Goal: Transaction & Acquisition: Purchase product/service

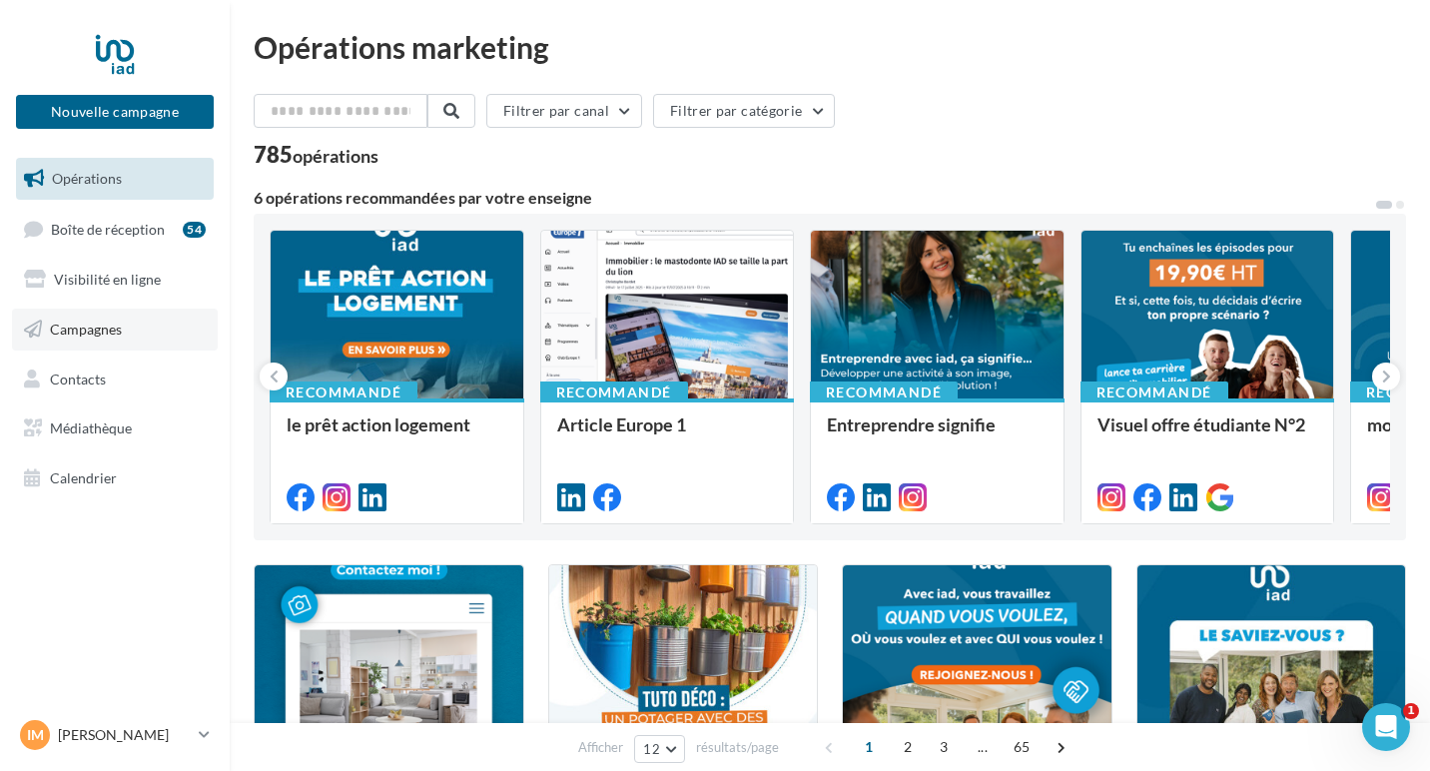
click at [101, 345] on link "Campagnes" at bounding box center [115, 330] width 206 height 42
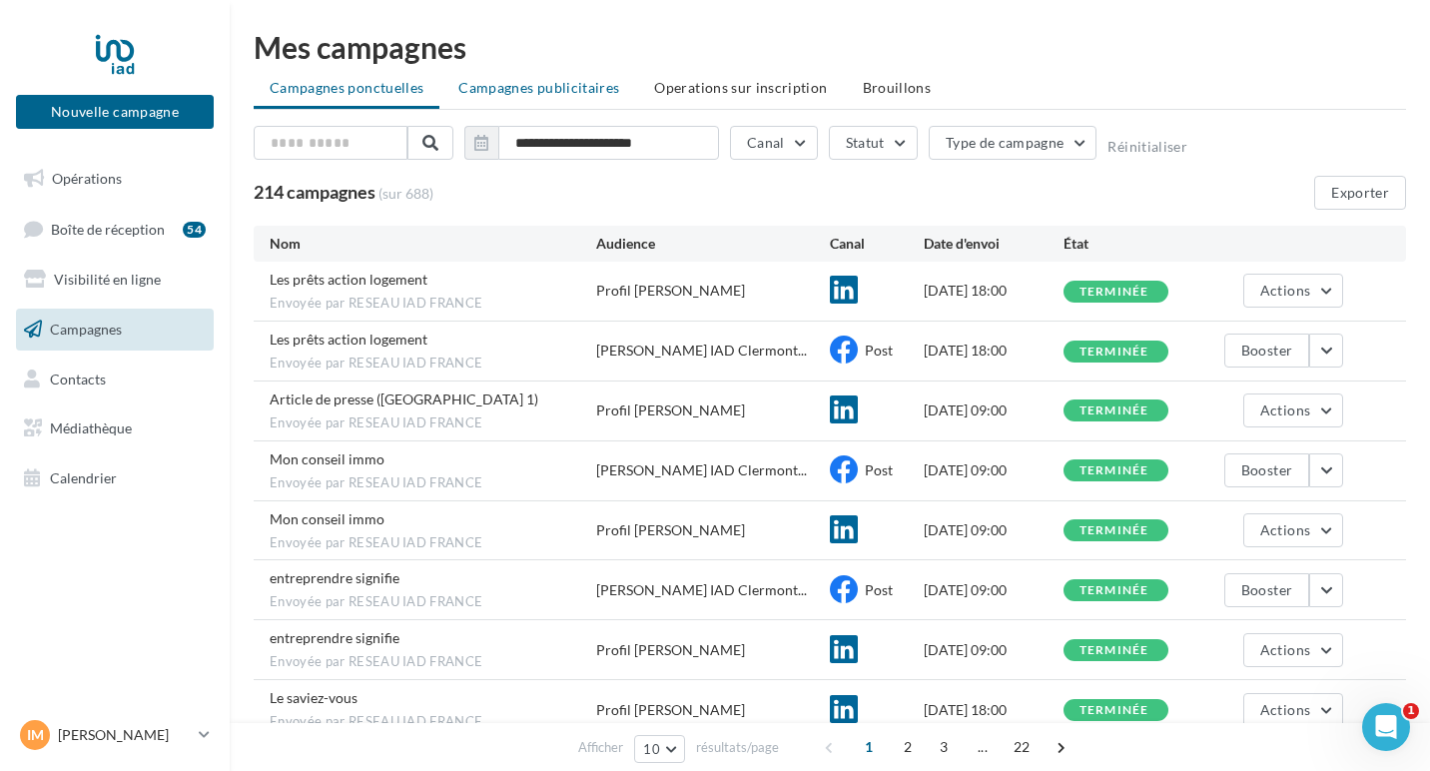
click at [565, 85] on span "Campagnes publicitaires" at bounding box center [538, 87] width 161 height 17
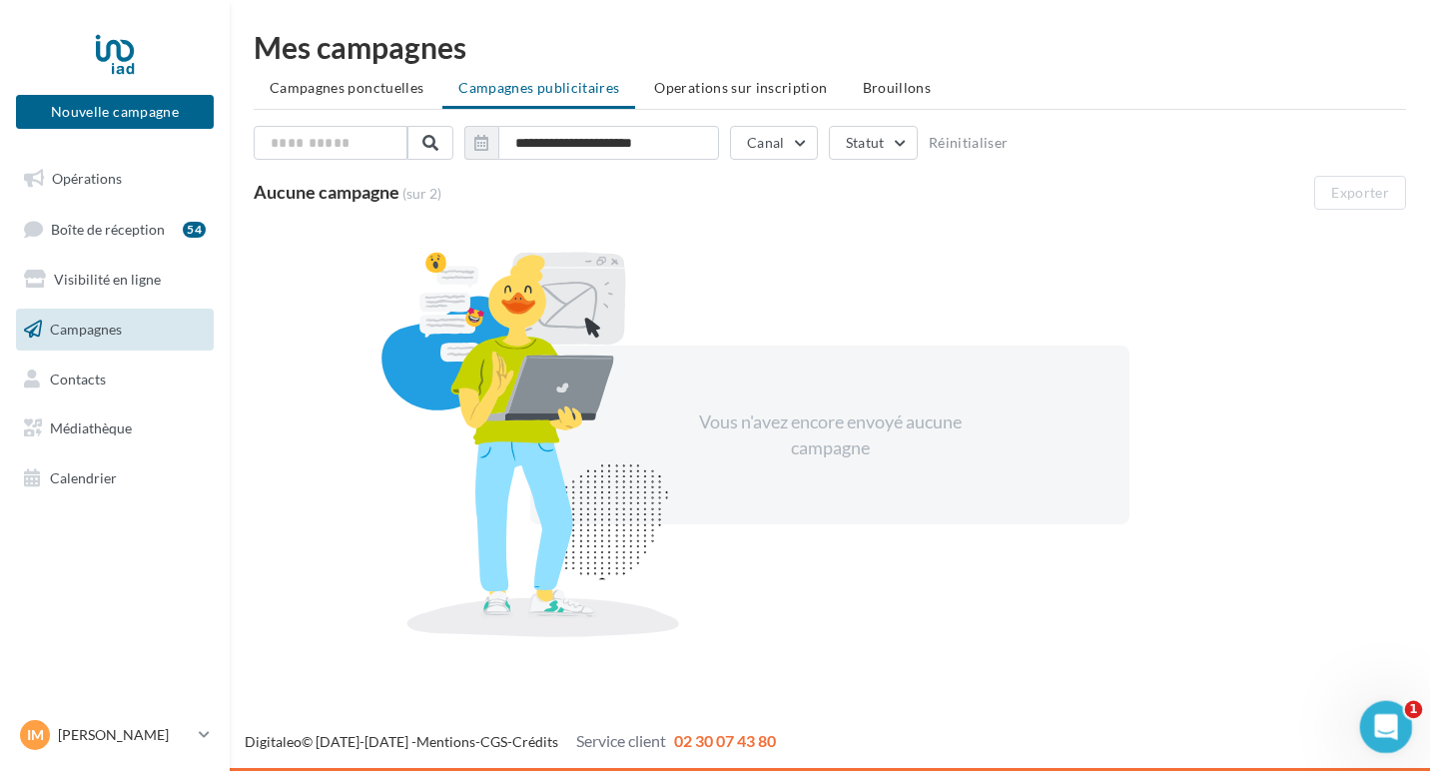
click at [1386, 726] on icon "Ouvrir le Messenger Intercom" at bounding box center [1383, 724] width 33 height 33
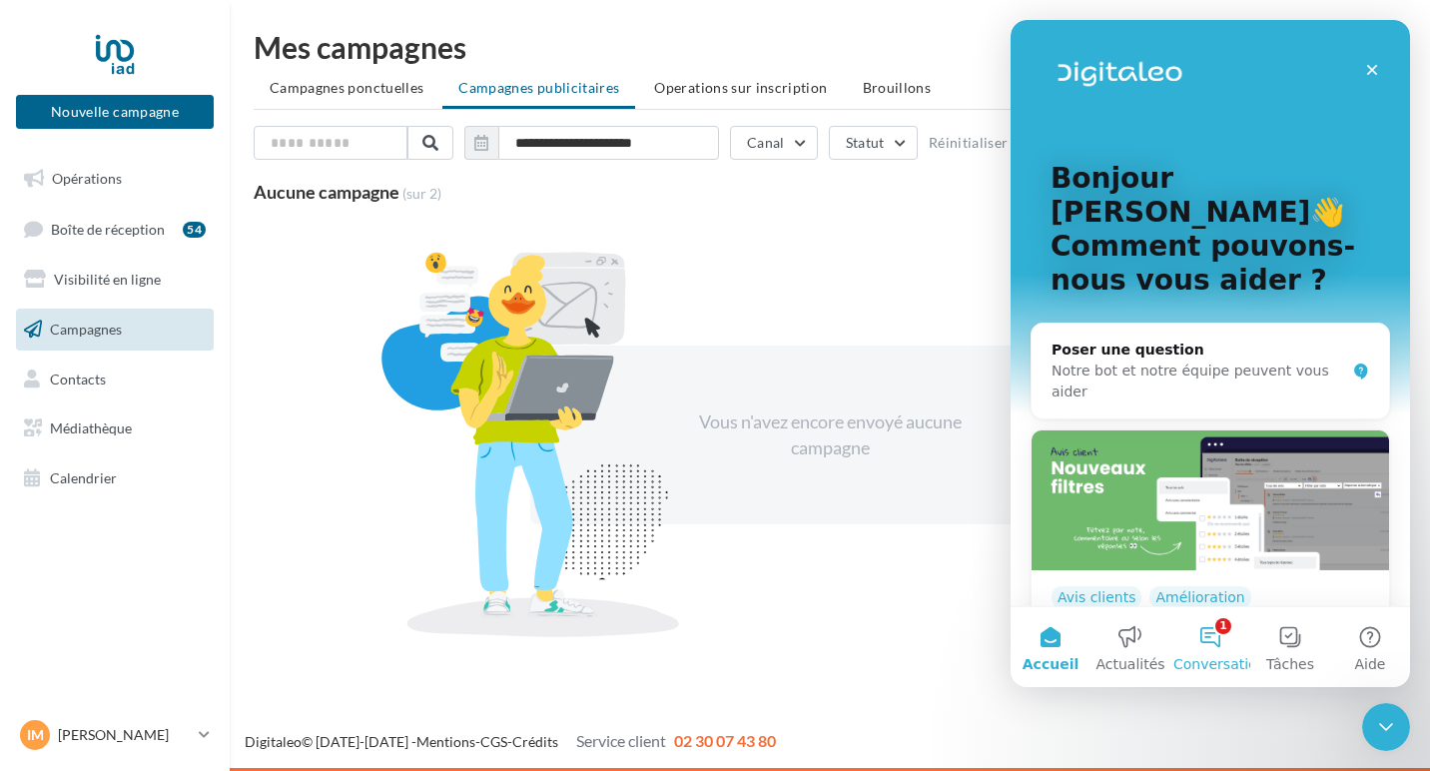
click at [1202, 633] on button "1 Conversations" at bounding box center [1211, 647] width 80 height 80
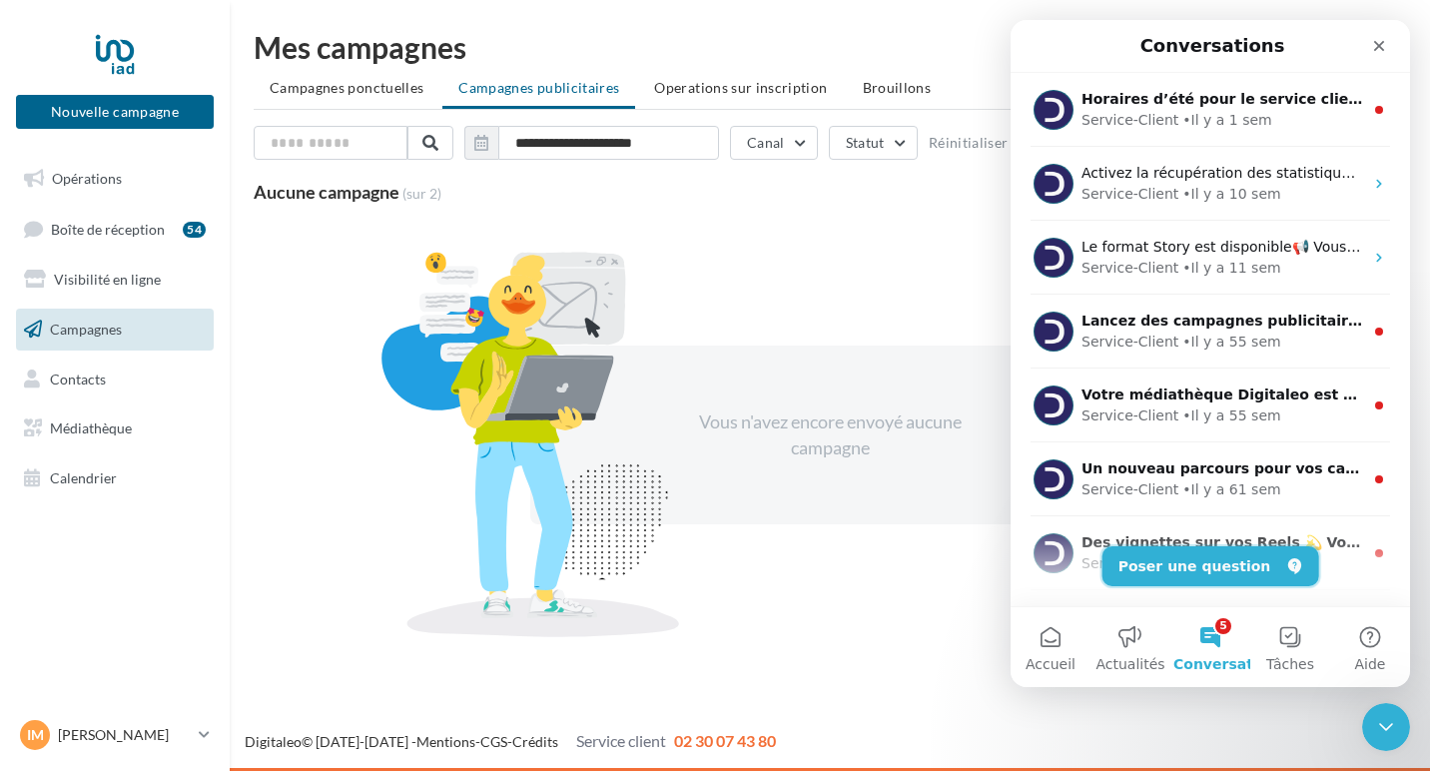
click at [1215, 562] on button "Poser une question" at bounding box center [1211, 566] width 217 height 40
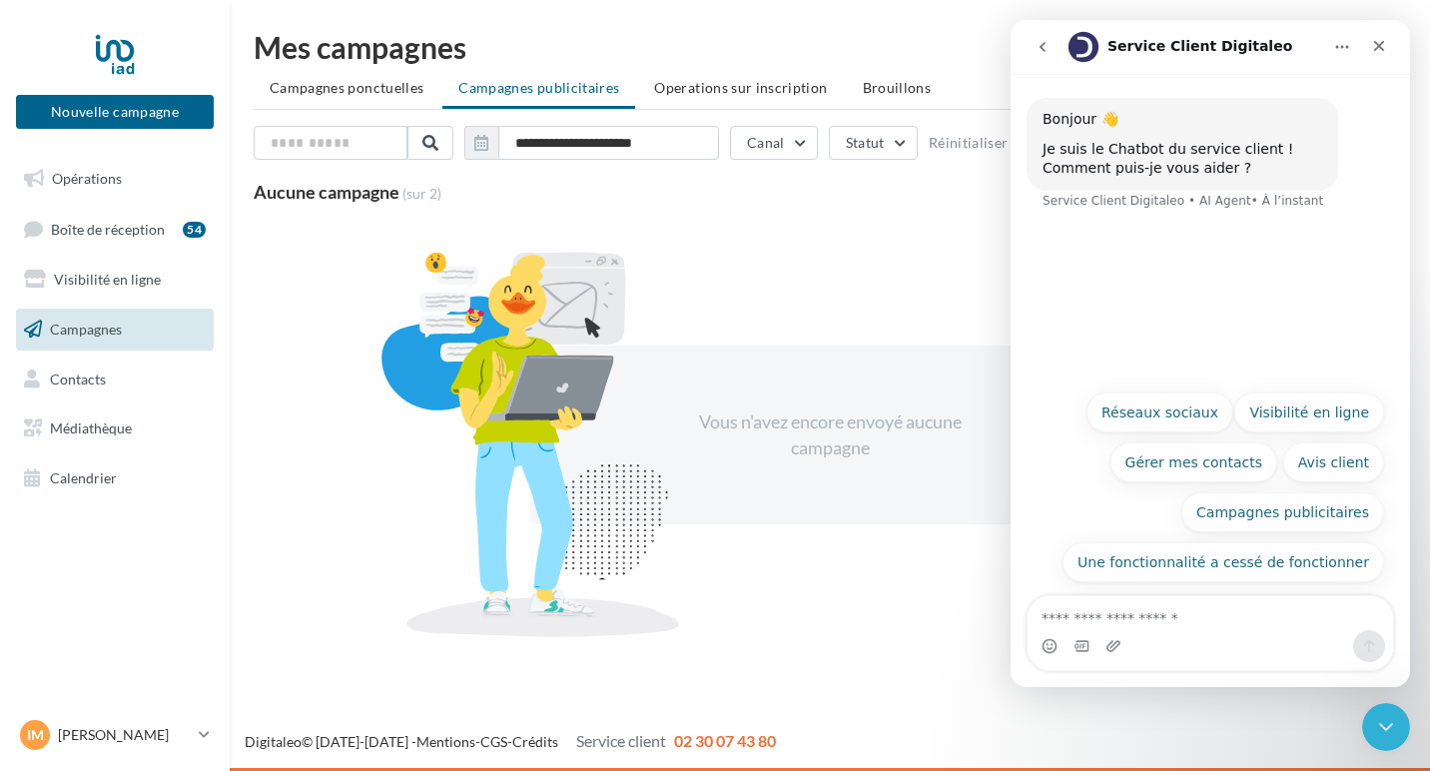
click at [1164, 616] on textarea "Posez une question..." at bounding box center [1211, 613] width 366 height 34
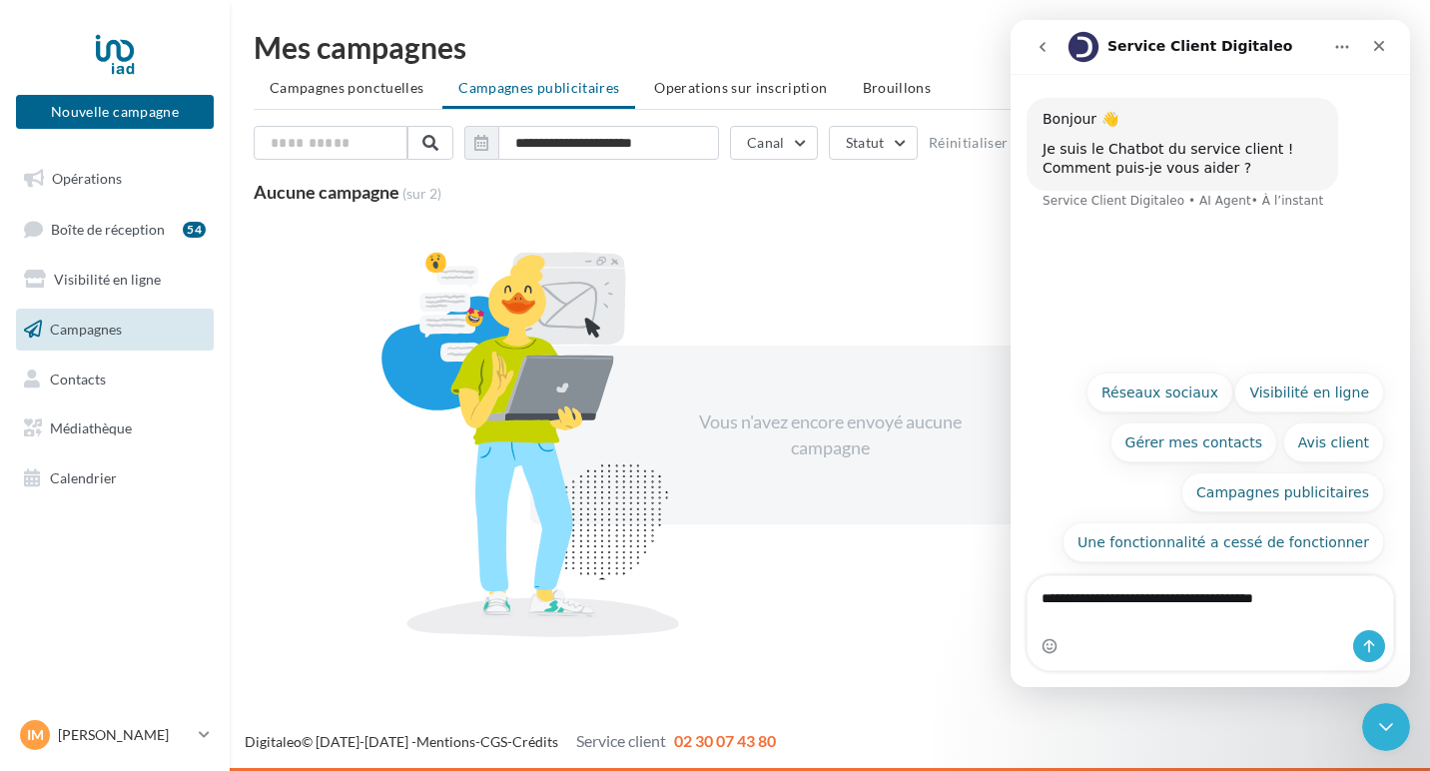
drag, startPoint x: 1259, startPoint y: 616, endPoint x: 2270, endPoint y: 753, distance: 1020.0
click at [1259, 610] on textarea "**********" at bounding box center [1211, 593] width 366 height 34
click at [1217, 622] on textarea "**********" at bounding box center [1211, 603] width 366 height 54
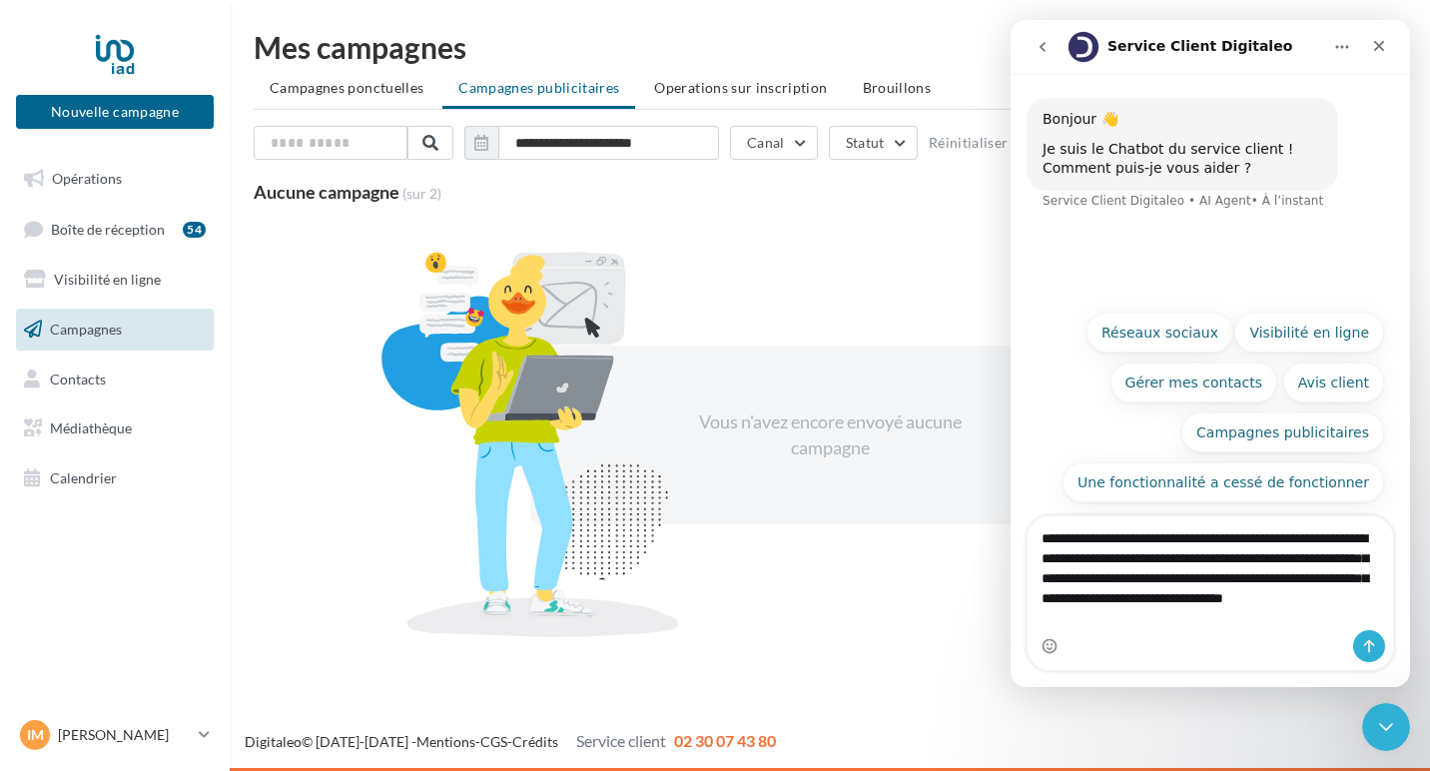
click at [1145, 618] on textarea "**********" at bounding box center [1211, 573] width 366 height 114
click at [1231, 622] on textarea "**********" at bounding box center [1211, 573] width 366 height 114
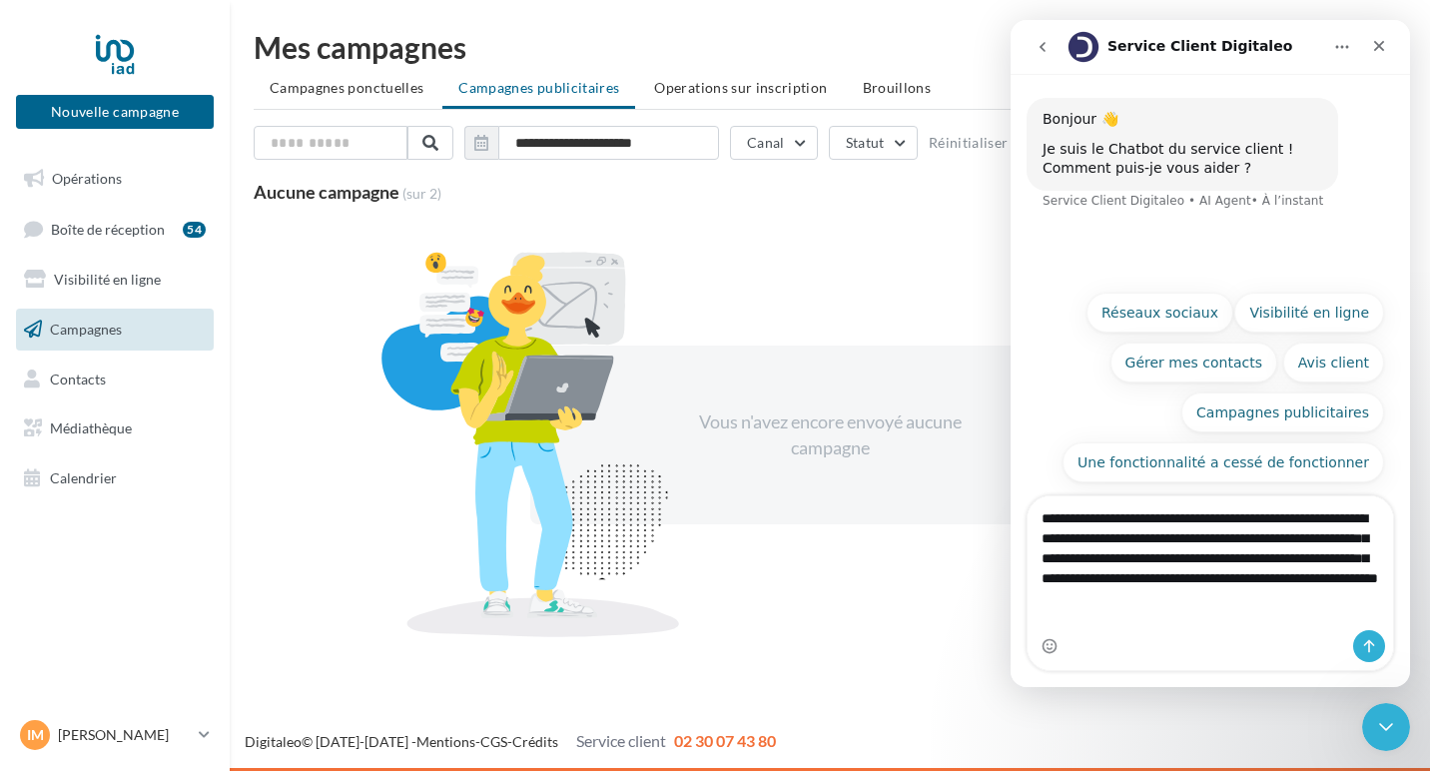
type textarea "**********"
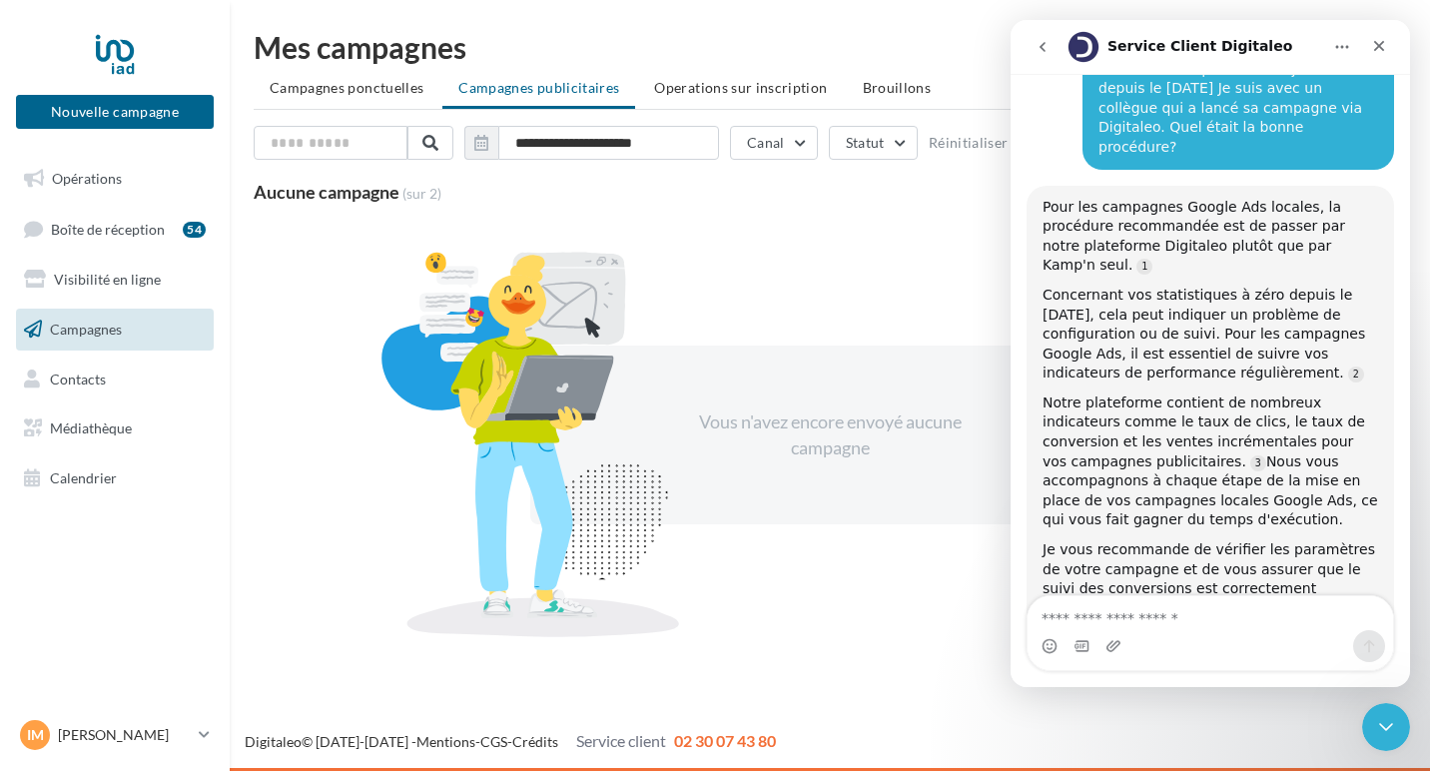
scroll to position [281, 0]
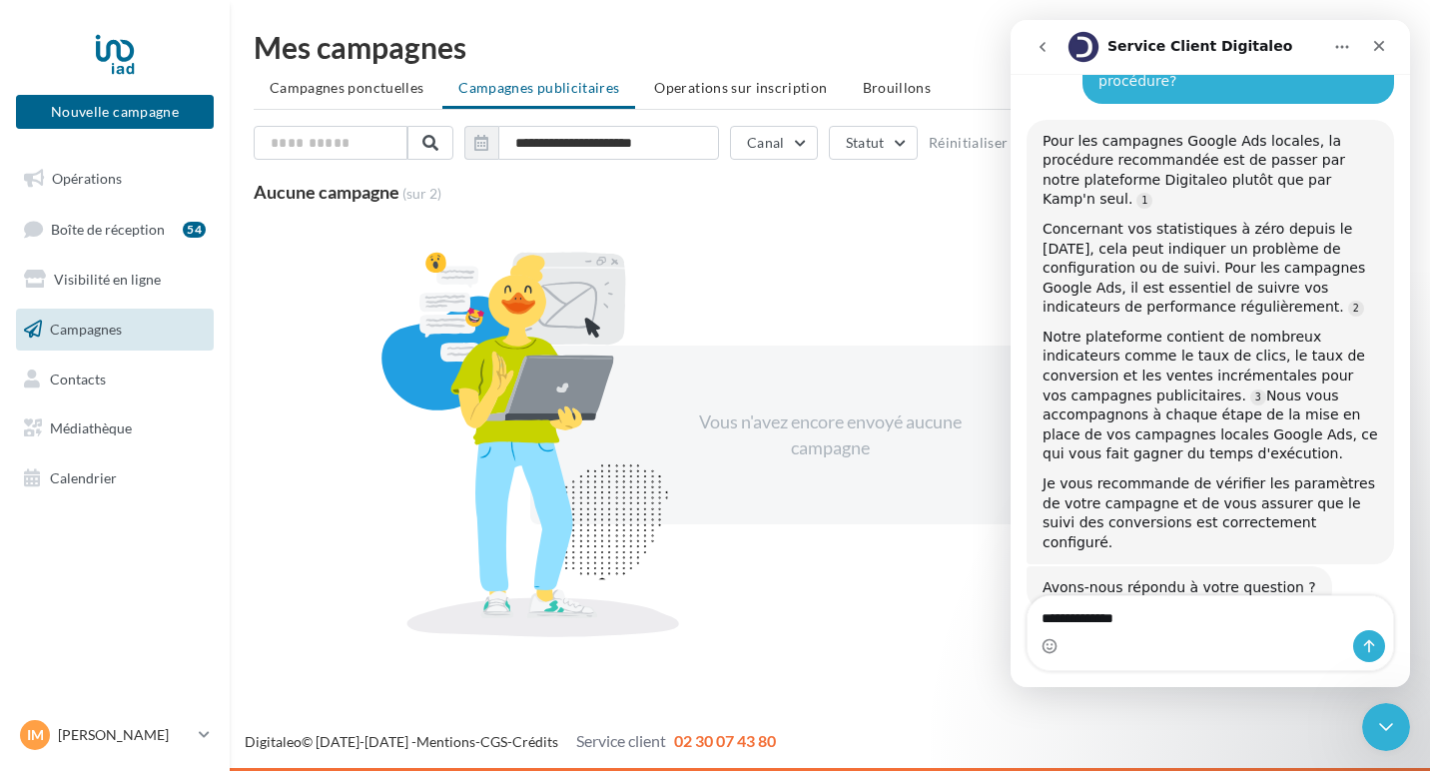
type textarea "**********"
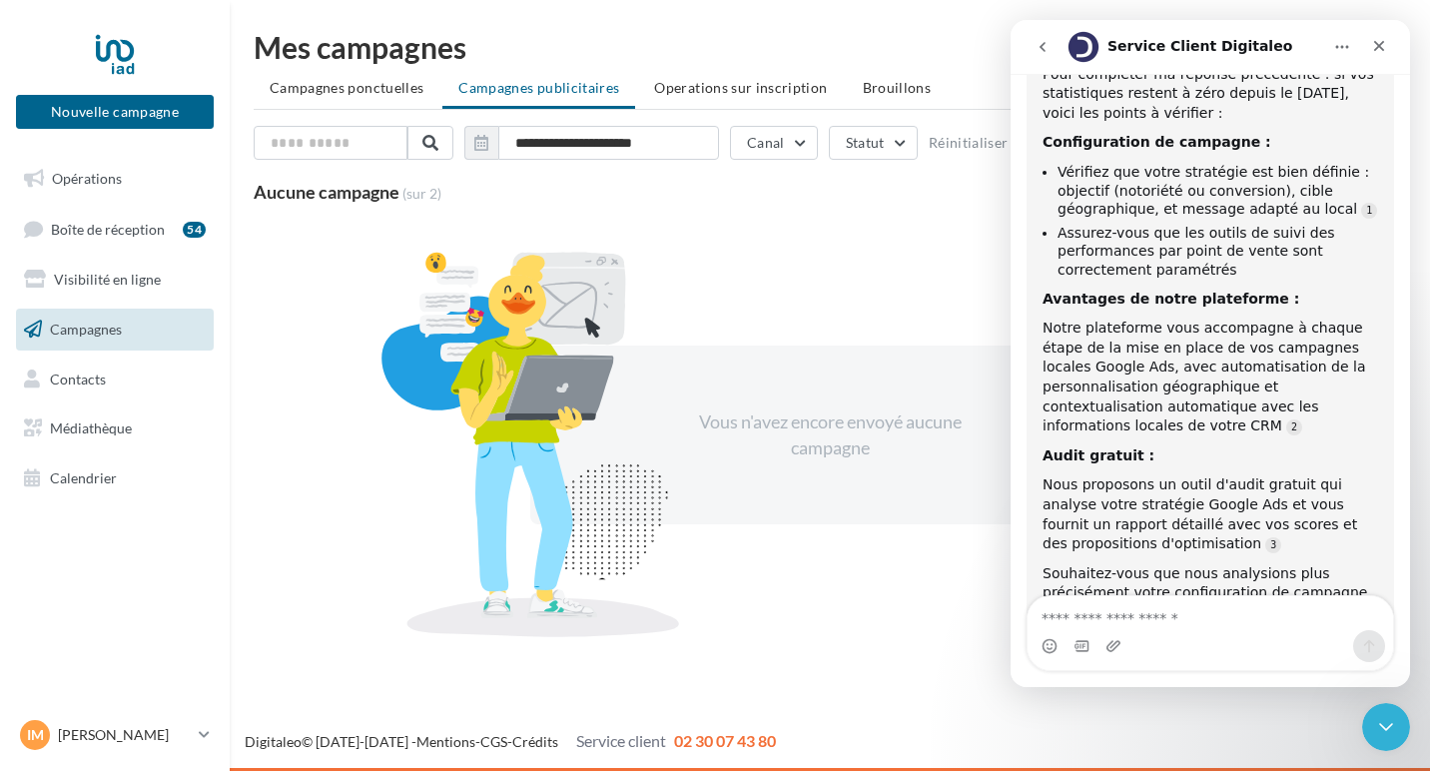
scroll to position [919, 0]
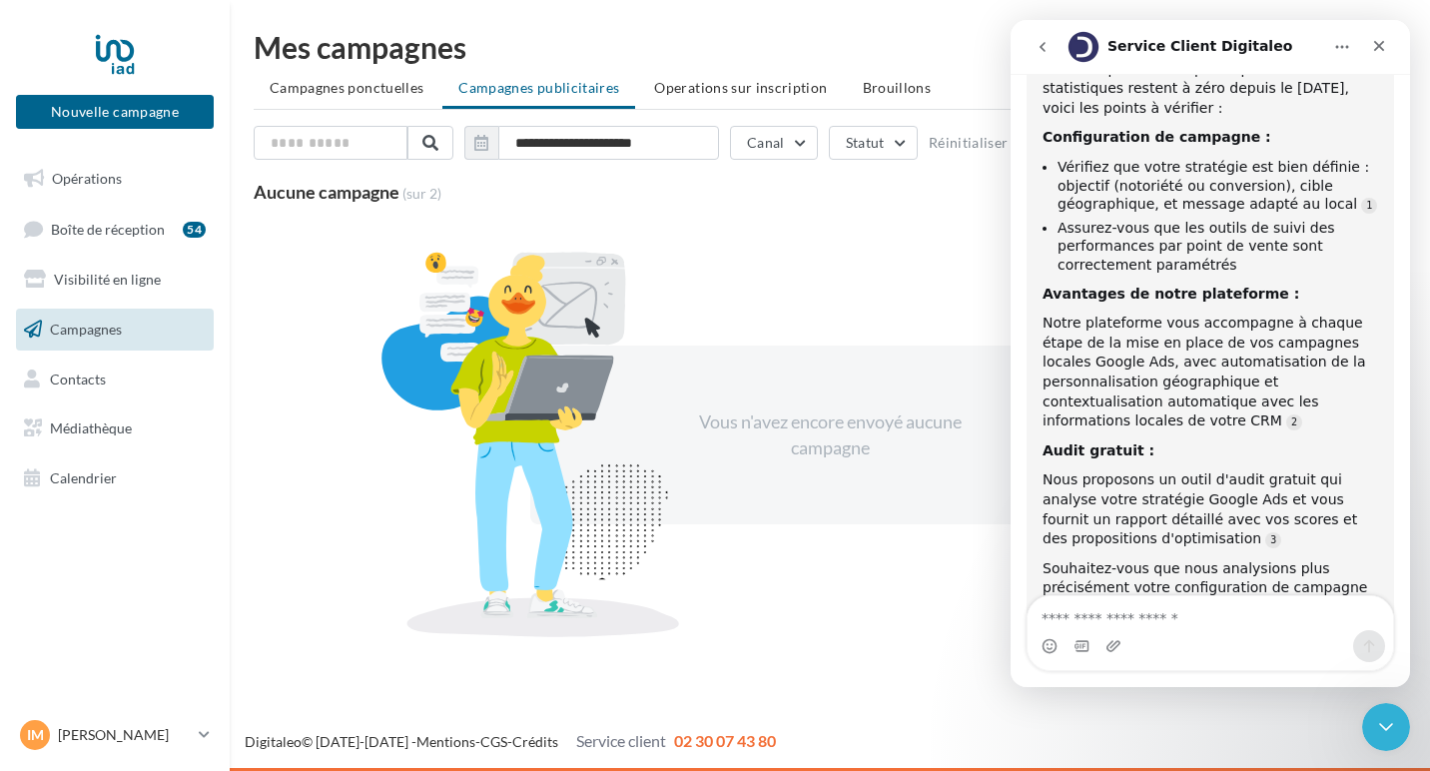
click at [1106, 607] on textarea "Envoyer un message..." at bounding box center [1211, 613] width 366 height 34
type textarea "***"
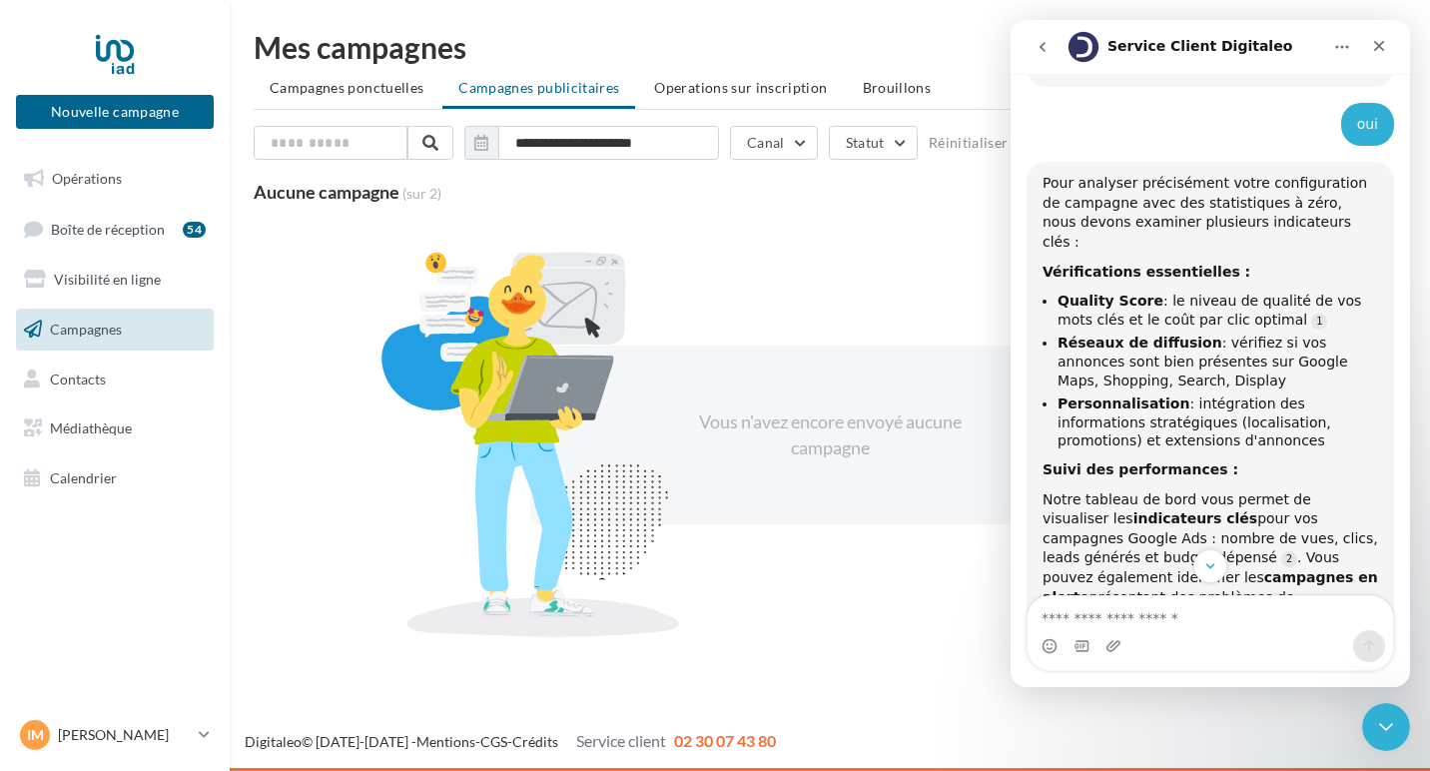
scroll to position [1647, 0]
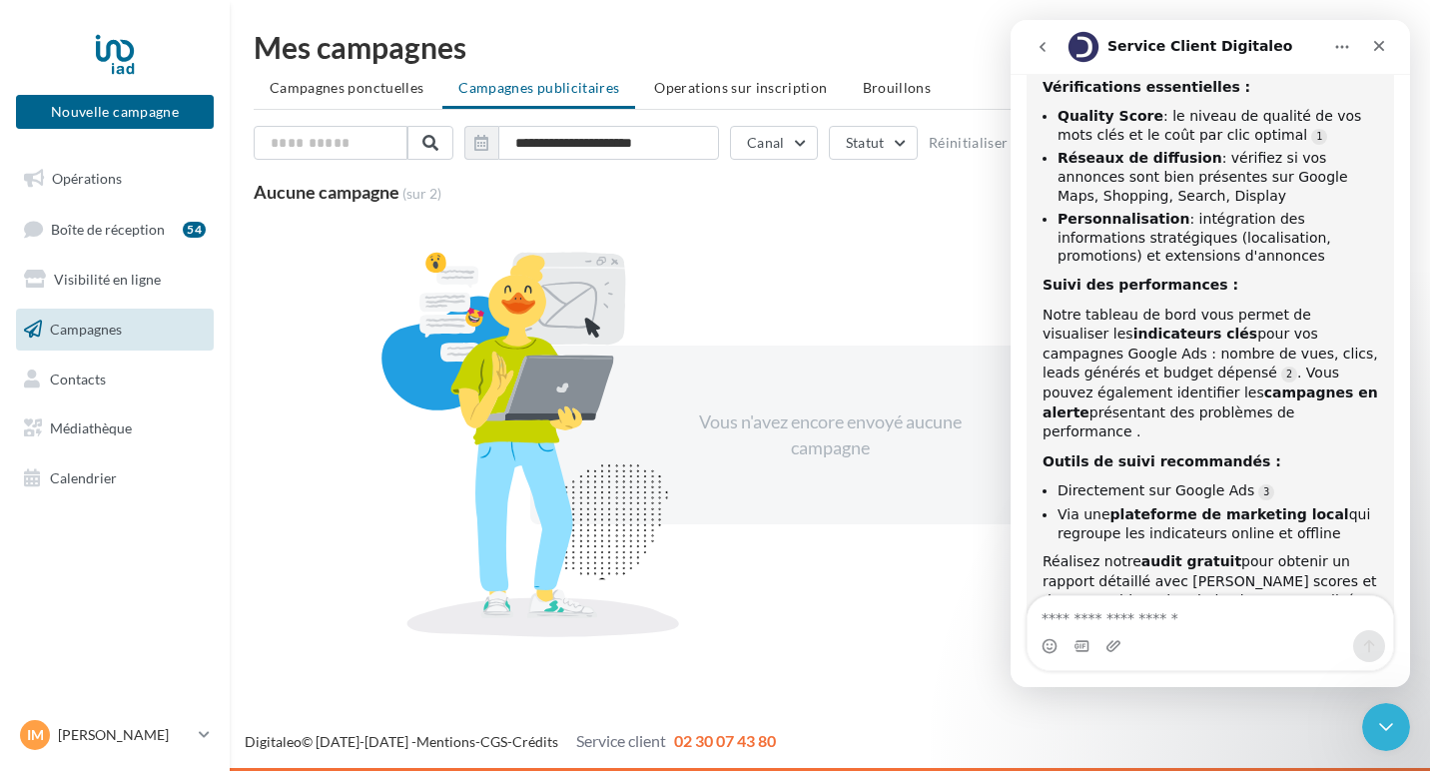
click at [820, 331] on div "Vous n'avez encore envoyé aucune campagne" at bounding box center [830, 435] width 1153 height 434
click at [1379, 40] on icon "Fermer" at bounding box center [1379, 46] width 16 height 16
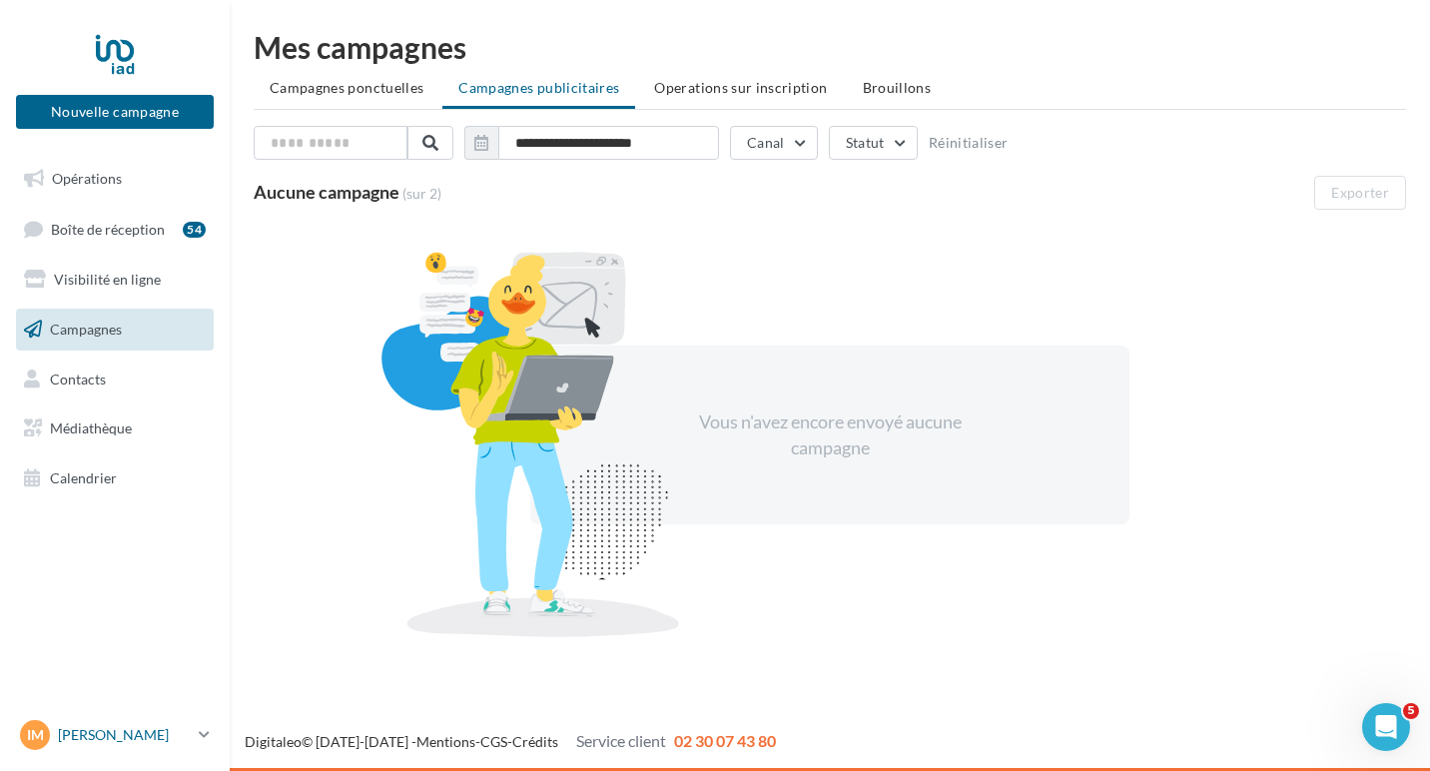
click at [127, 737] on p "[PERSON_NAME]" at bounding box center [124, 735] width 133 height 20
click at [115, 46] on div at bounding box center [115, 54] width 160 height 50
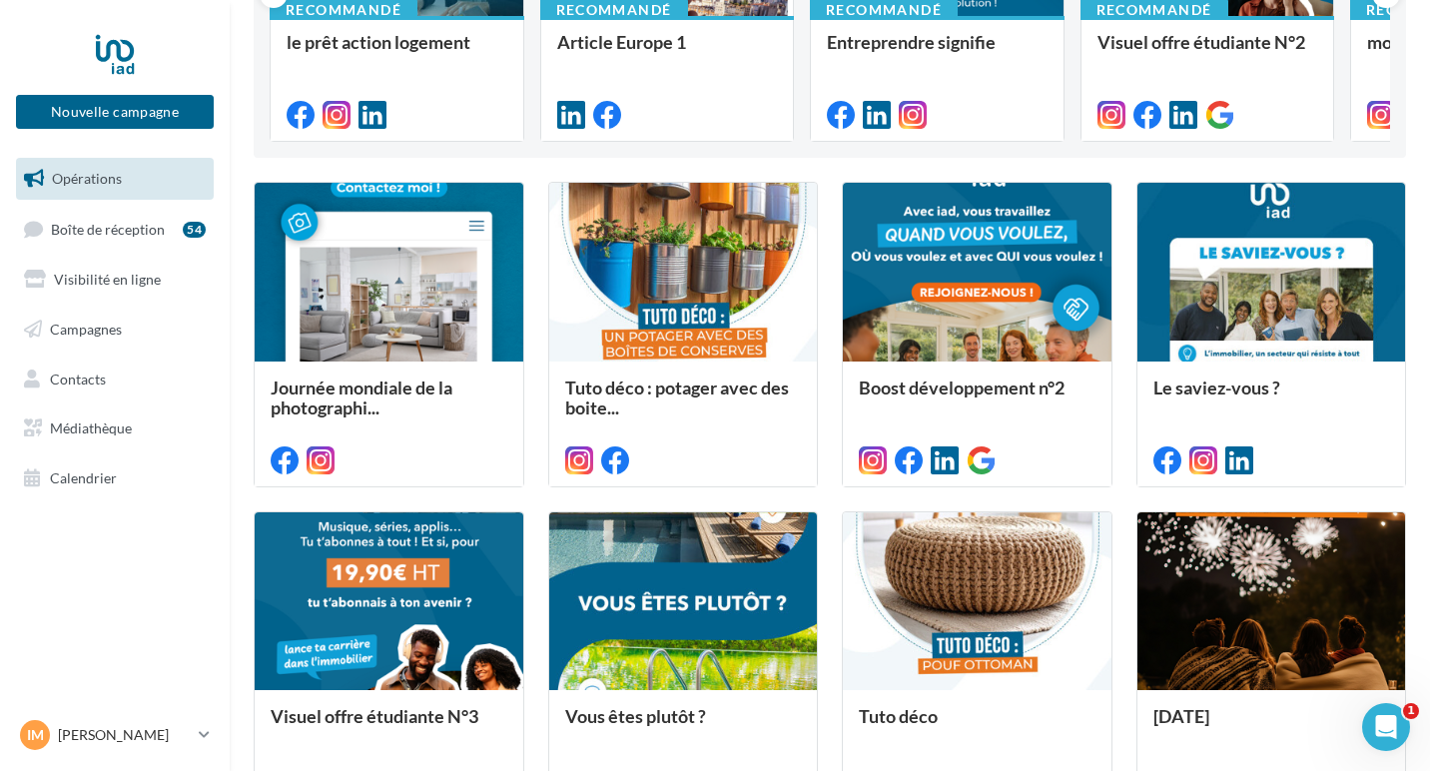
scroll to position [922, 0]
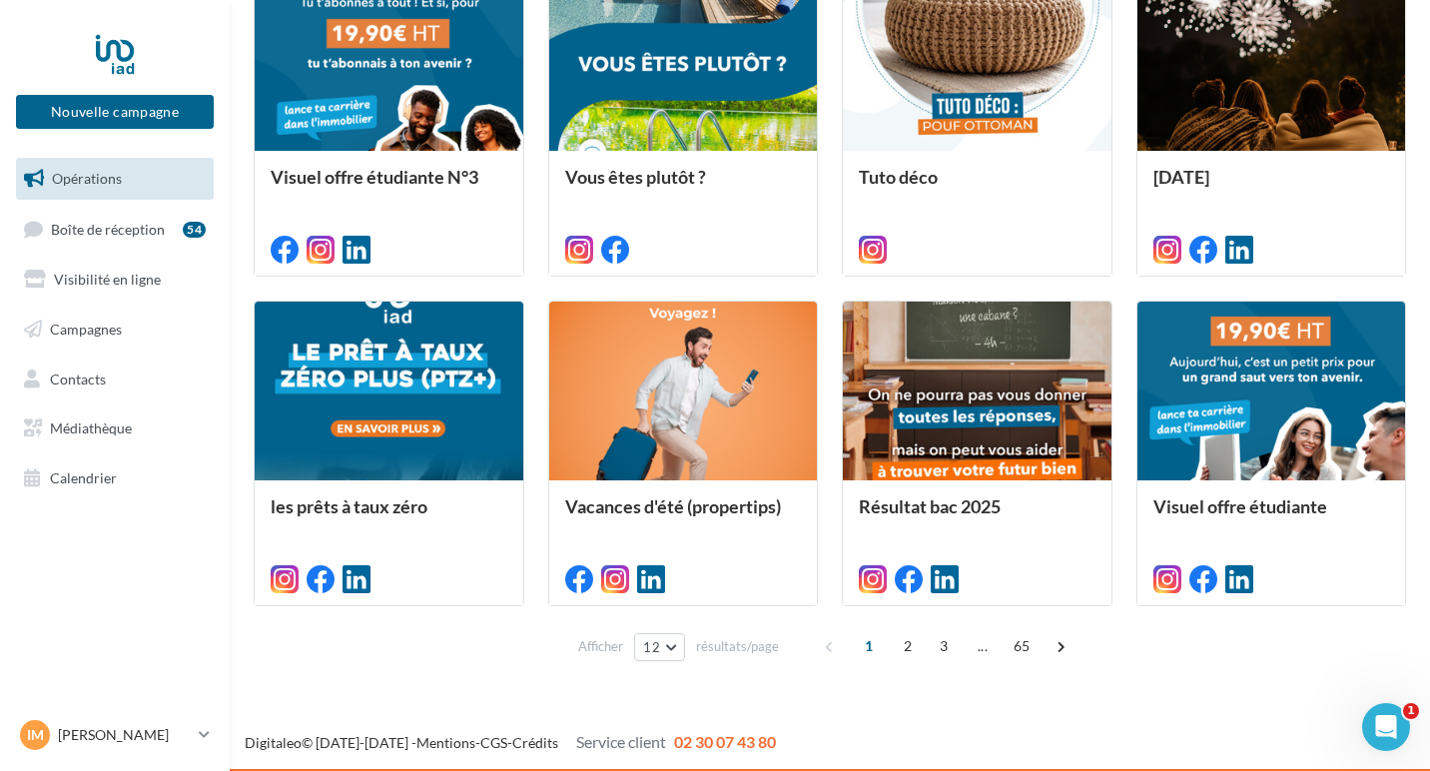
click at [536, 644] on div "Afficher 12 12 24 48 96 résultats/page 1 2 3 ... 65" at bounding box center [830, 646] width 1153 height 48
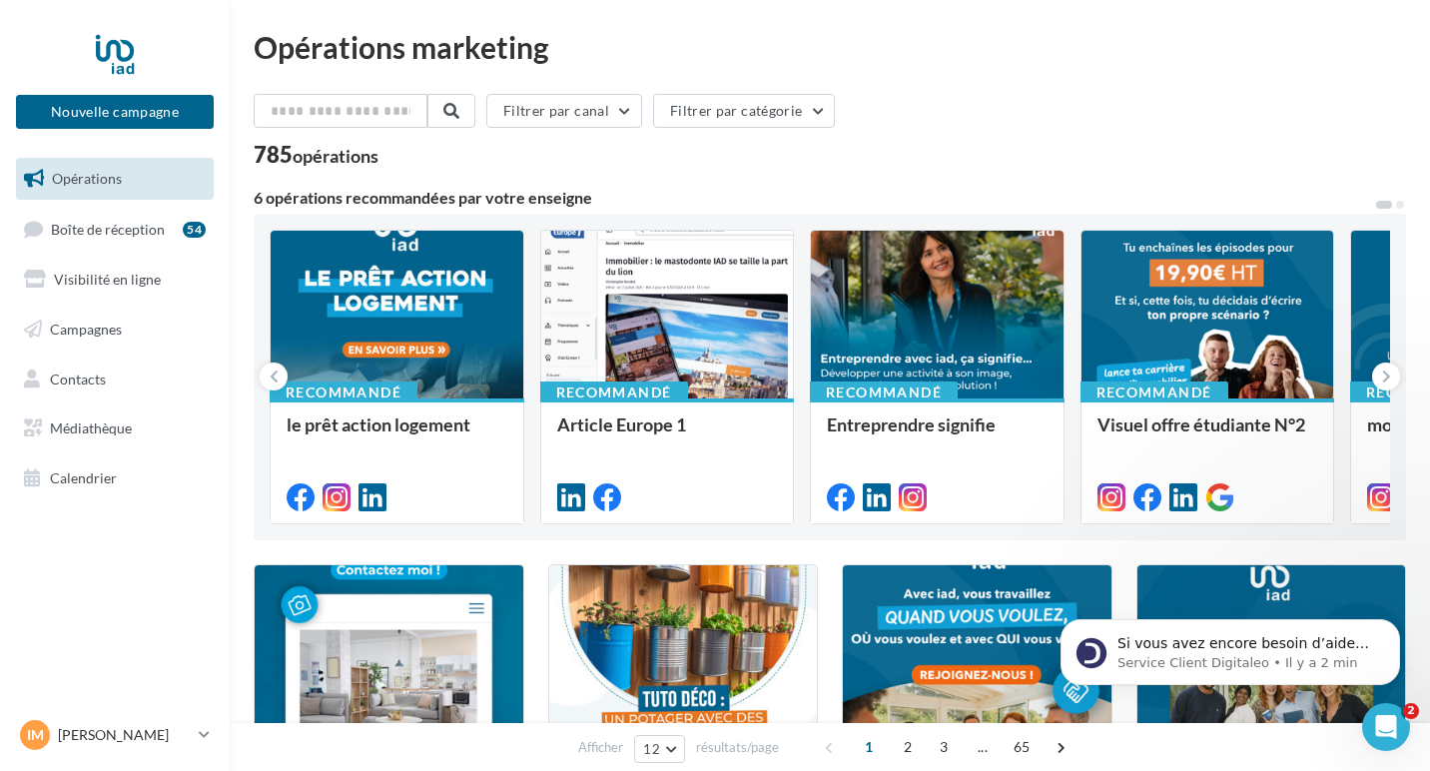
scroll to position [0, 0]
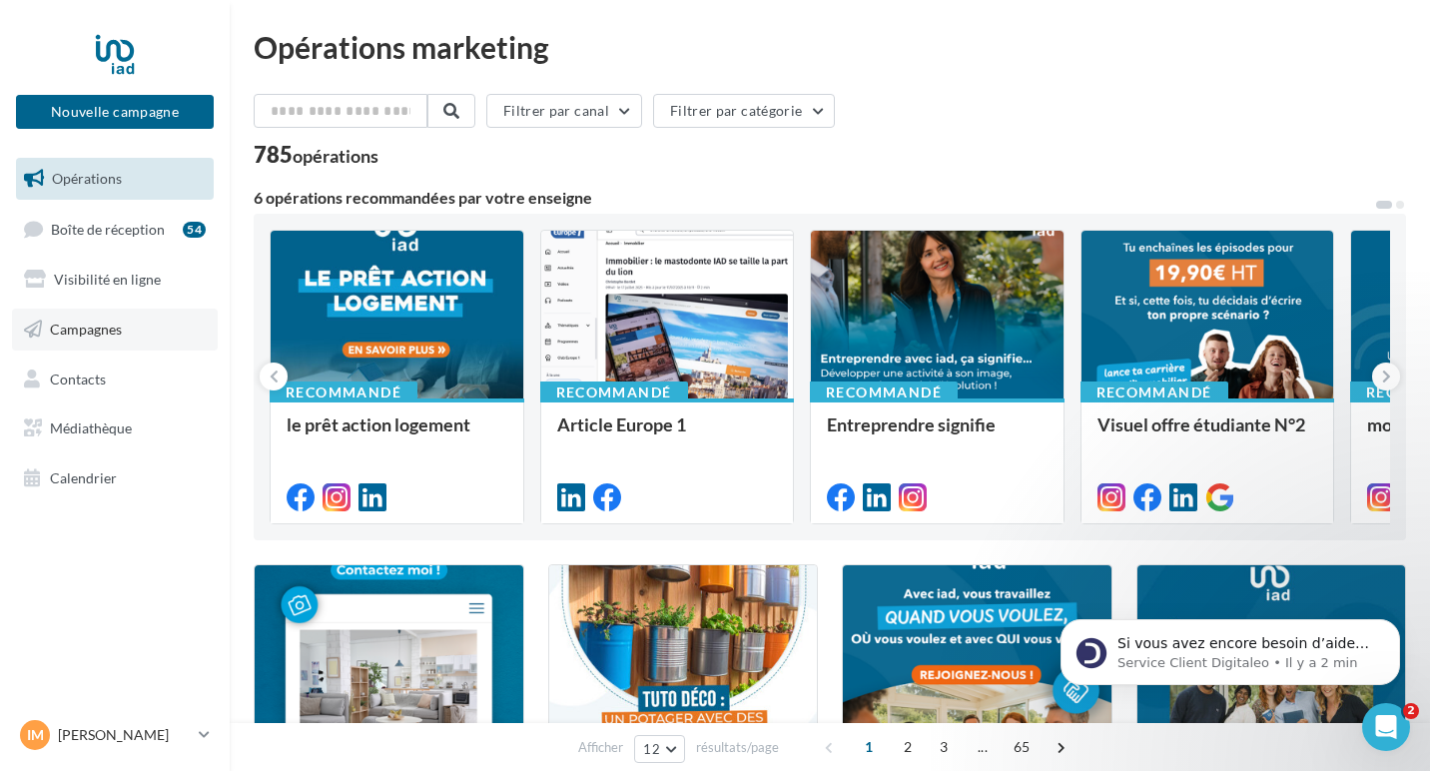
click at [84, 336] on span "Campagnes" at bounding box center [86, 329] width 72 height 17
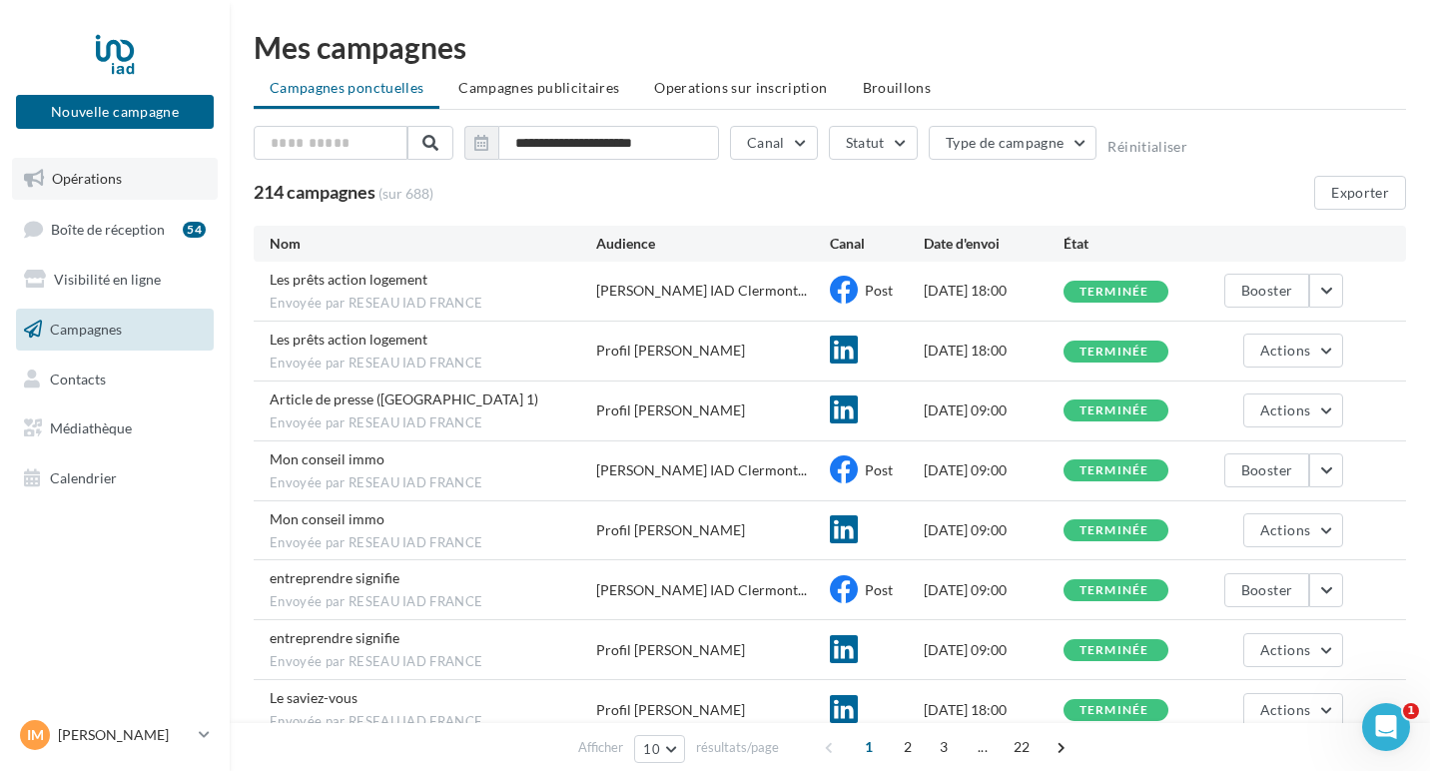
click at [86, 175] on span "Opérations" at bounding box center [87, 178] width 70 height 17
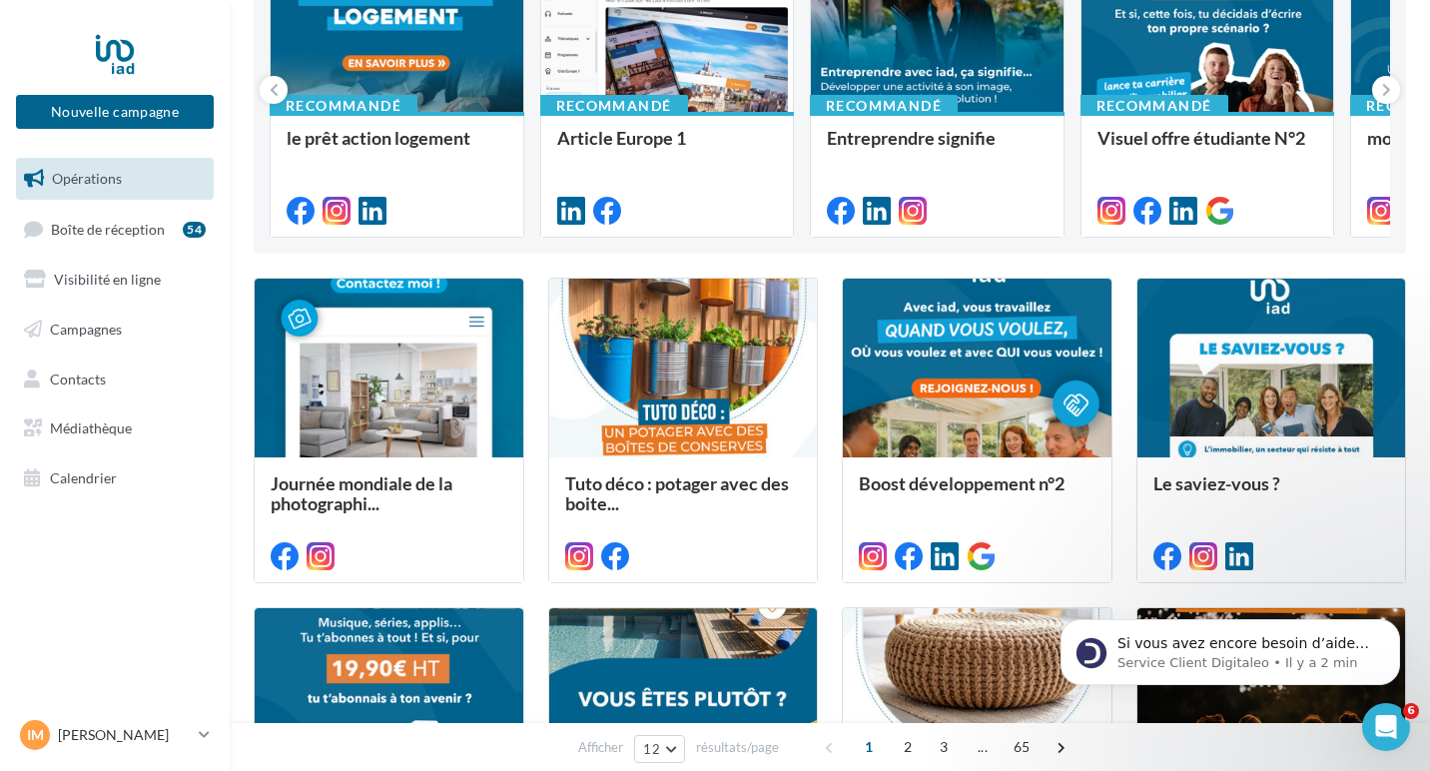
scroll to position [173, 0]
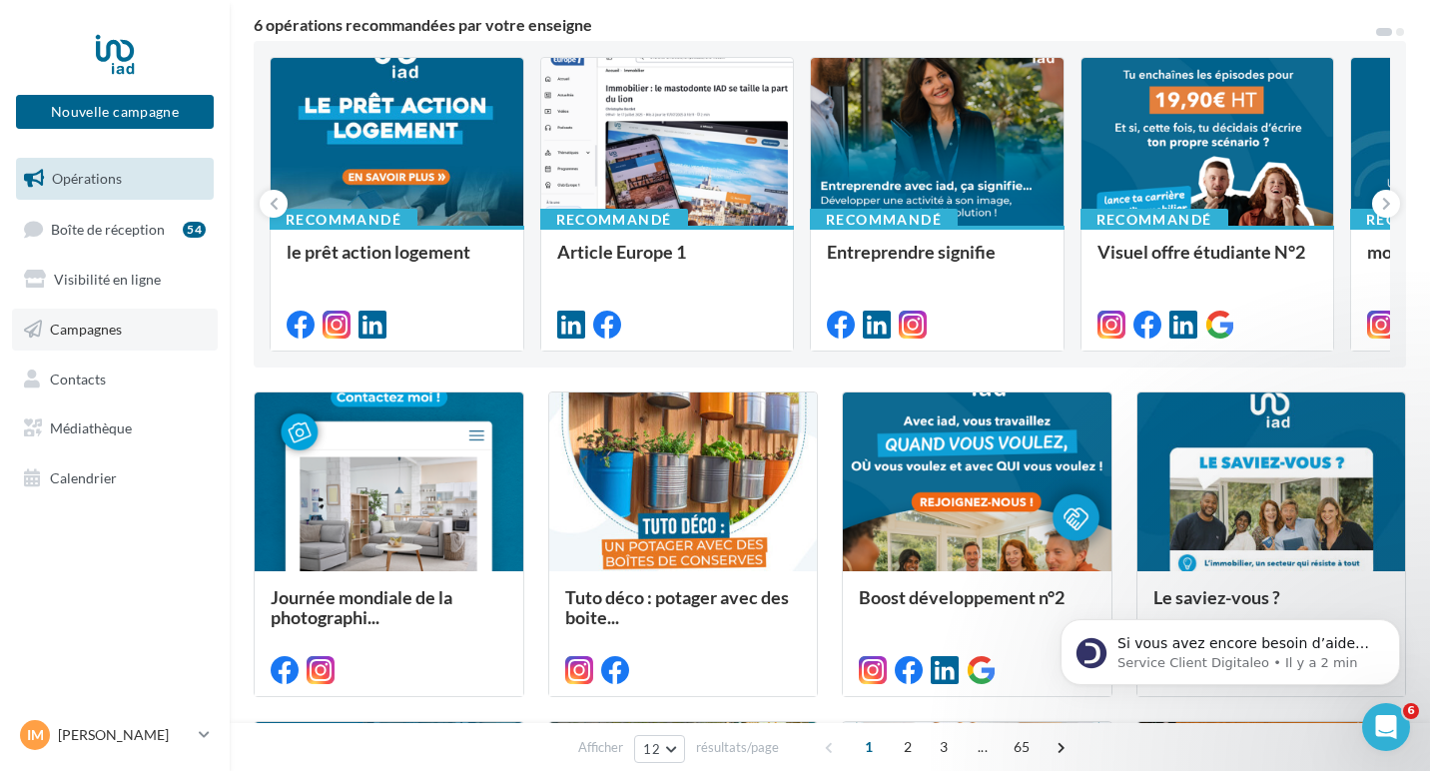
click at [114, 333] on span "Campagnes" at bounding box center [86, 329] width 72 height 17
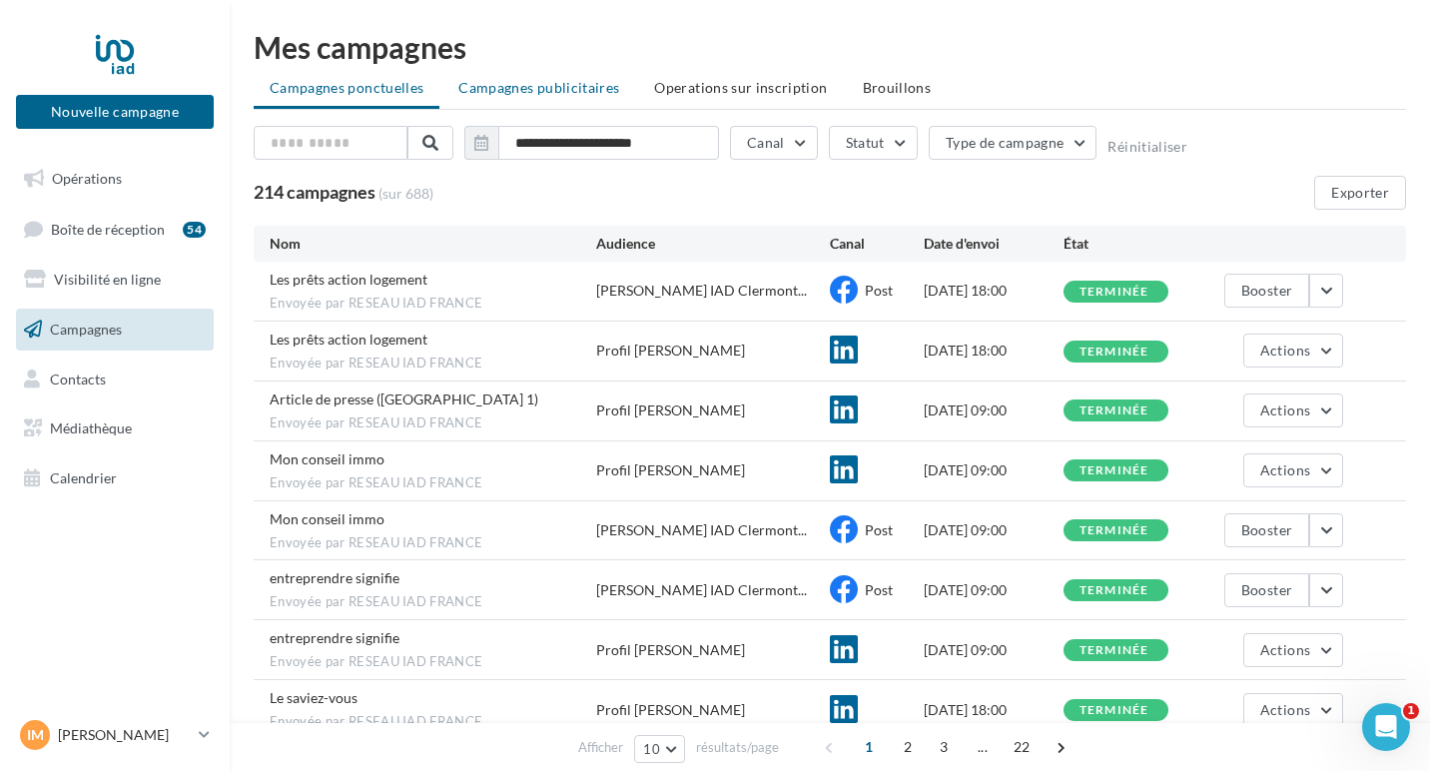
click at [562, 91] on span "Campagnes publicitaires" at bounding box center [538, 87] width 161 height 17
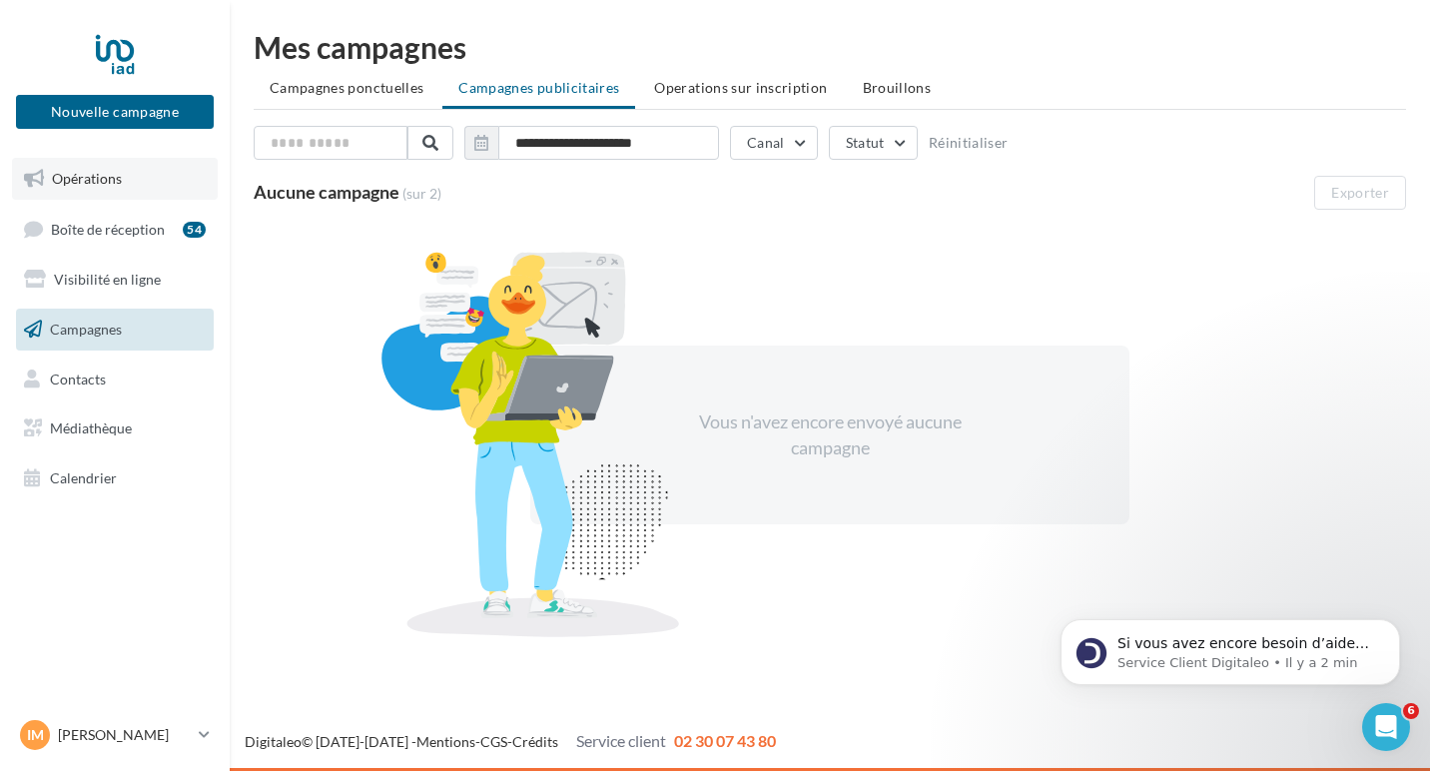
click at [98, 164] on link "Opérations" at bounding box center [115, 179] width 206 height 42
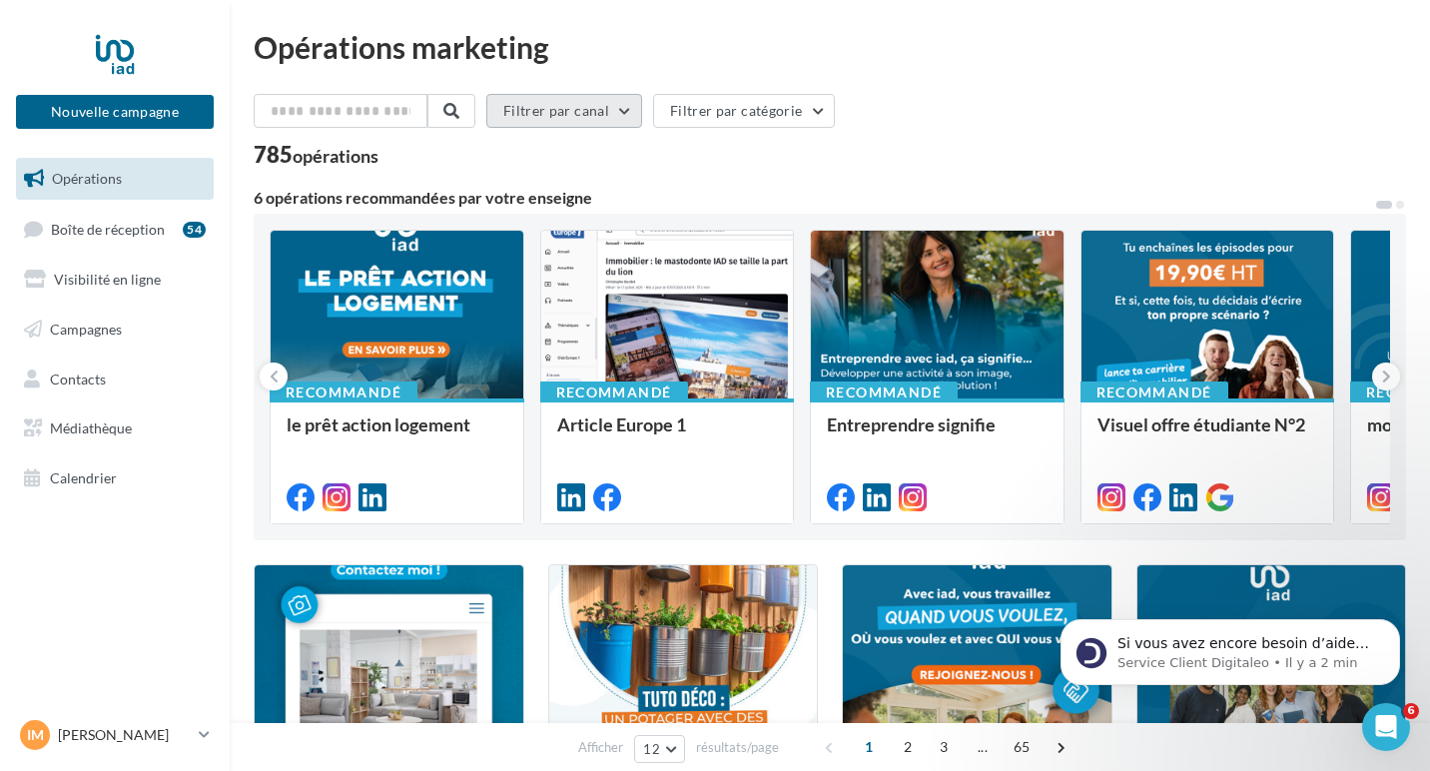
click at [550, 98] on button "Filtrer par canal" at bounding box center [564, 111] width 156 height 34
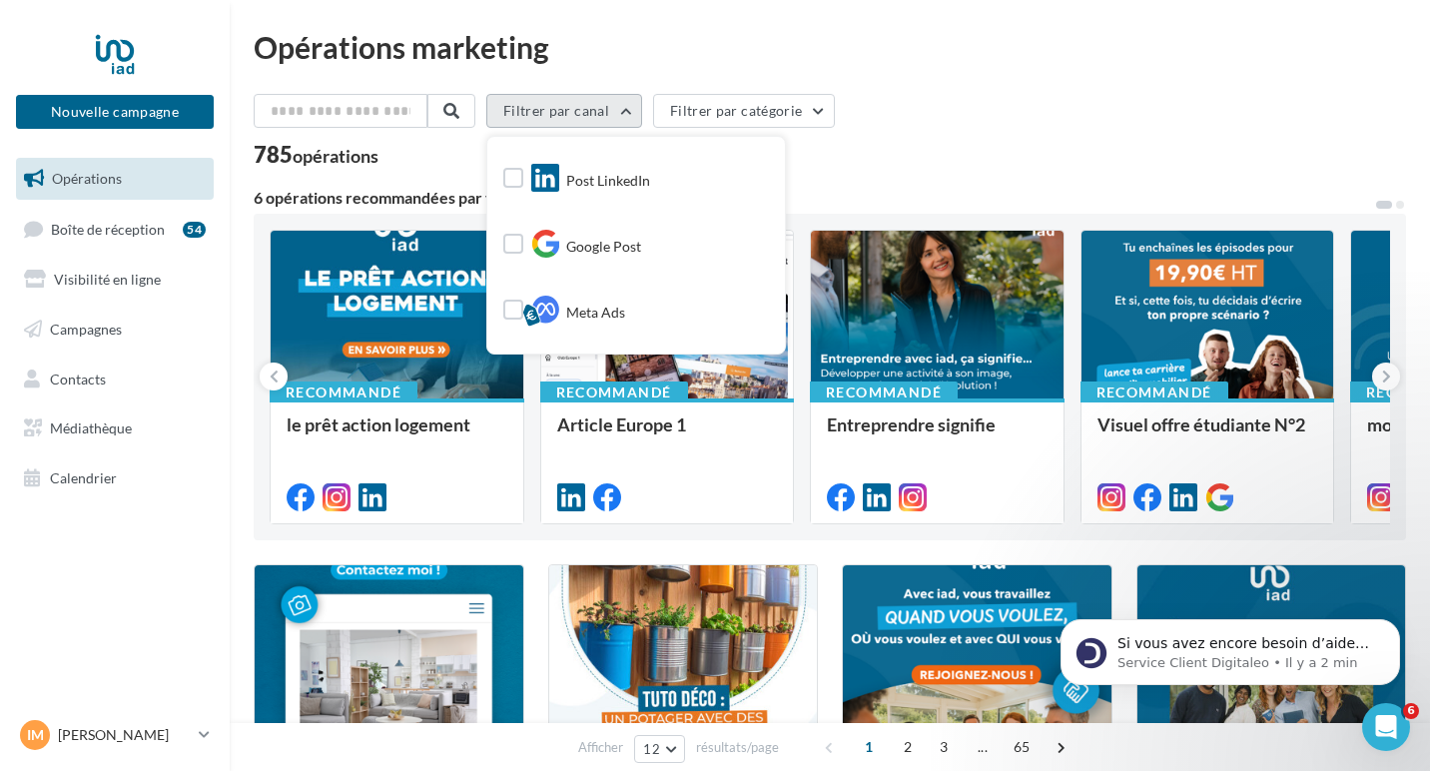
scroll to position [203, 0]
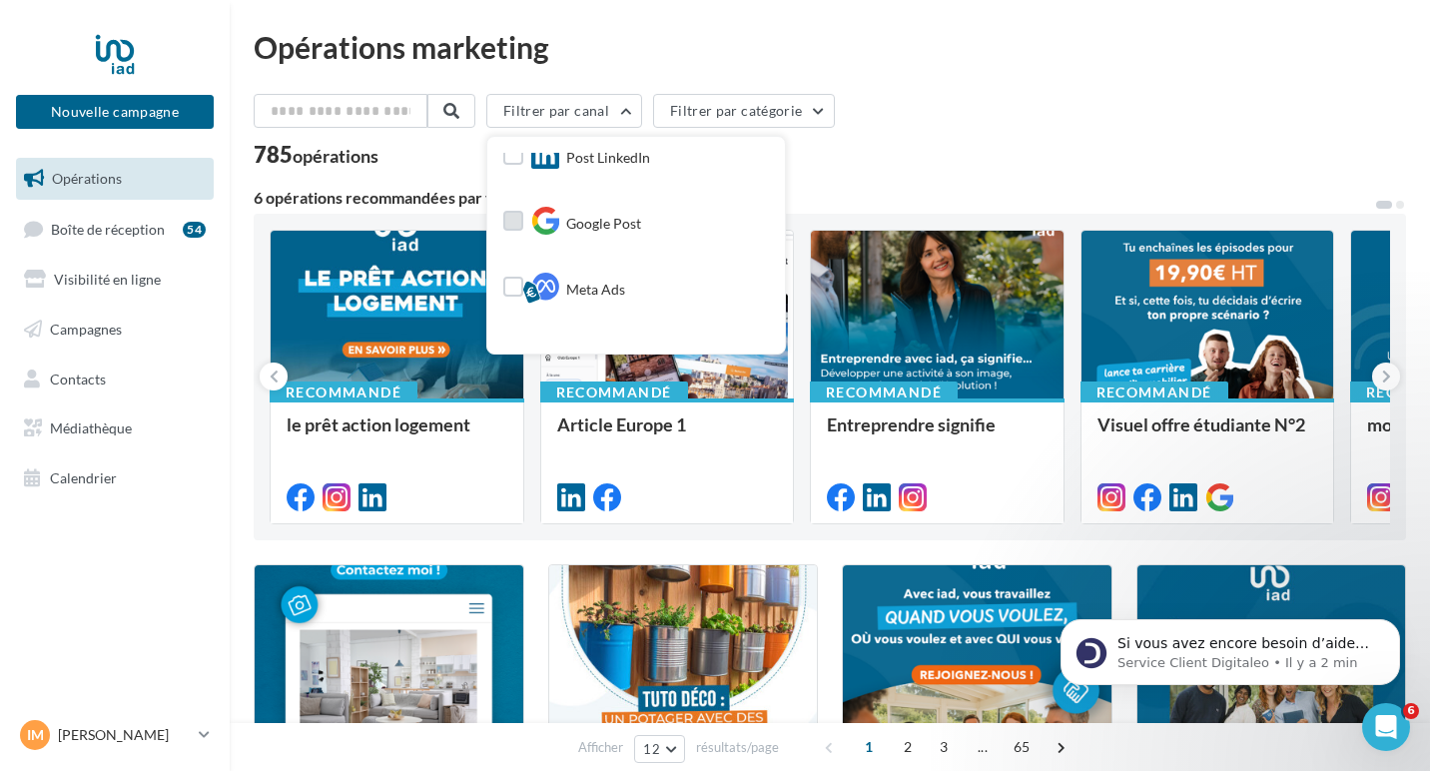
click at [637, 226] on span "Google Post" at bounding box center [603, 224] width 75 height 20
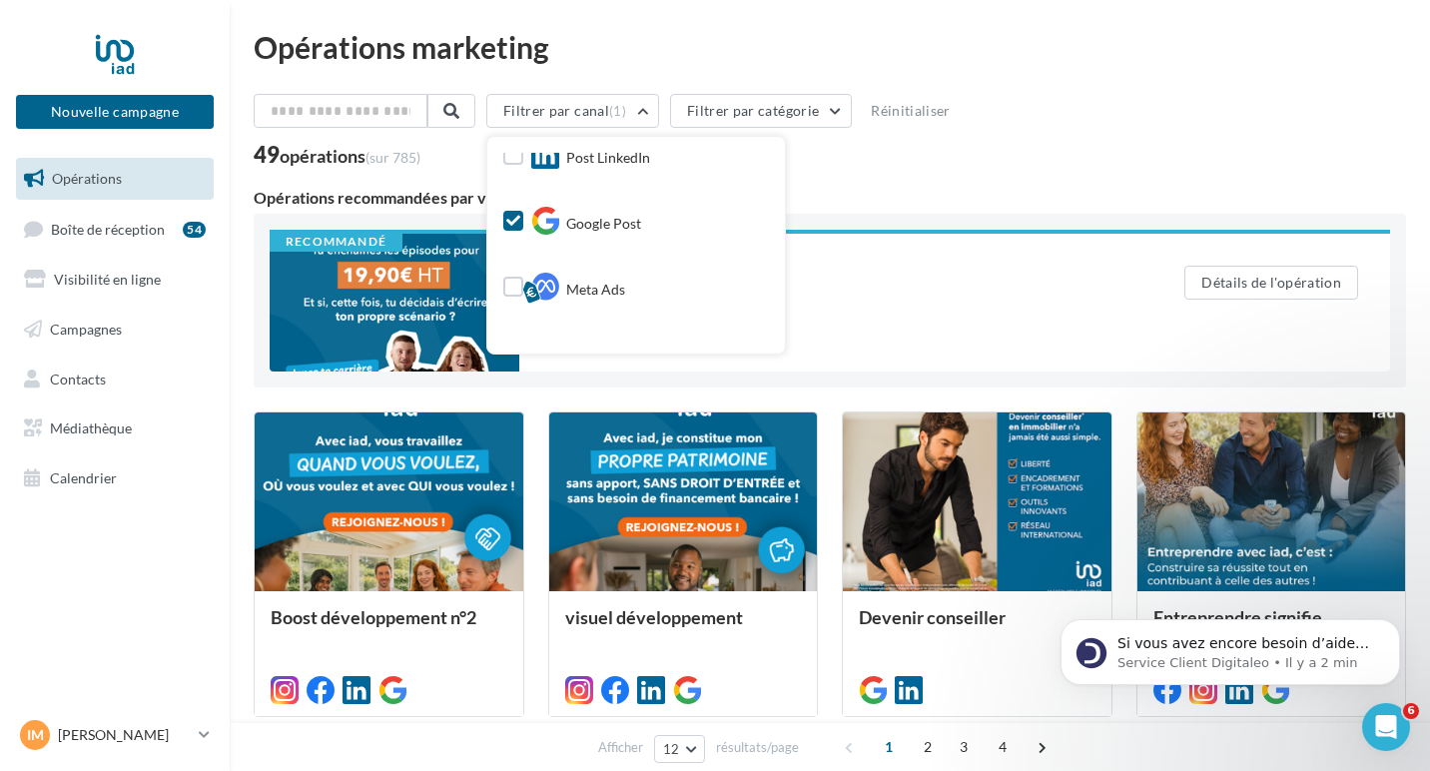
click at [922, 163] on div "49 opérations (sur 785)" at bounding box center [830, 157] width 1153 height 26
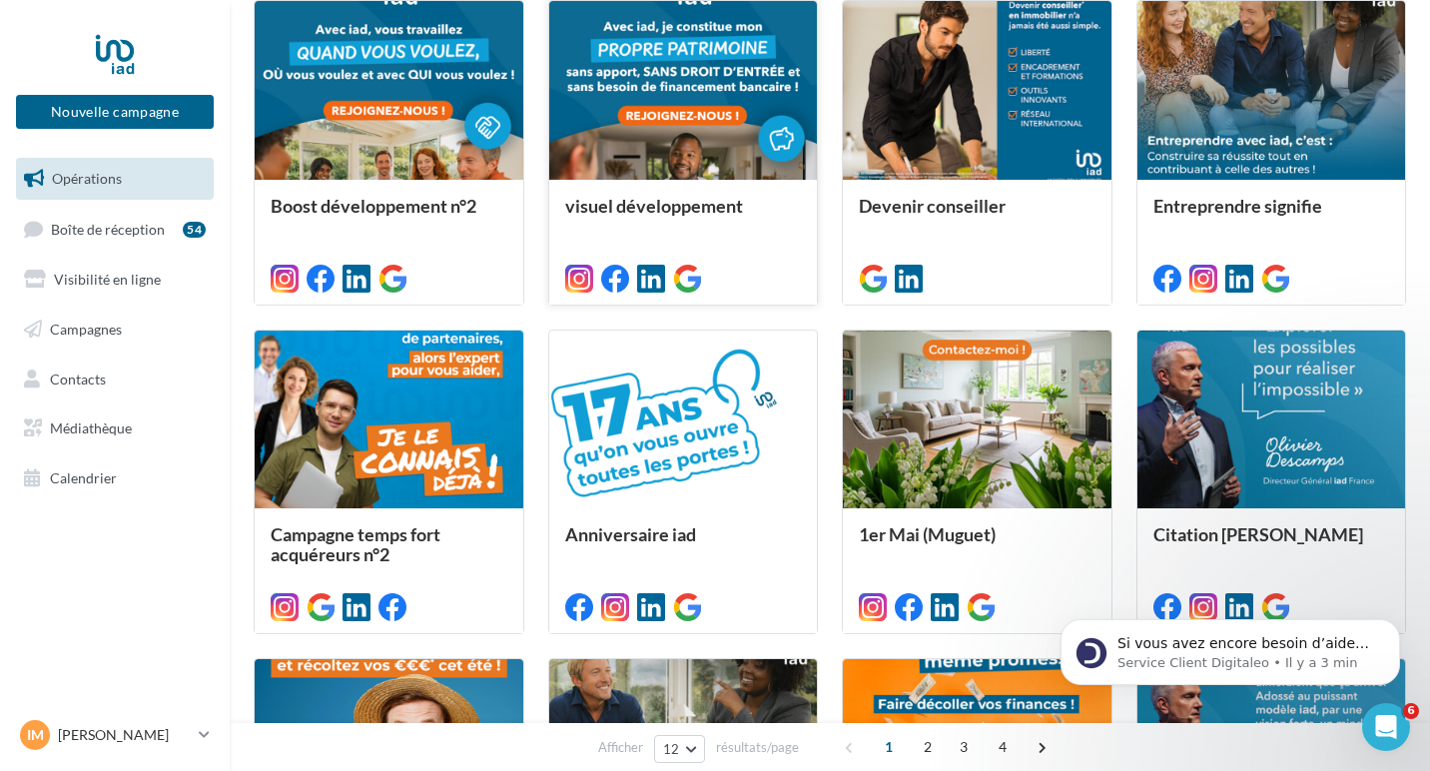
scroll to position [0, 0]
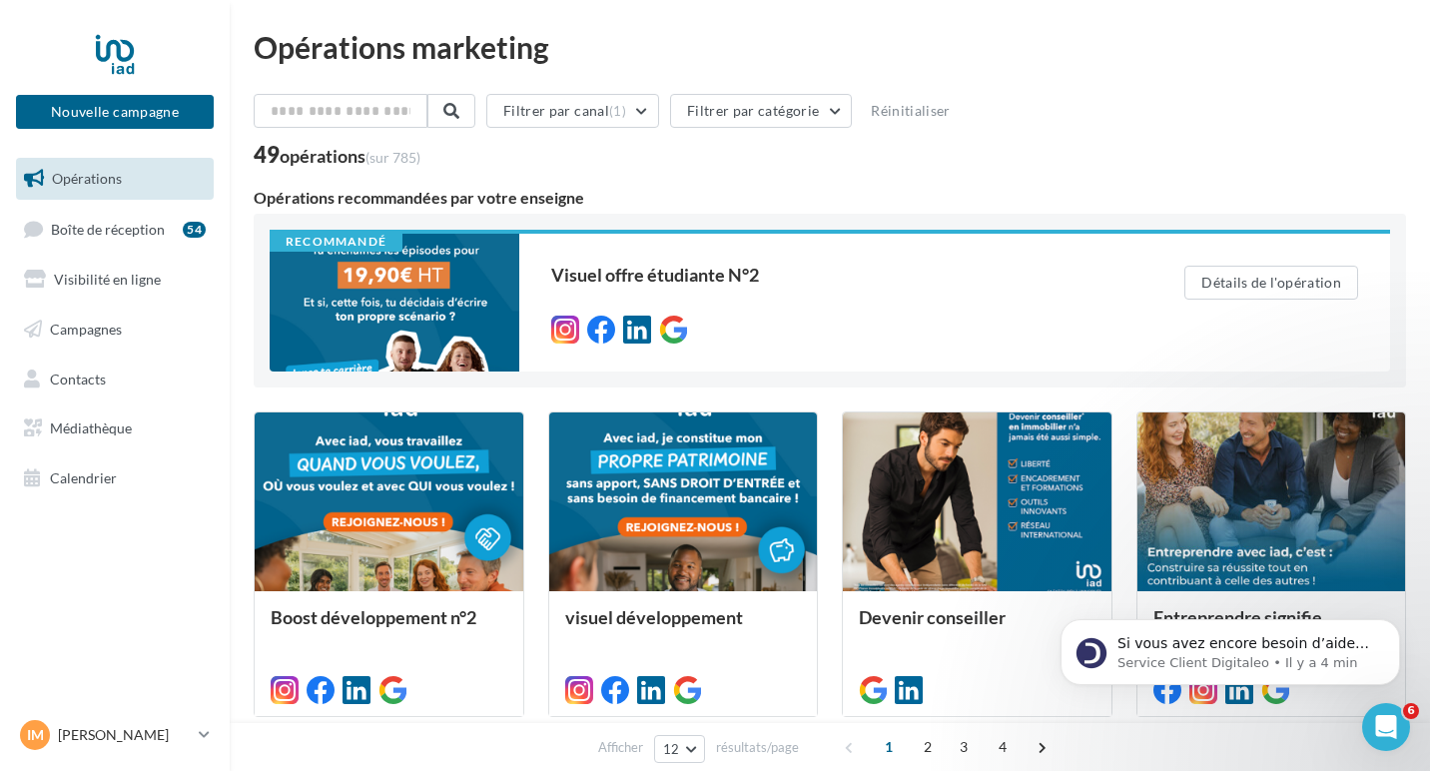
click at [735, 86] on div "Opérations marketing Filtrer par canal (1) Filtrer par catégorie Réinitialiser …" at bounding box center [830, 735] width 1153 height 1407
click at [735, 98] on button "Filtrer par catégorie" at bounding box center [761, 111] width 182 height 34
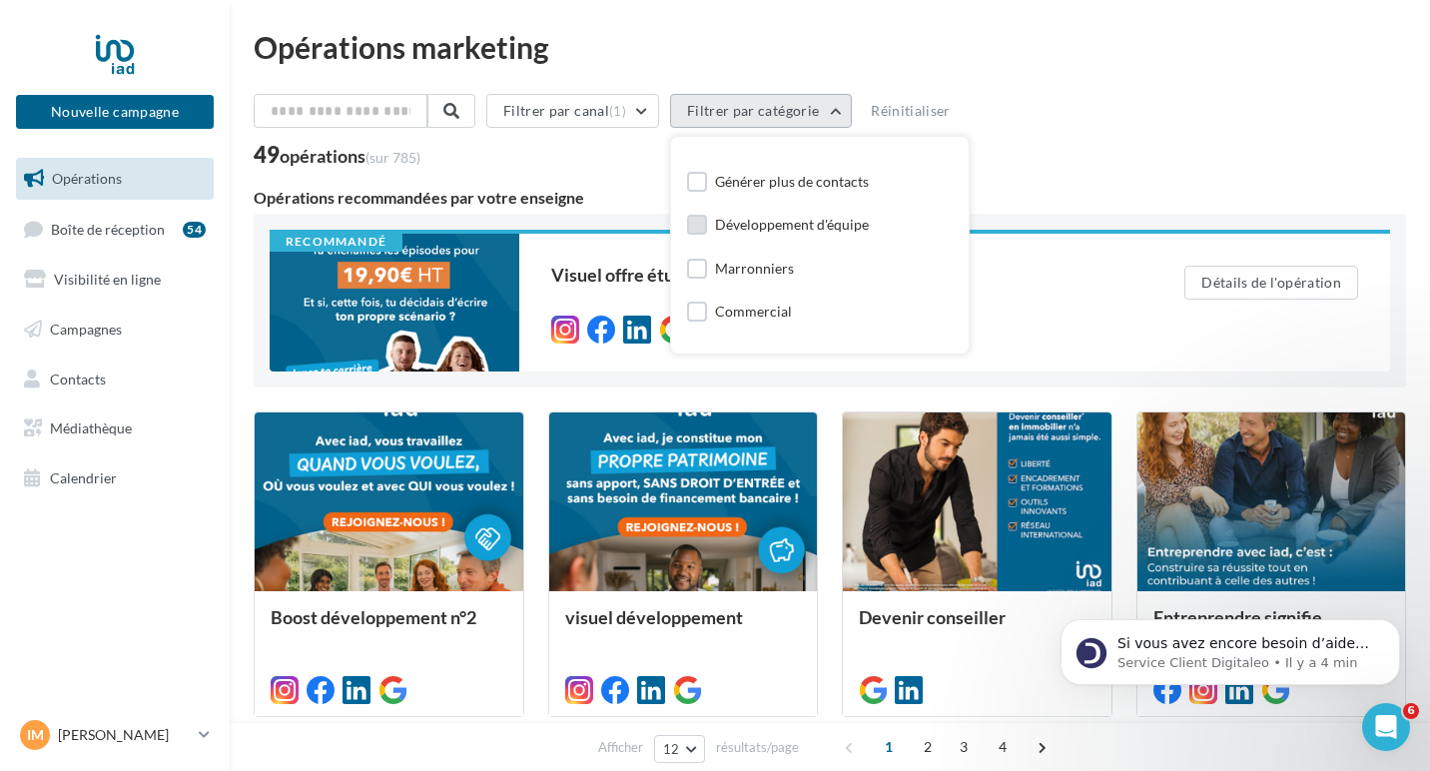
scroll to position [65, 0]
click at [799, 187] on div "Générer plus de contacts" at bounding box center [792, 188] width 154 height 20
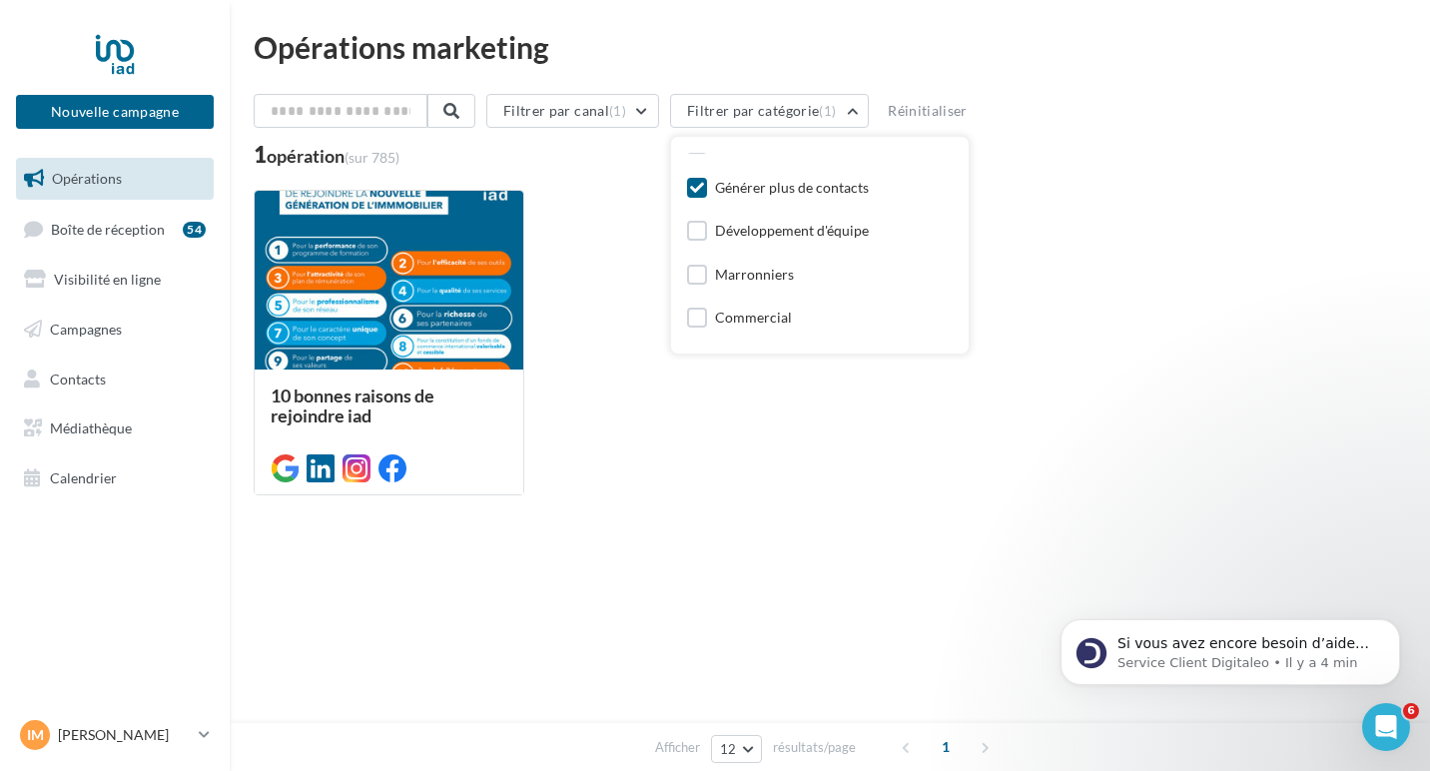
click at [799, 187] on div "Générer plus de contacts" at bounding box center [792, 188] width 154 height 20
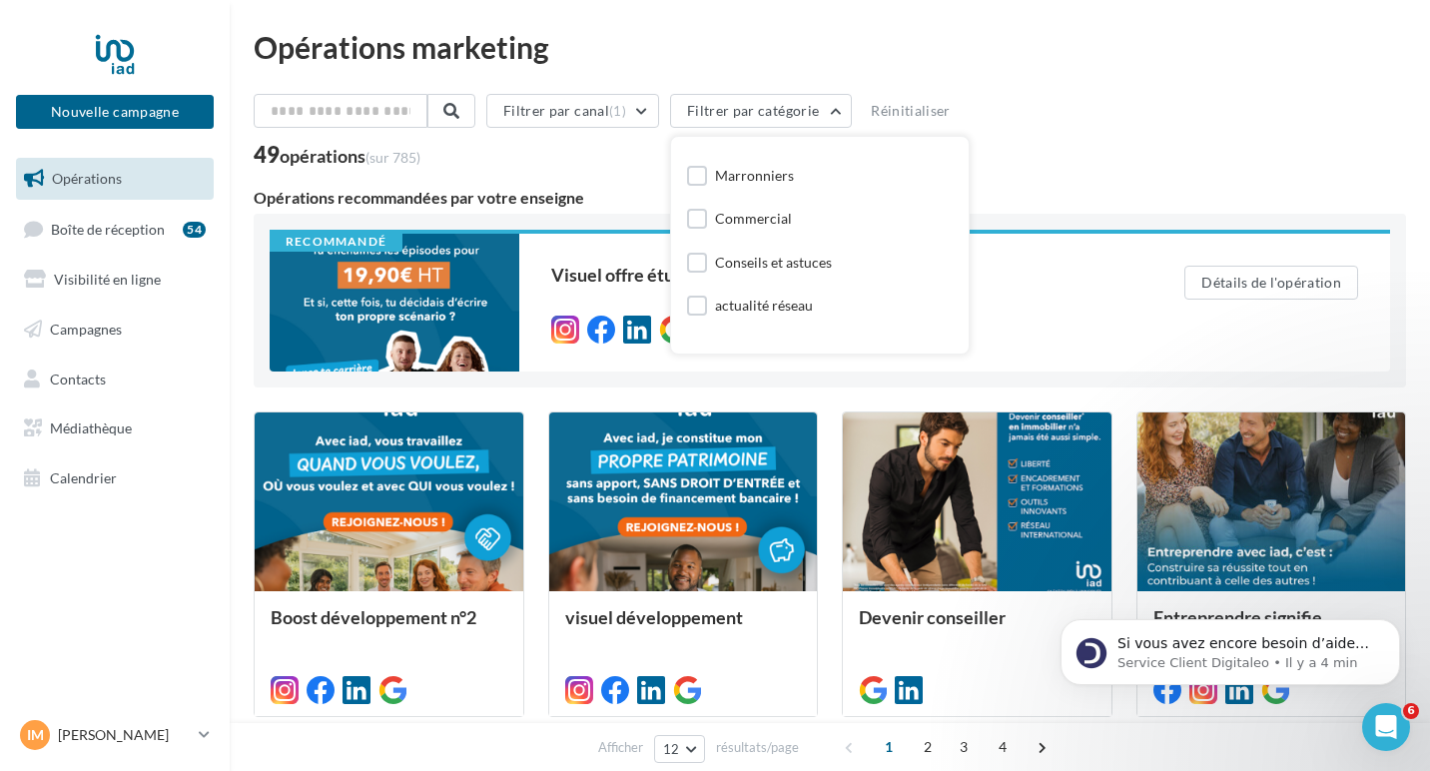
scroll to position [170, 0]
click at [1084, 150] on div "49 opérations (sur 785)" at bounding box center [830, 157] width 1153 height 26
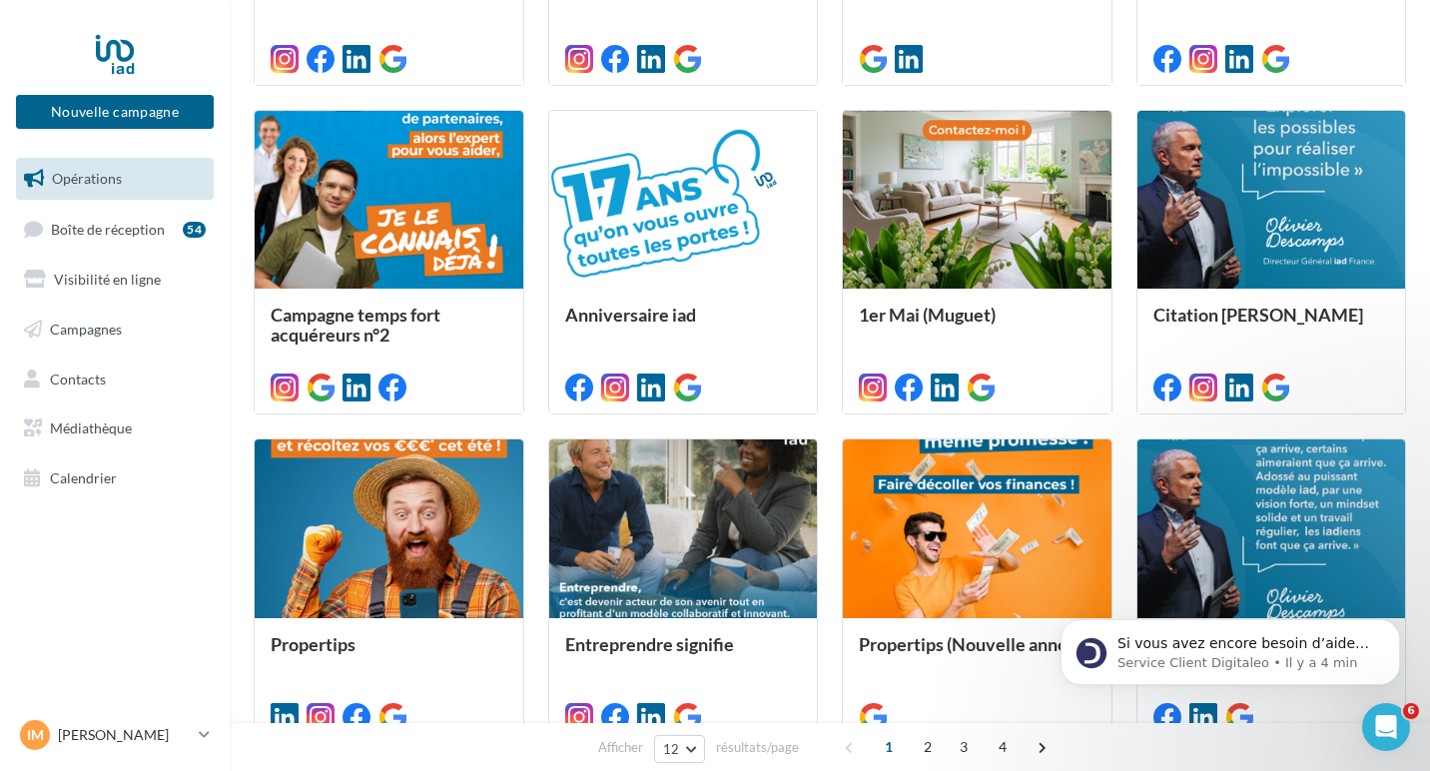
scroll to position [651, 0]
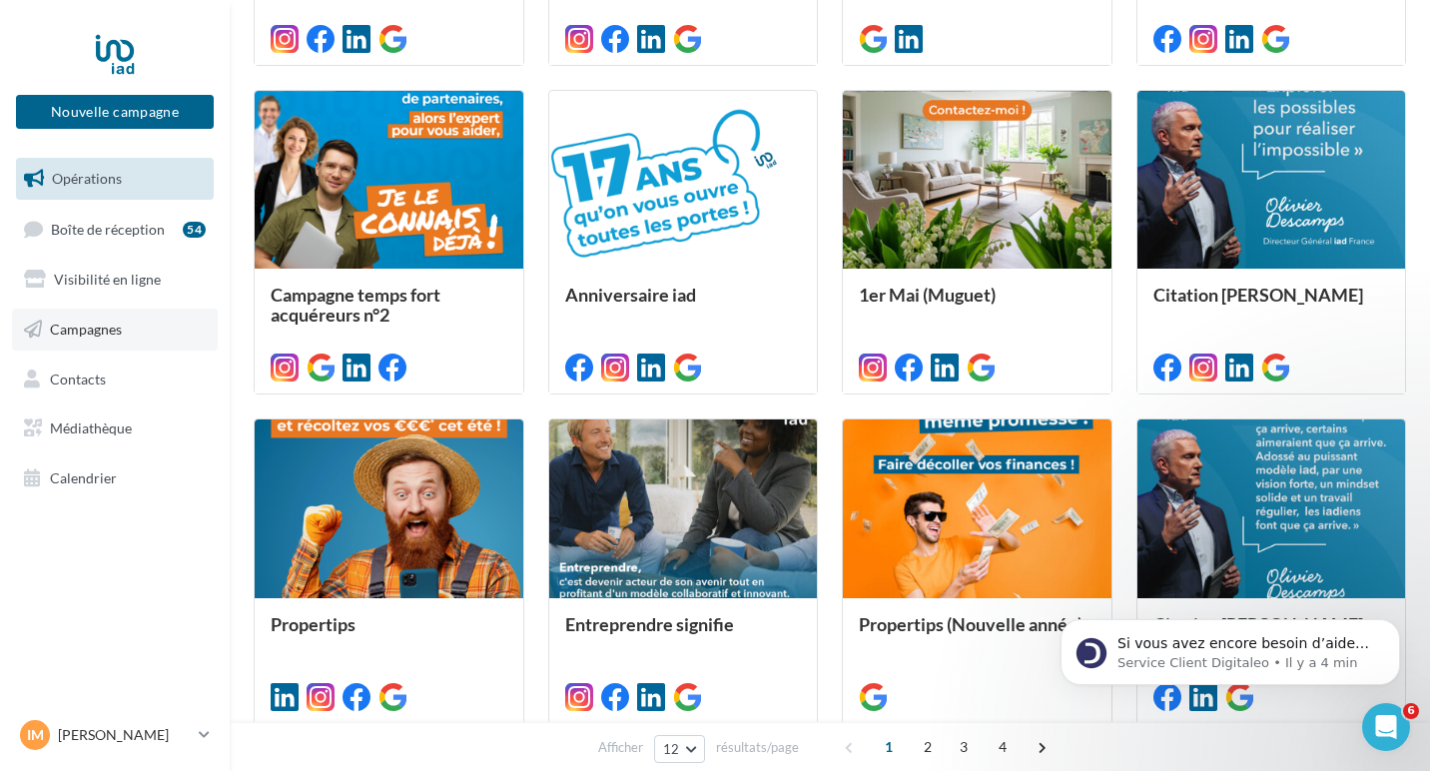
click at [46, 329] on link "Campagnes" at bounding box center [115, 330] width 206 height 42
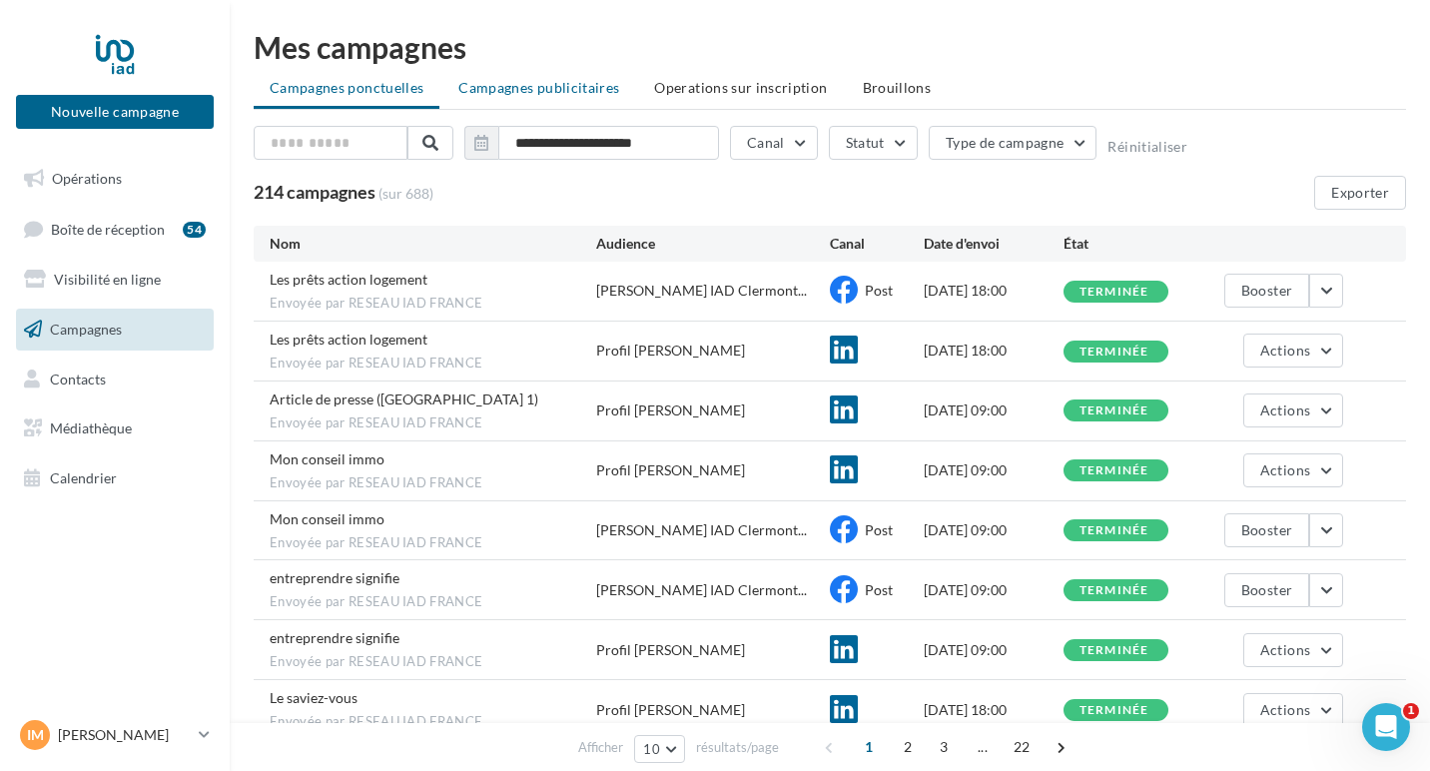
click at [542, 95] on span "Campagnes publicitaires" at bounding box center [538, 87] width 161 height 17
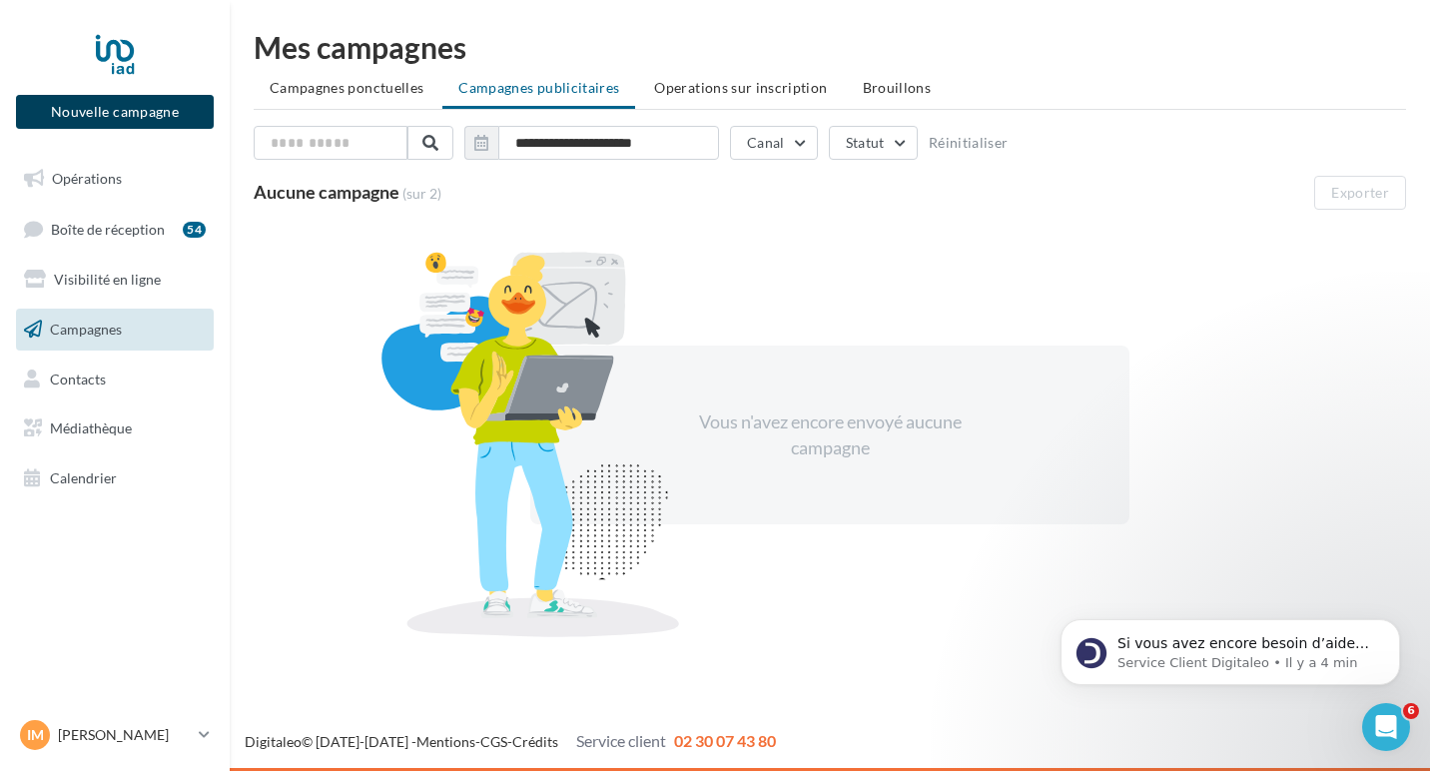
click at [112, 126] on button "Nouvelle campagne" at bounding box center [115, 112] width 198 height 34
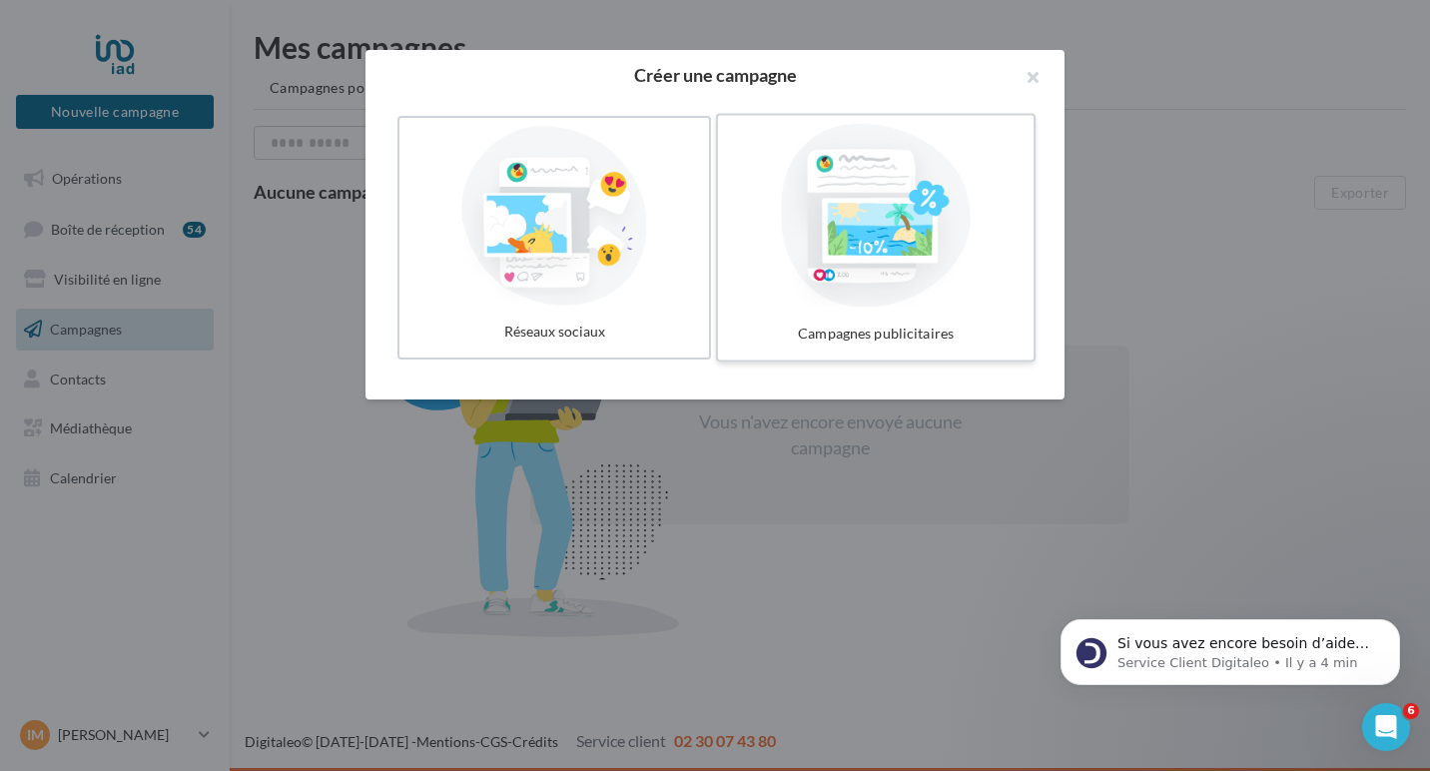
click at [916, 277] on div at bounding box center [876, 216] width 300 height 184
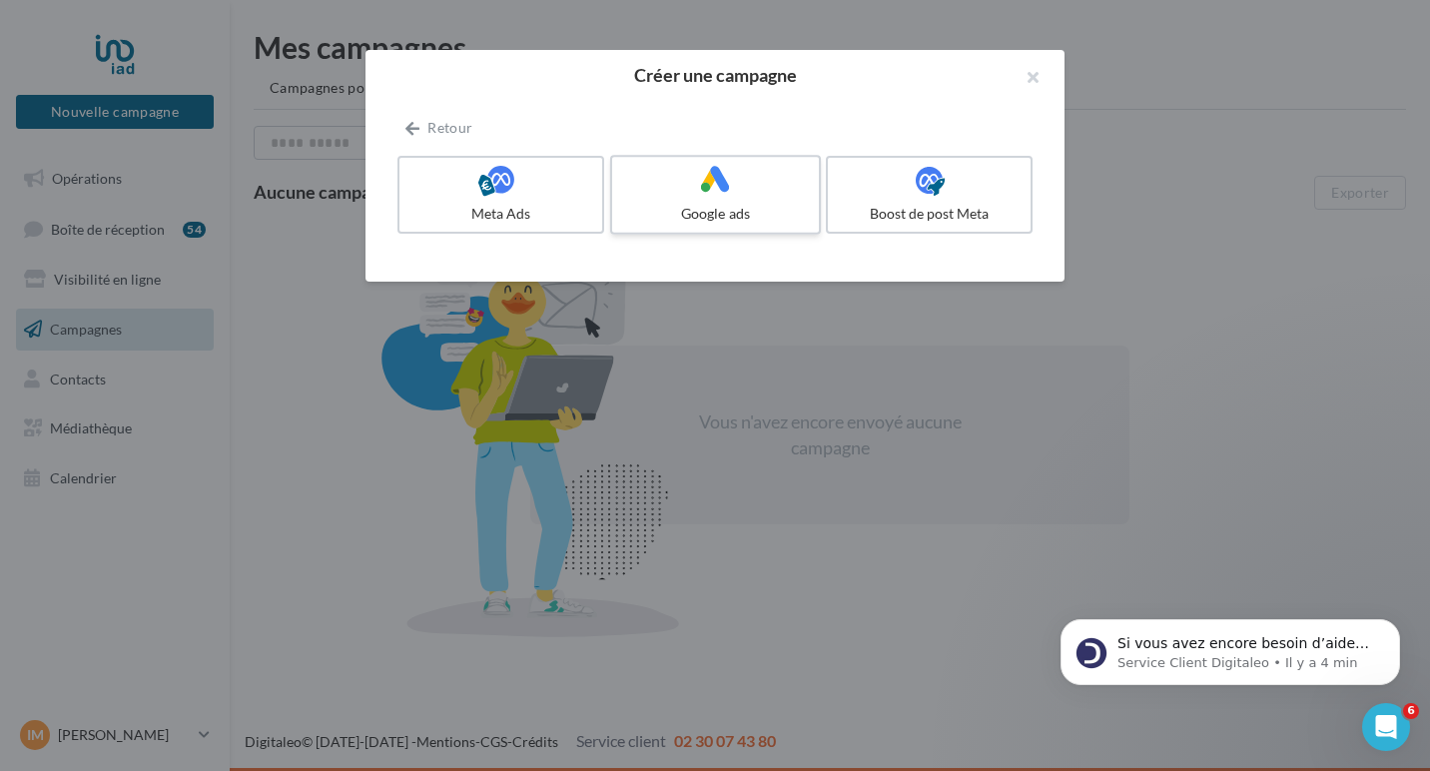
click at [711, 194] on span at bounding box center [715, 180] width 29 height 31
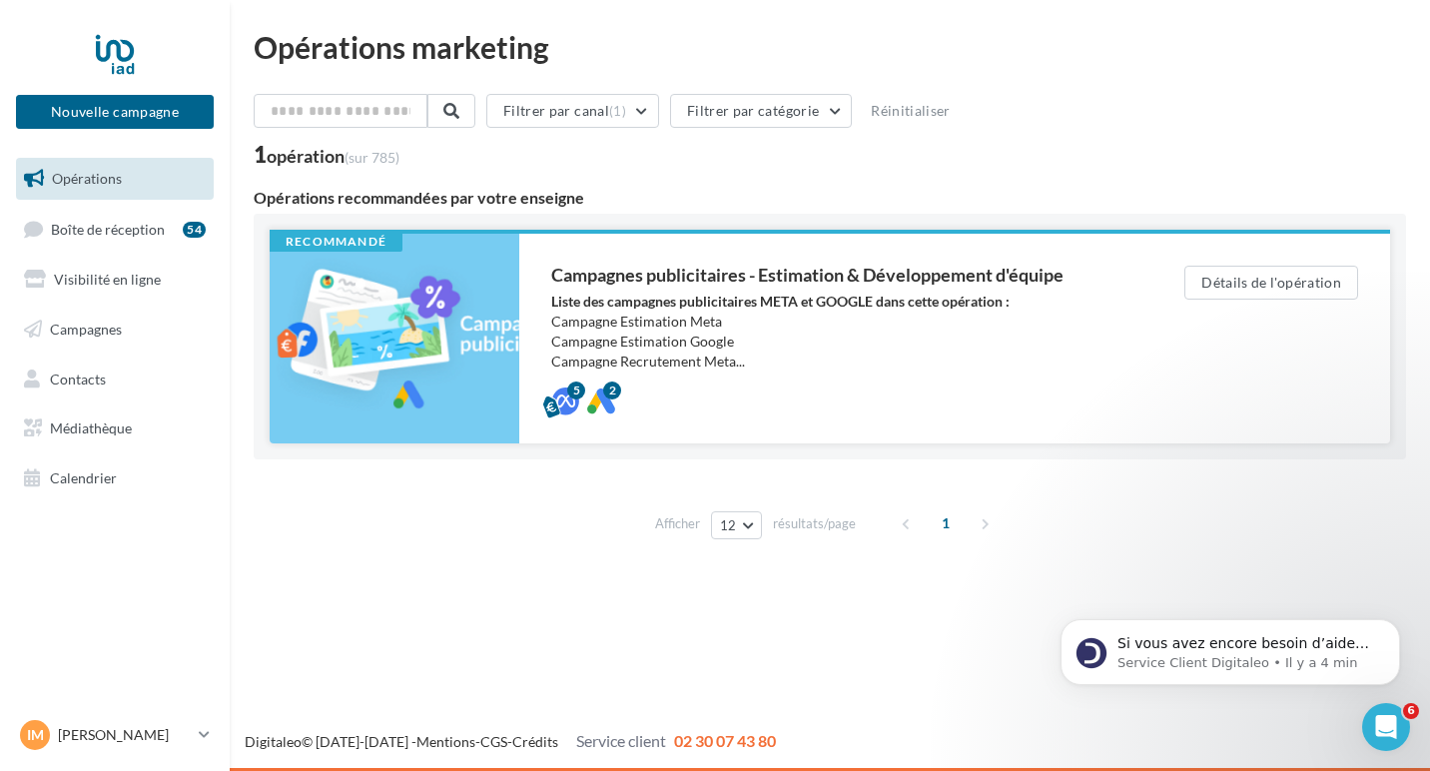
click at [690, 307] on strong "Liste des campagnes publicitaires META et GOOGLE dans cette opération :" at bounding box center [780, 301] width 458 height 17
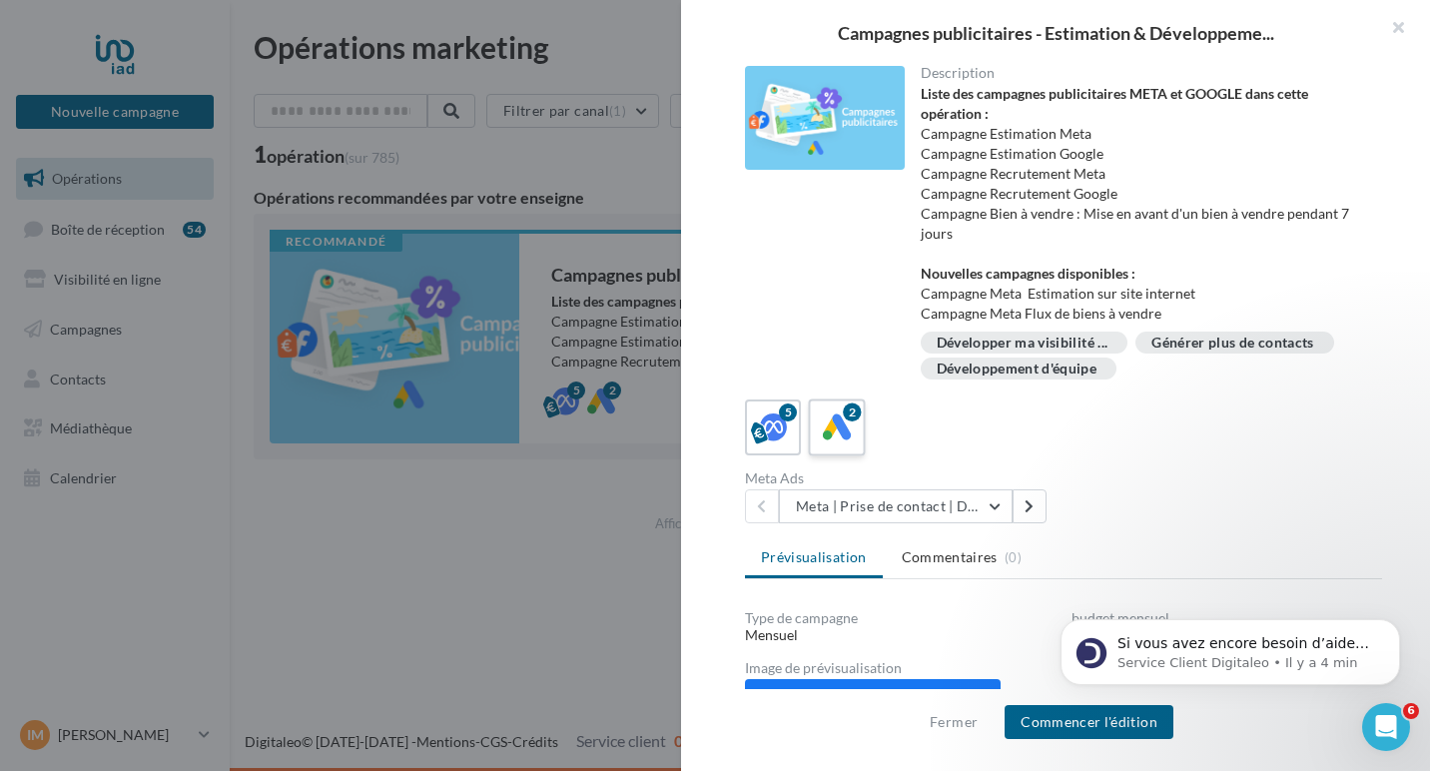
click at [839, 431] on icon at bounding box center [837, 428] width 29 height 29
click at [921, 505] on button "Google | Demandes d'estimation" at bounding box center [896, 506] width 234 height 34
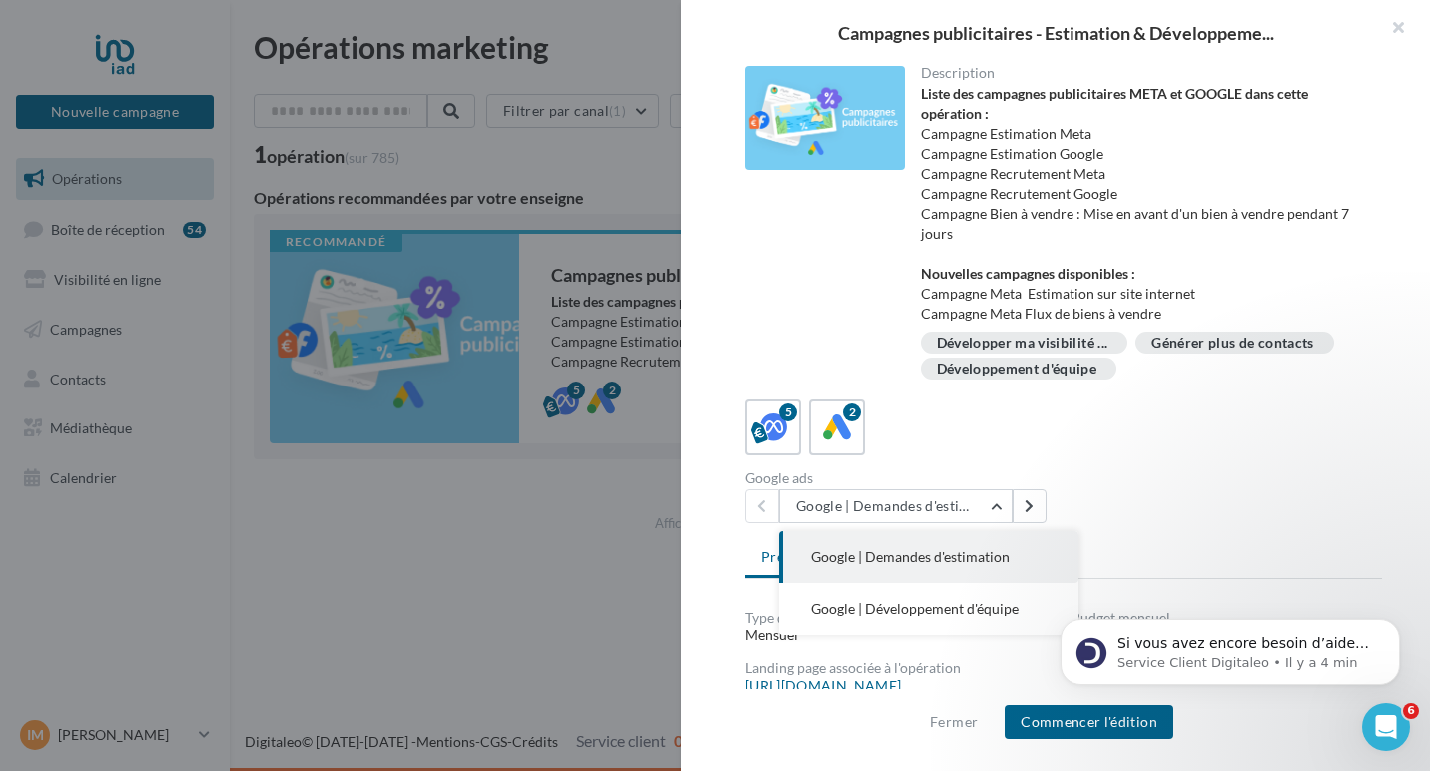
click at [918, 543] on button "Google | Demandes d'estimation" at bounding box center [929, 557] width 300 height 52
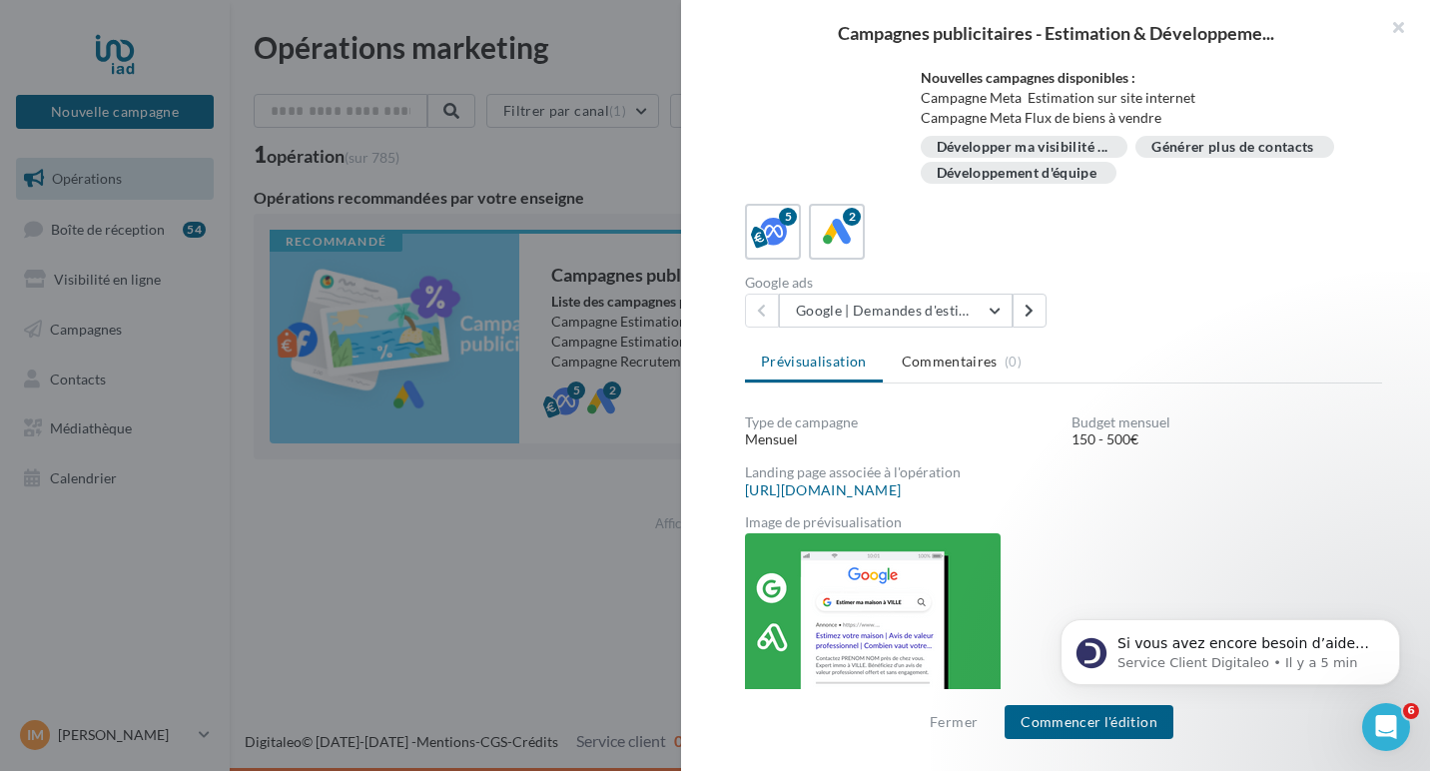
scroll to position [246, 0]
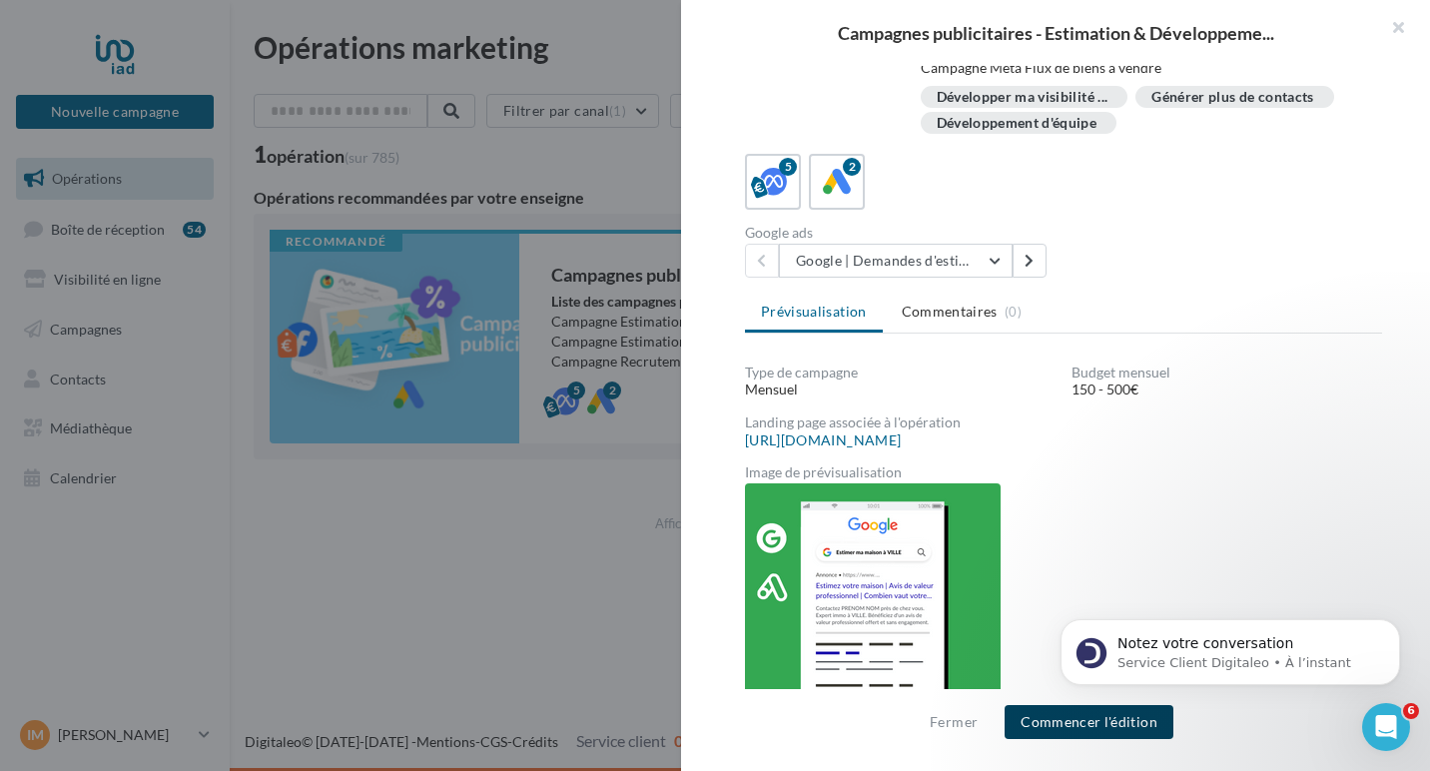
click at [1051, 718] on button "Commencer l'édition" at bounding box center [1089, 722] width 169 height 34
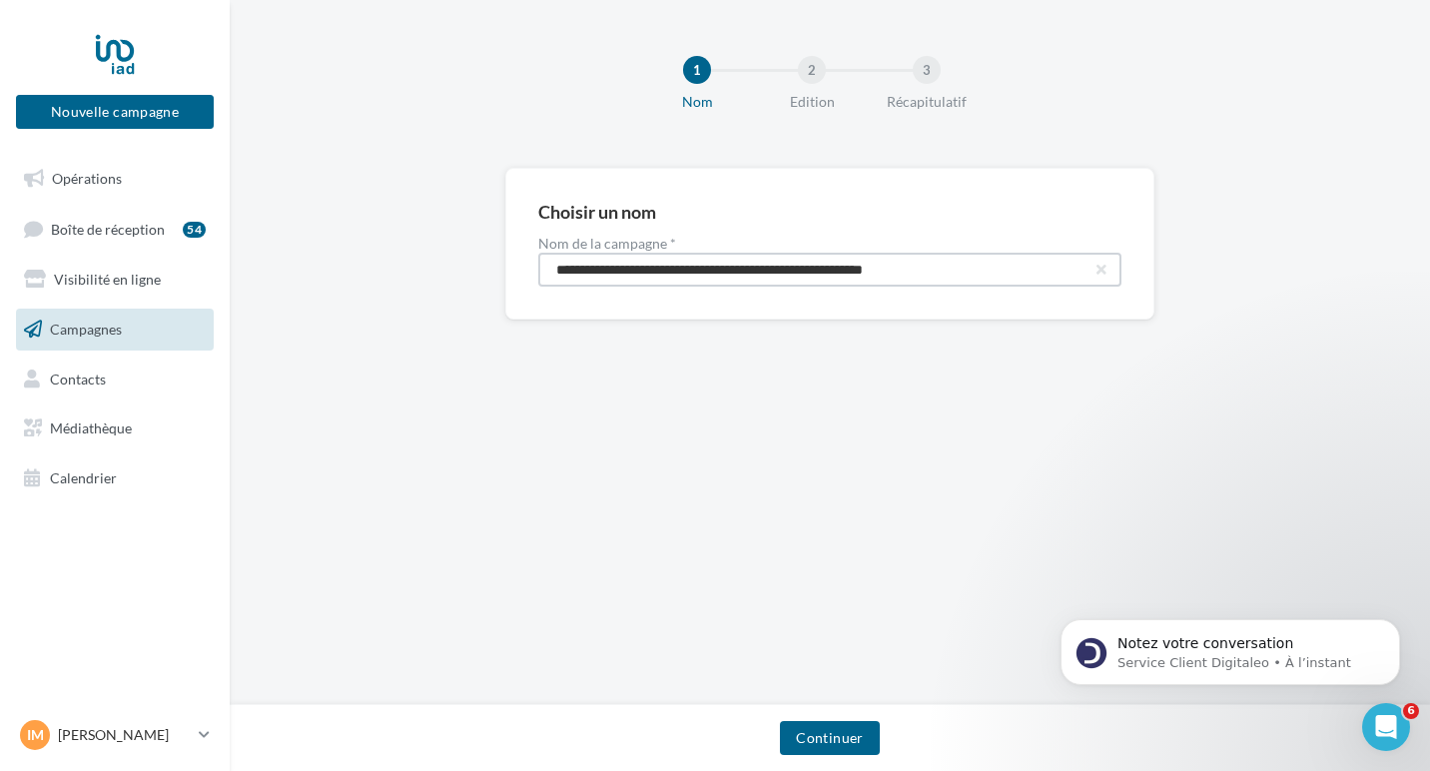
drag, startPoint x: 984, startPoint y: 274, endPoint x: 783, endPoint y: 272, distance: 200.8
click at [783, 272] on input "**********" at bounding box center [829, 270] width 583 height 34
type input "**********"
click at [812, 735] on button "Continuer" at bounding box center [829, 738] width 99 height 34
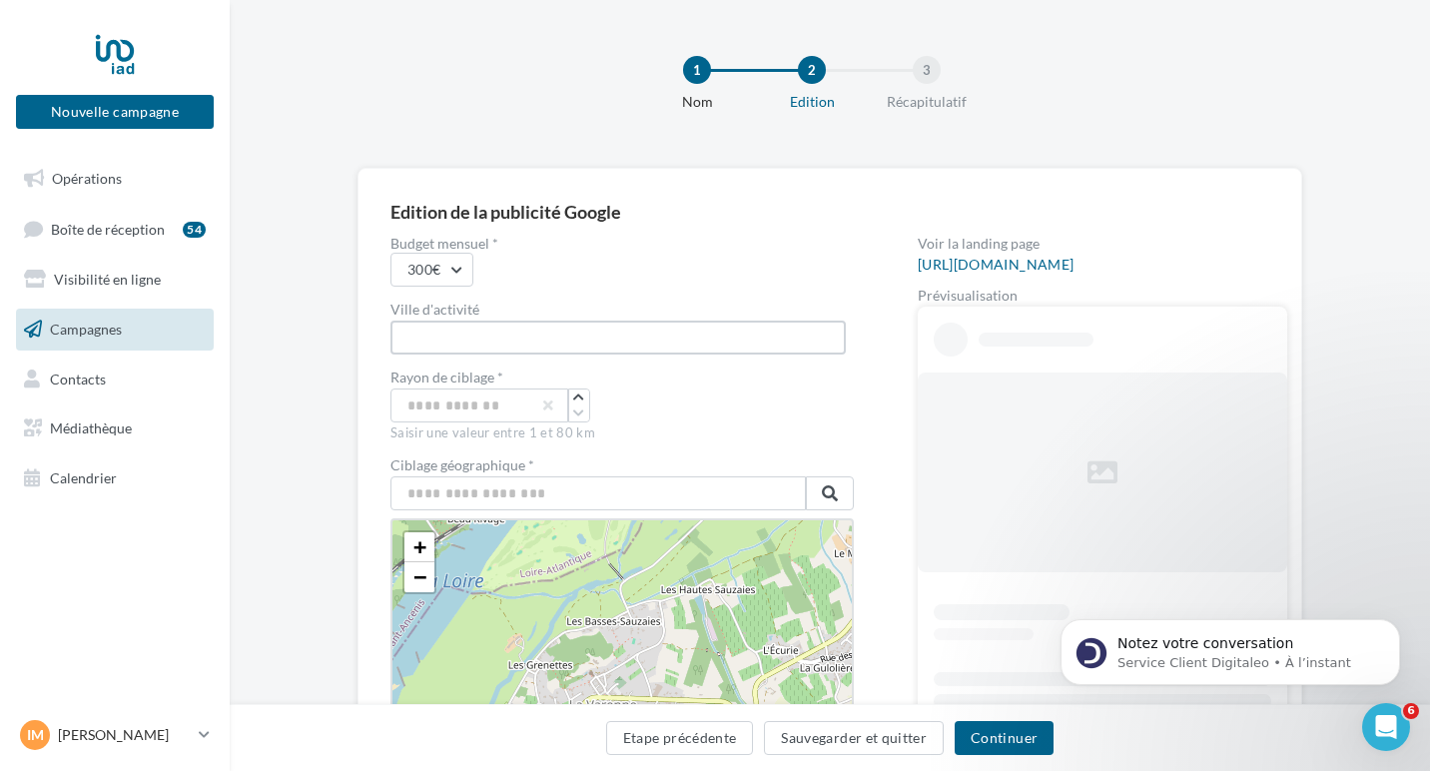
click at [476, 342] on input "text" at bounding box center [618, 338] width 455 height 34
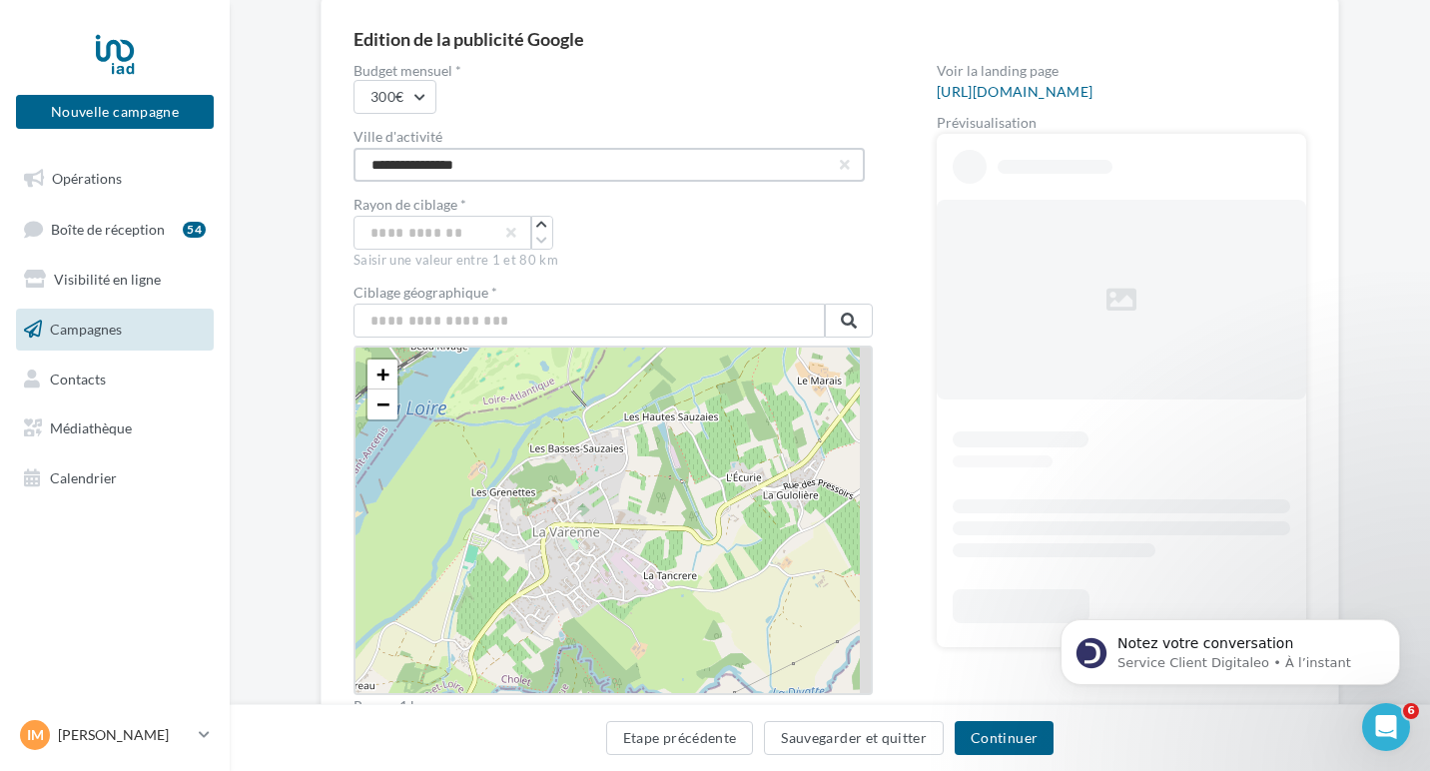
scroll to position [213, 0]
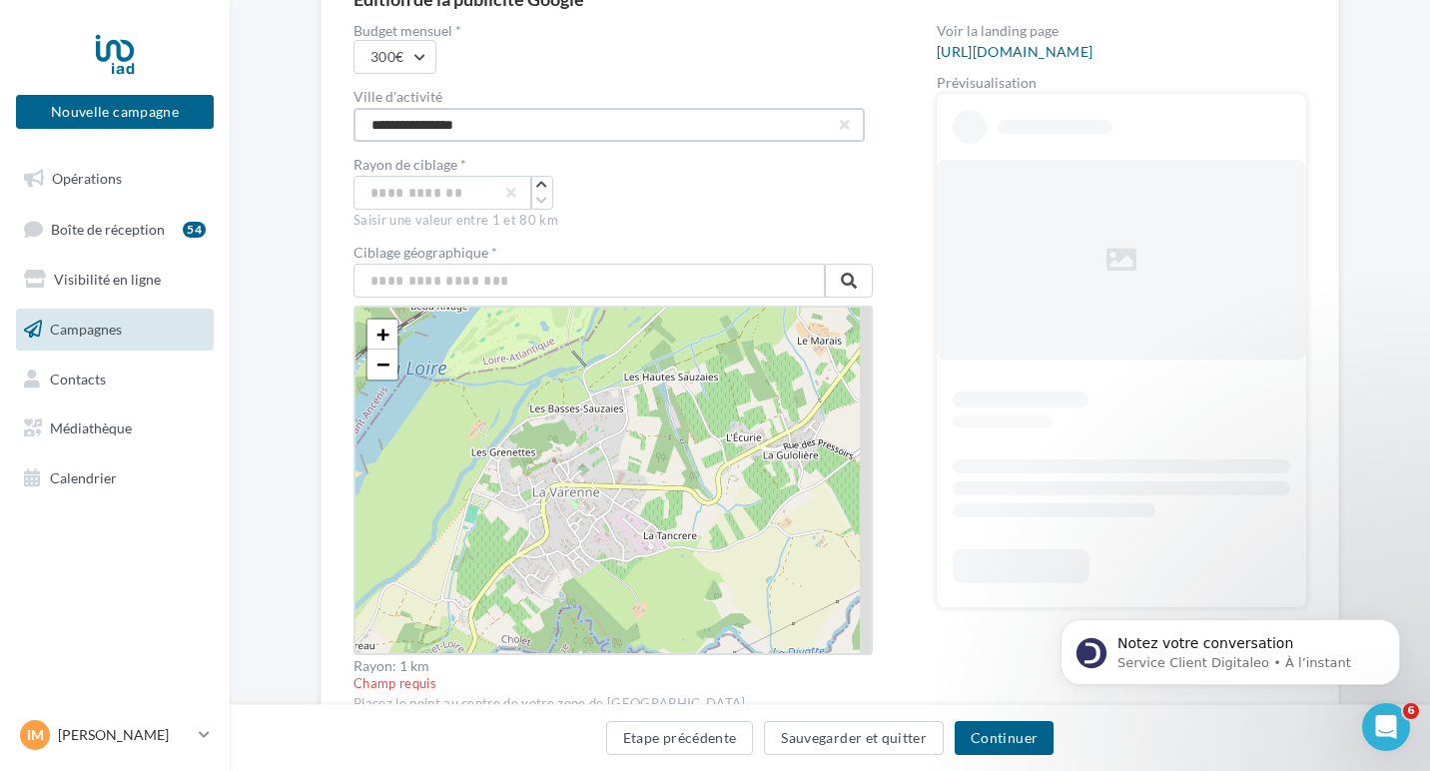
click at [366, 130] on input "**********" at bounding box center [609, 125] width 511 height 34
type input "**********"
click at [621, 166] on div "Rayon de ciblage *" at bounding box center [613, 167] width 519 height 18
click at [438, 187] on input "*" at bounding box center [443, 193] width 178 height 34
click at [447, 277] on input "text" at bounding box center [589, 281] width 471 height 34
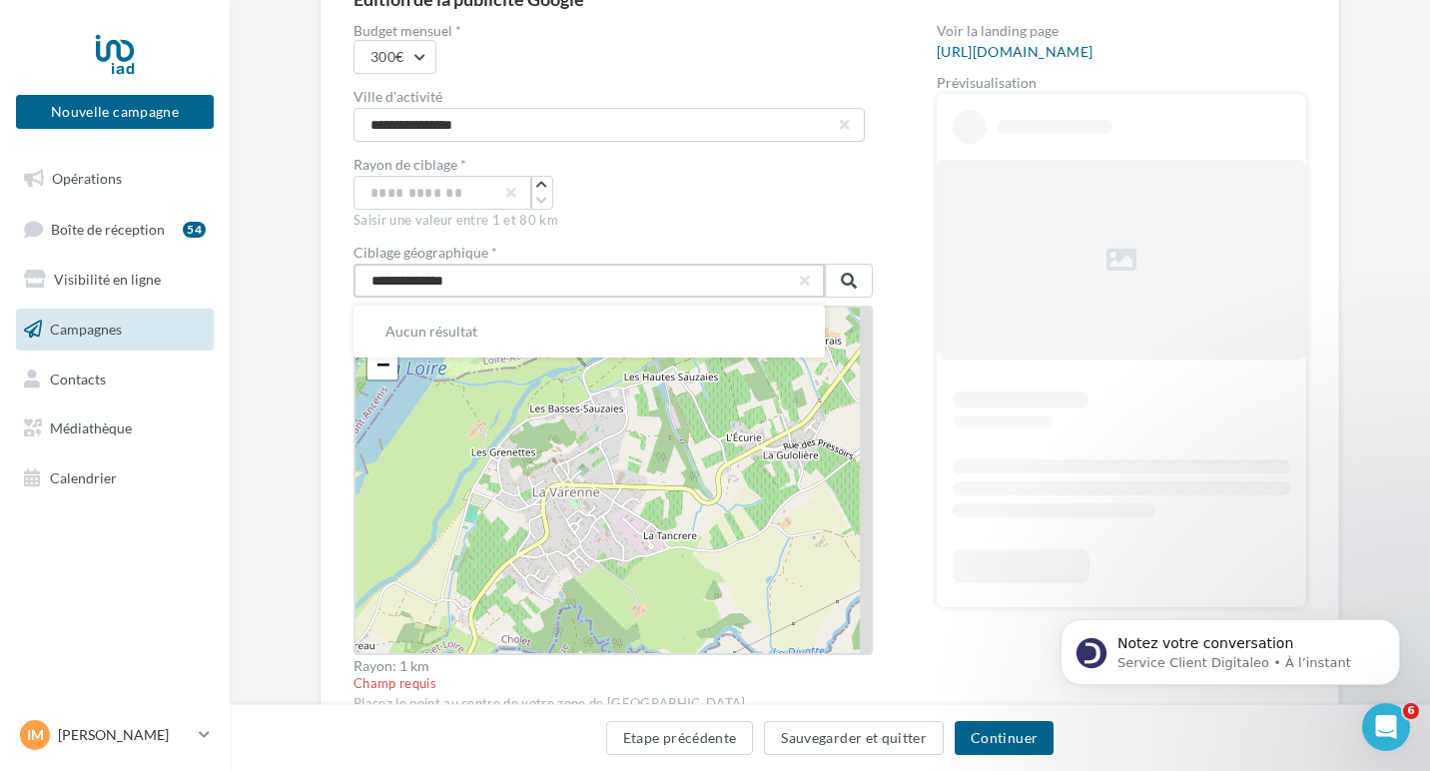
click at [410, 283] on input "**********" at bounding box center [589, 281] width 471 height 34
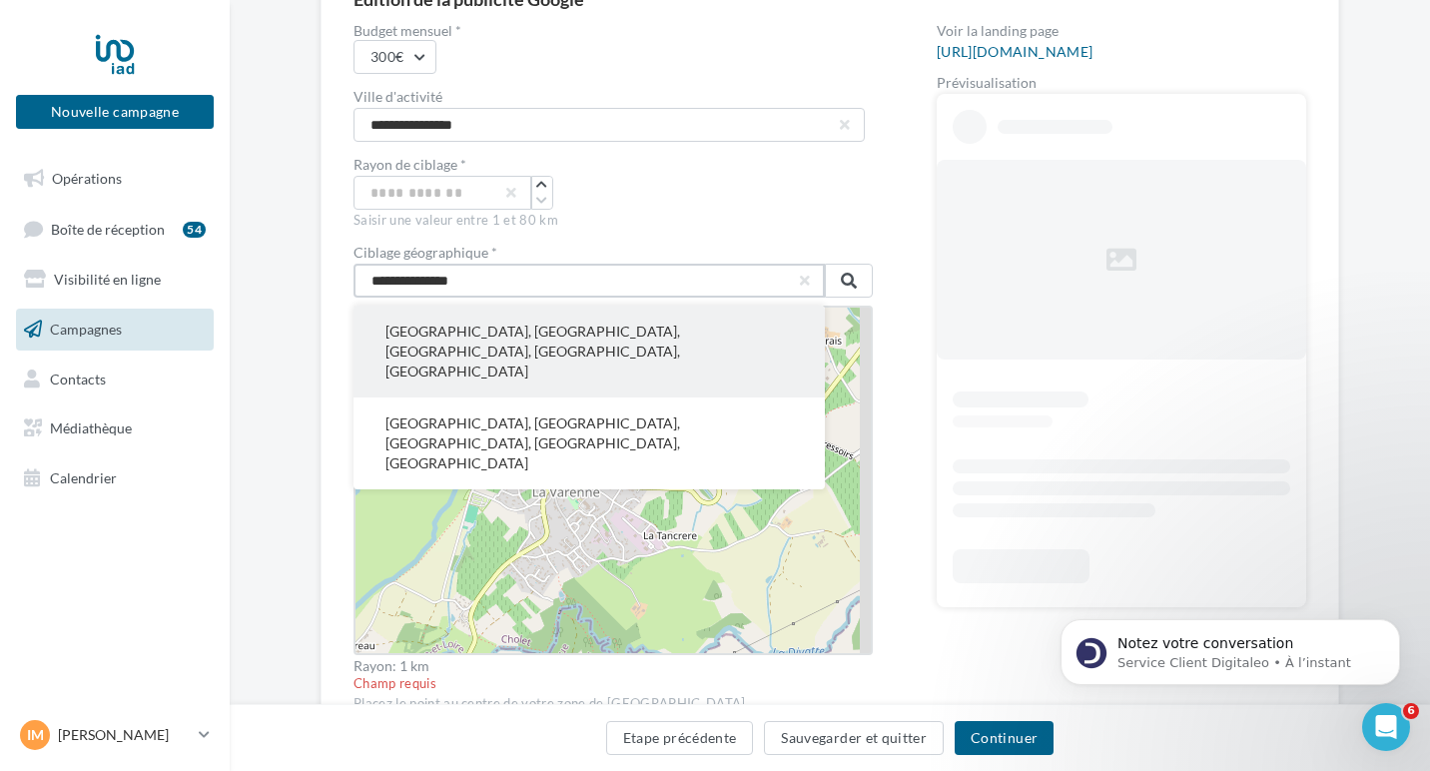
type input "**********"
click at [459, 332] on button "Clermont-Ferrand, Puy-de-Dôme, Auvergne-Rhône-Alpes, France métropolitaine, Fra…" at bounding box center [589, 352] width 471 height 92
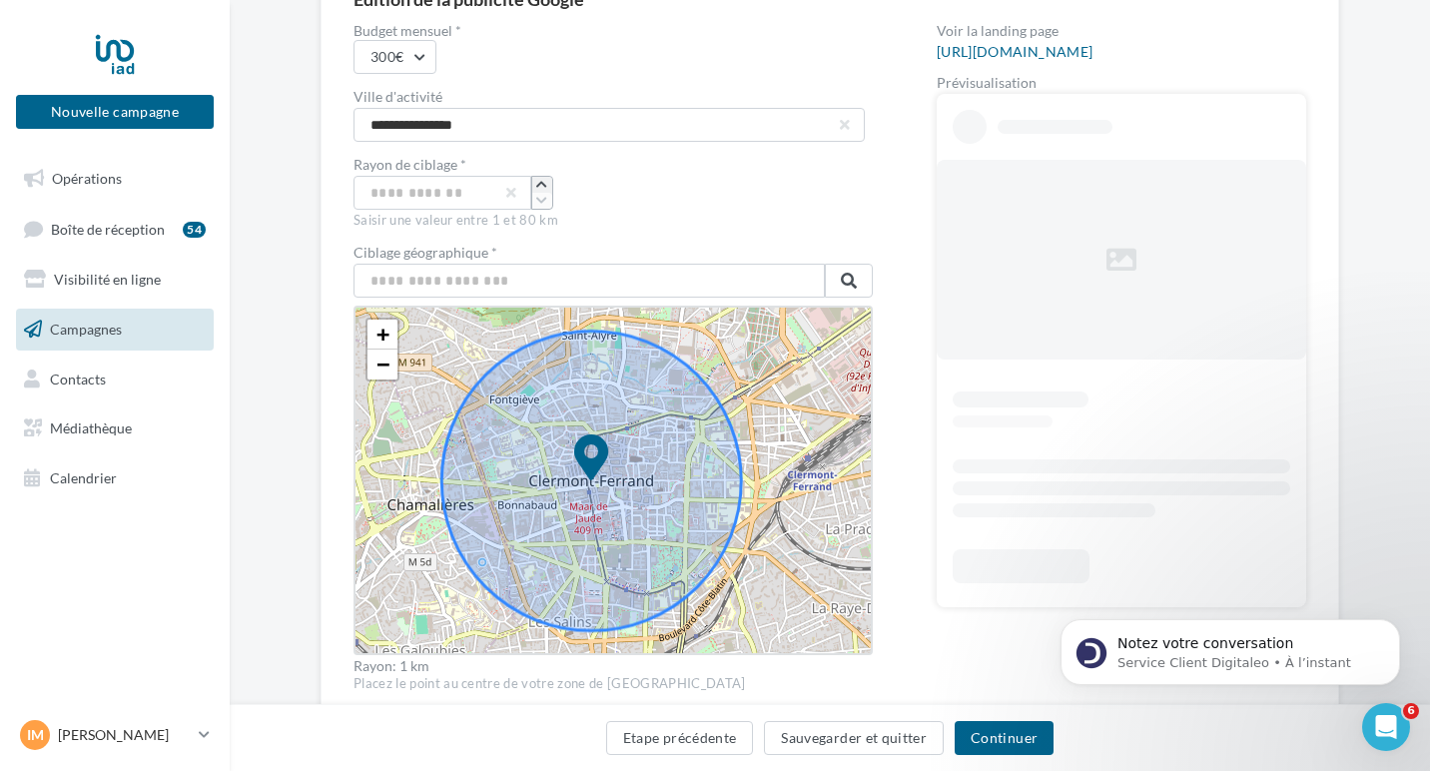
click at [536, 188] on icon "button" at bounding box center [541, 185] width 11 height 12
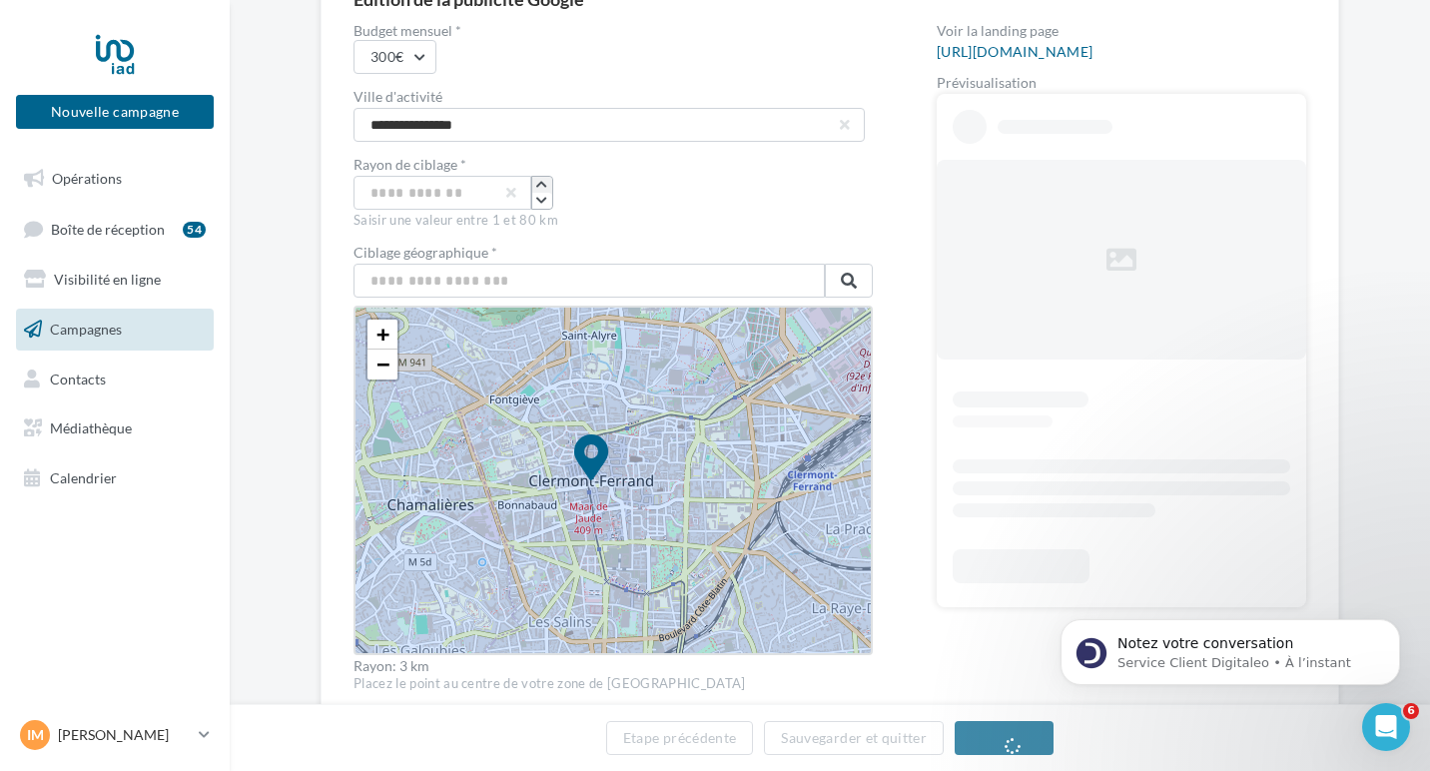
click at [536, 188] on icon "button" at bounding box center [541, 185] width 11 height 12
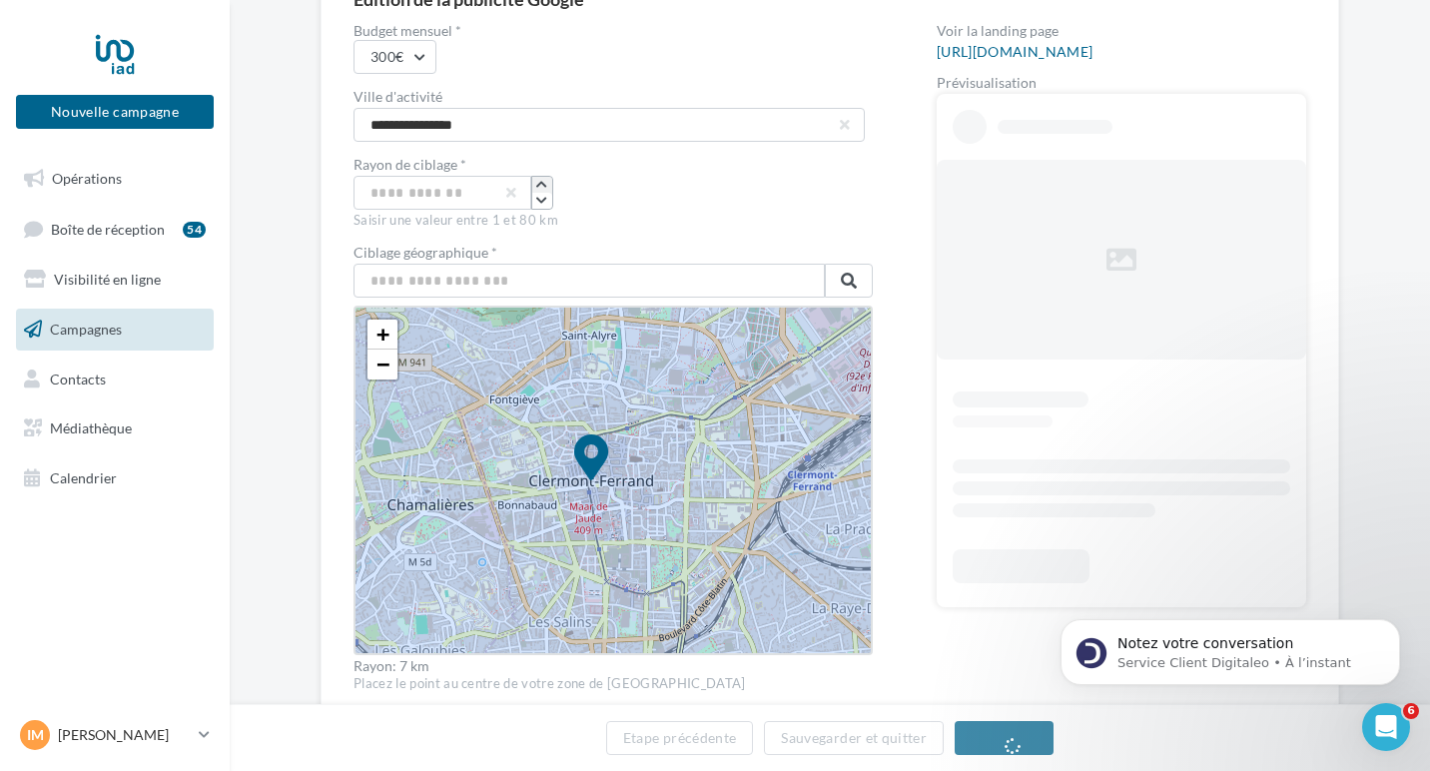
click at [536, 188] on icon "button" at bounding box center [541, 185] width 11 height 12
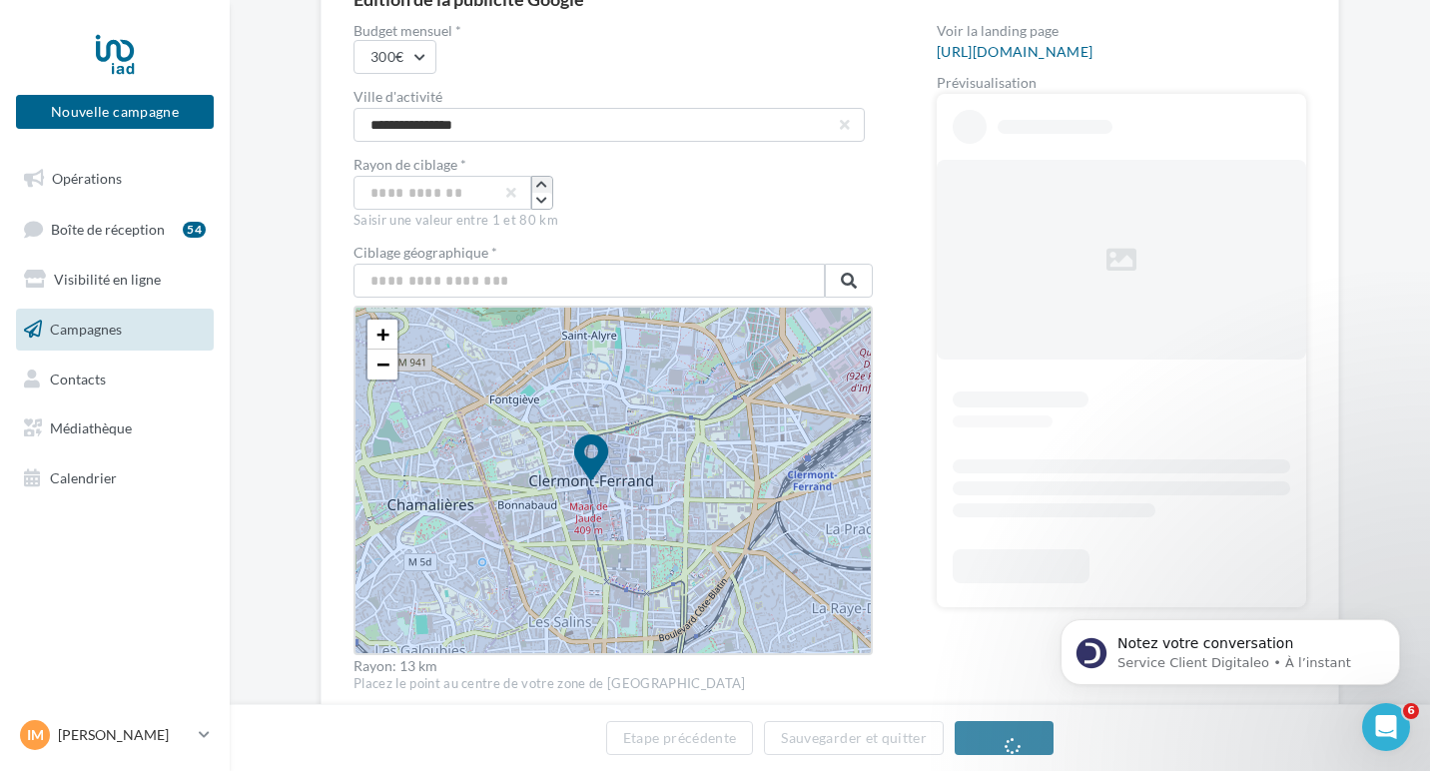
click at [536, 188] on icon "button" at bounding box center [541, 185] width 11 height 12
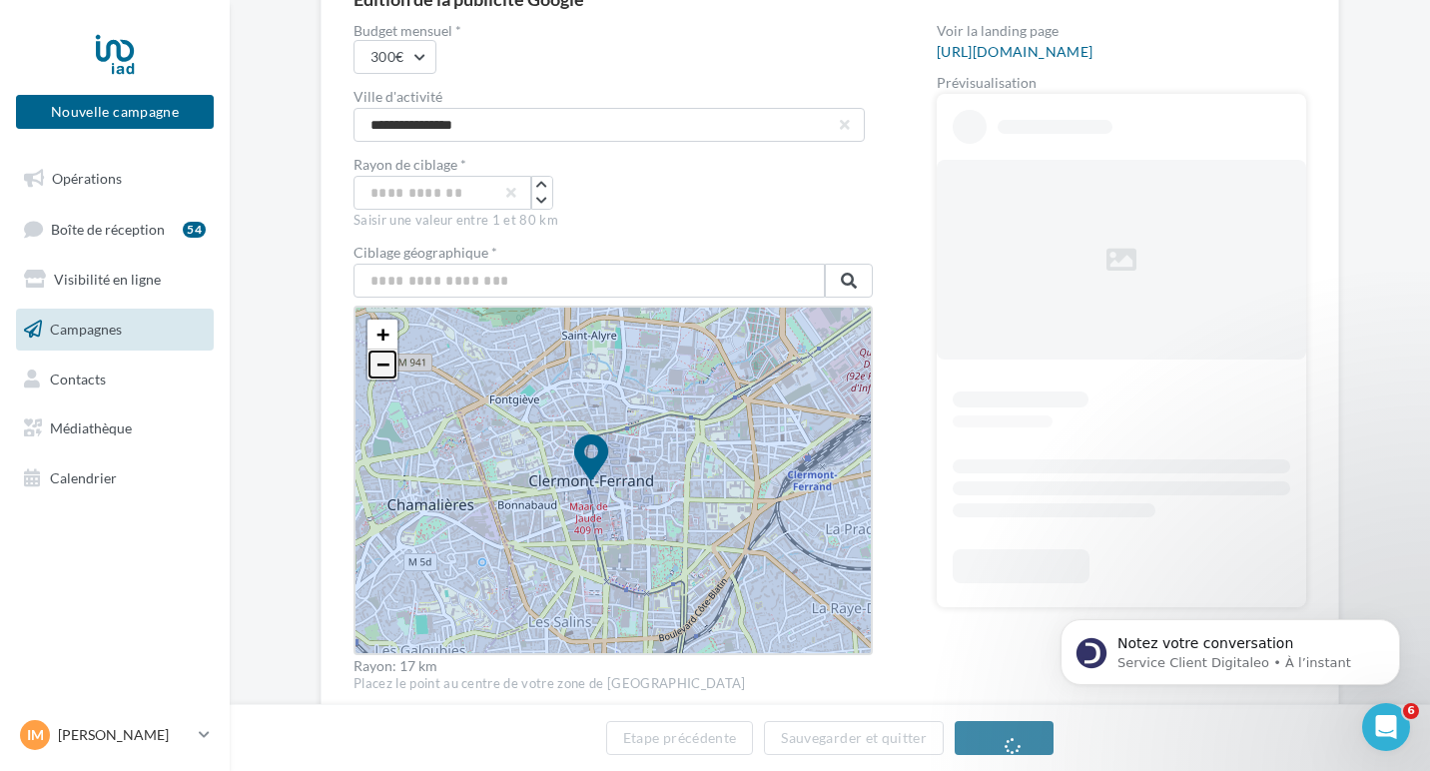
click at [377, 365] on span "−" at bounding box center [383, 364] width 13 height 25
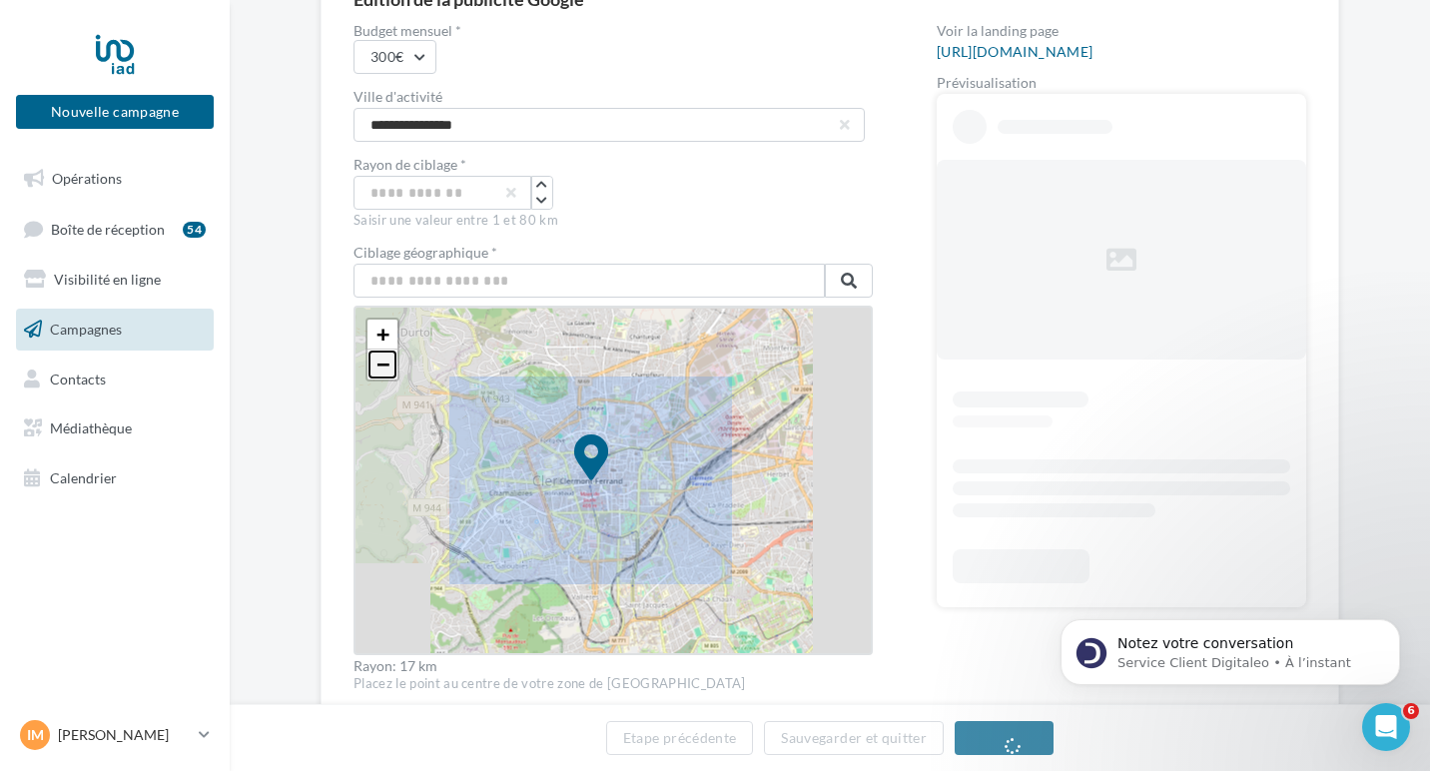
click at [377, 365] on span "−" at bounding box center [383, 364] width 13 height 25
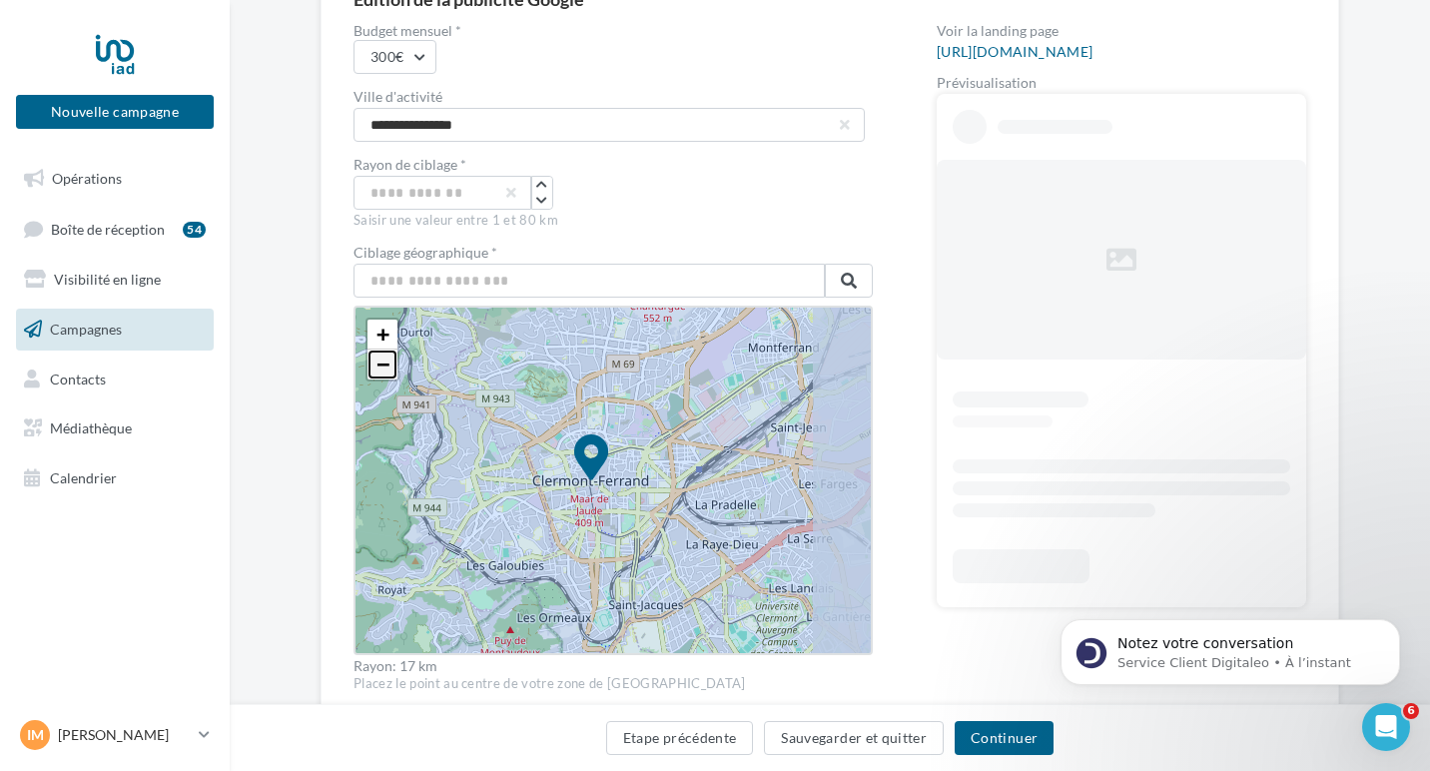
click at [377, 365] on span "−" at bounding box center [383, 364] width 13 height 25
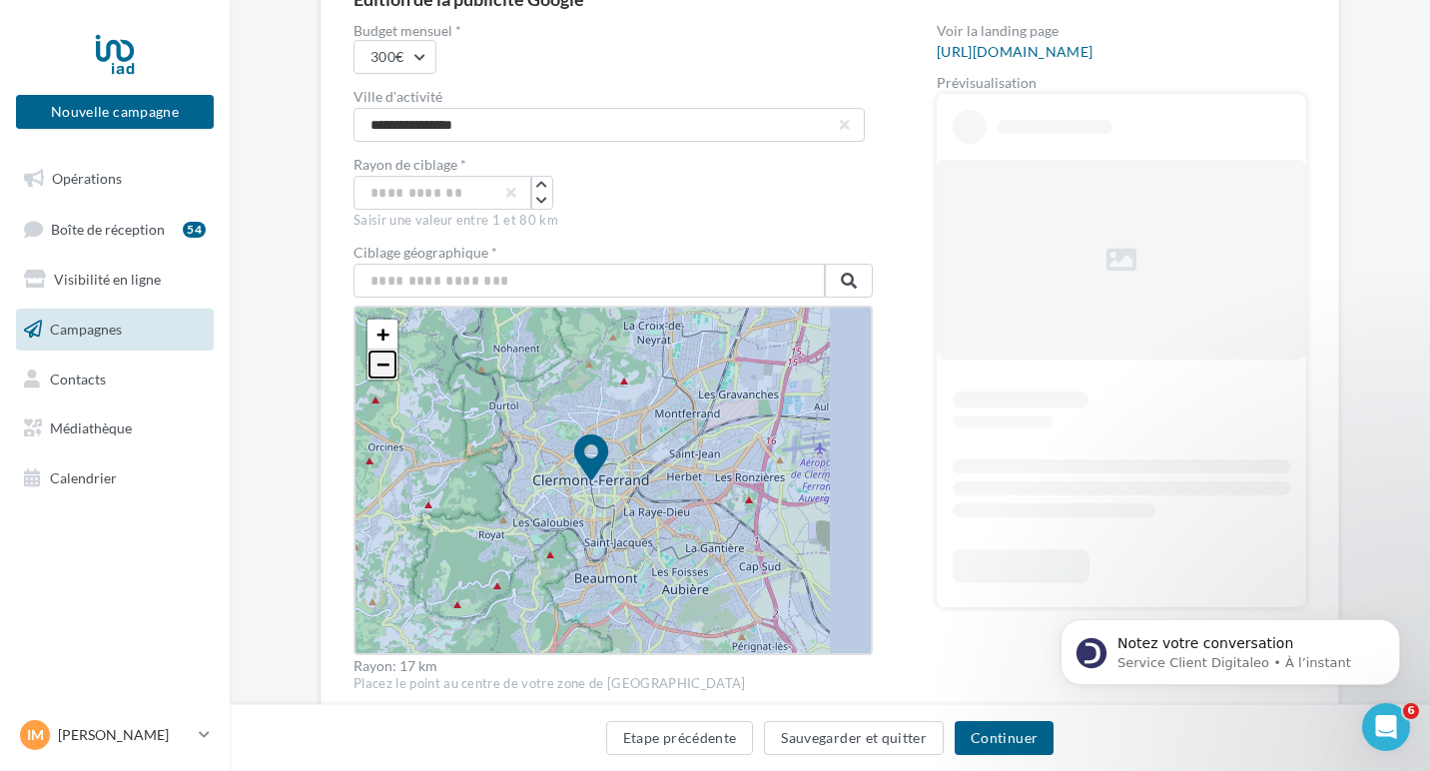
click at [377, 365] on span "−" at bounding box center [383, 364] width 13 height 25
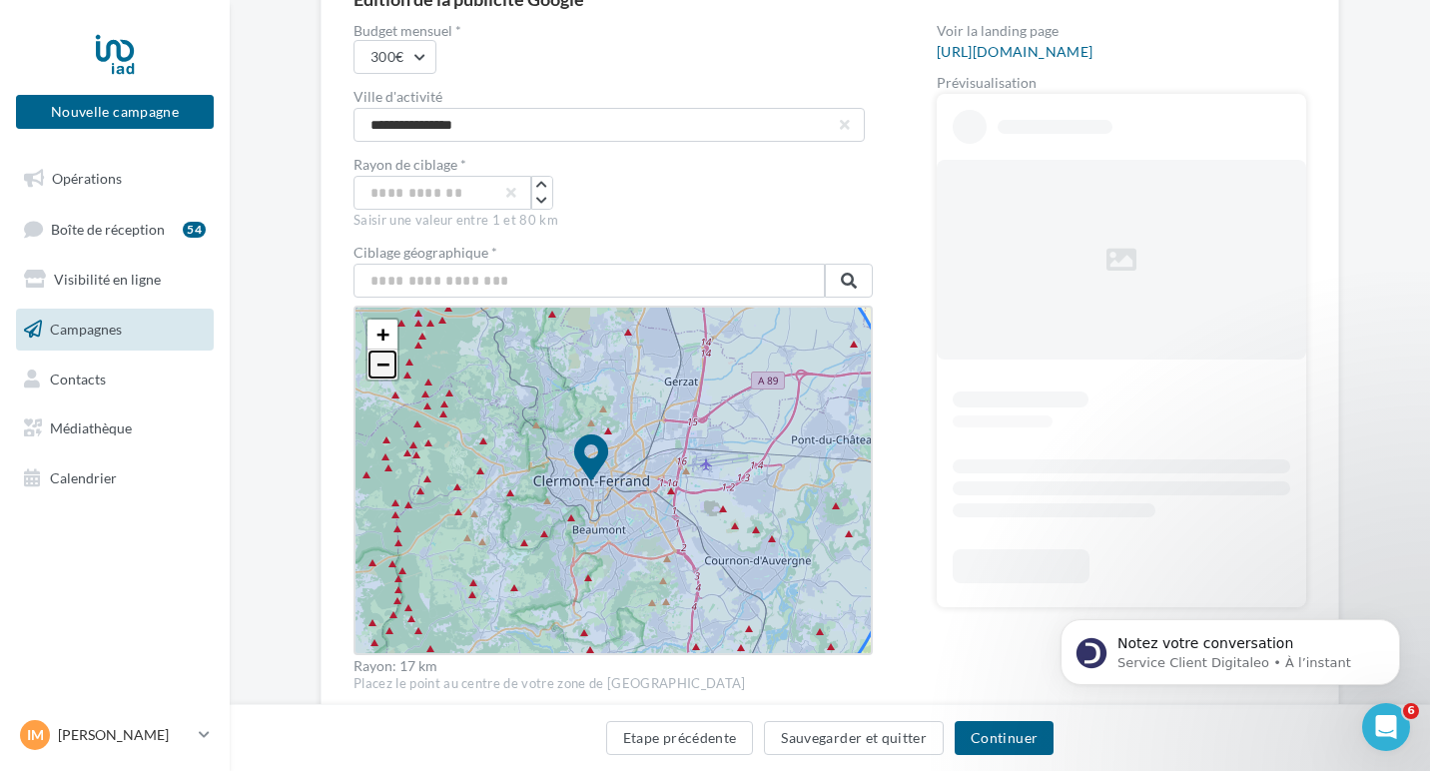
click at [377, 365] on span "−" at bounding box center [383, 364] width 13 height 25
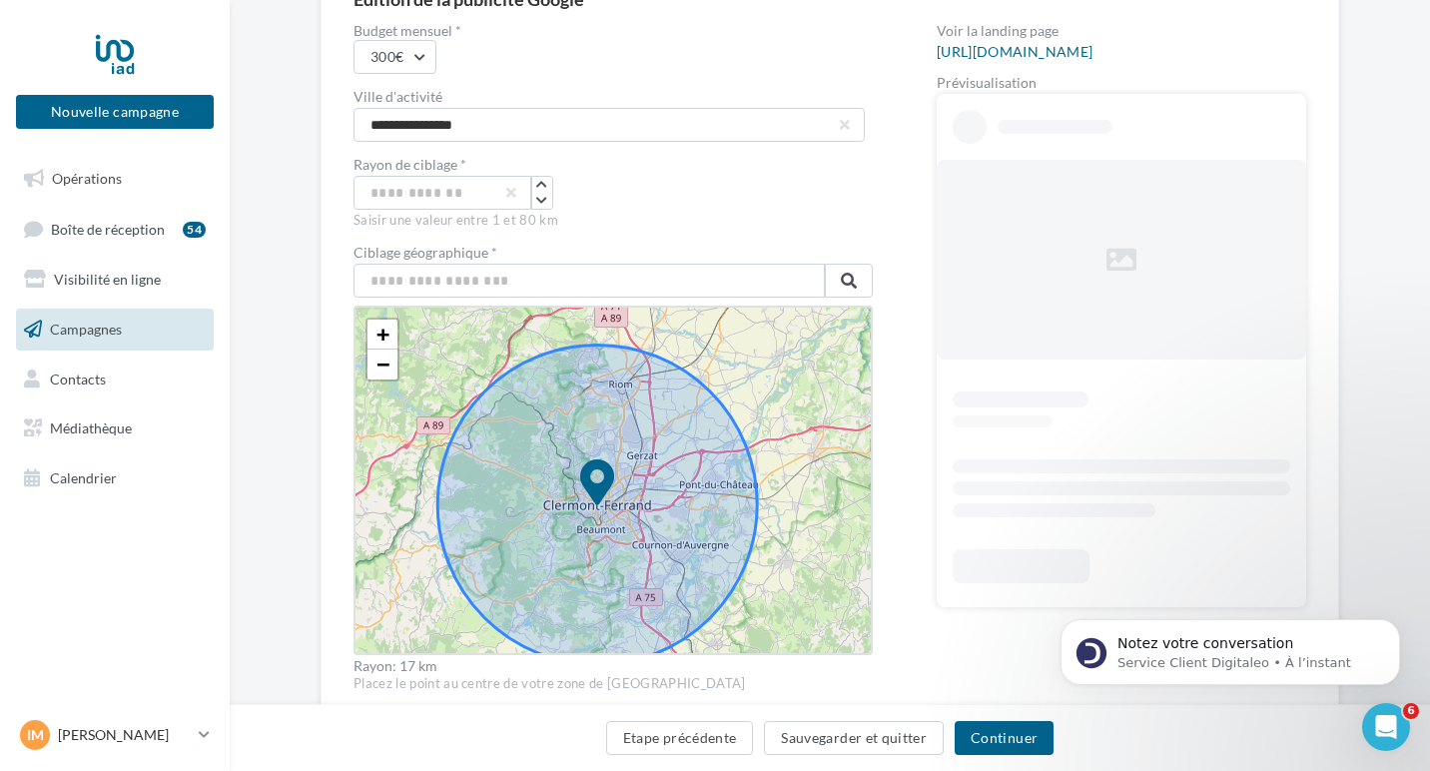
drag, startPoint x: 526, startPoint y: 434, endPoint x: 532, endPoint y: 459, distance: 25.7
click at [532, 459] on icon at bounding box center [597, 506] width 320 height 320
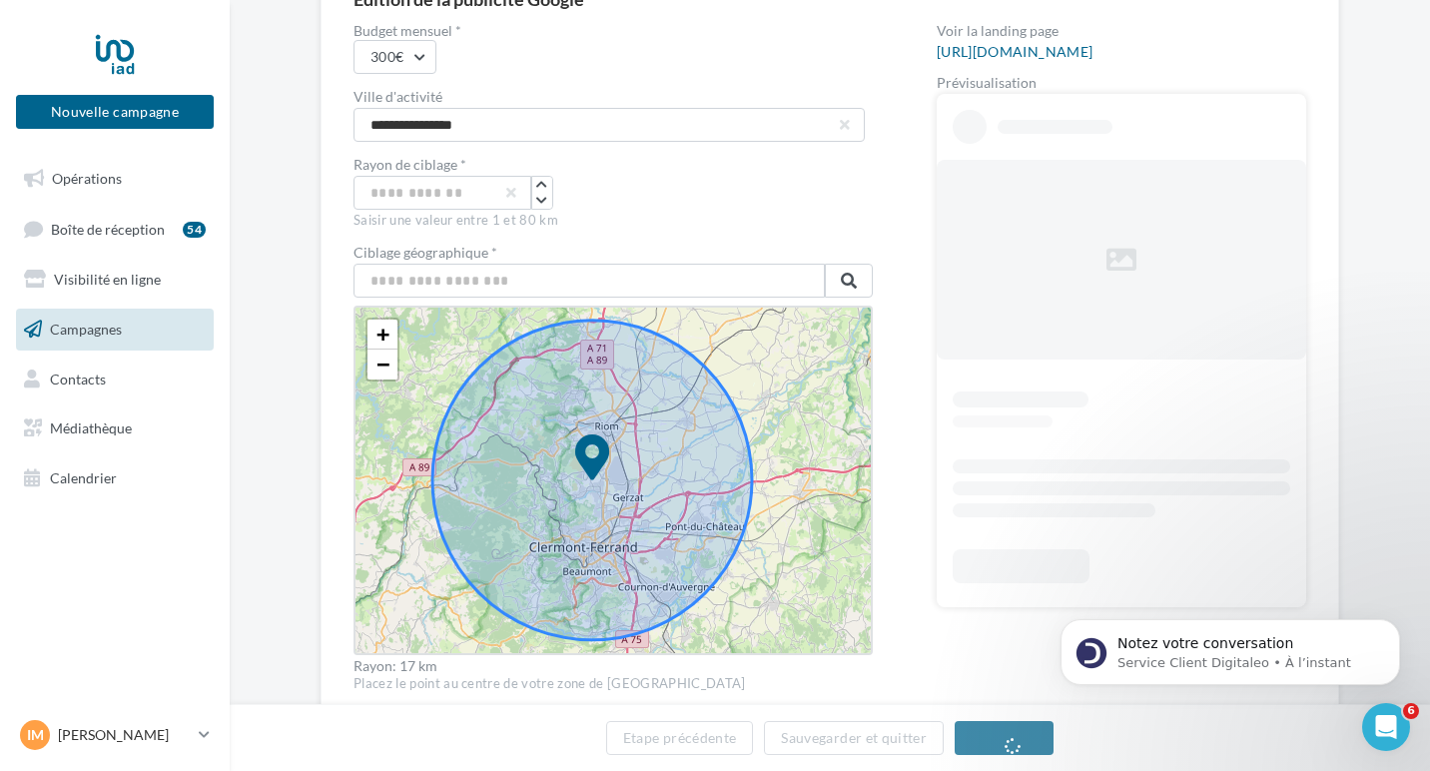
drag, startPoint x: 593, startPoint y: 471, endPoint x: 594, endPoint y: 415, distance: 55.9
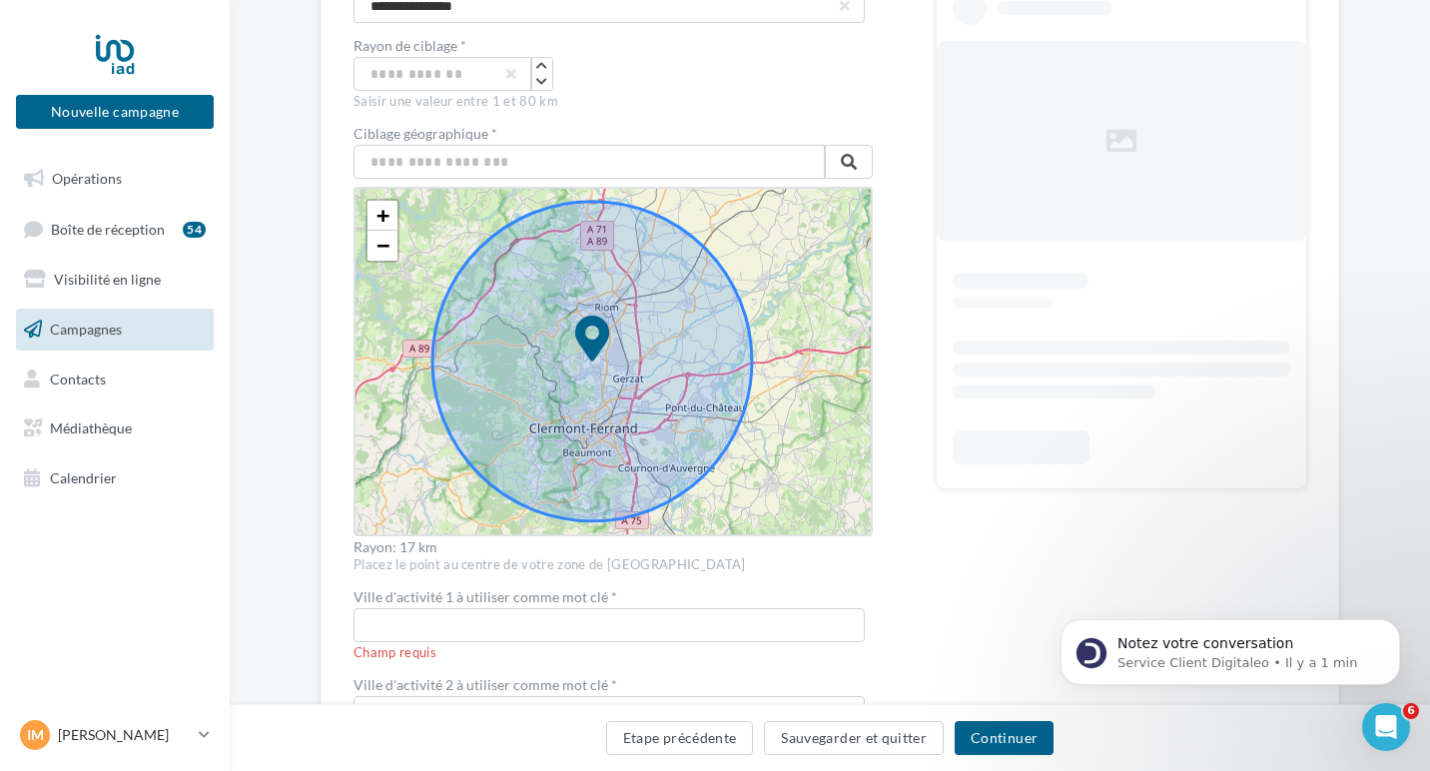
scroll to position [330, 0]
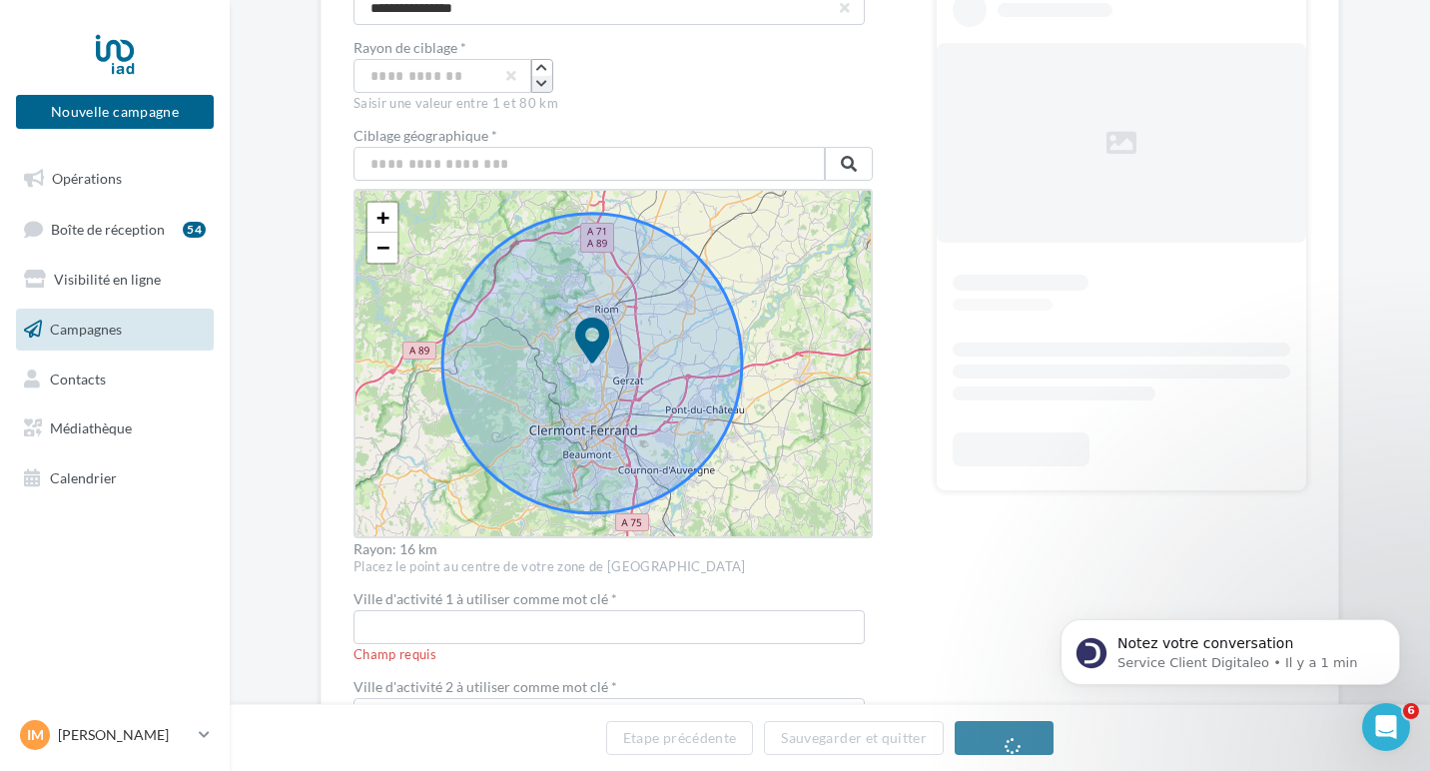
click at [536, 87] on icon "button" at bounding box center [541, 84] width 11 height 12
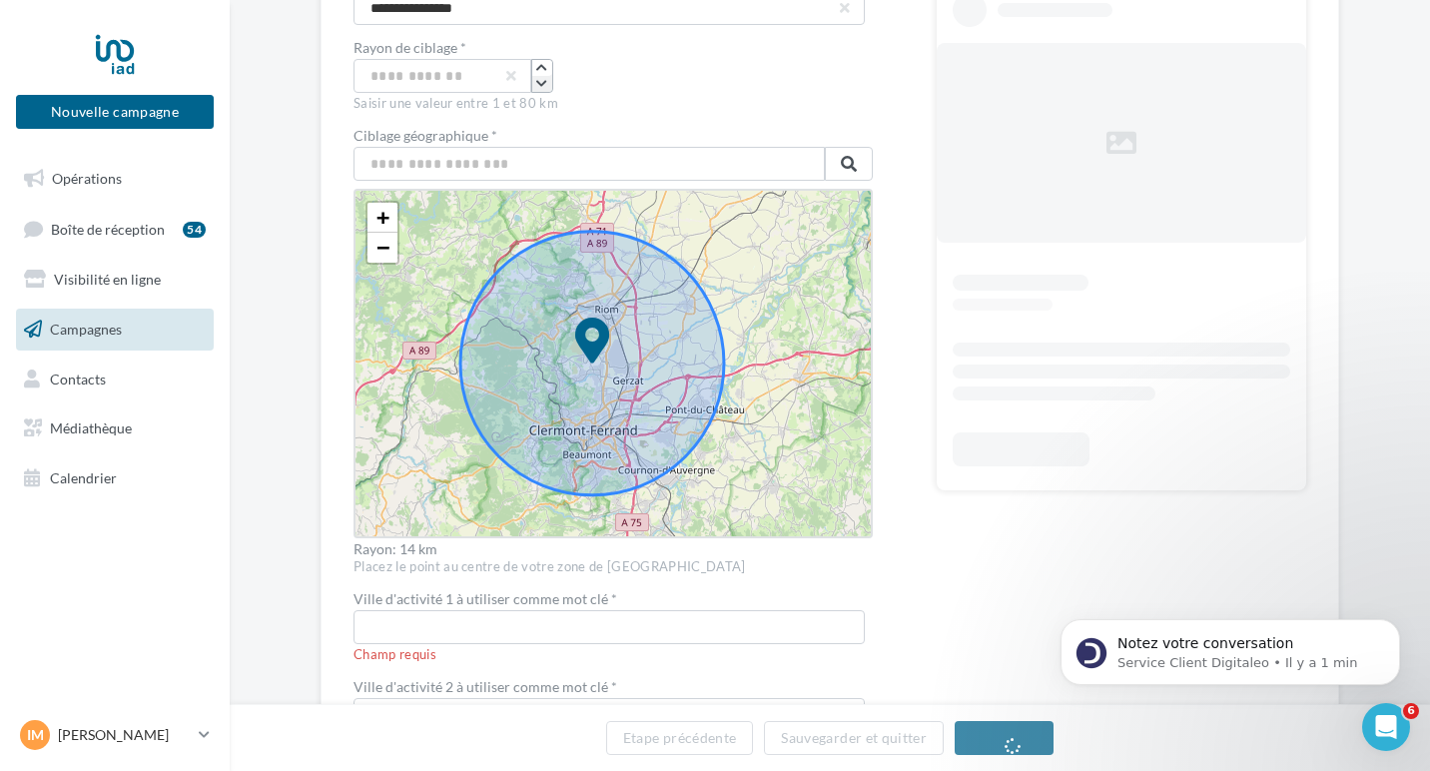
click at [536, 87] on icon "button" at bounding box center [541, 84] width 11 height 12
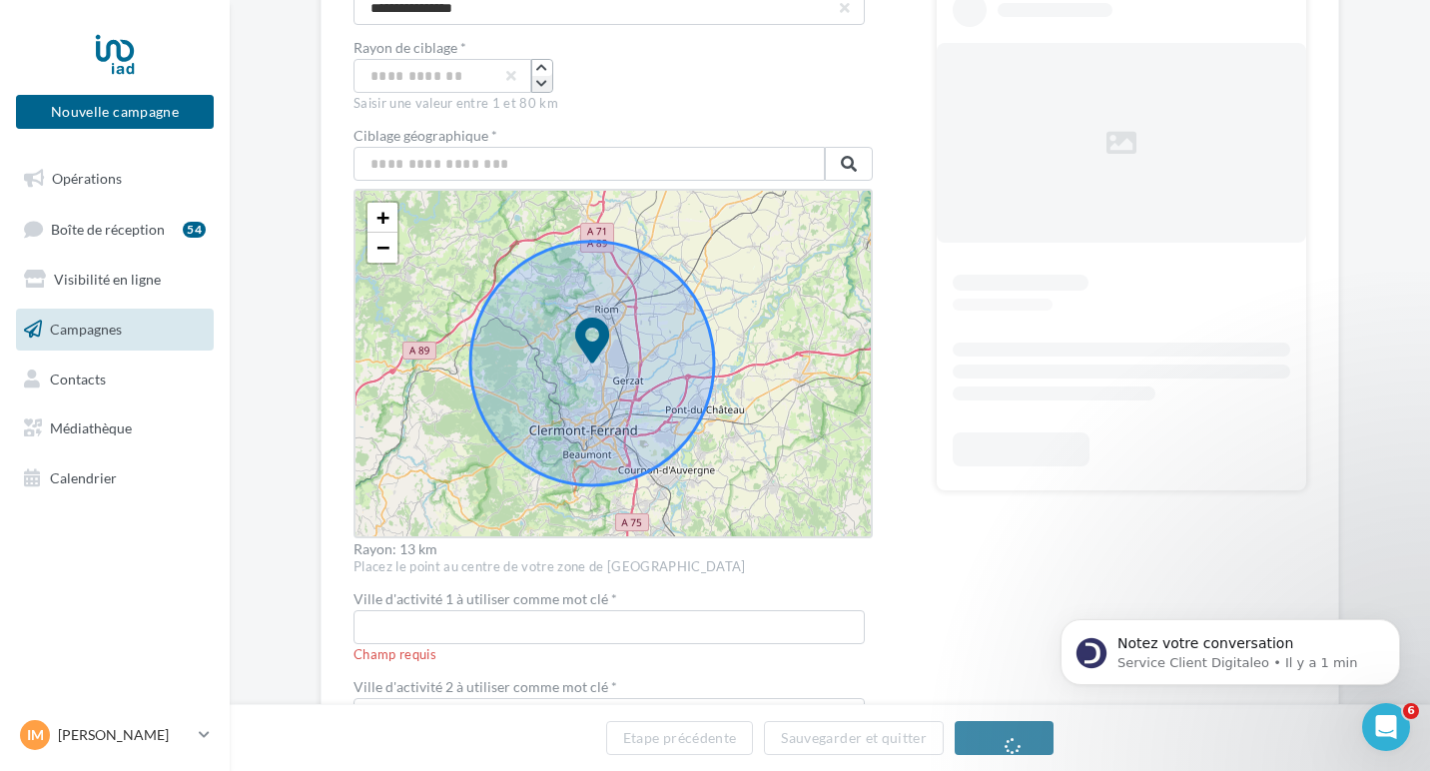
click at [536, 87] on icon "button" at bounding box center [541, 84] width 11 height 12
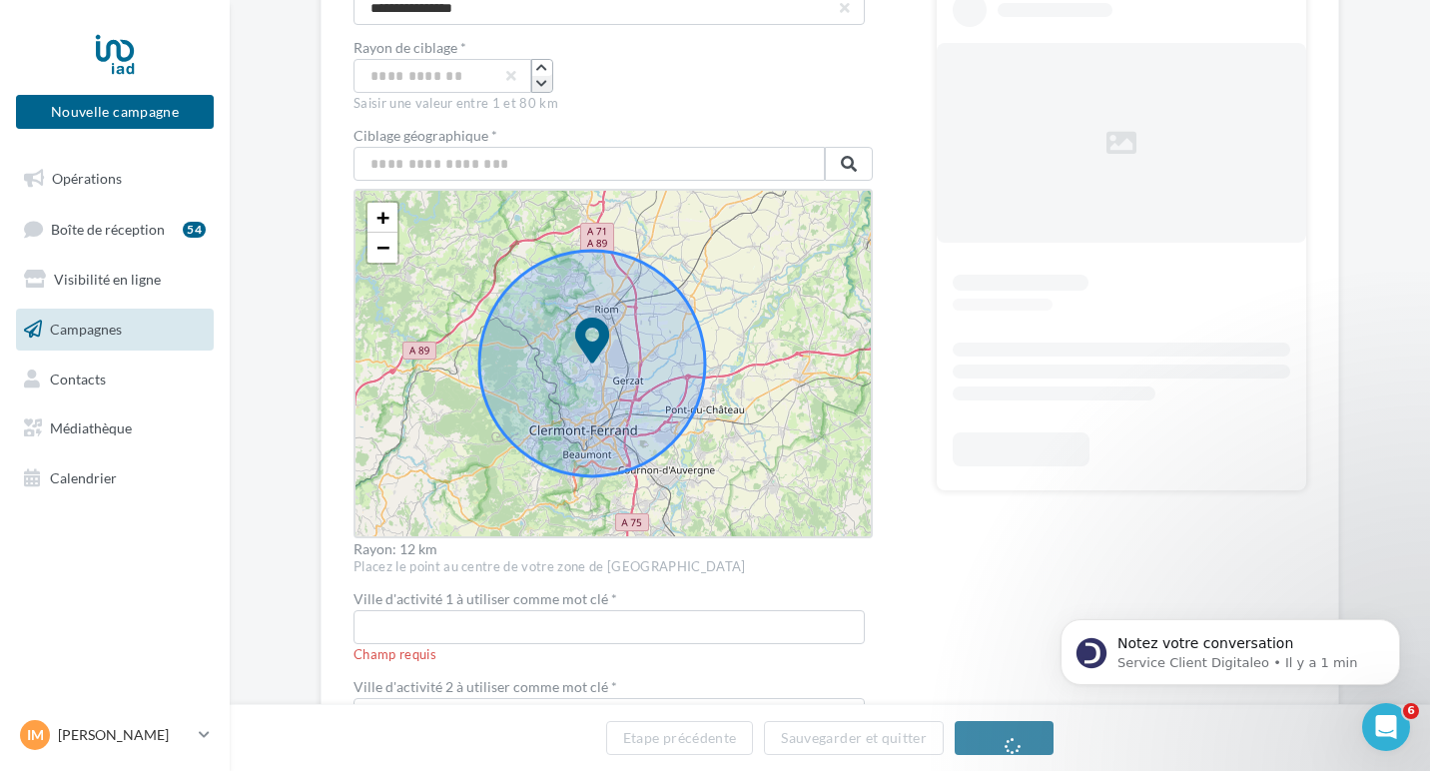
click at [536, 87] on icon "button" at bounding box center [541, 84] width 11 height 12
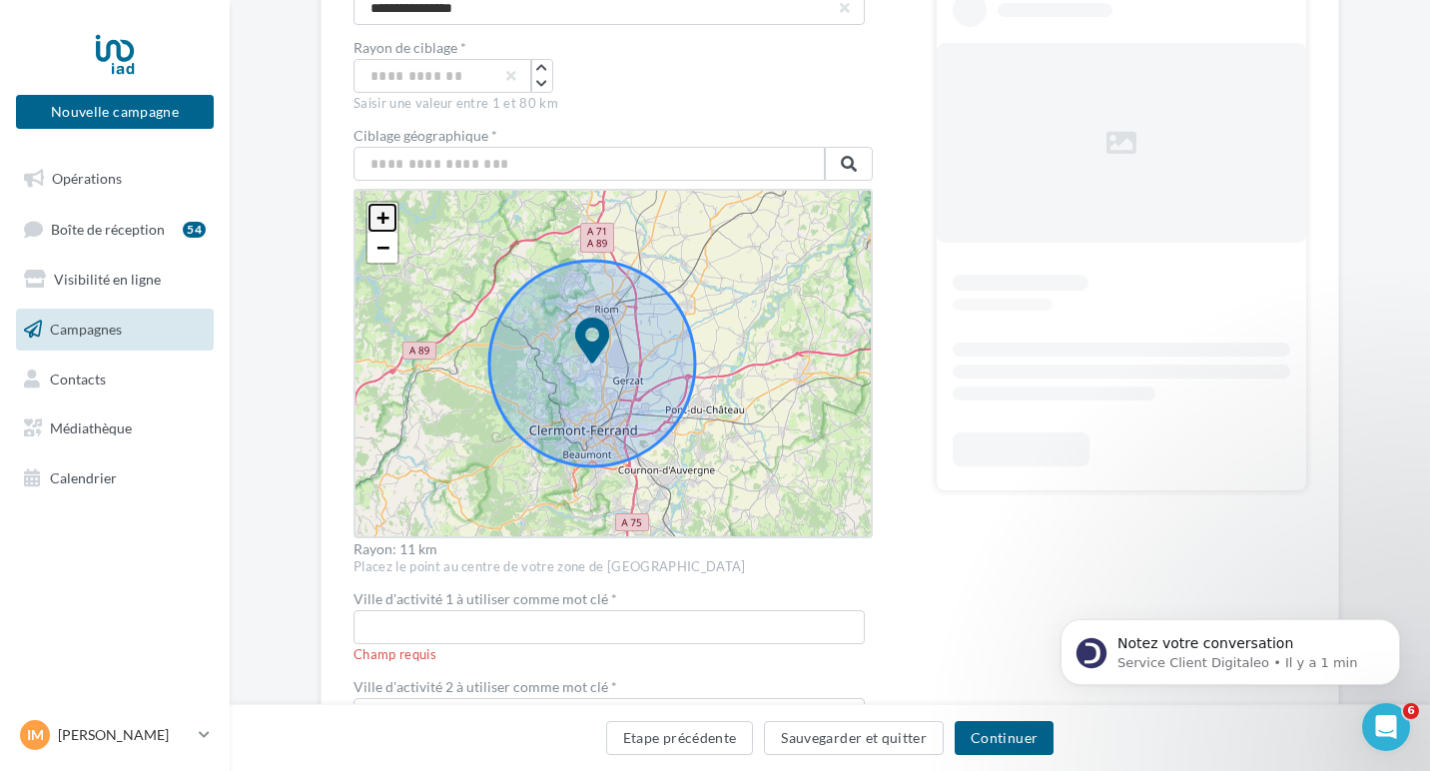
click at [377, 215] on span "+" at bounding box center [383, 217] width 13 height 25
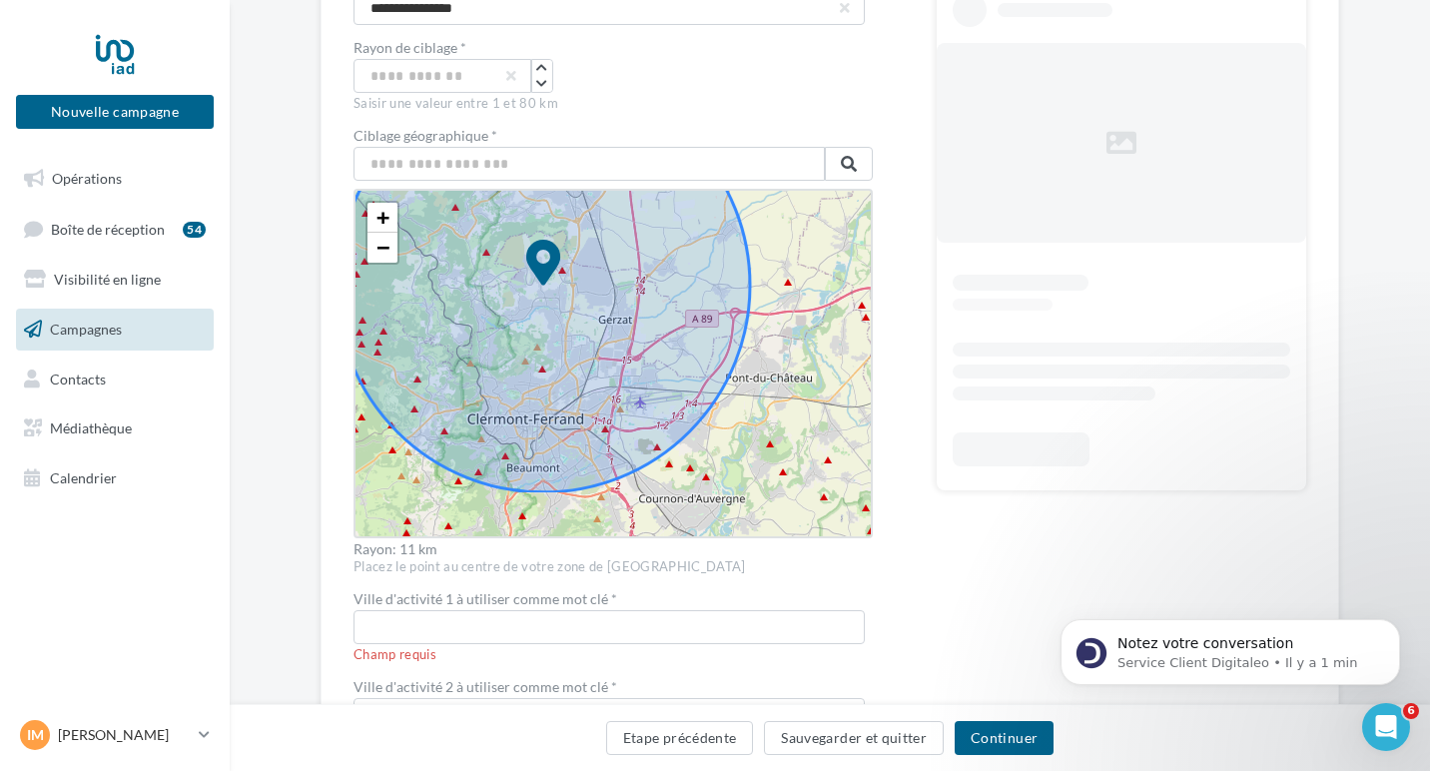
drag, startPoint x: 367, startPoint y: 472, endPoint x: 319, endPoint y: 392, distance: 94.0
click at [321, 393] on div "**********" at bounding box center [830, 423] width 1019 height 1171
drag, startPoint x: 530, startPoint y: 261, endPoint x: 568, endPoint y: 260, distance: 38.0
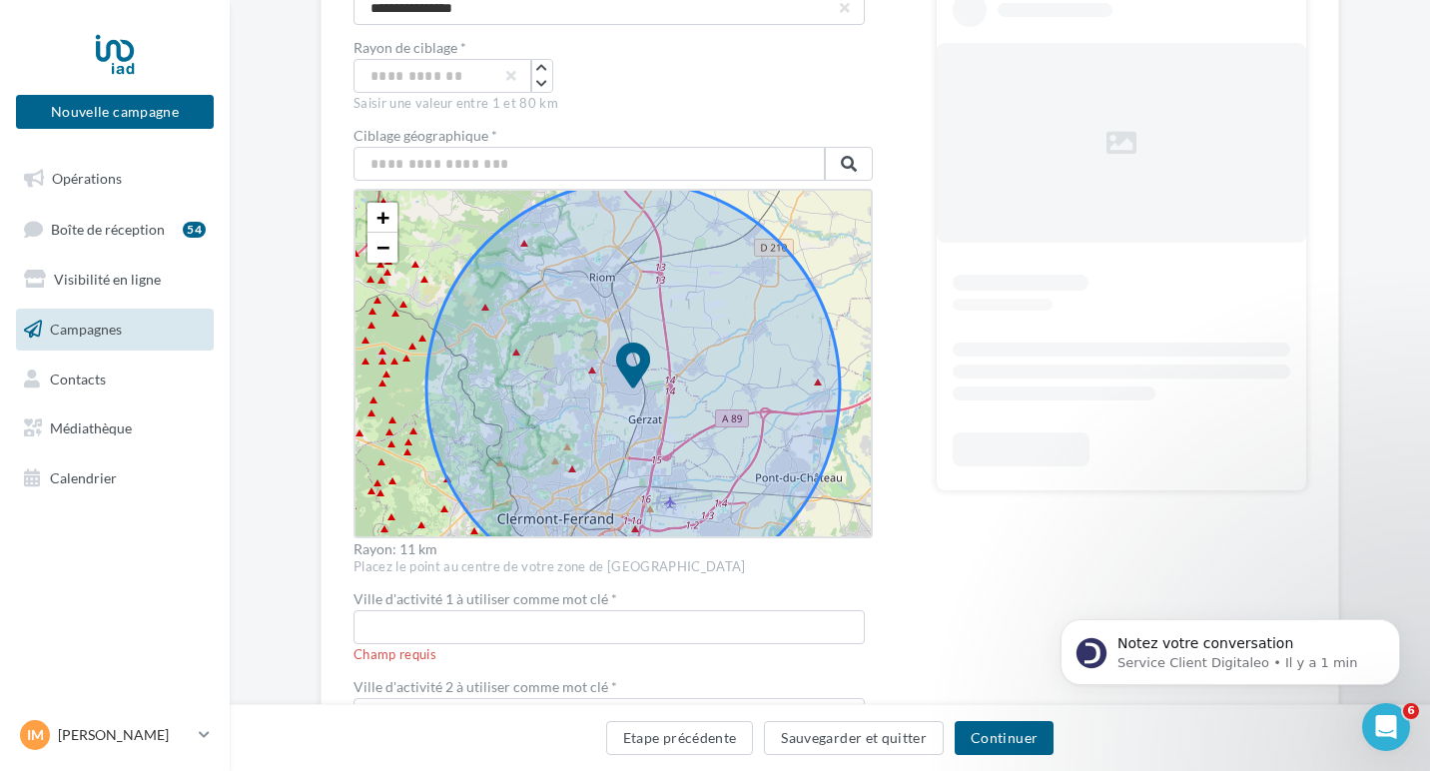
drag, startPoint x: 377, startPoint y: 487, endPoint x: 418, endPoint y: 512, distance: 48.8
click at [418, 512] on div "+ − Leaflet" at bounding box center [613, 364] width 519 height 350
click at [377, 224] on span "+" at bounding box center [383, 217] width 13 height 25
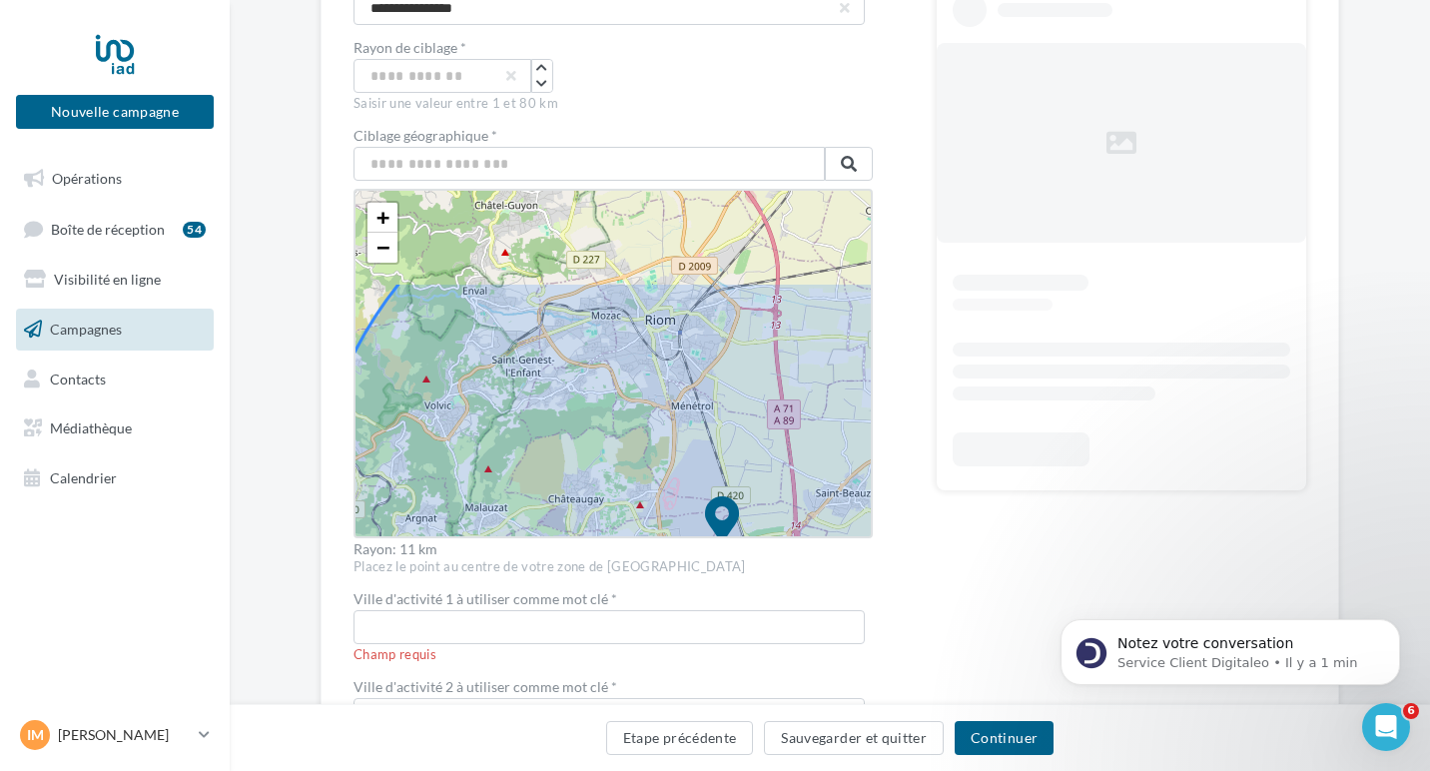
drag, startPoint x: 552, startPoint y: 330, endPoint x: 600, endPoint y: 459, distance: 138.4
click at [600, 460] on icon at bounding box center [722, 542] width 827 height 827
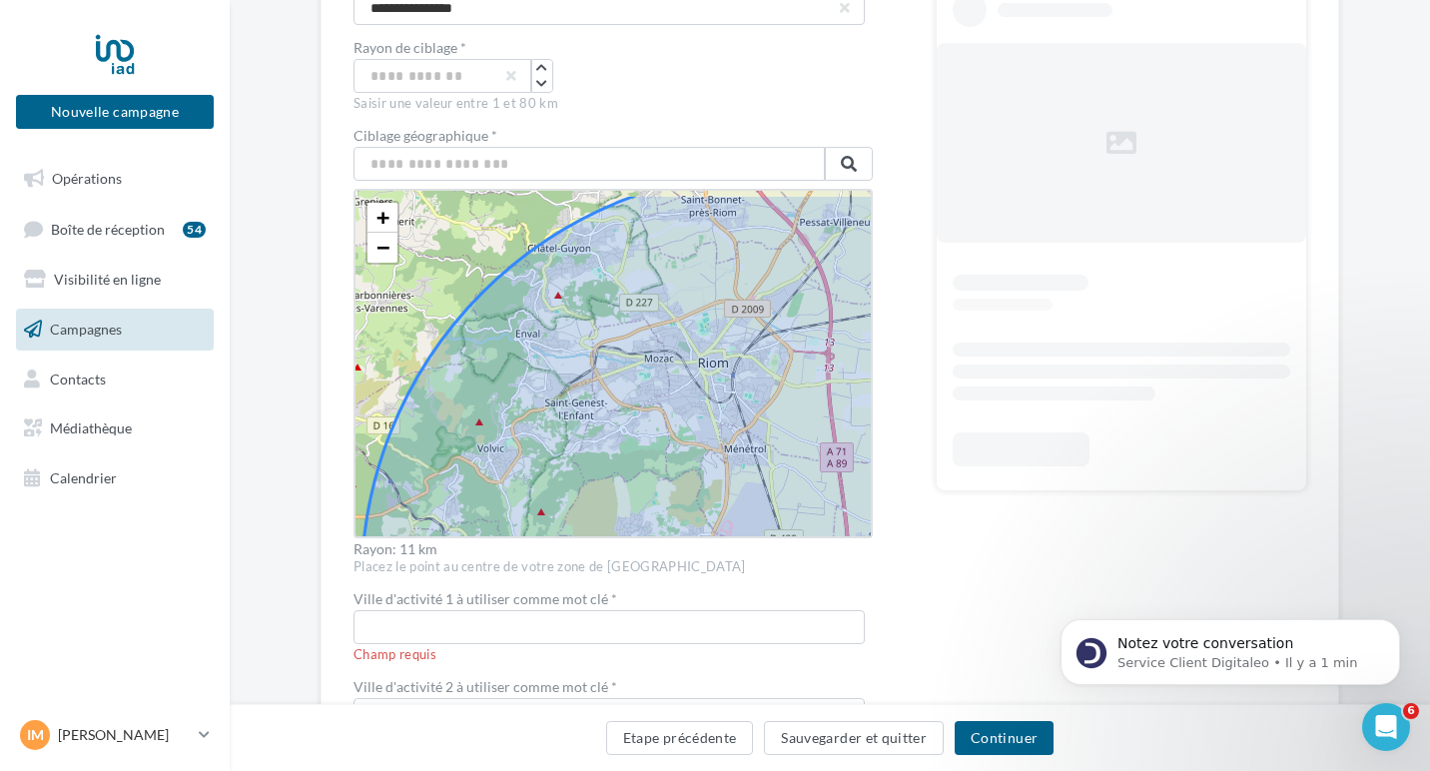
drag, startPoint x: 541, startPoint y: 410, endPoint x: 593, endPoint y: 450, distance: 66.1
click at [593, 450] on icon at bounding box center [775, 585] width 827 height 827
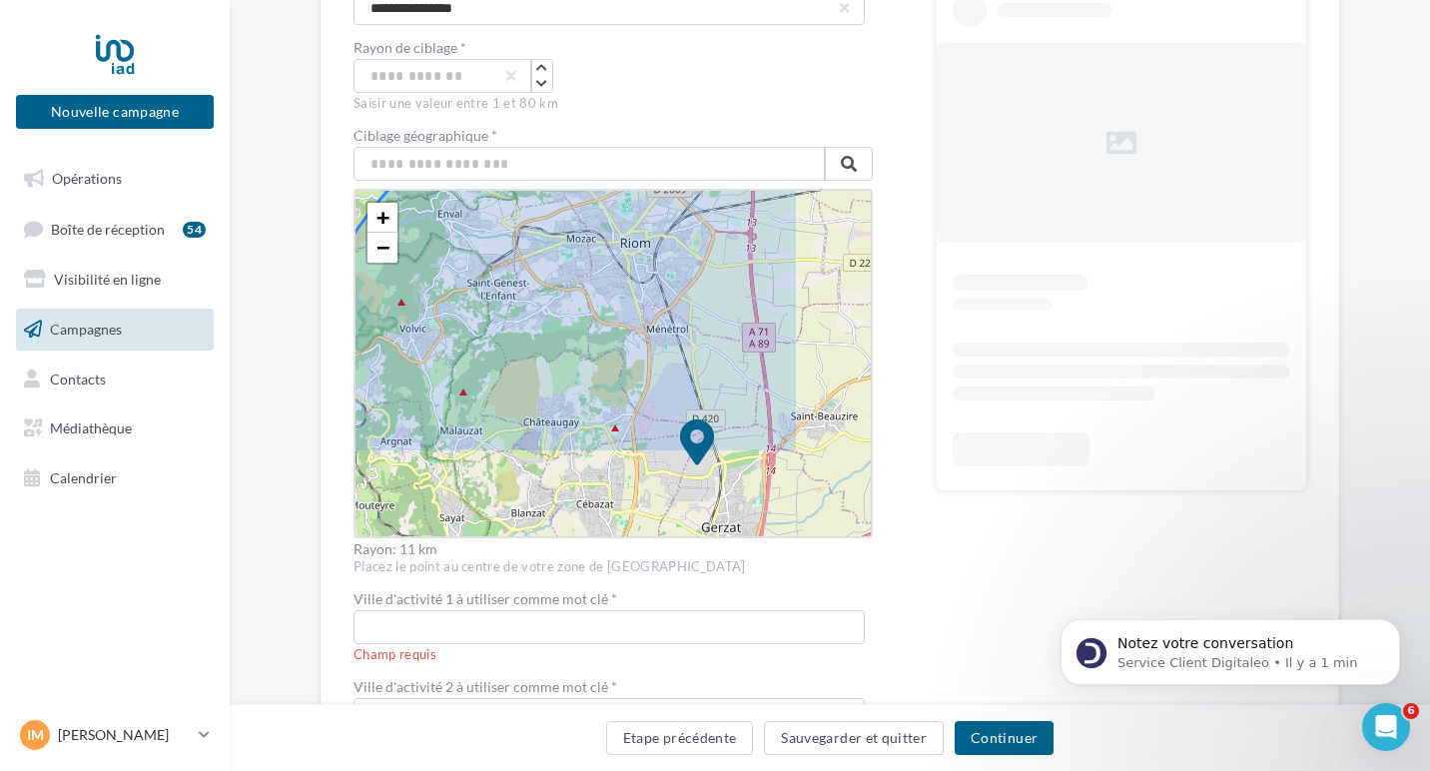
drag, startPoint x: 634, startPoint y: 438, endPoint x: 555, endPoint y: 318, distance: 144.3
click at [555, 318] on icon at bounding box center [697, 465] width 827 height 827
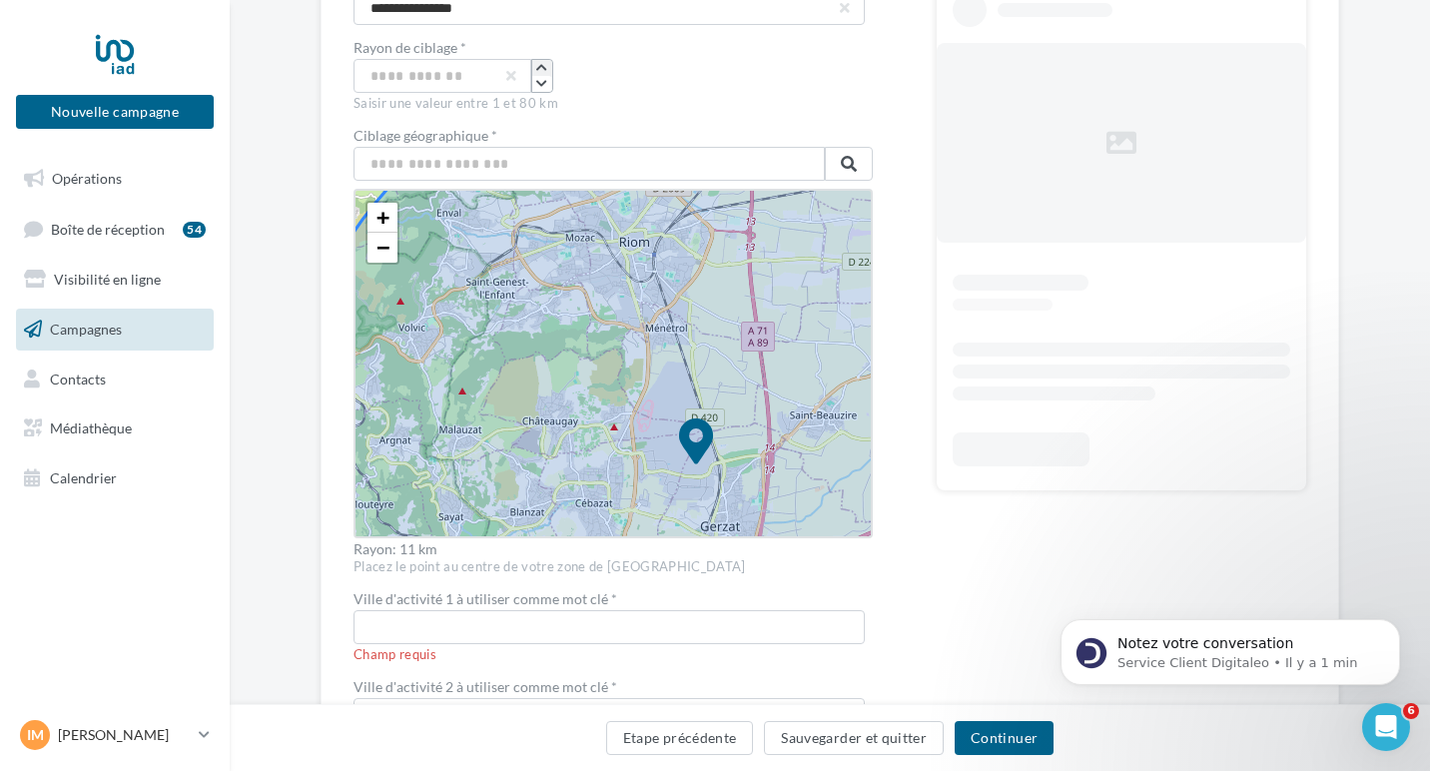
click at [536, 72] on icon "button" at bounding box center [541, 68] width 11 height 12
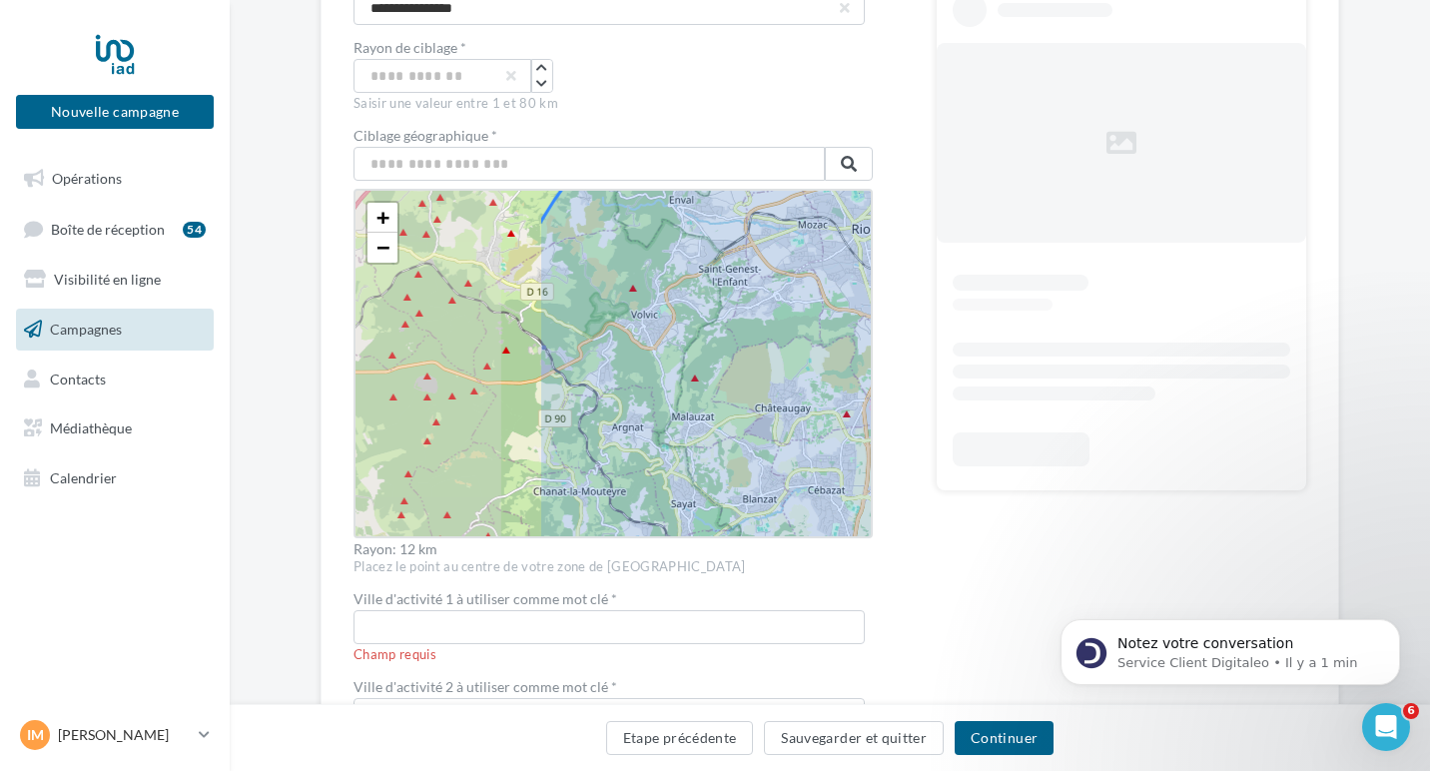
drag, startPoint x: 442, startPoint y: 334, endPoint x: 675, endPoint y: 320, distance: 233.1
click at [676, 320] on icon at bounding box center [928, 451] width 901 height 901
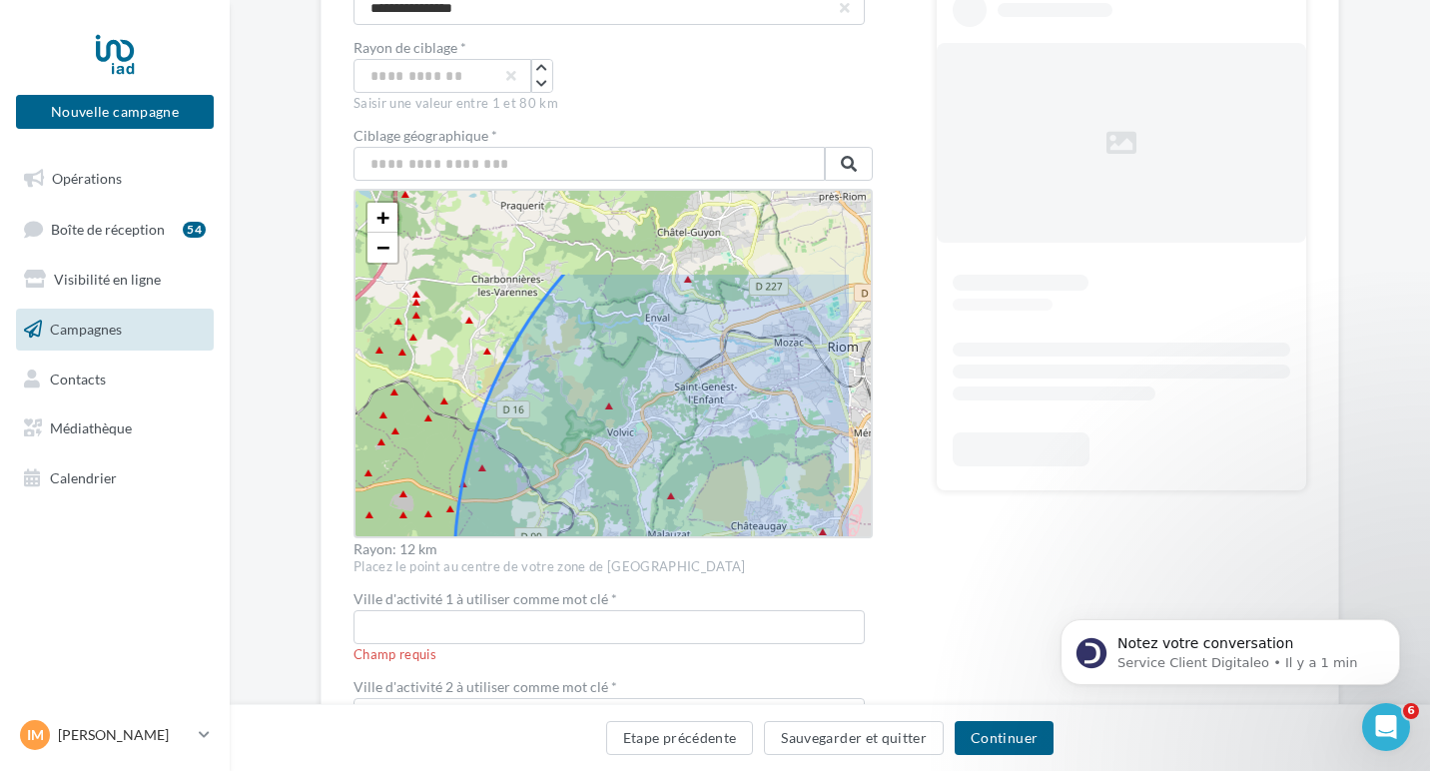
drag, startPoint x: 700, startPoint y: 269, endPoint x: 656, endPoint y: 455, distance: 191.9
click at [656, 456] on icon at bounding box center [904, 569] width 901 height 901
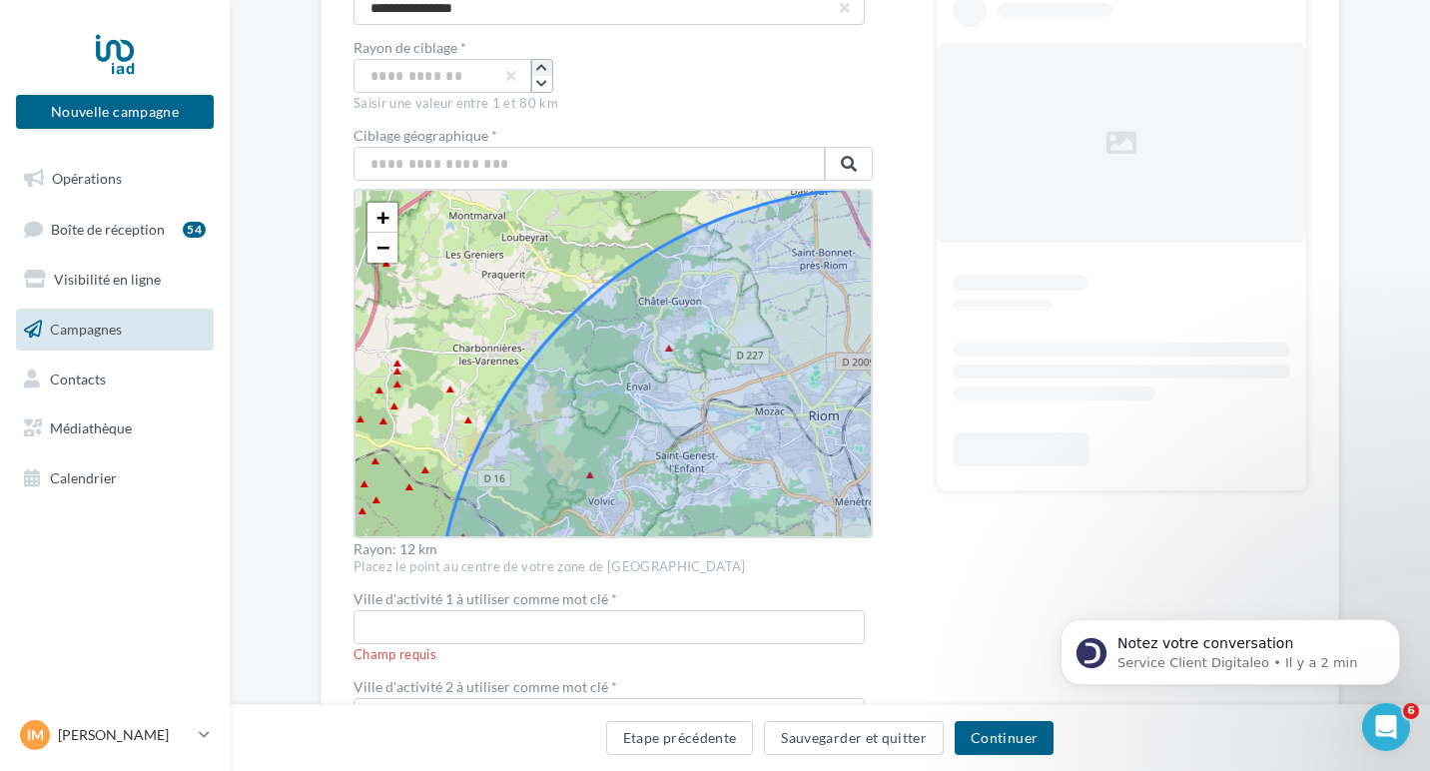
click at [536, 69] on icon "button" at bounding box center [541, 68] width 11 height 12
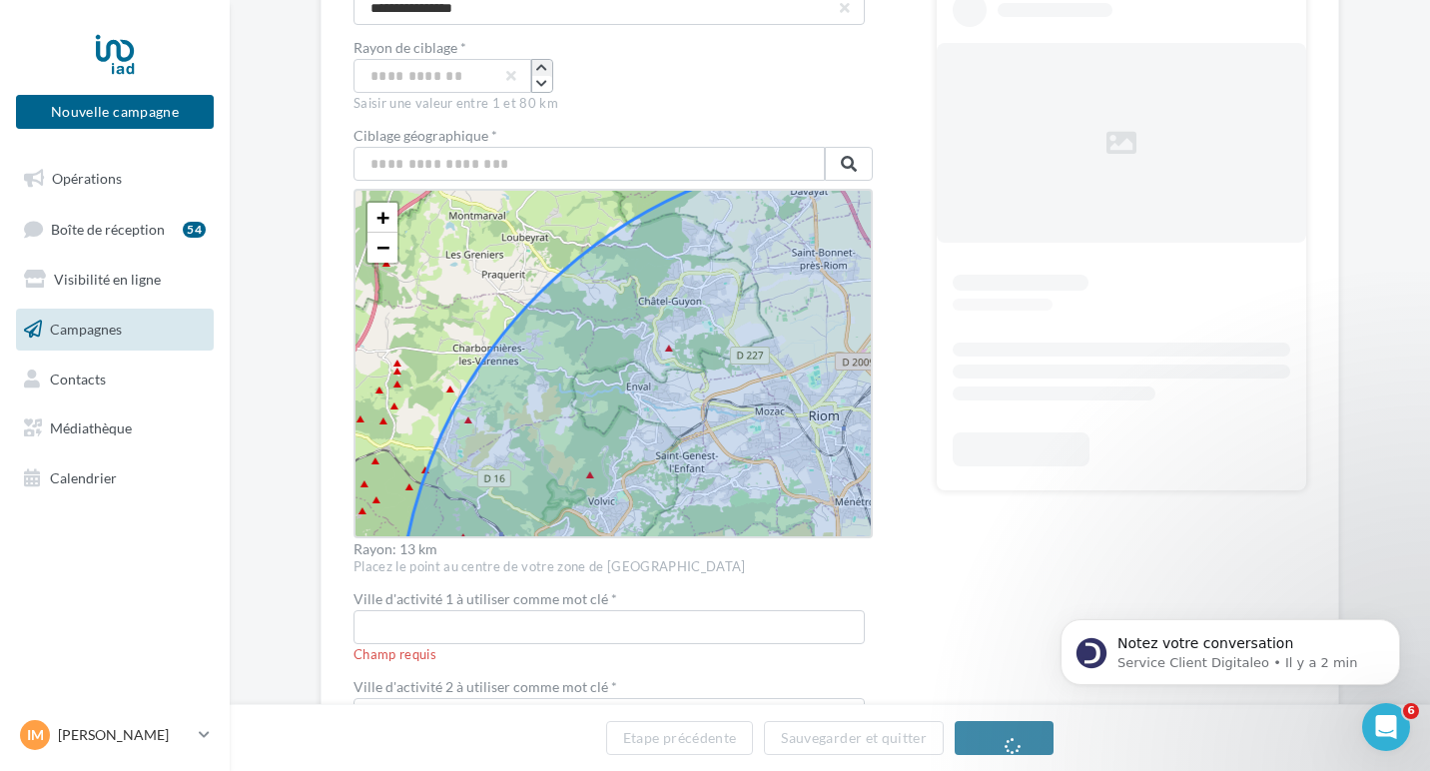
click at [536, 66] on icon "button" at bounding box center [541, 68] width 11 height 12
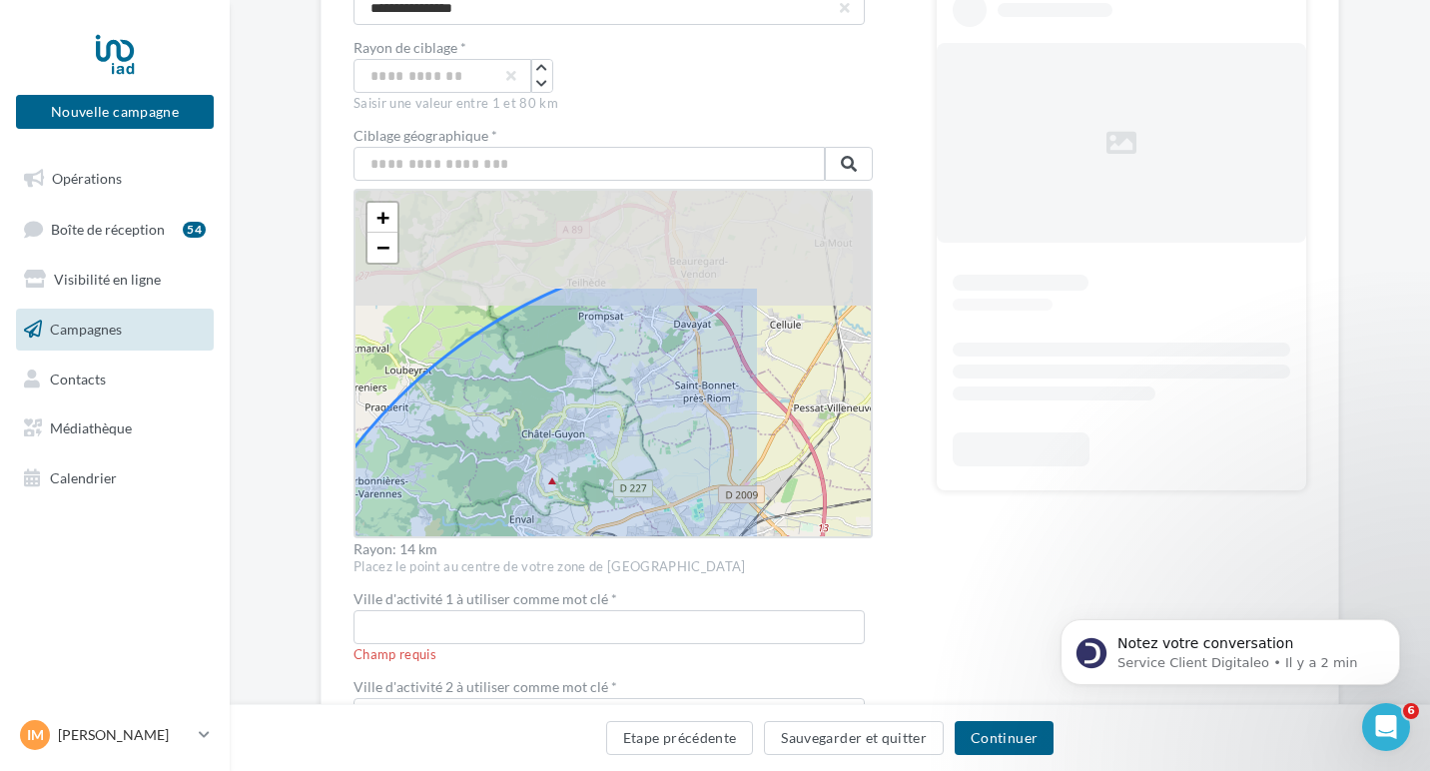
drag, startPoint x: 673, startPoint y: 301, endPoint x: 552, endPoint y: 435, distance: 181.1
click at [552, 436] on icon at bounding box center [769, 771] width 1051 height 1051
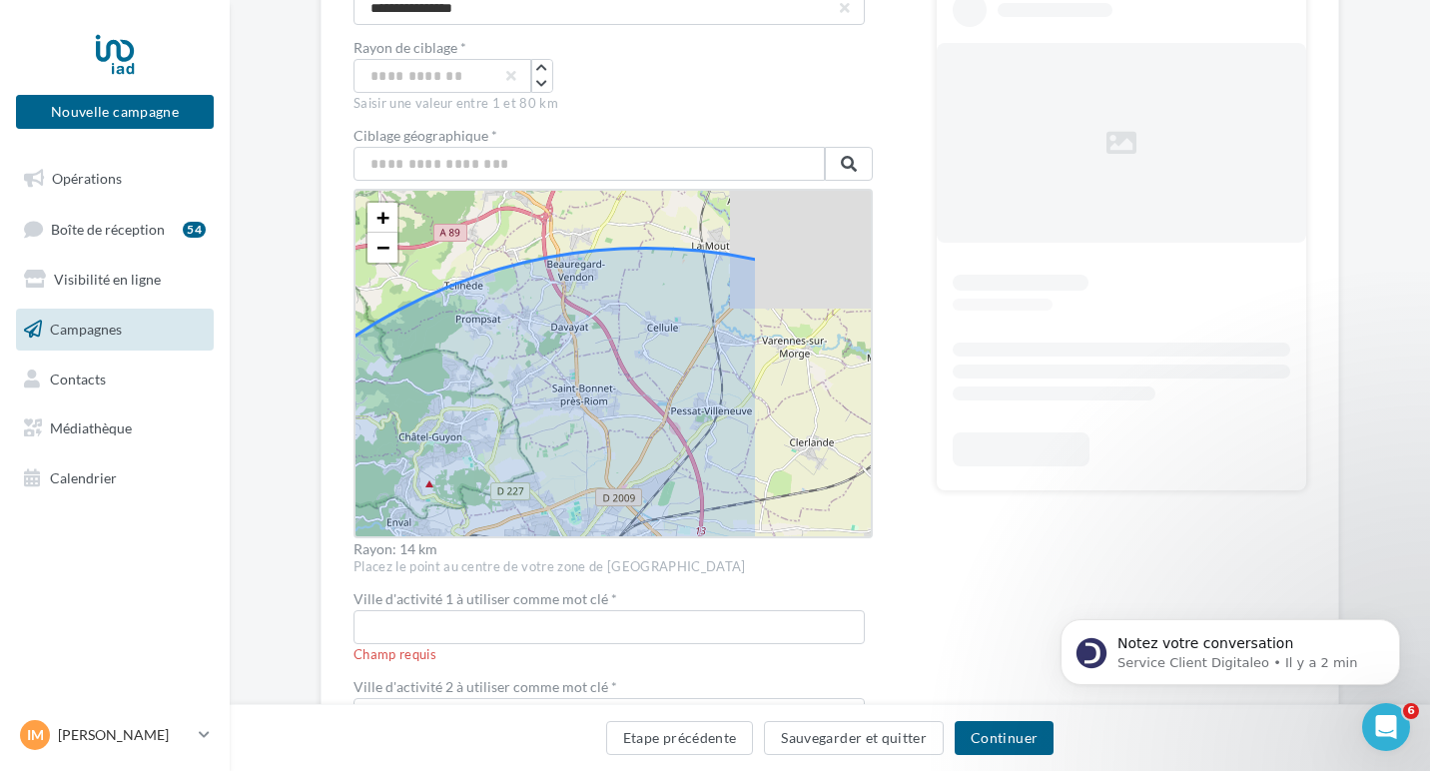
drag, startPoint x: 684, startPoint y: 370, endPoint x: 542, endPoint y: 366, distance: 141.9
click at [542, 366] on icon at bounding box center [646, 774] width 1051 height 1051
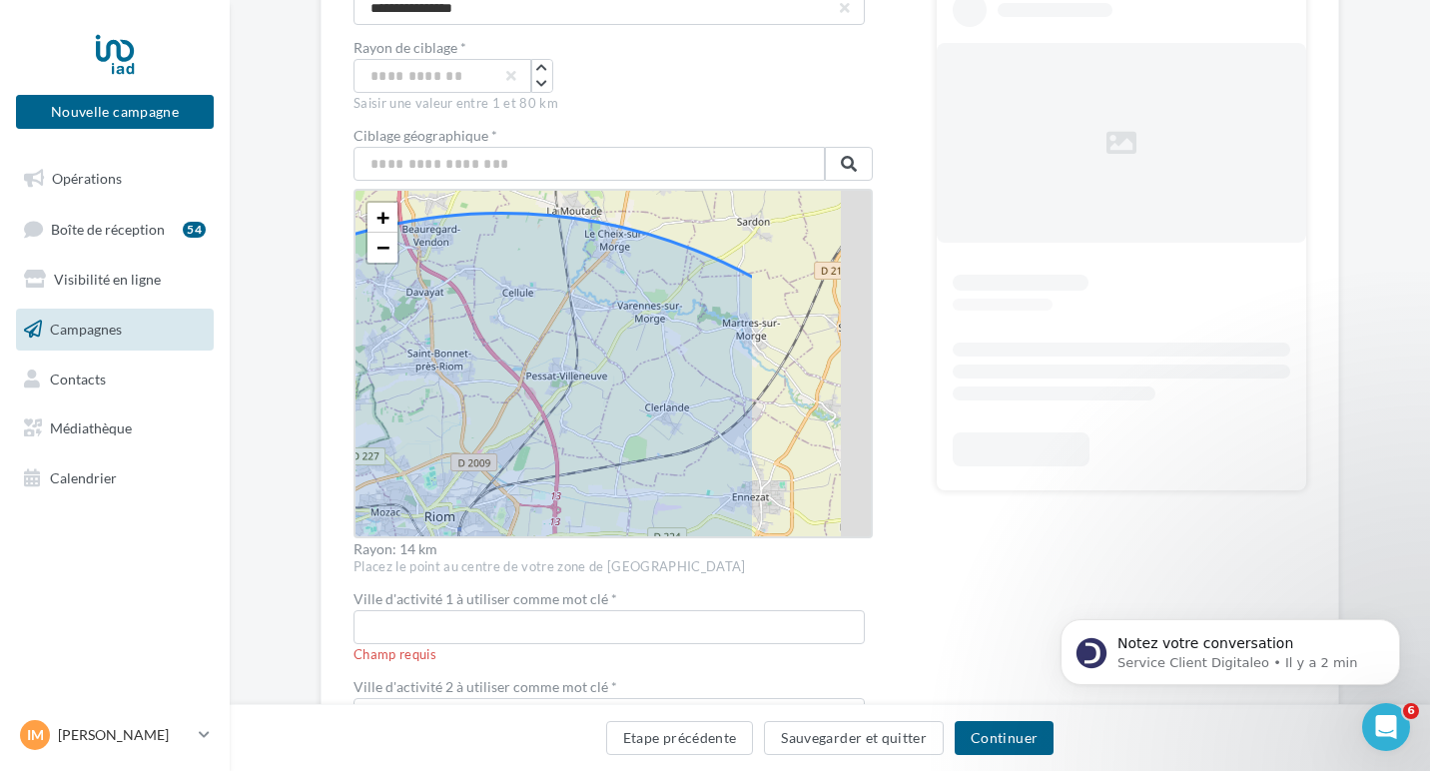
drag, startPoint x: 718, startPoint y: 457, endPoint x: 588, endPoint y: 423, distance: 134.2
click at [588, 423] on icon at bounding box center [501, 739] width 1051 height 1051
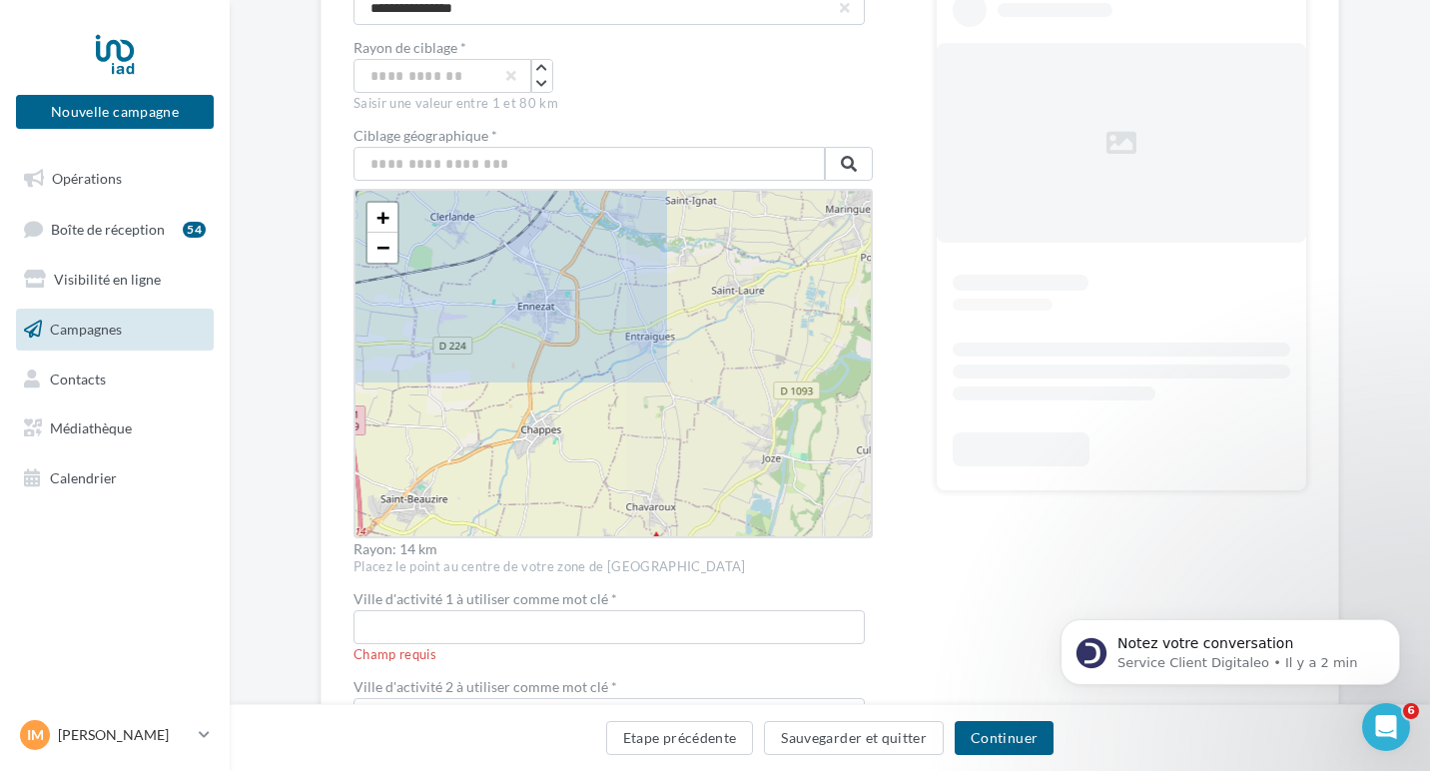
drag, startPoint x: 665, startPoint y: 472, endPoint x: 456, endPoint y: 284, distance: 281.4
click at [456, 284] on icon at bounding box center [286, 548] width 1051 height 1051
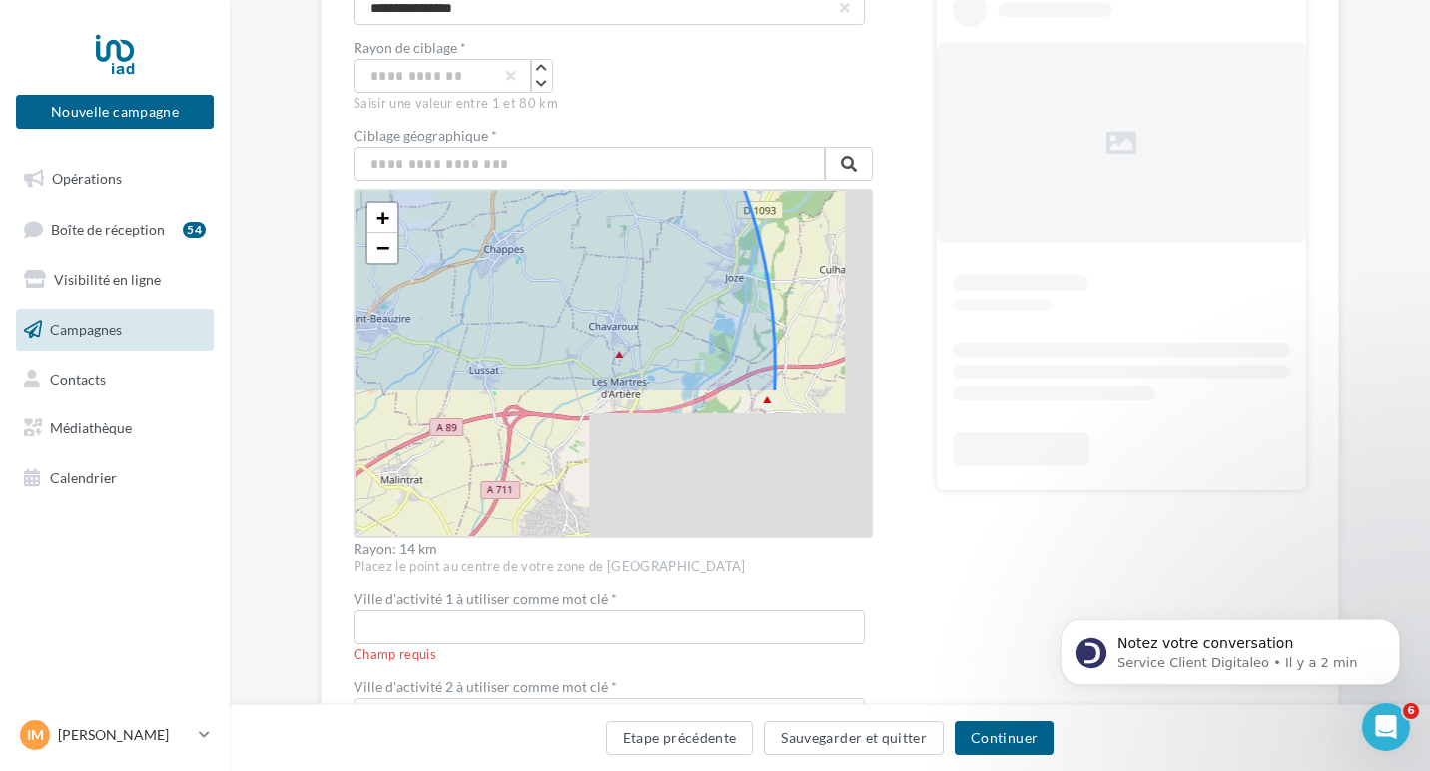
drag, startPoint x: 570, startPoint y: 416, endPoint x: 524, endPoint y: 170, distance: 250.9
click at [524, 170] on div "Ciblage géographique * Clermont-Ferrand, Puy-de-Dôme, Auvergne-Rhône-Alpes, Fra…" at bounding box center [613, 342] width 519 height 427
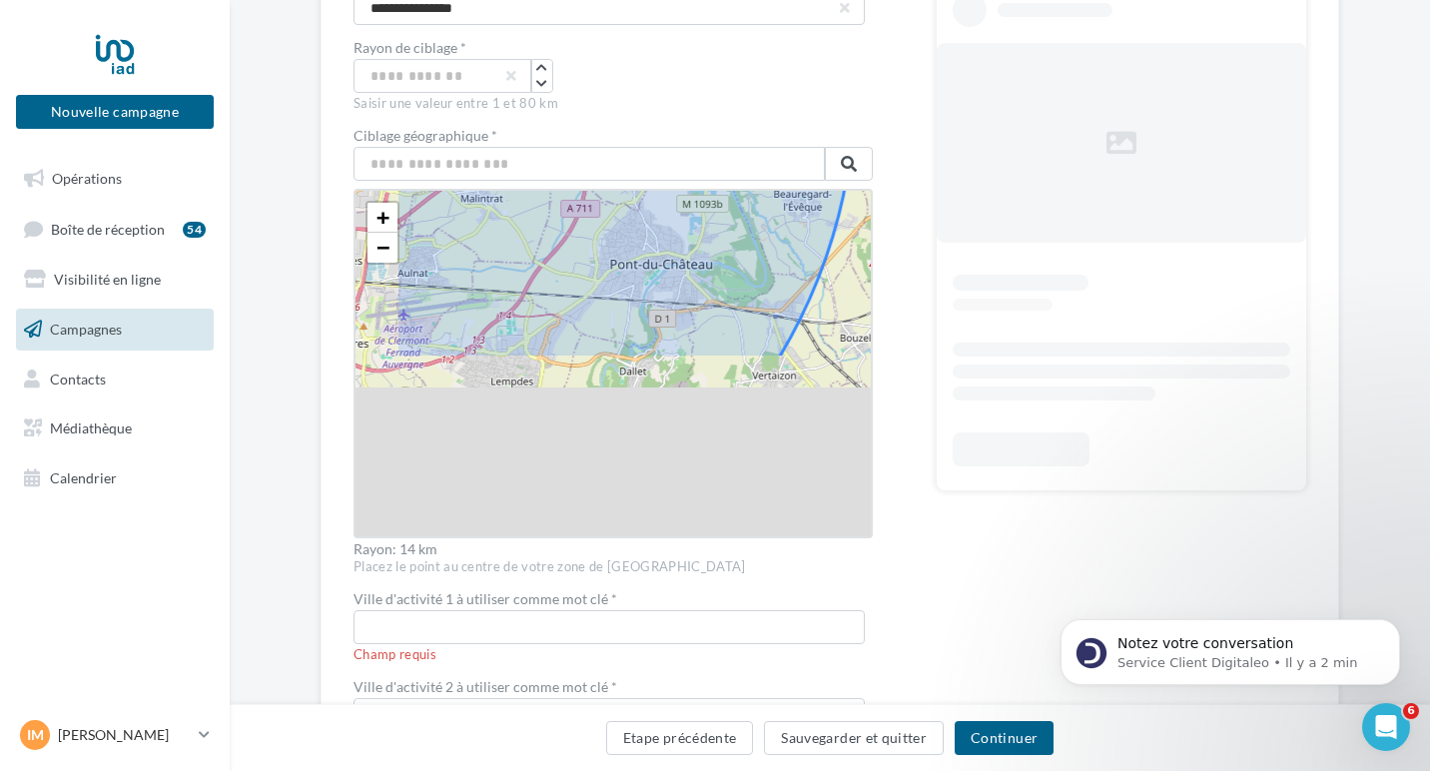
drag, startPoint x: 482, startPoint y: 367, endPoint x: 576, endPoint y: 142, distance: 243.6
click at [576, 142] on div "Ciblage géographique * Clermont-Ferrand, Puy-de-Dôme, Auvergne-Rhône-Alpes, Fra…" at bounding box center [613, 342] width 519 height 427
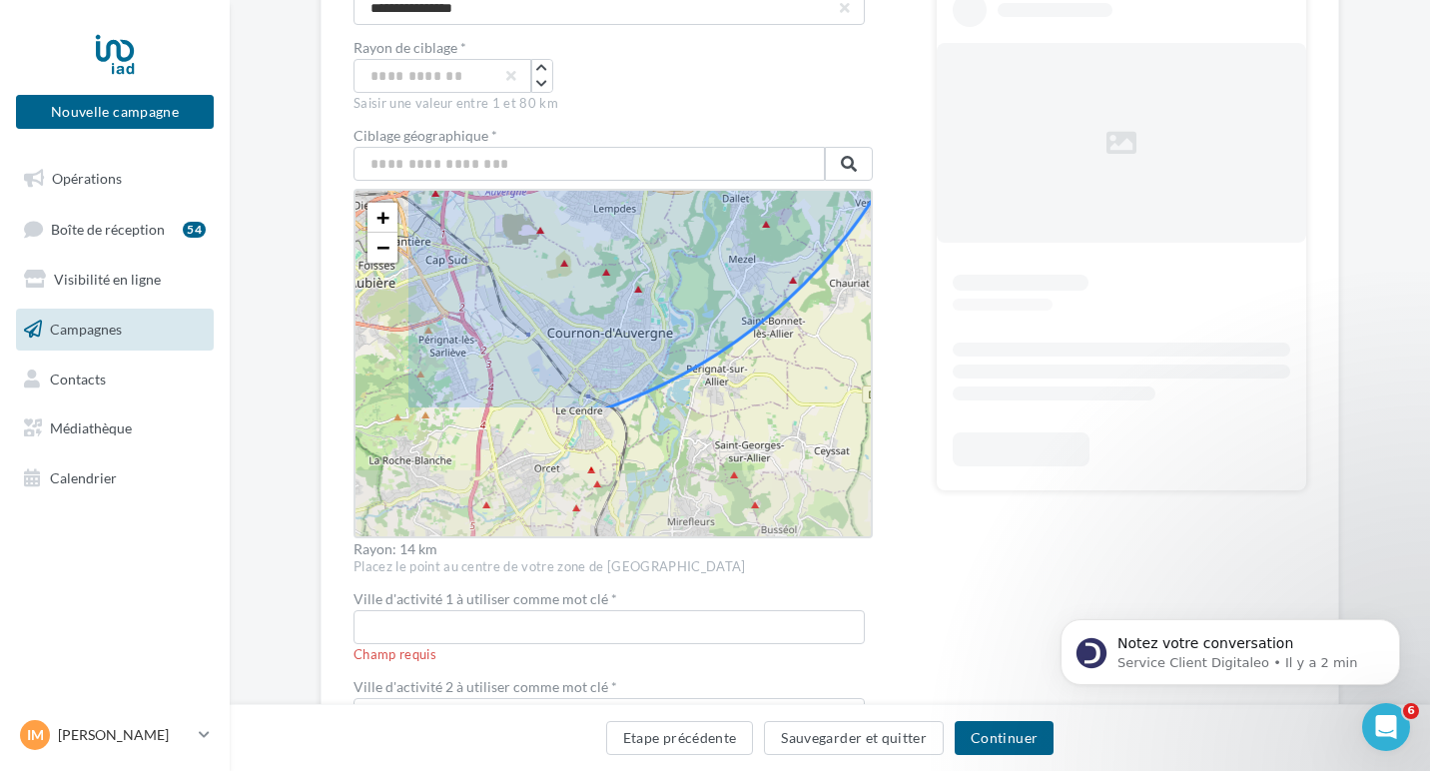
drag, startPoint x: 516, startPoint y: 384, endPoint x: 615, endPoint y: 223, distance: 188.8
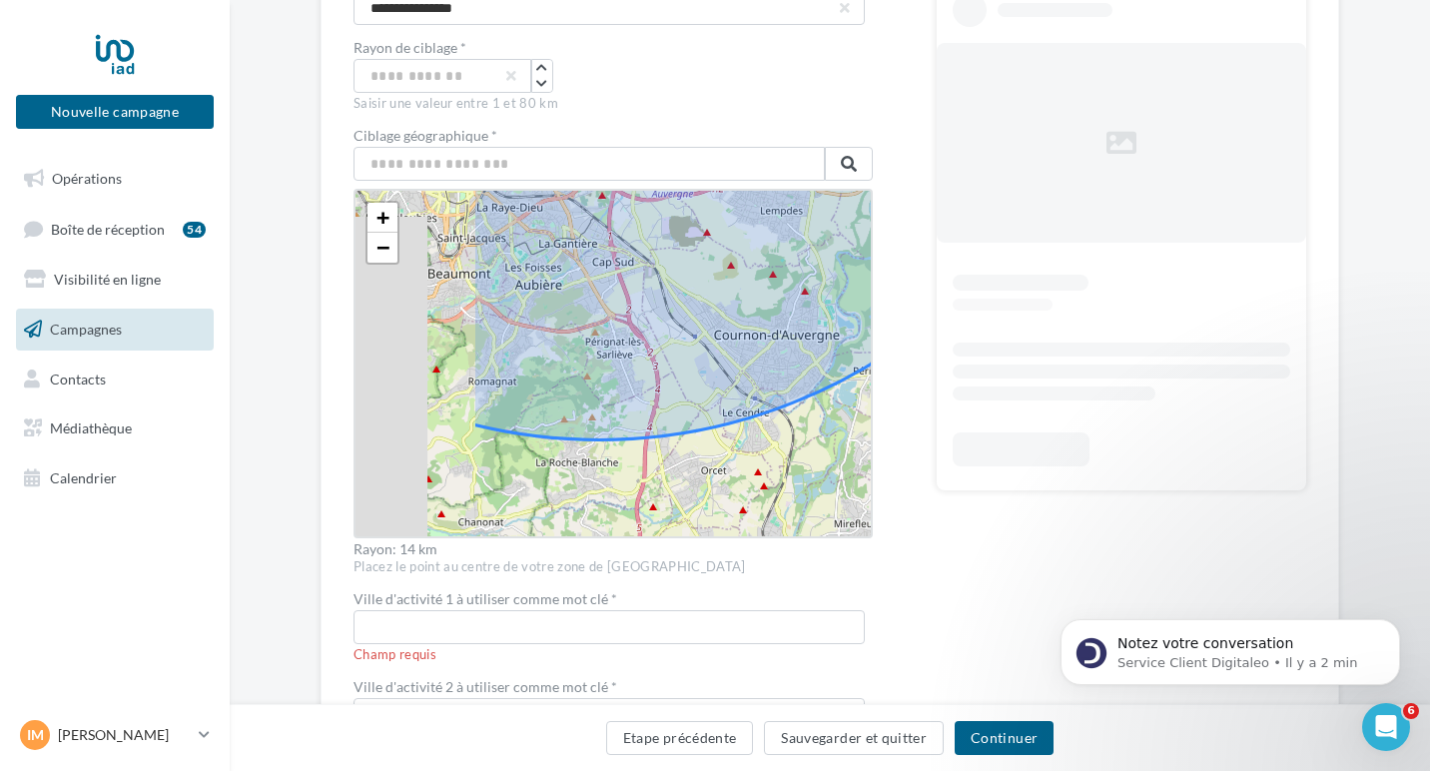
drag, startPoint x: 450, startPoint y: 410, endPoint x: 622, endPoint y: 410, distance: 171.8
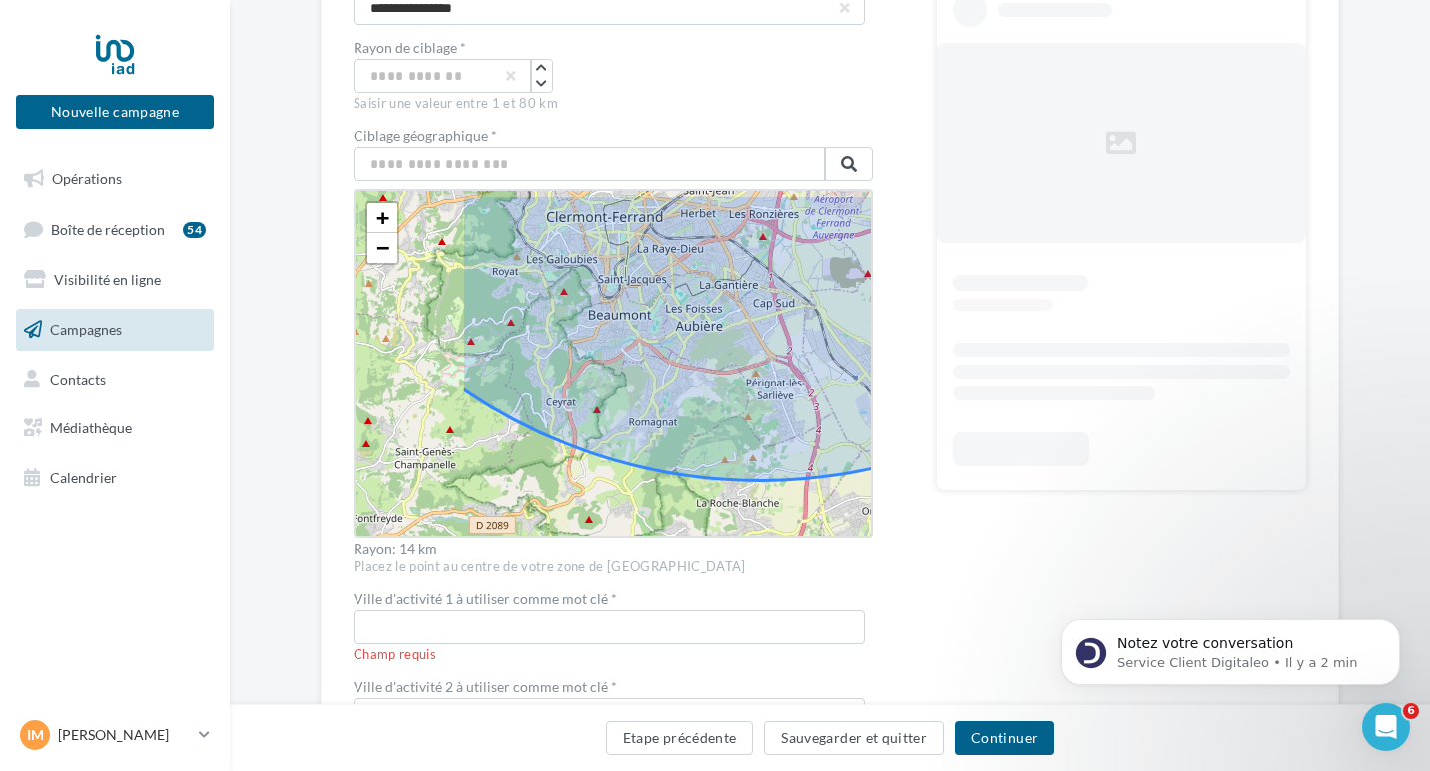
drag, startPoint x: 507, startPoint y: 366, endPoint x: 669, endPoint y: 410, distance: 167.7
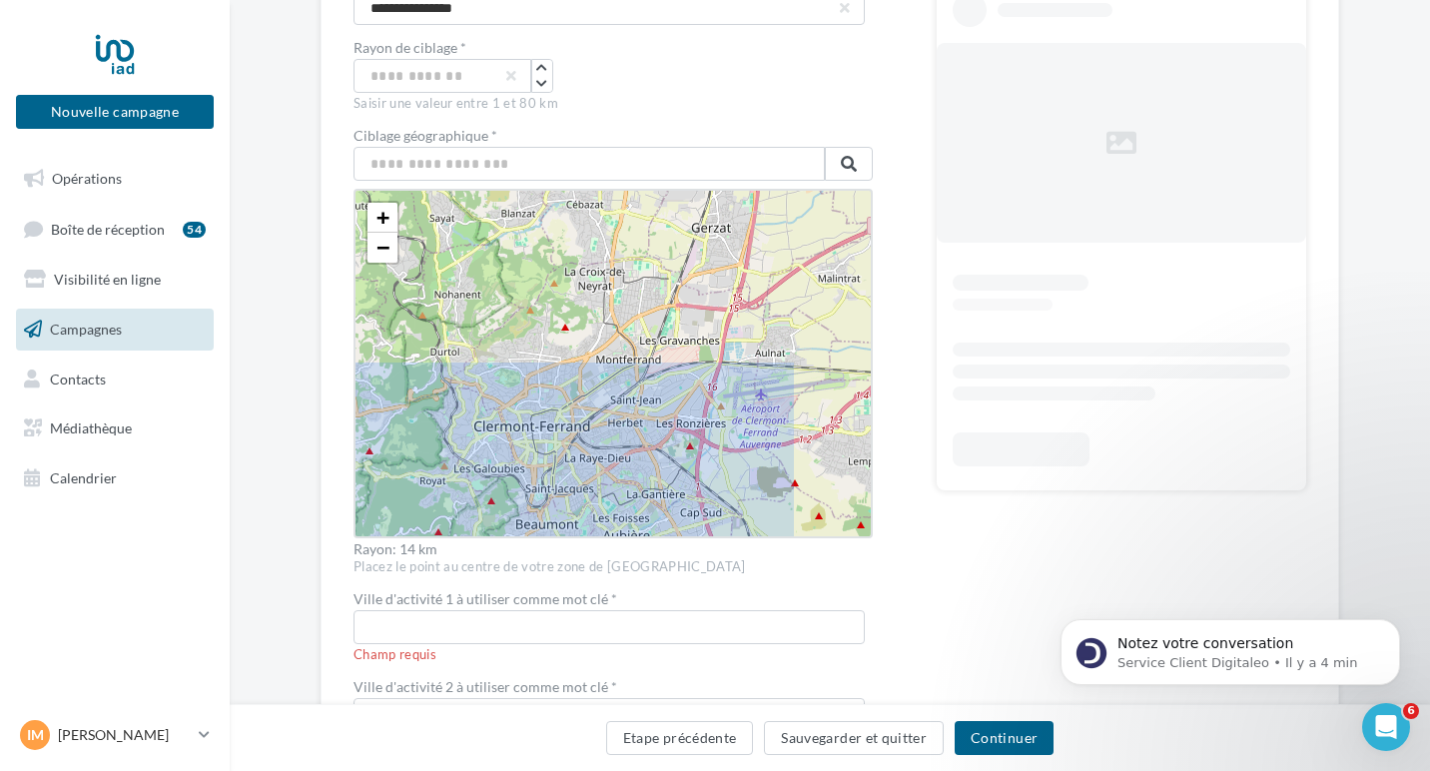
drag, startPoint x: 740, startPoint y: 329, endPoint x: 652, endPoint y: 548, distance: 236.7
click at [652, 548] on div "Ciblage géographique * Clermont-Ferrand, Puy-de-Dôme, Auvergne-Rhône-Alpes, Fra…" at bounding box center [613, 342] width 519 height 427
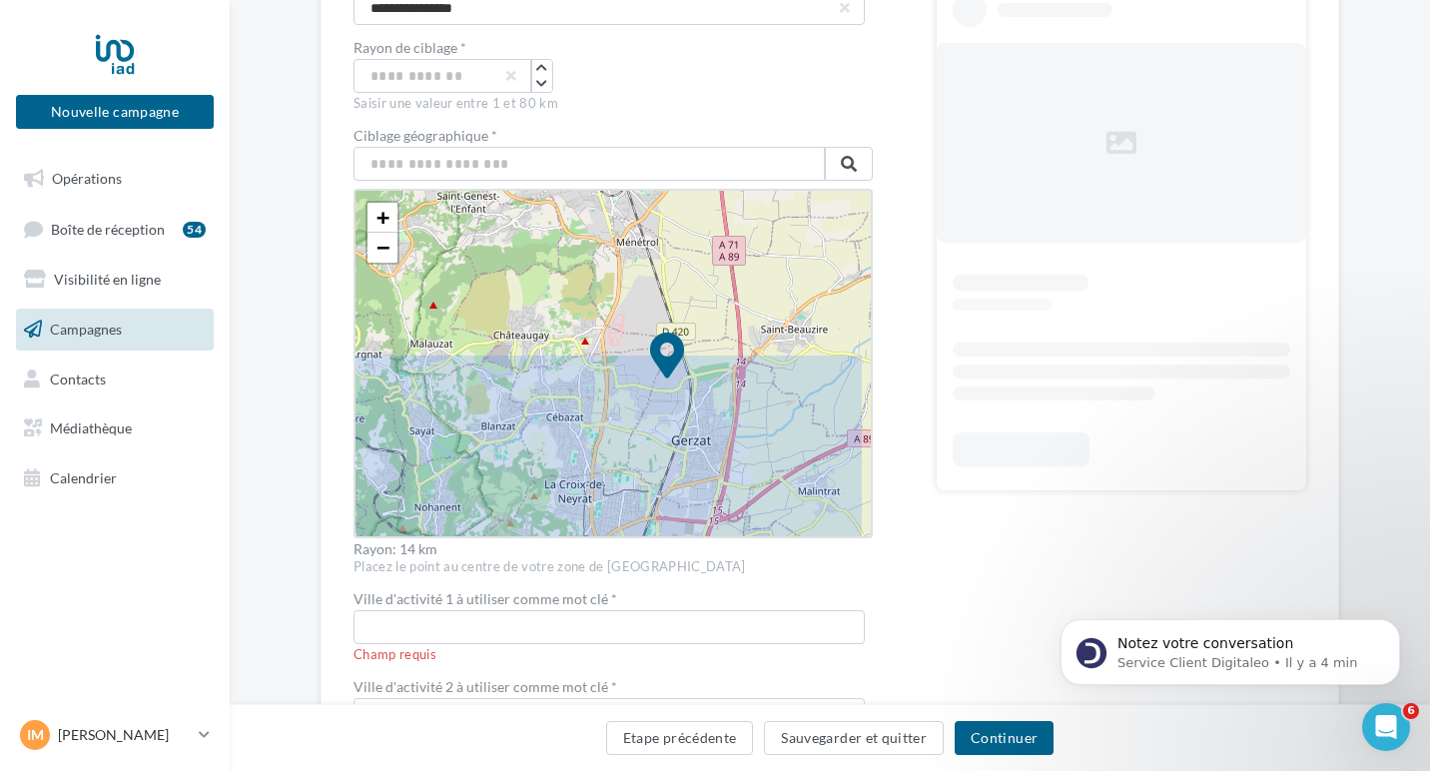
drag, startPoint x: 747, startPoint y: 315, endPoint x: 733, endPoint y: 511, distance: 197.3
click at [733, 512] on icon at bounding box center [667, 378] width 1051 height 1051
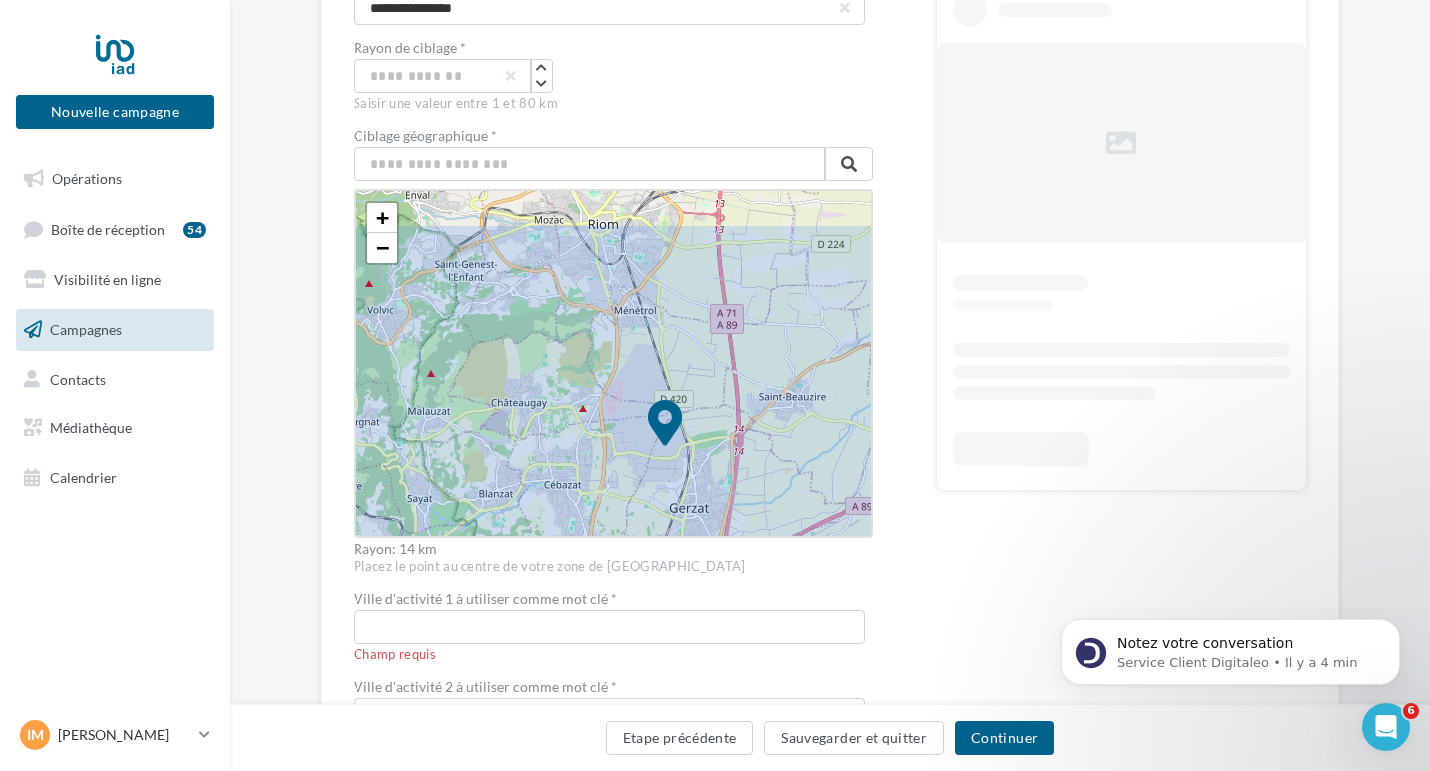
drag, startPoint x: 751, startPoint y: 336, endPoint x: 750, endPoint y: 504, distance: 168.8
click at [751, 505] on icon at bounding box center [665, 446] width 1051 height 1051
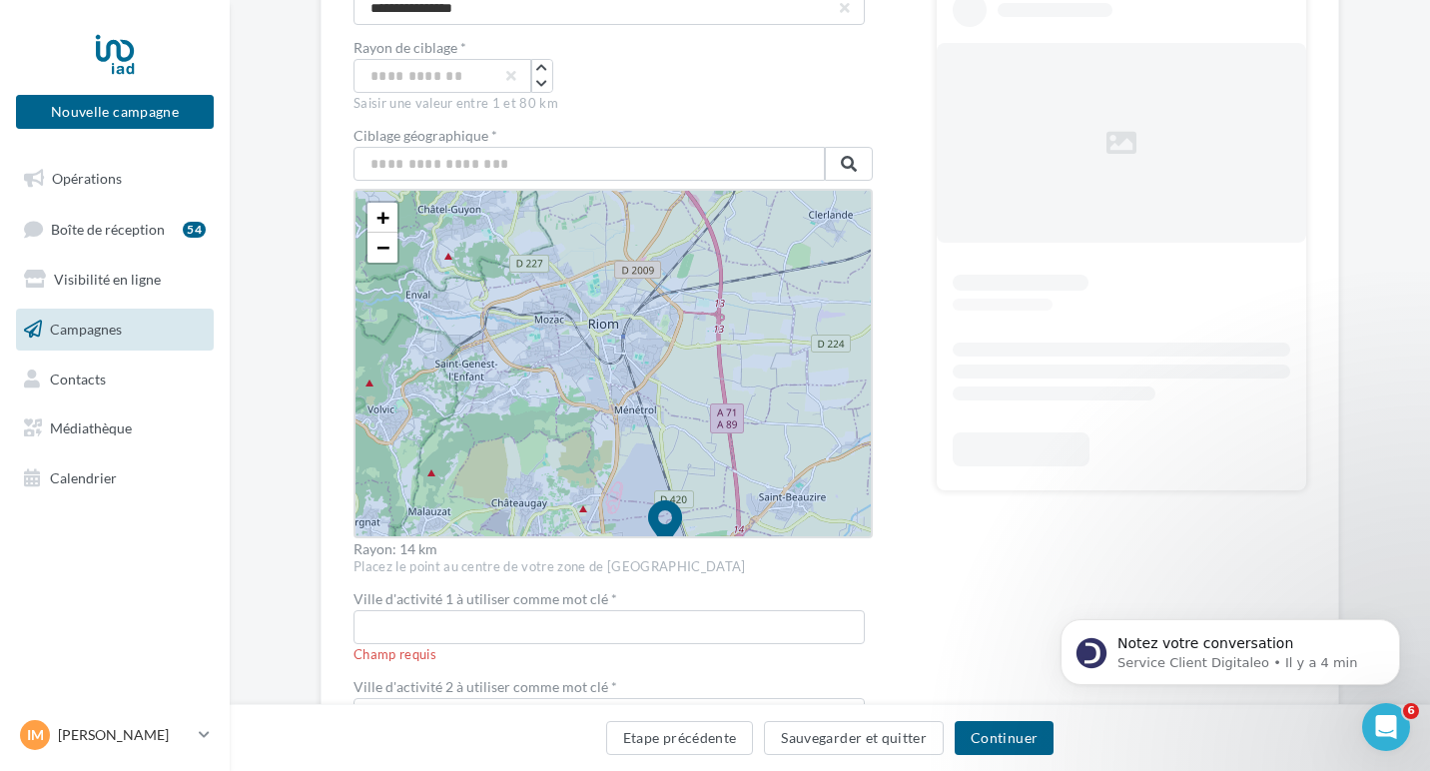
drag, startPoint x: 716, startPoint y: 379, endPoint x: 776, endPoint y: 427, distance: 77.4
click at [776, 427] on icon at bounding box center [665, 546] width 1051 height 1051
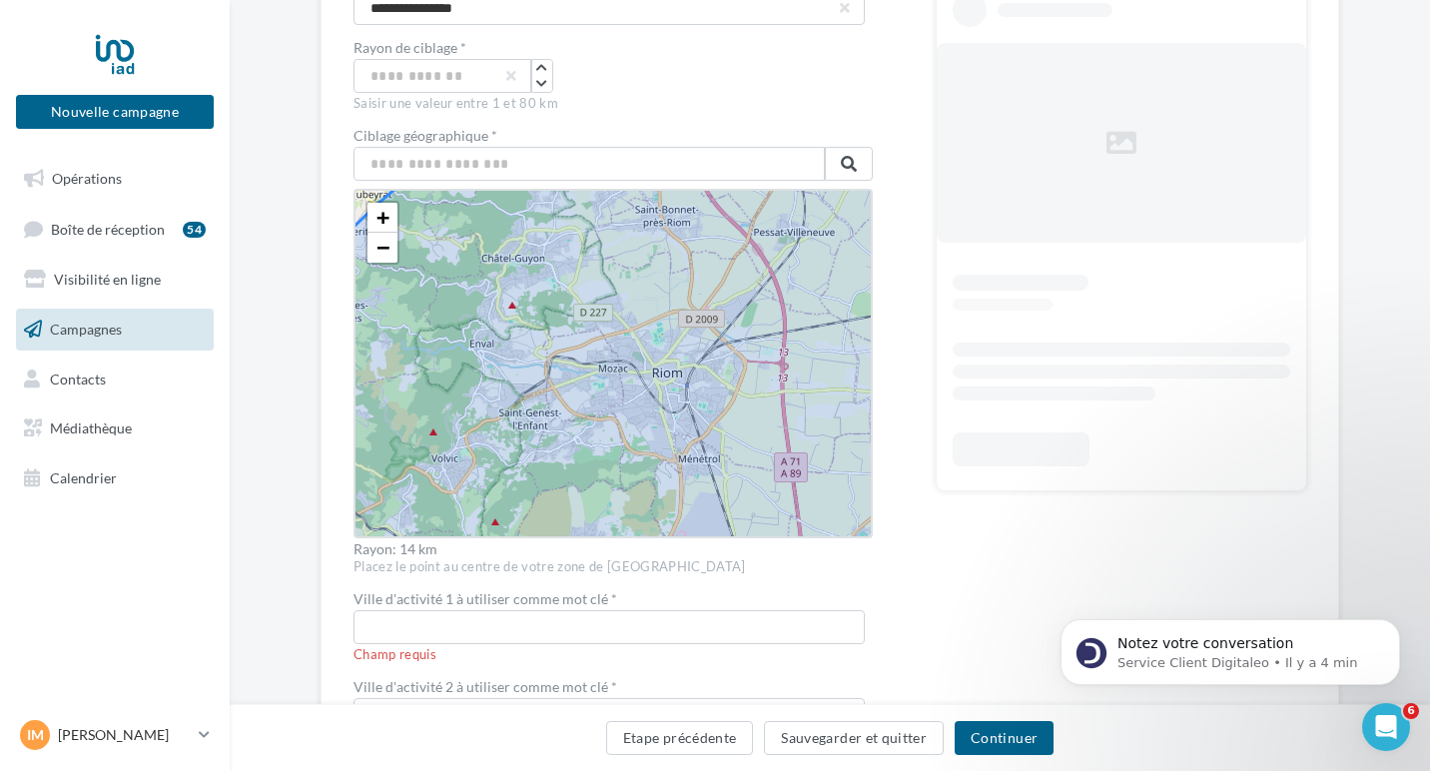
drag, startPoint x: 503, startPoint y: 425, endPoint x: 617, endPoint y: 425, distance: 113.9
click at [618, 425] on icon at bounding box center [729, 595] width 1051 height 1051
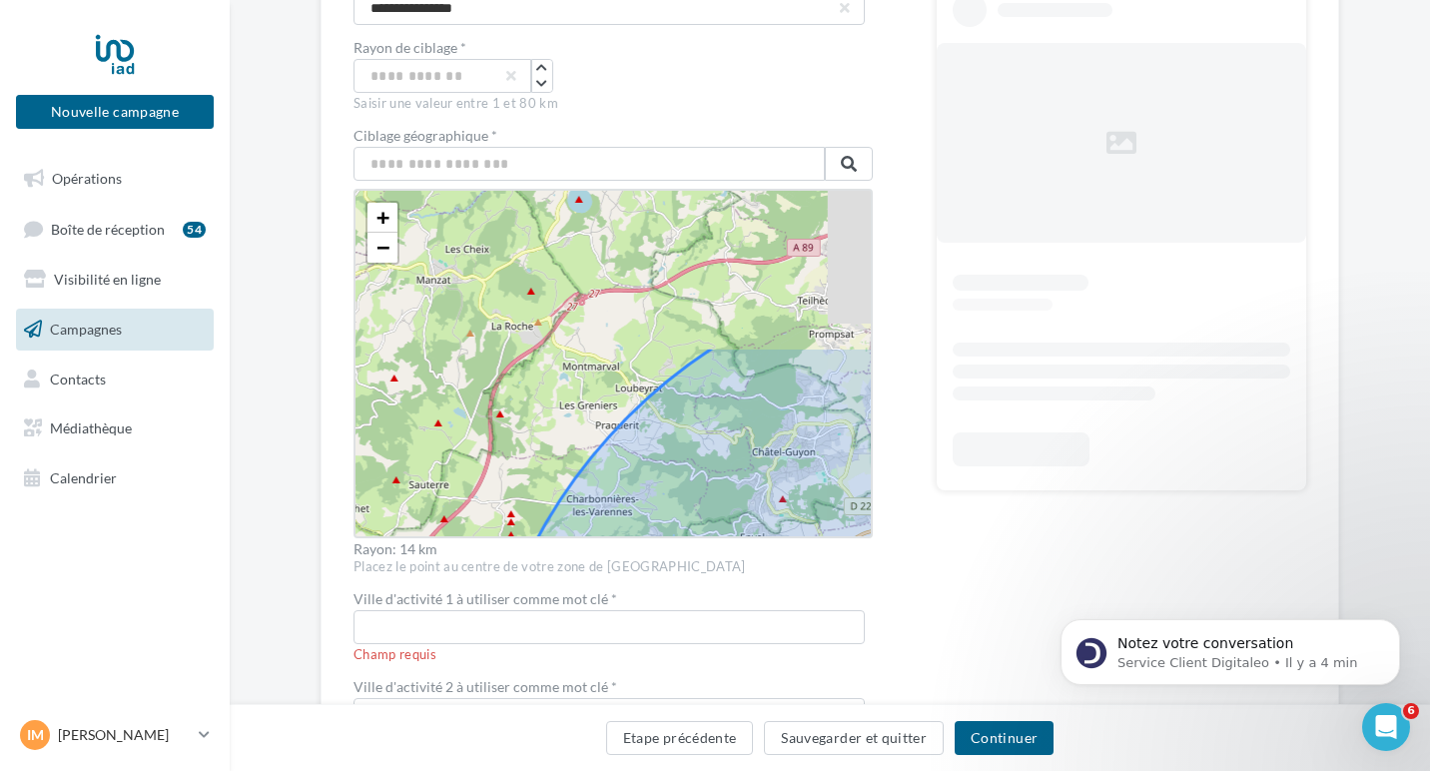
drag, startPoint x: 457, startPoint y: 298, endPoint x: 610, endPoint y: 502, distance: 255.5
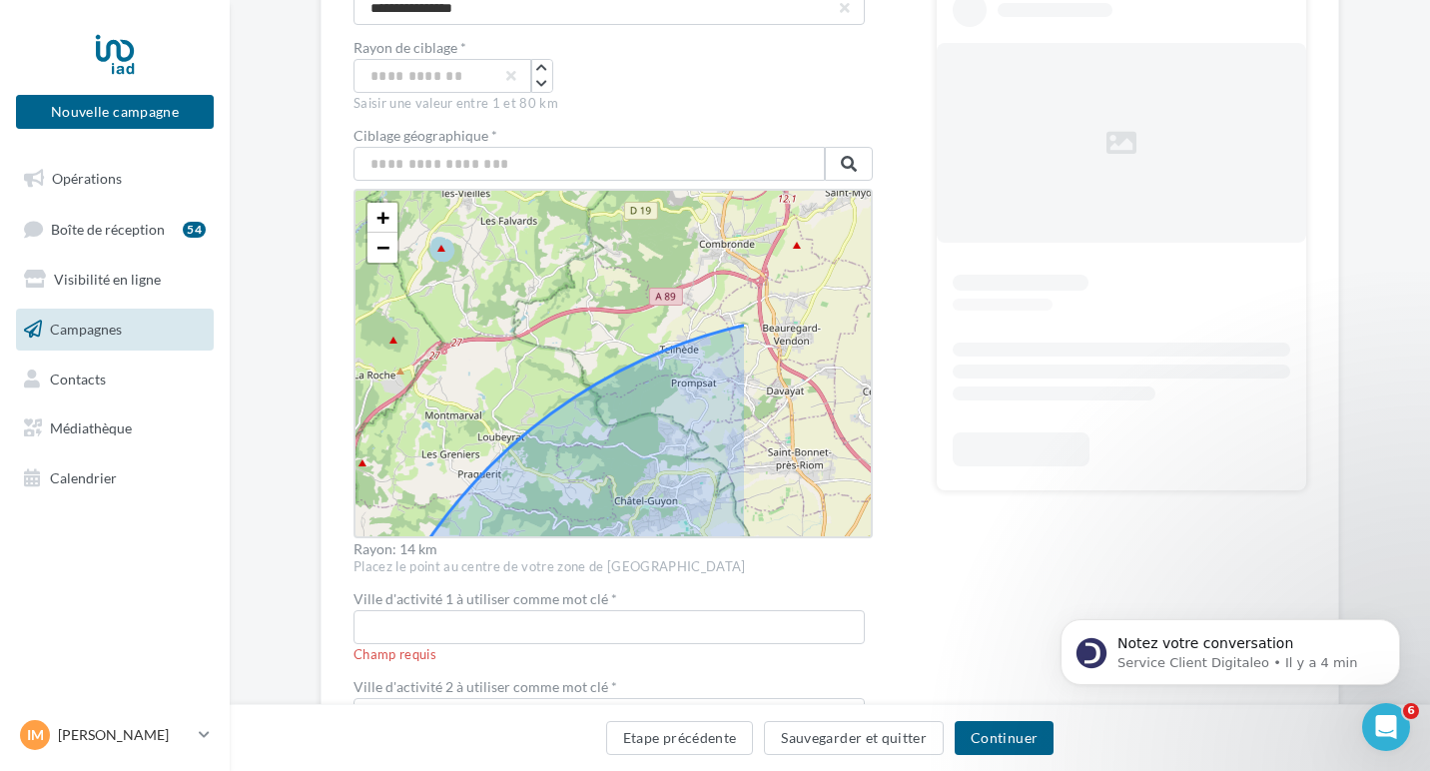
drag, startPoint x: 756, startPoint y: 411, endPoint x: 623, endPoint y: 447, distance: 137.9
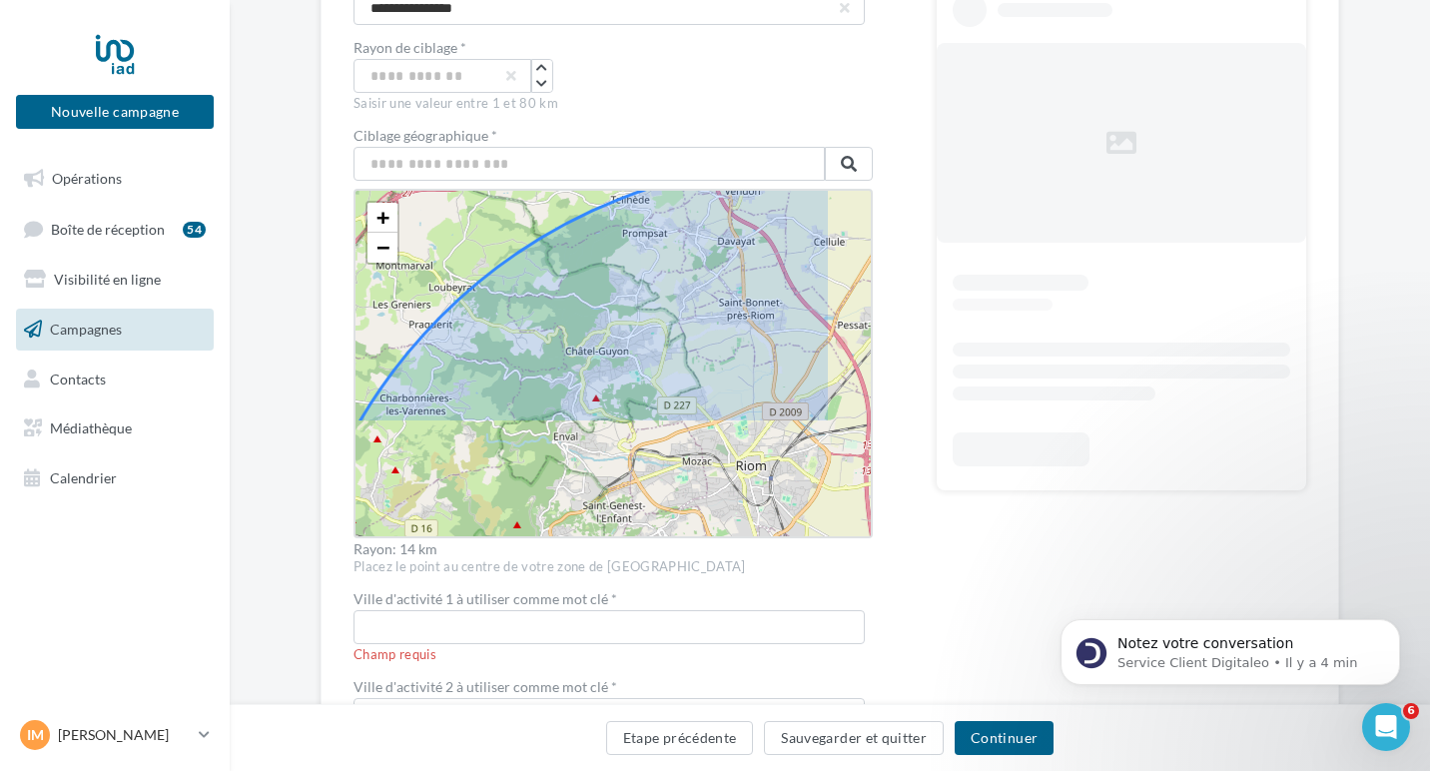
drag, startPoint x: 760, startPoint y: 435, endPoint x: 715, endPoint y: 201, distance: 239.0
click at [715, 201] on icon at bounding box center [813, 688] width 1051 height 1051
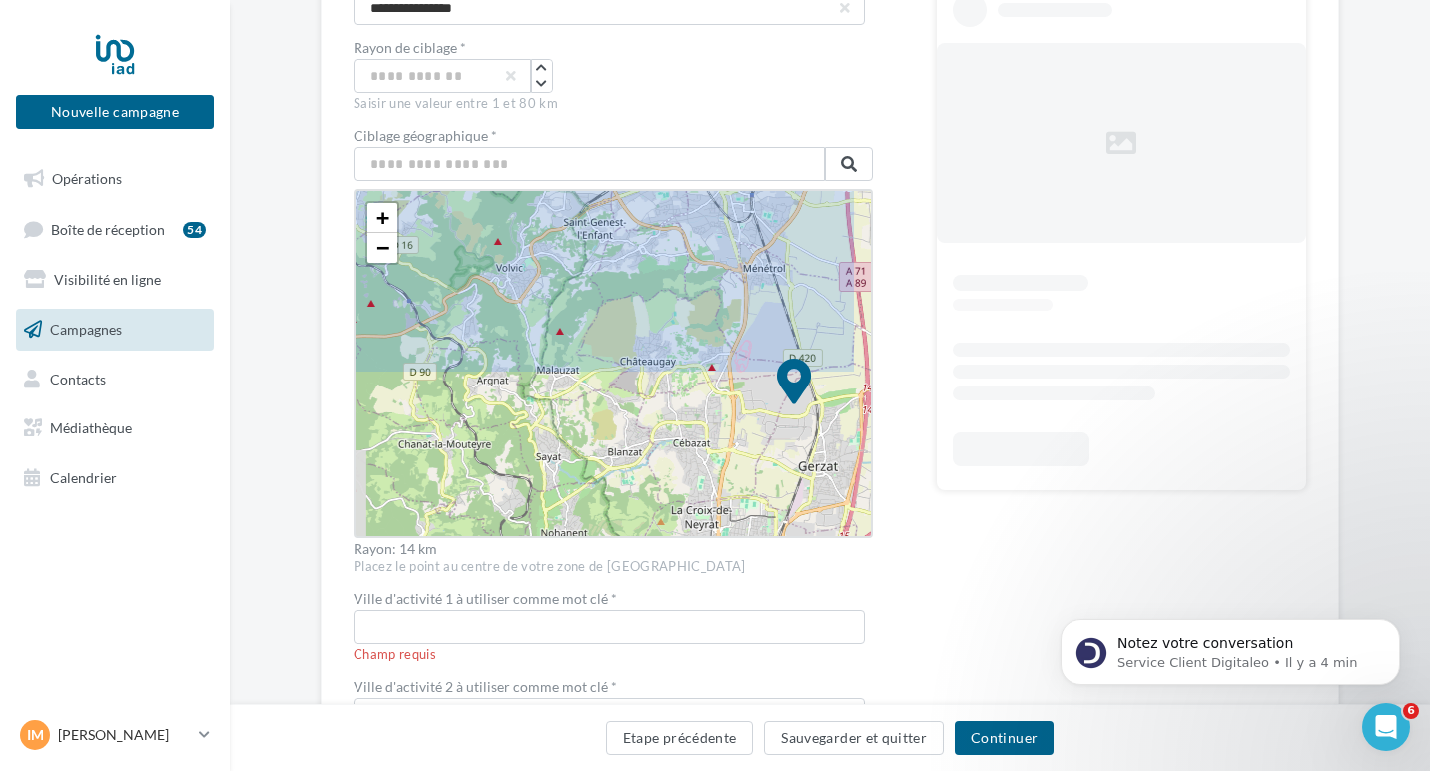
drag, startPoint x: 642, startPoint y: 490, endPoint x: 620, endPoint y: 275, distance: 216.9
click at [620, 275] on icon at bounding box center [794, 404] width 1051 height 1051
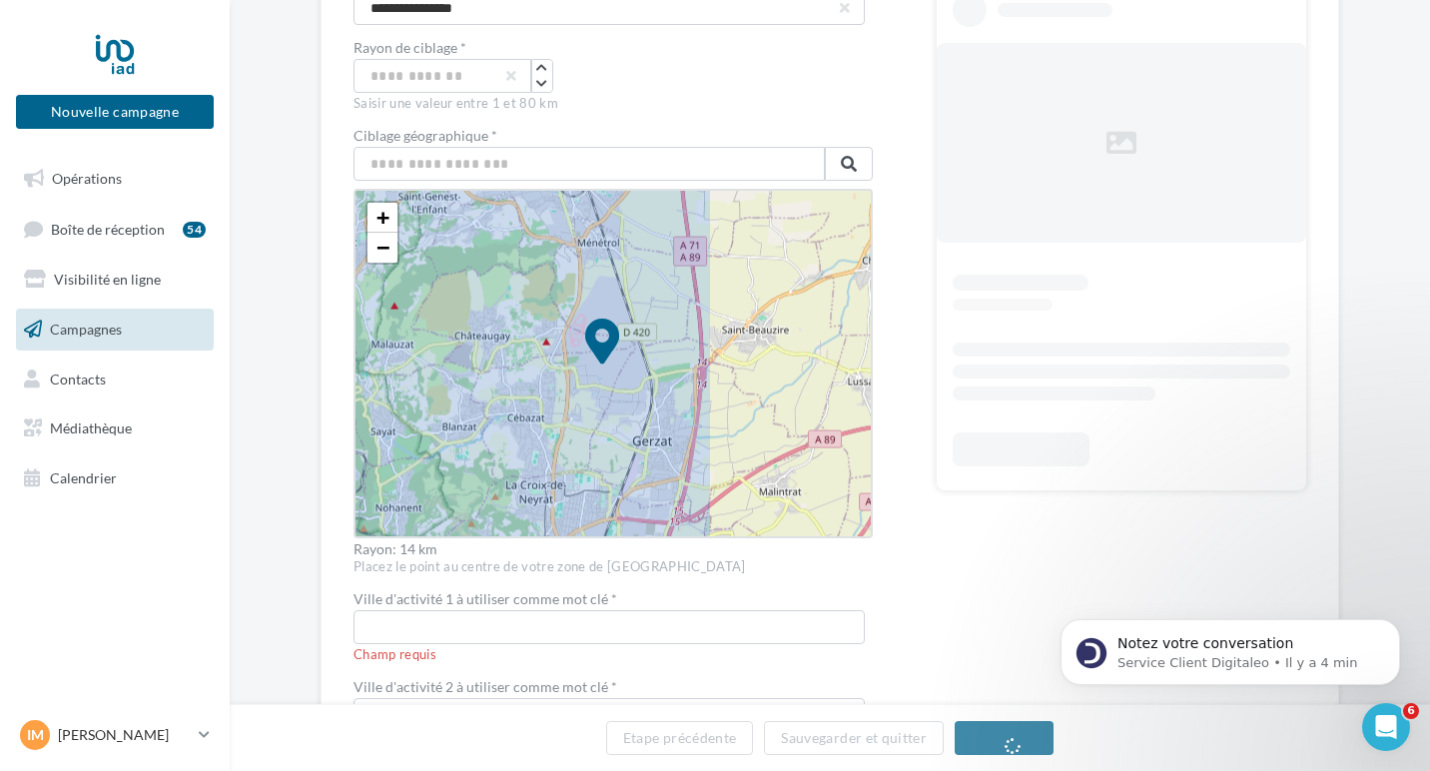
drag, startPoint x: 784, startPoint y: 368, endPoint x: 756, endPoint y: 353, distance: 31.7
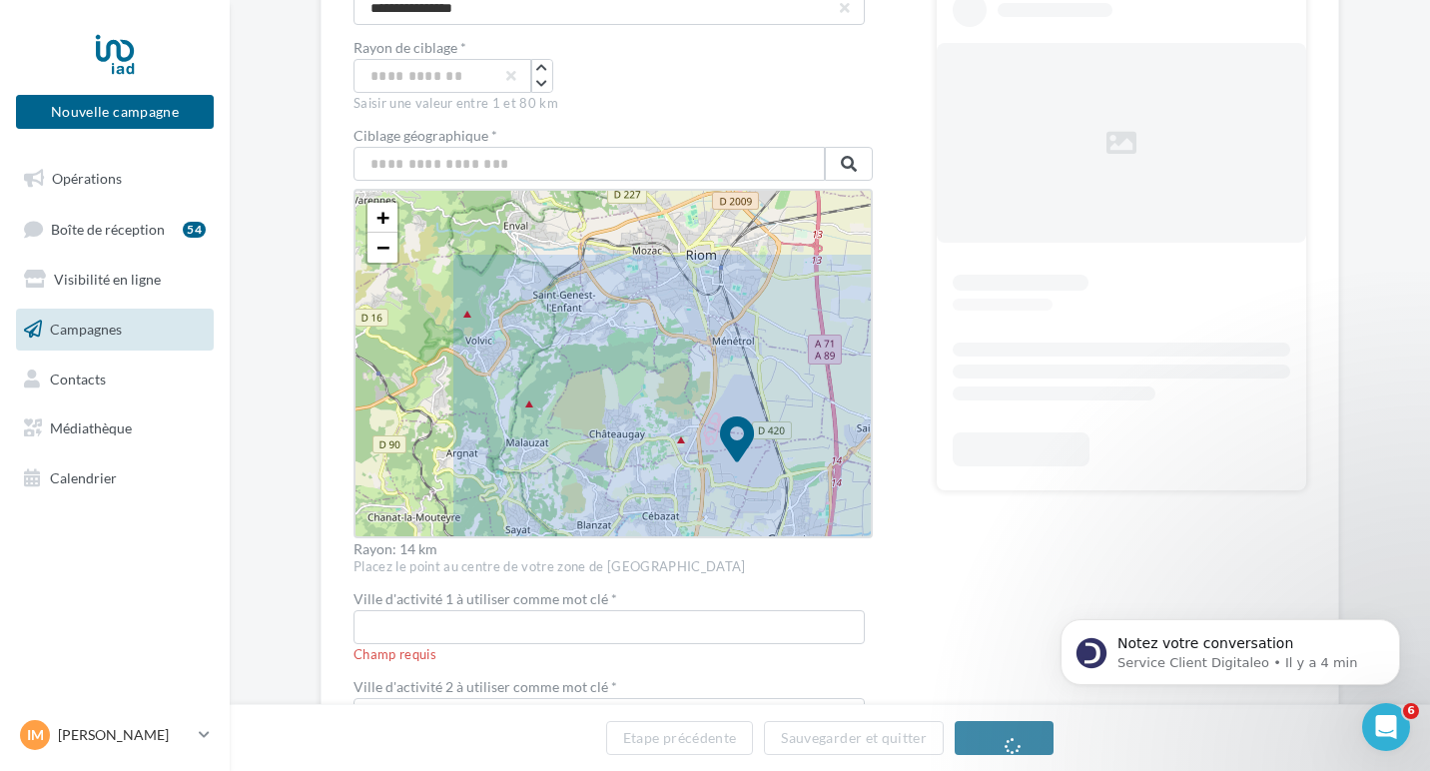
drag, startPoint x: 506, startPoint y: 371, endPoint x: 657, endPoint y: 474, distance: 183.1
click at [657, 474] on icon at bounding box center [737, 462] width 1051 height 1051
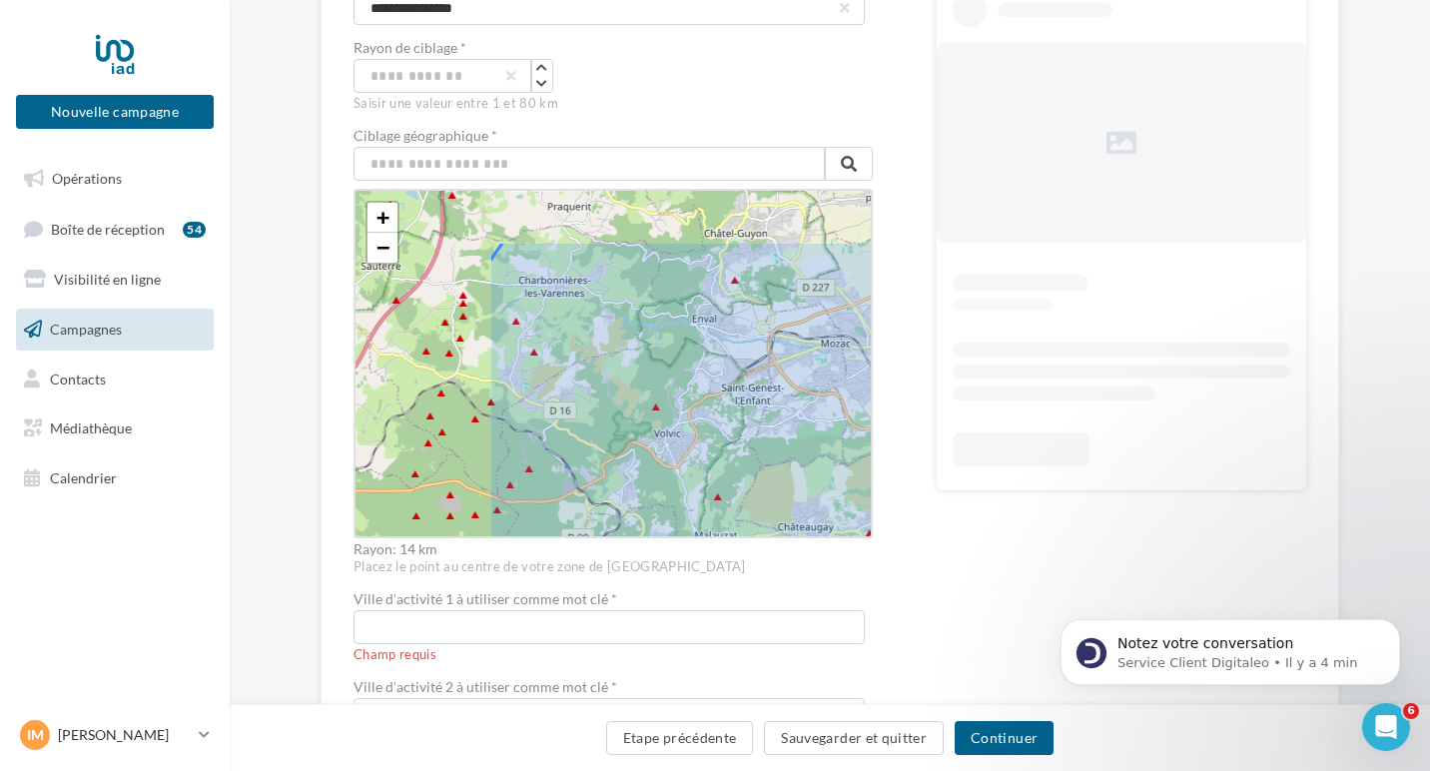
drag, startPoint x: 438, startPoint y: 341, endPoint x: 713, endPoint y: 508, distance: 321.9
click at [713, 508] on icon at bounding box center [926, 555] width 1051 height 1051
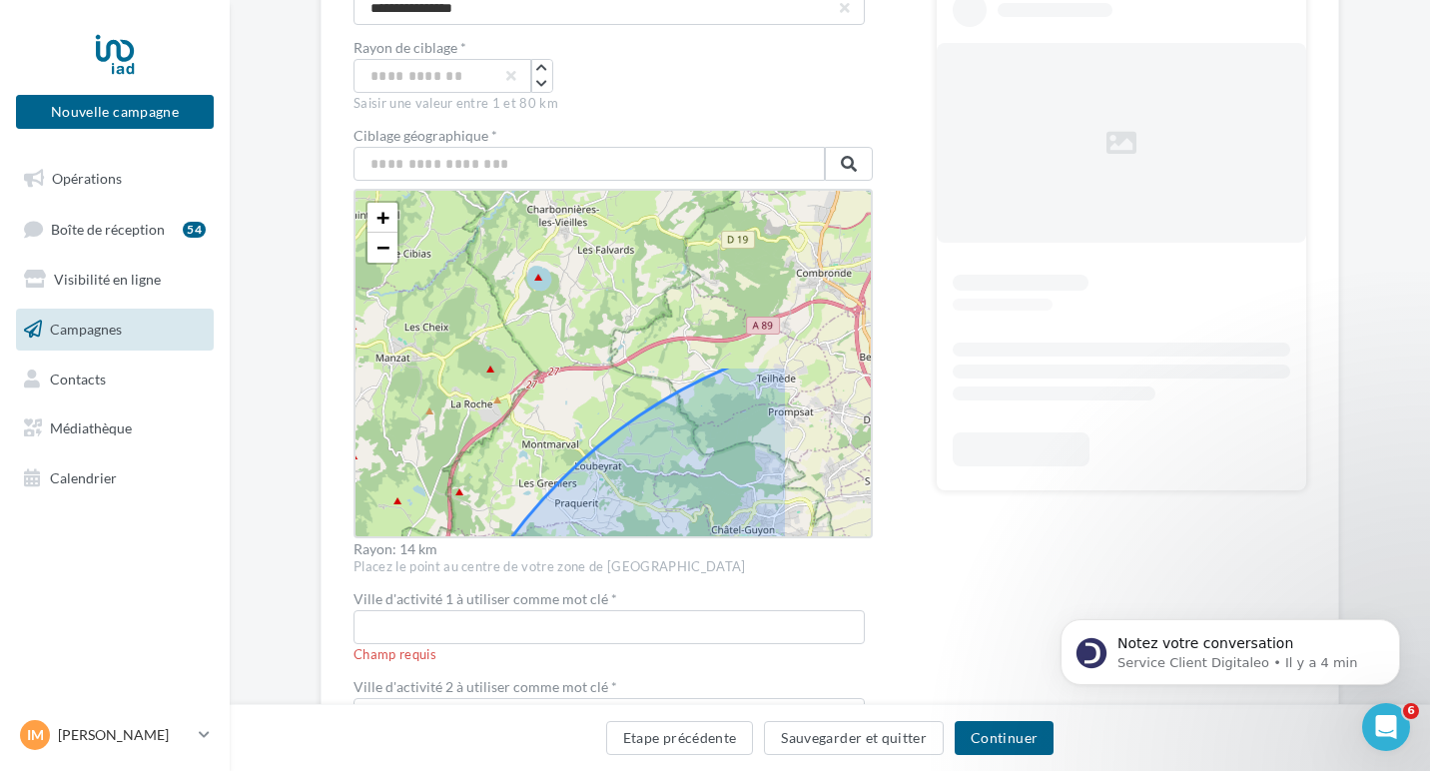
drag, startPoint x: 752, startPoint y: 281, endPoint x: 663, endPoint y: 493, distance: 230.6
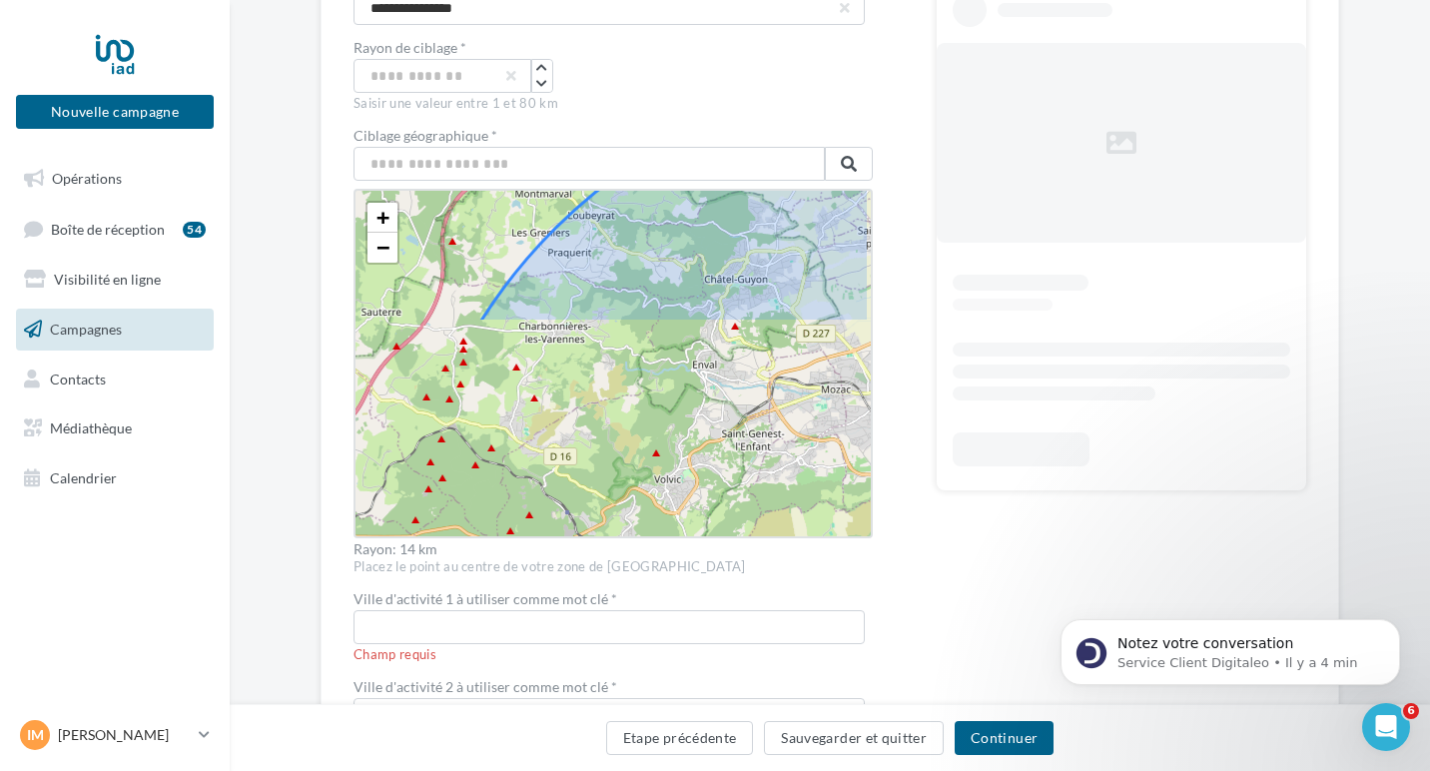
drag, startPoint x: 698, startPoint y: 465, endPoint x: 684, endPoint y: 141, distance: 324.9
click at [684, 140] on div "Ciblage géographique * Clermont-Ferrand, Puy-de-Dôme, Auvergne-Rhône-Alpes, Fra…" at bounding box center [613, 342] width 519 height 427
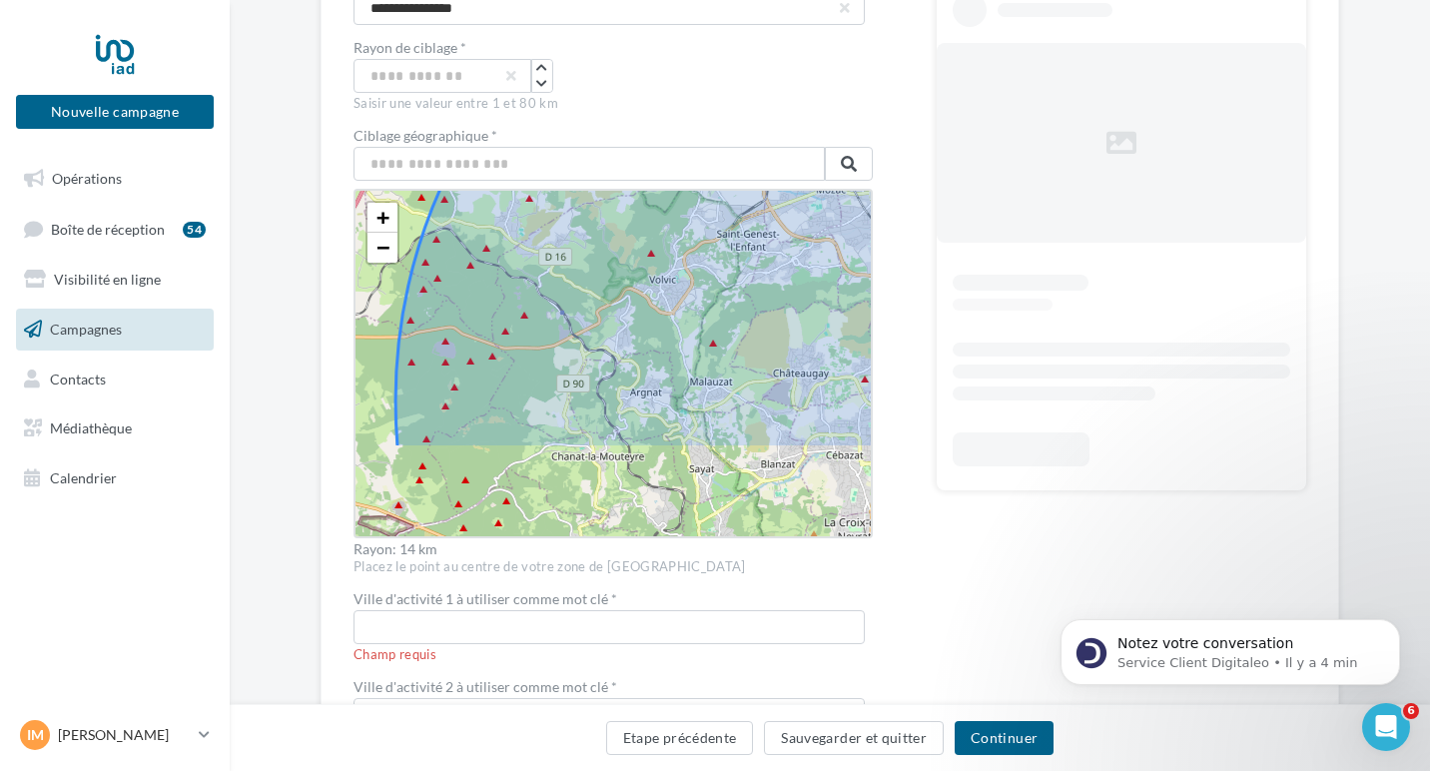
drag, startPoint x: 630, startPoint y: 426, endPoint x: 632, endPoint y: 303, distance: 123.9
click at [632, 303] on icon at bounding box center [921, 401] width 1051 height 1051
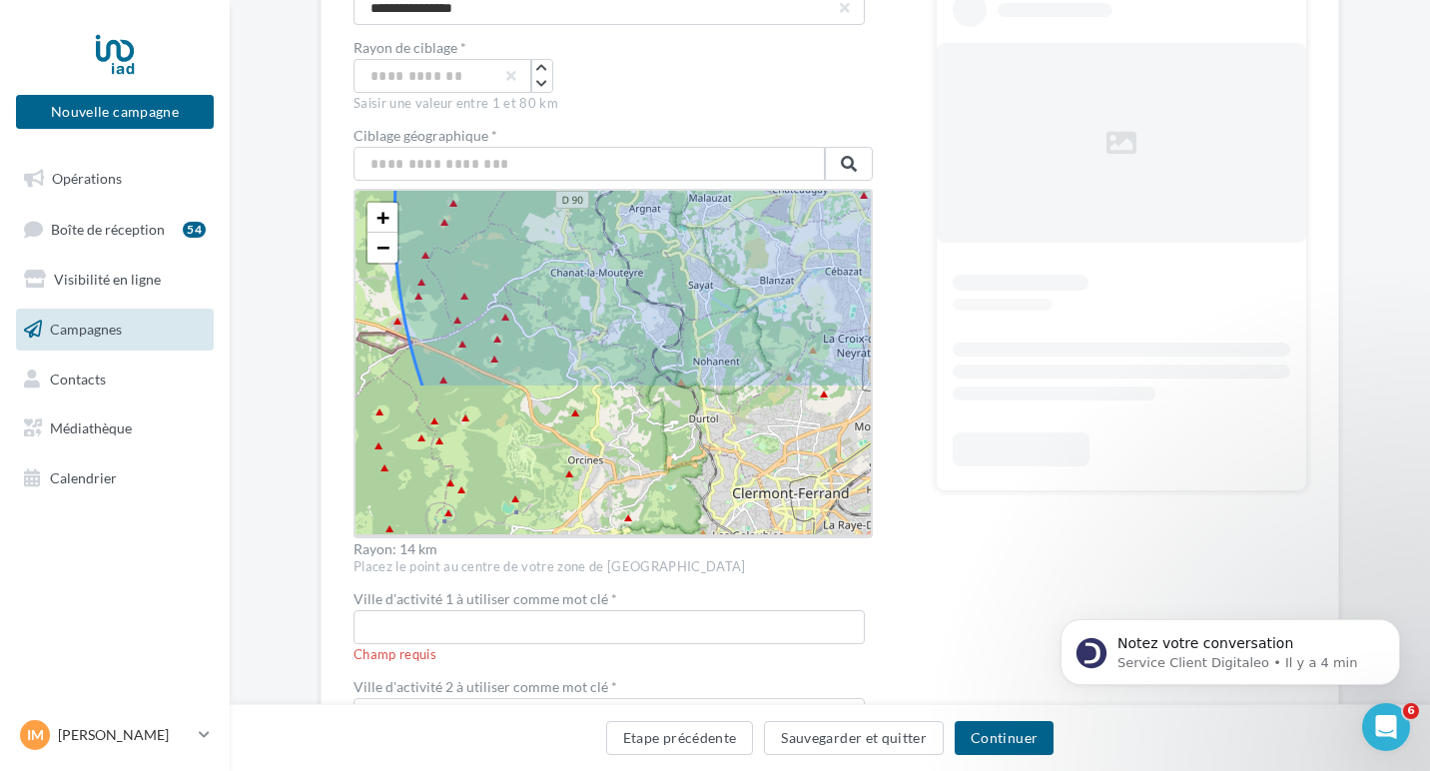
drag, startPoint x: 654, startPoint y: 481, endPoint x: 652, endPoint y: 299, distance: 182.8
click at [652, 299] on icon at bounding box center [920, 217] width 1051 height 1051
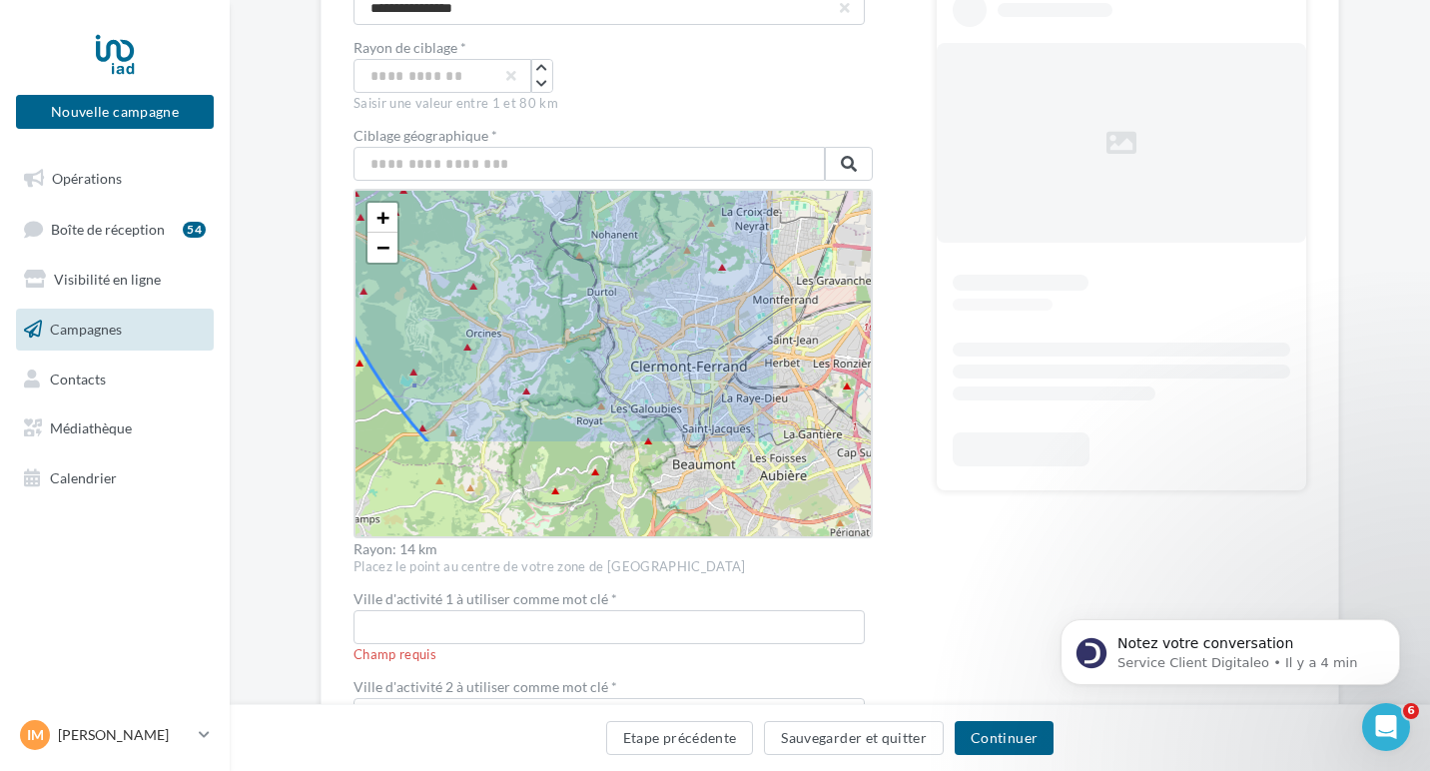
drag, startPoint x: 700, startPoint y: 344, endPoint x: 597, endPoint y: 215, distance: 164.9
click at [597, 215] on icon at bounding box center [818, 91] width 1051 height 1051
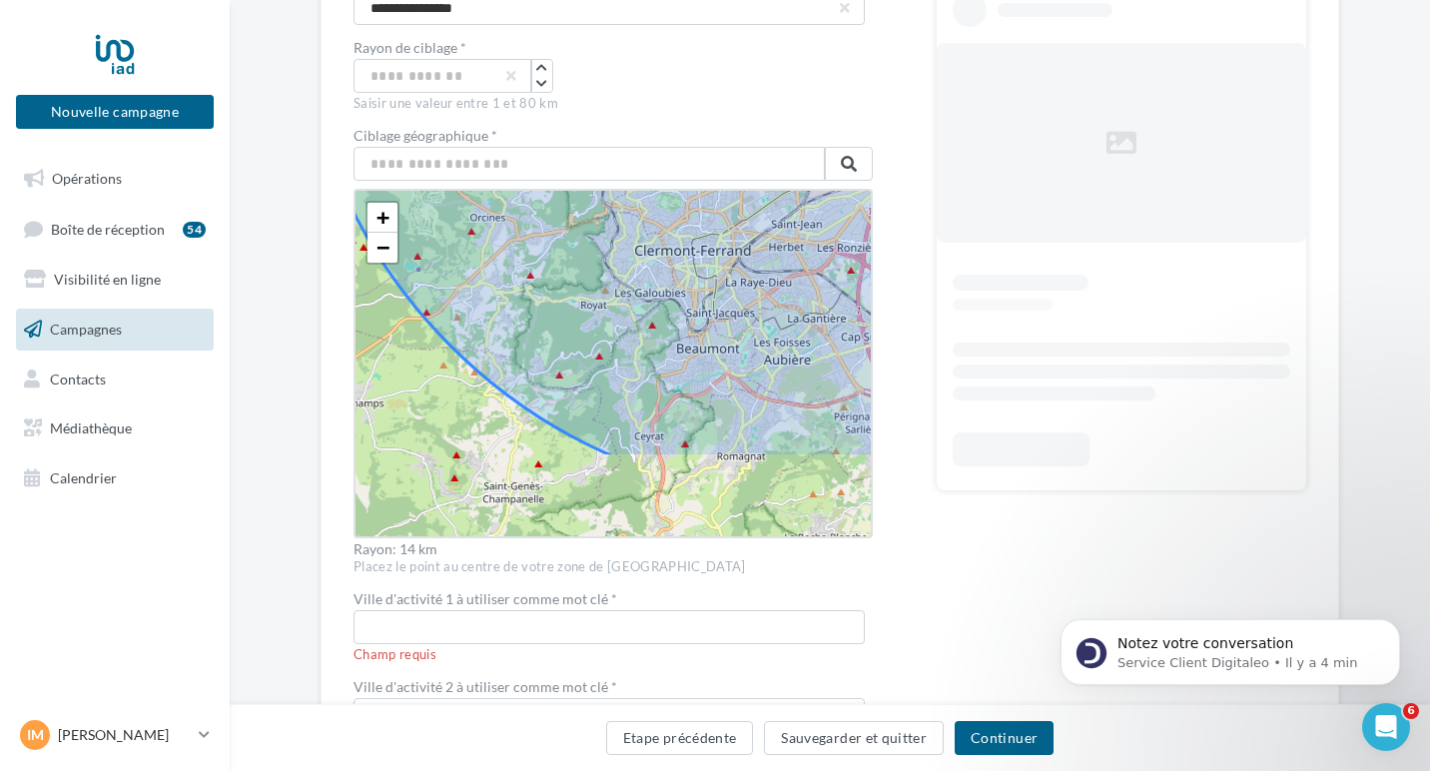
drag, startPoint x: 597, startPoint y: 215, endPoint x: 606, endPoint y: 82, distance: 133.1
click at [606, 81] on div "**********" at bounding box center [613, 441] width 519 height 1068
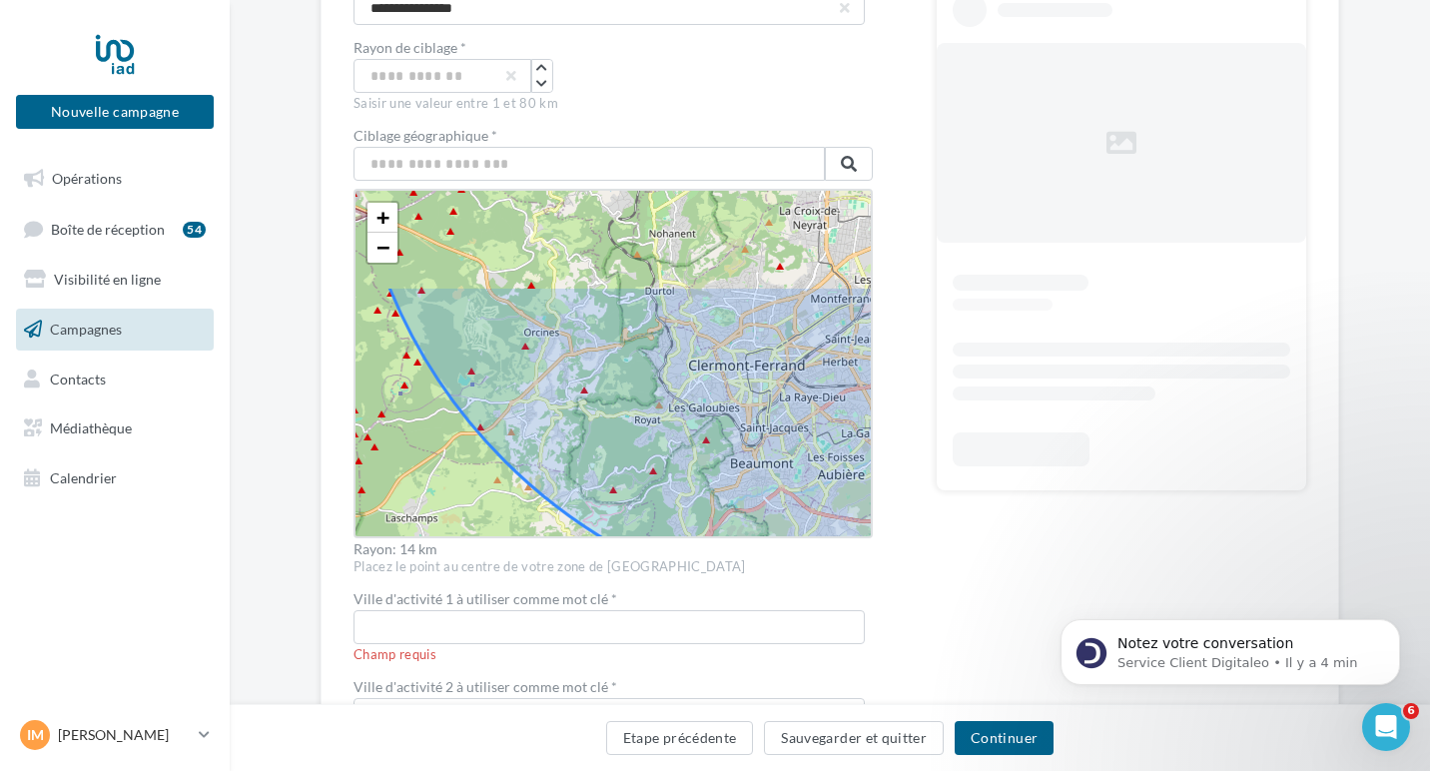
drag, startPoint x: 614, startPoint y: 253, endPoint x: 665, endPoint y: 386, distance: 142.3
click at [665, 386] on icon at bounding box center [876, 90] width 1051 height 1051
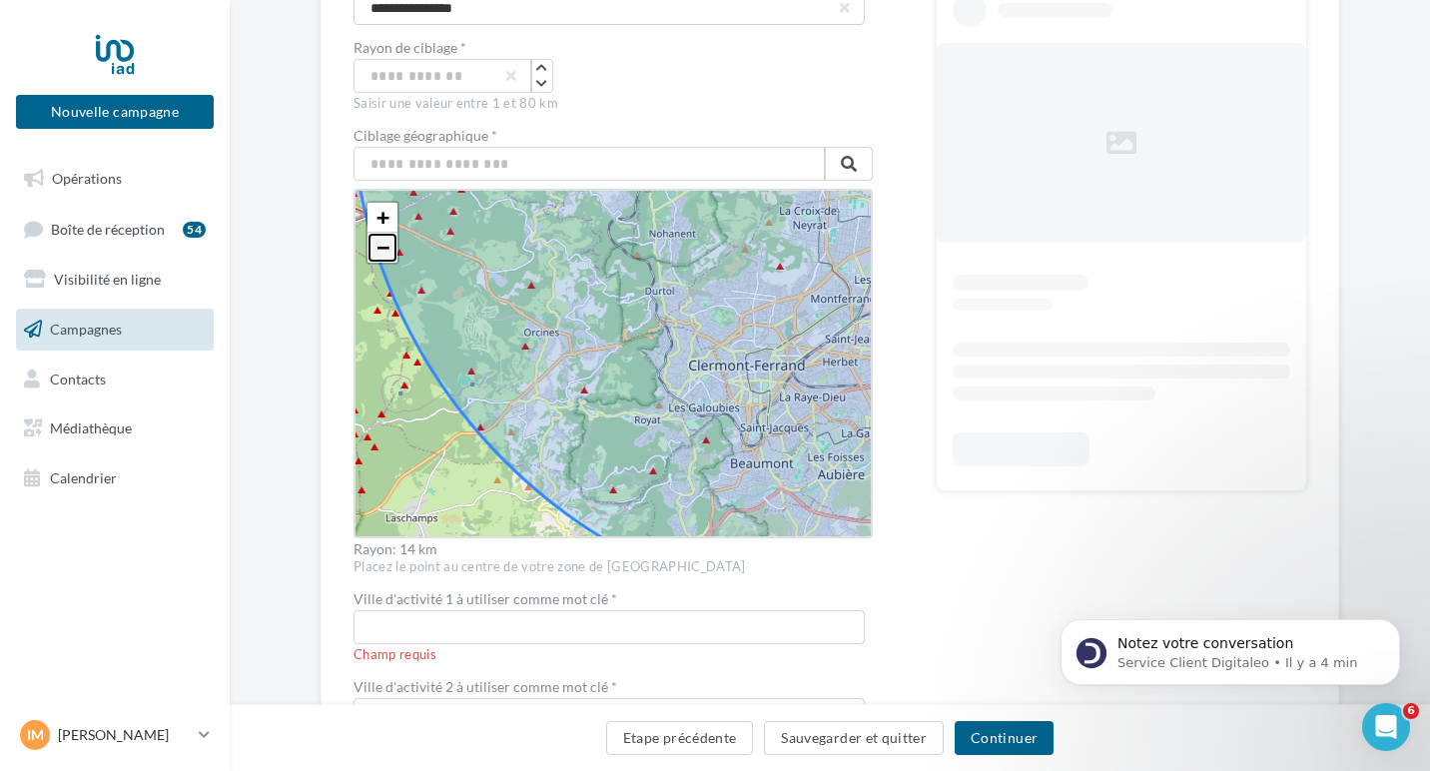
click at [377, 249] on span "−" at bounding box center [383, 247] width 13 height 25
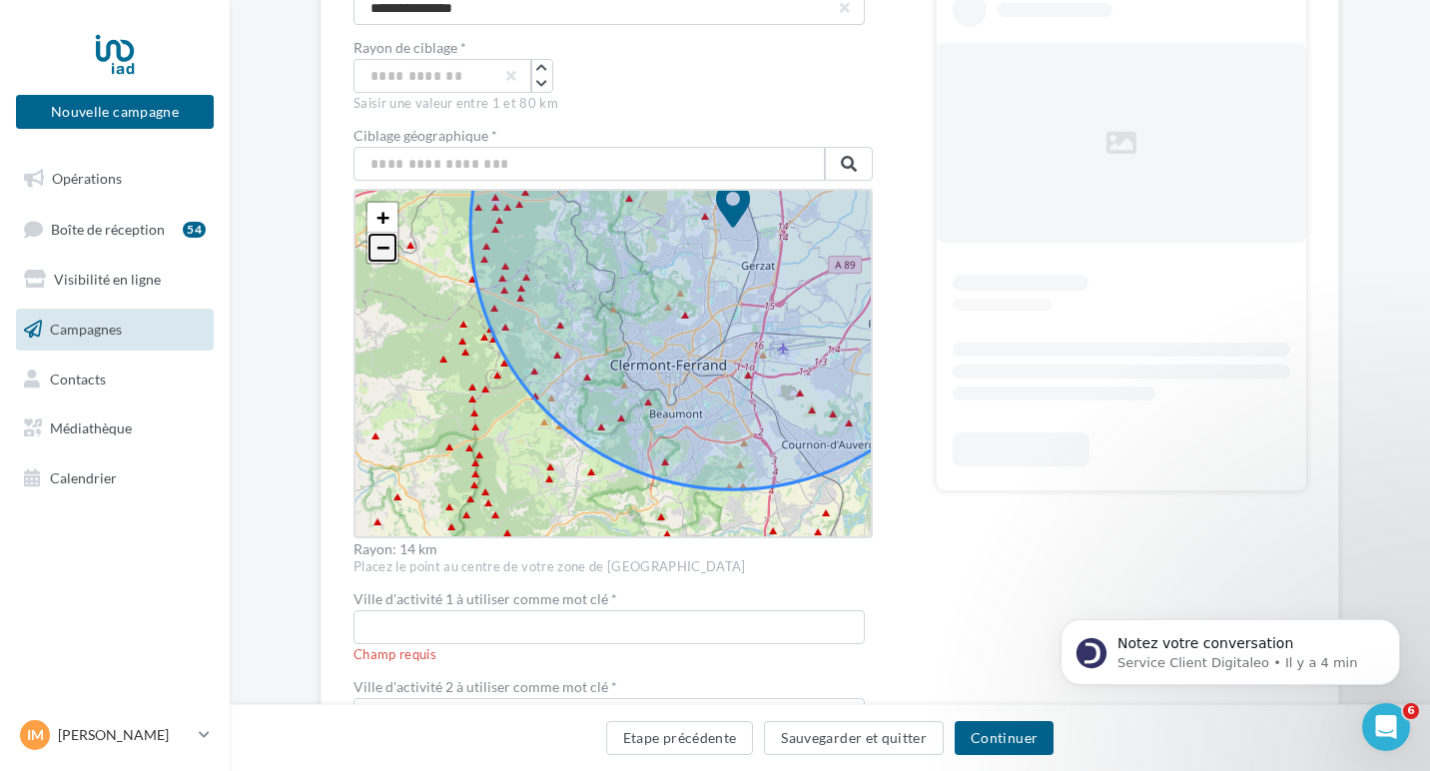
click at [377, 249] on span "−" at bounding box center [383, 247] width 13 height 25
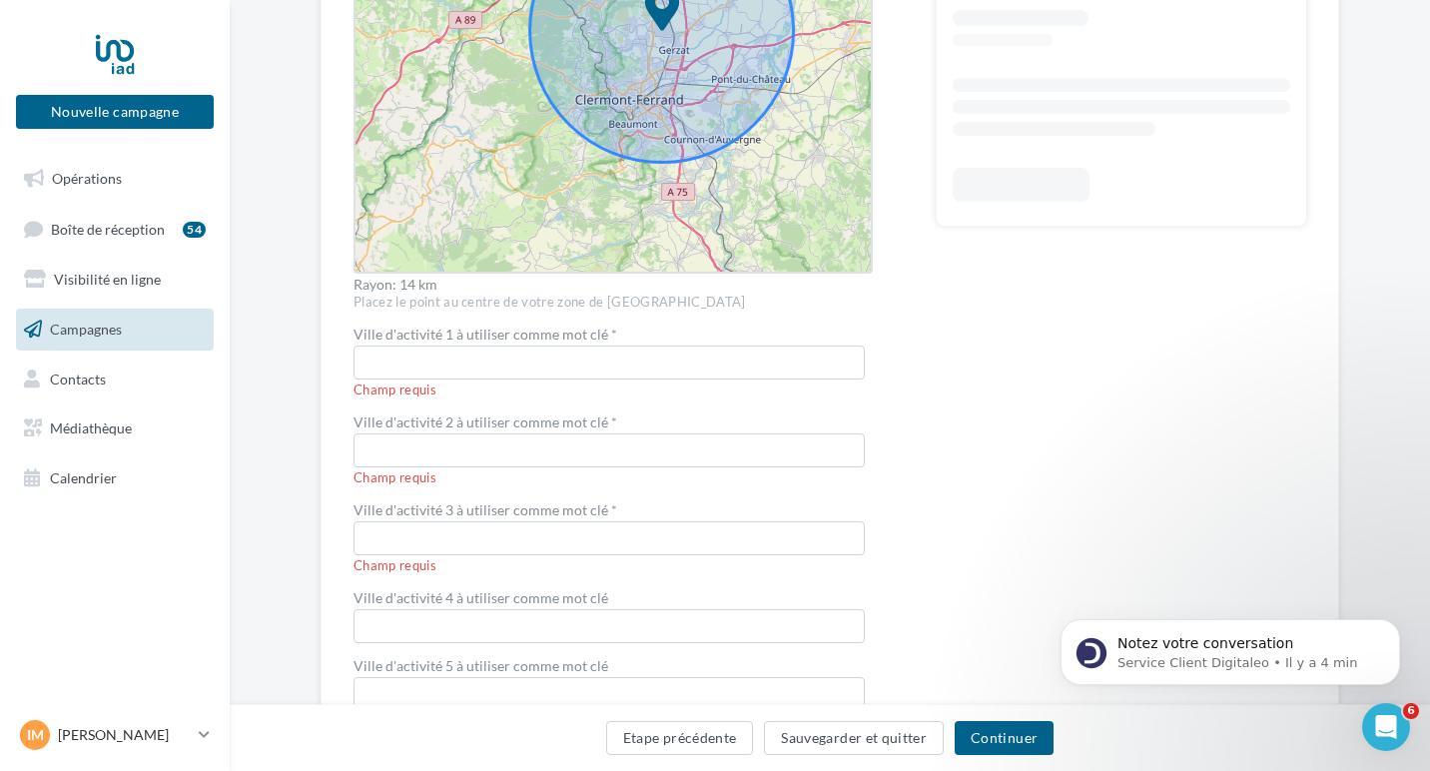
scroll to position [590, 0]
click at [415, 360] on input "text" at bounding box center [609, 367] width 511 height 34
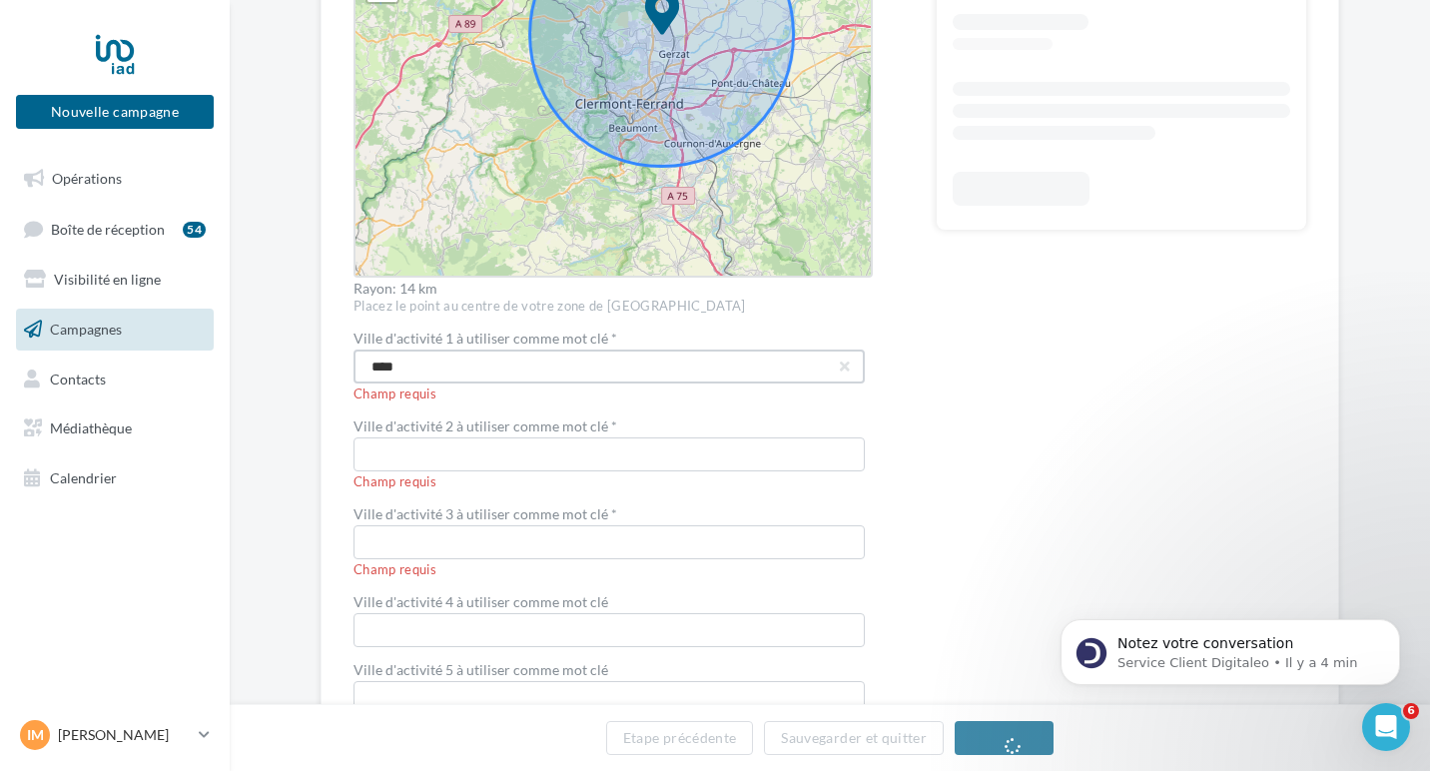
drag, startPoint x: 419, startPoint y: 359, endPoint x: 339, endPoint y: 359, distance: 80.9
click at [339, 359] on div "**********" at bounding box center [830, 163] width 1019 height 1171
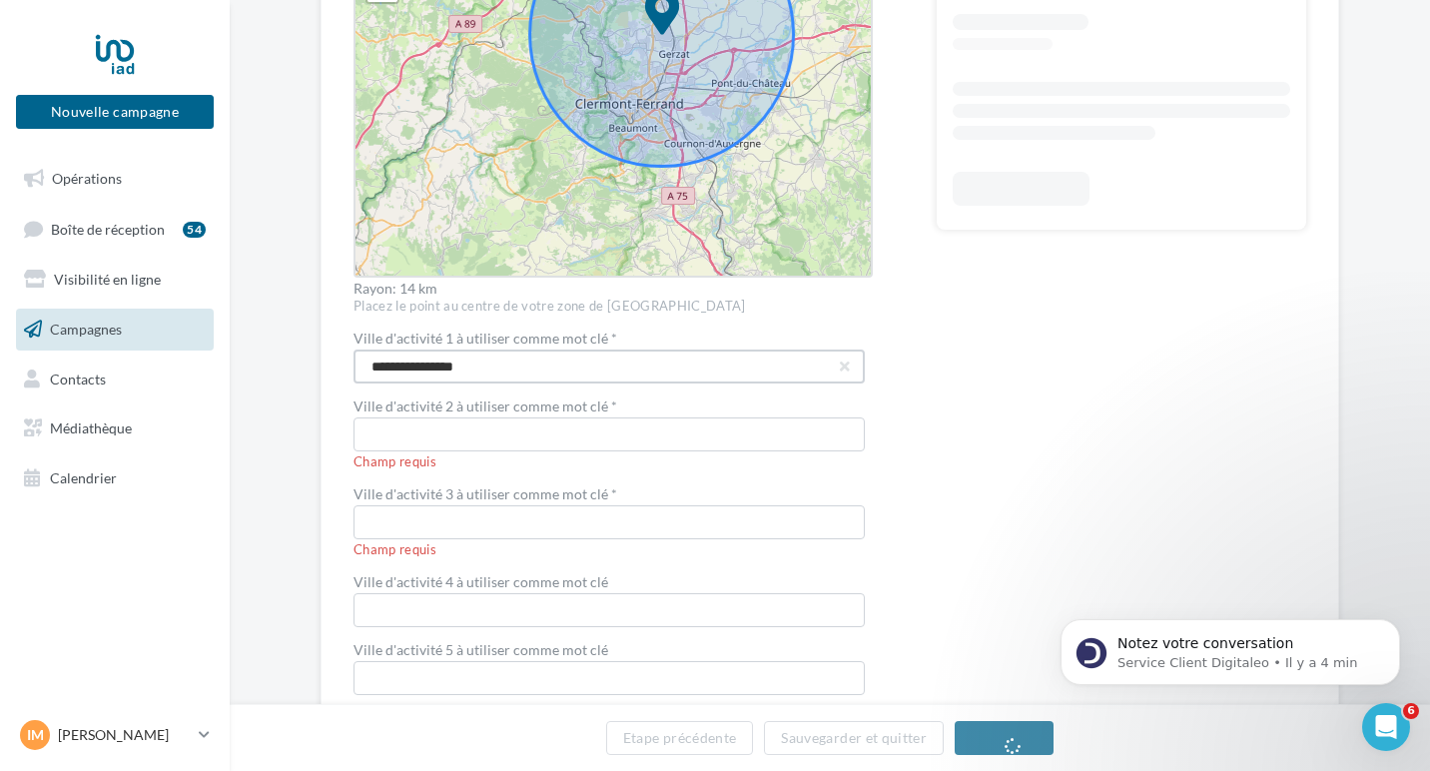
type input "**********"
click at [374, 436] on input "text" at bounding box center [609, 434] width 511 height 34
type input "****"
click at [388, 527] on input "text" at bounding box center [609, 522] width 511 height 34
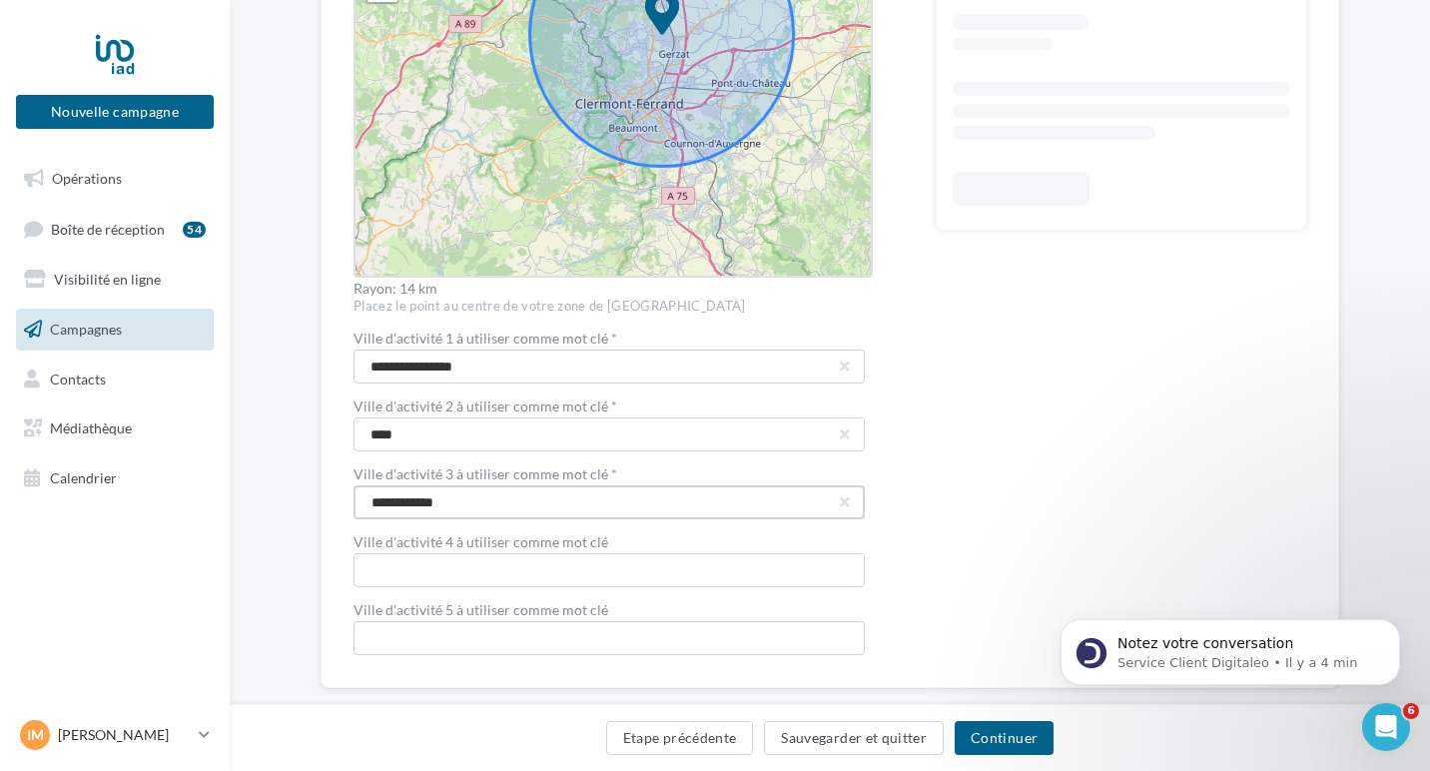
click at [412, 504] on input "**********" at bounding box center [609, 502] width 511 height 34
type input "**********"
click at [925, 547] on div "**********" at bounding box center [830, 150] width 953 height 1009
drag, startPoint x: 749, startPoint y: 501, endPoint x: 746, endPoint y: 536, distance: 35.1
click at [746, 536] on div "**********" at bounding box center [613, 150] width 519 height 1009
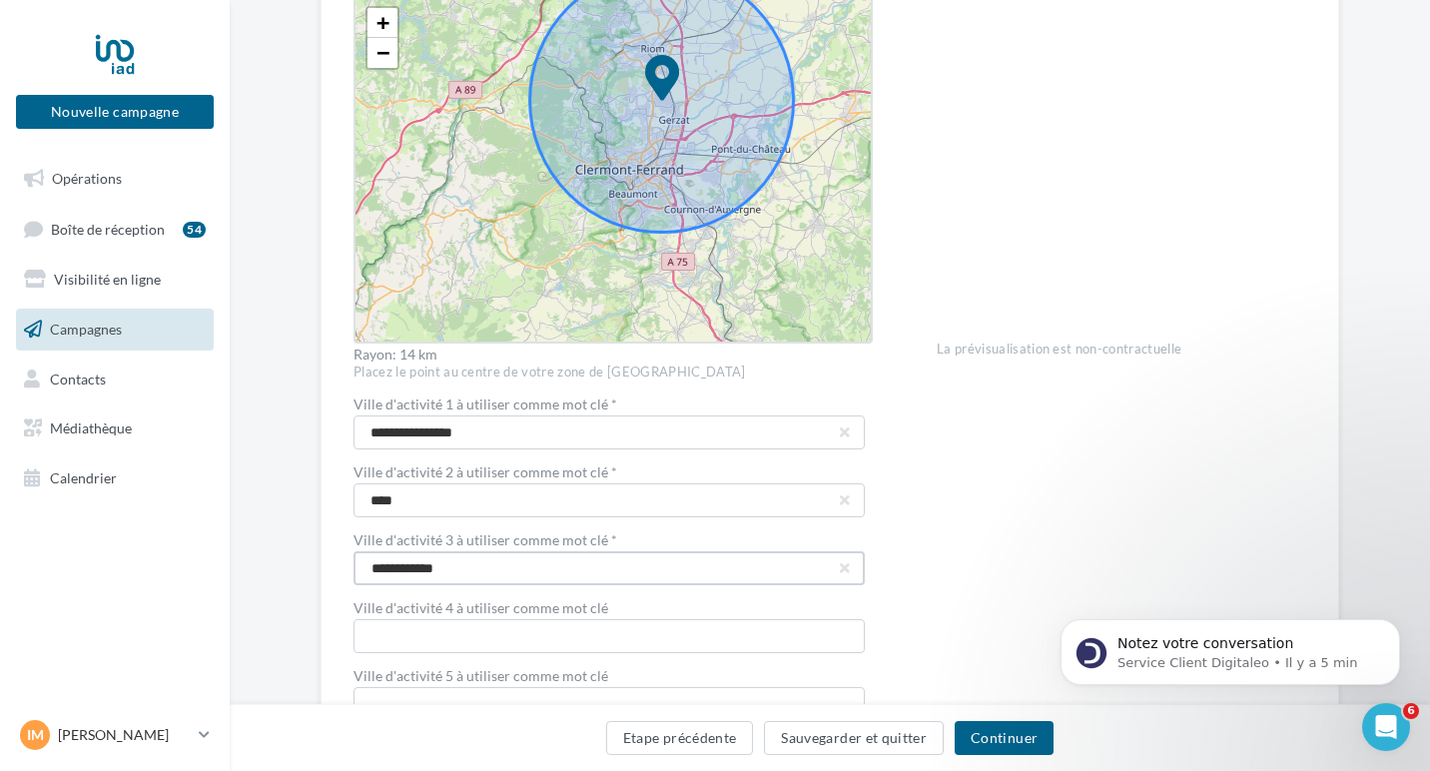
scroll to position [511, 0]
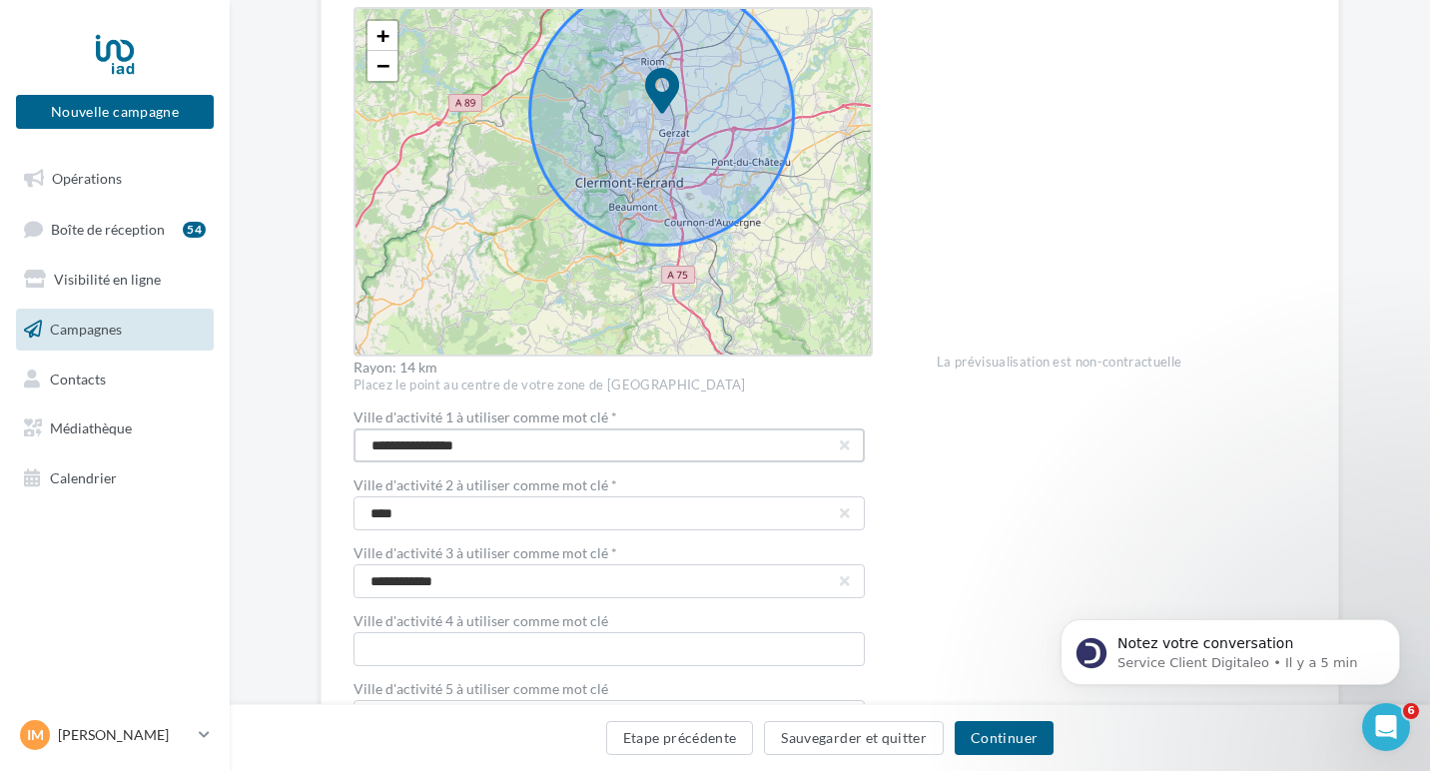
click at [398, 446] on input "**********" at bounding box center [609, 445] width 511 height 34
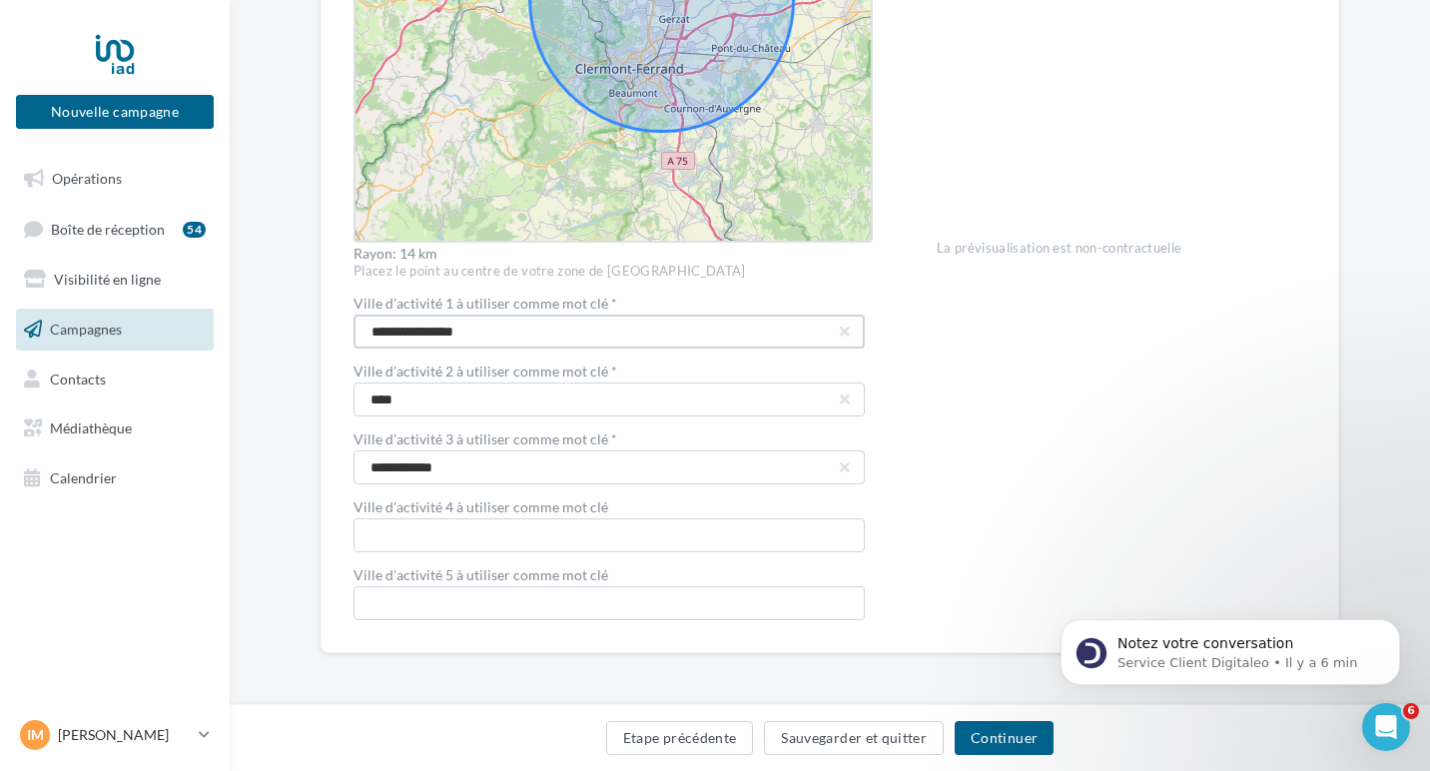
scroll to position [454, 0]
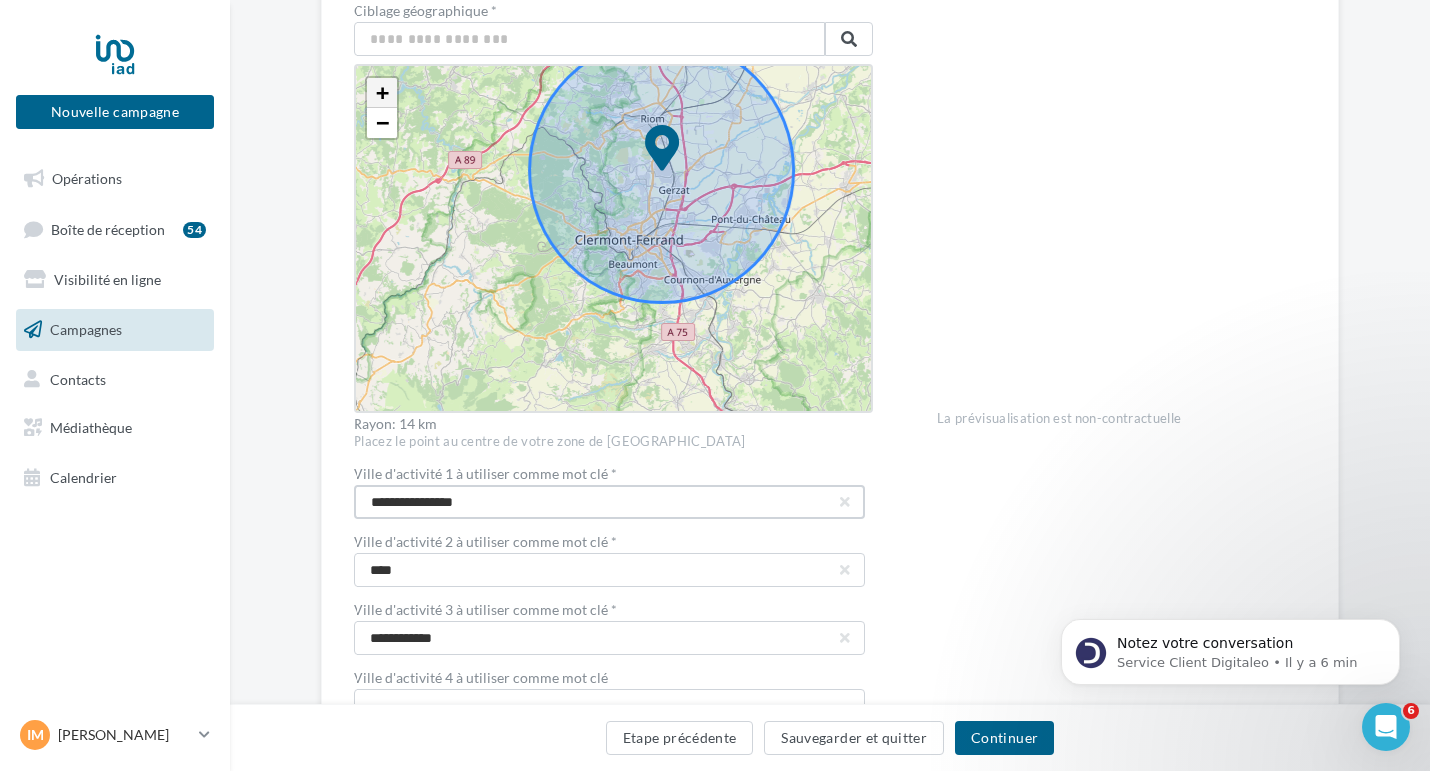
type input "**********"
click at [377, 88] on span "+" at bounding box center [383, 92] width 13 height 25
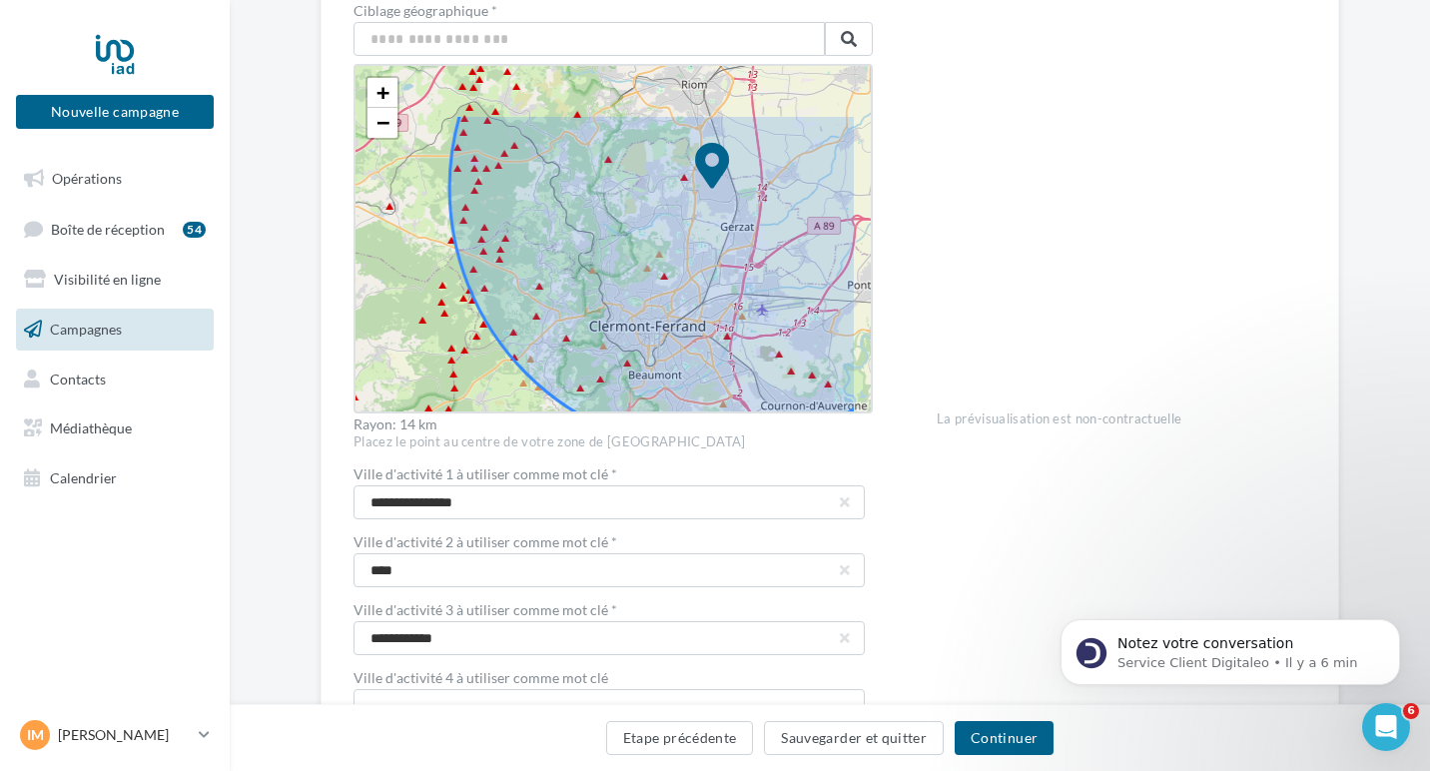
drag, startPoint x: 421, startPoint y: 246, endPoint x: 401, endPoint y: 332, distance: 88.4
click at [401, 332] on div "+ − Leaflet" at bounding box center [613, 239] width 519 height 350
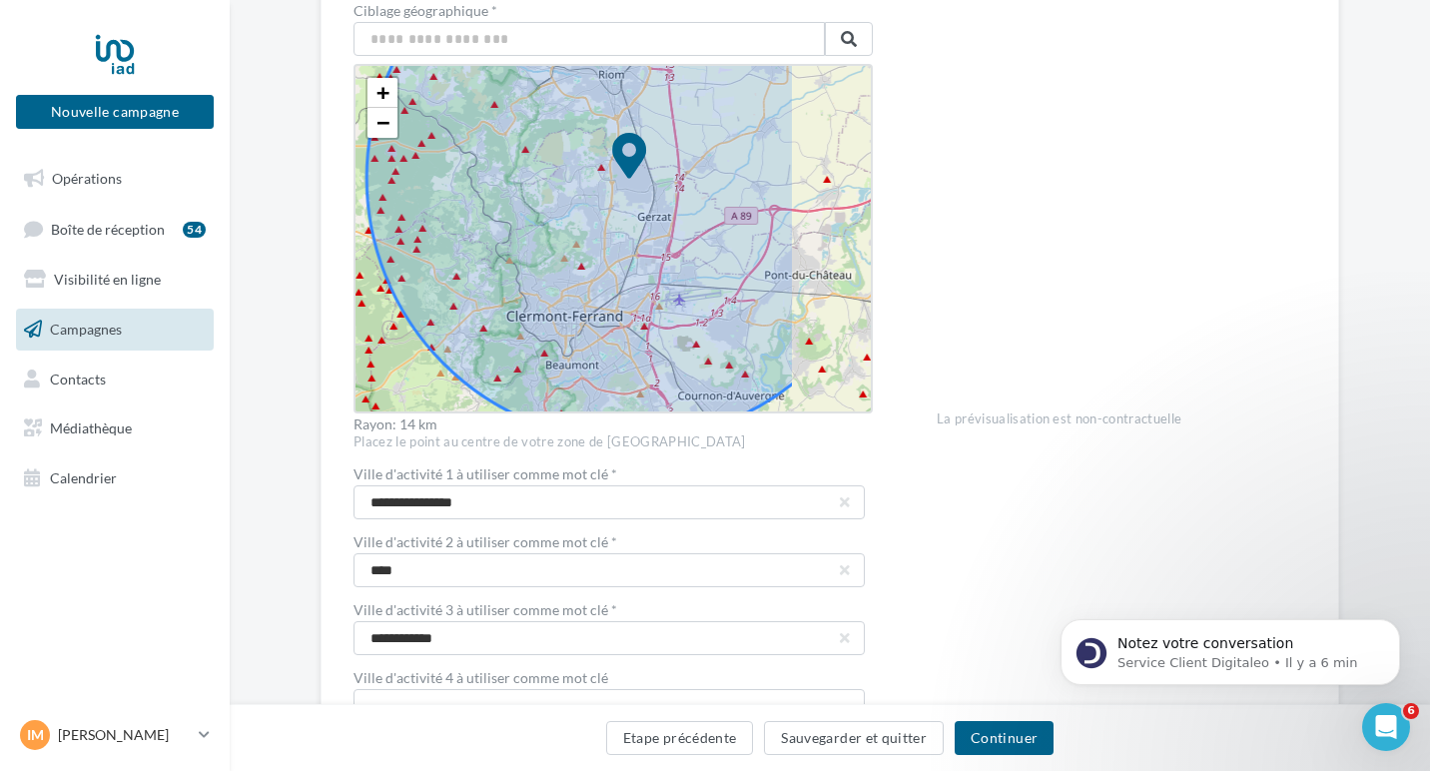
drag, startPoint x: 416, startPoint y: 325, endPoint x: 306, endPoint y: 313, distance: 111.5
click at [306, 313] on div "**********" at bounding box center [830, 300] width 1201 height 1175
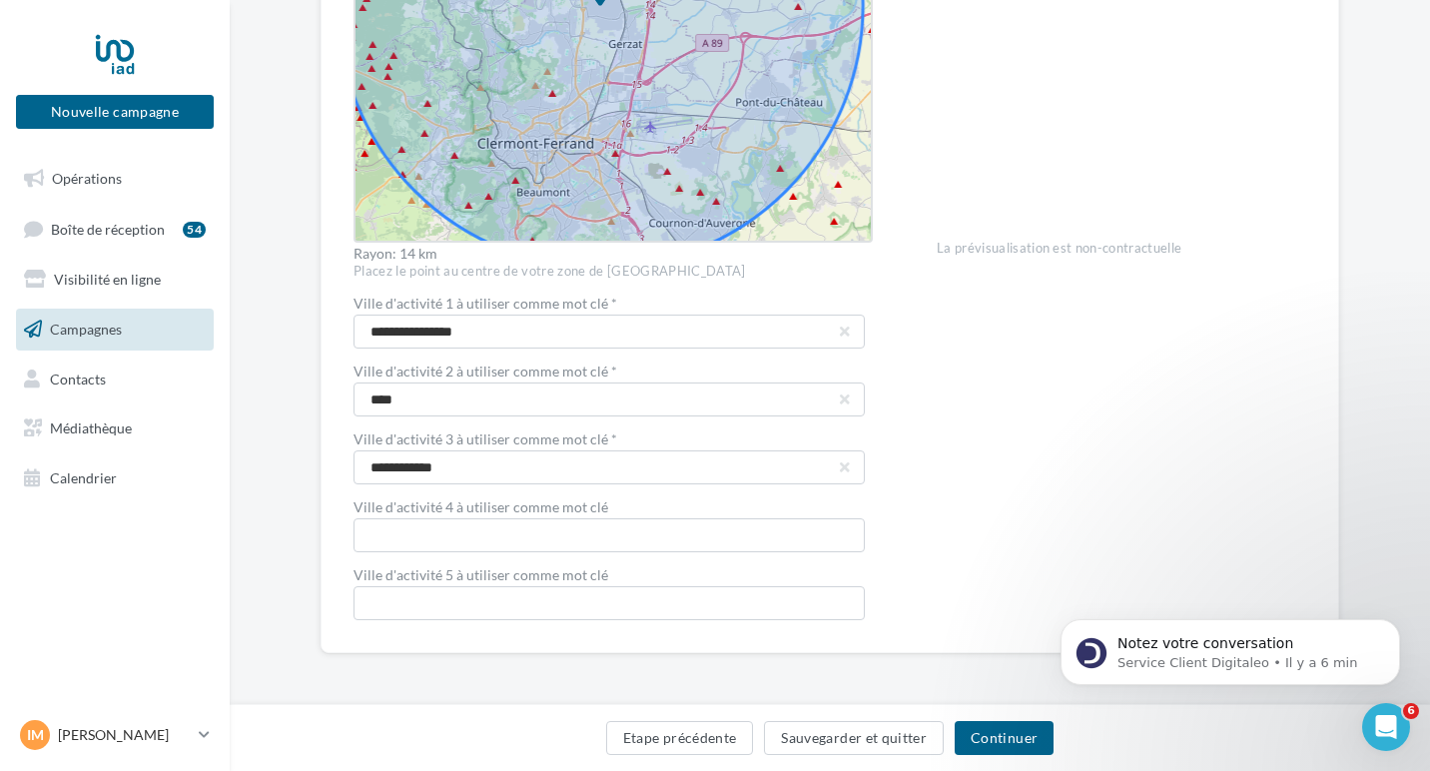
scroll to position [622, 0]
click at [407, 544] on input "text" at bounding box center [609, 538] width 511 height 34
type input "******"
click at [415, 605] on input "text" at bounding box center [609, 606] width 511 height 34
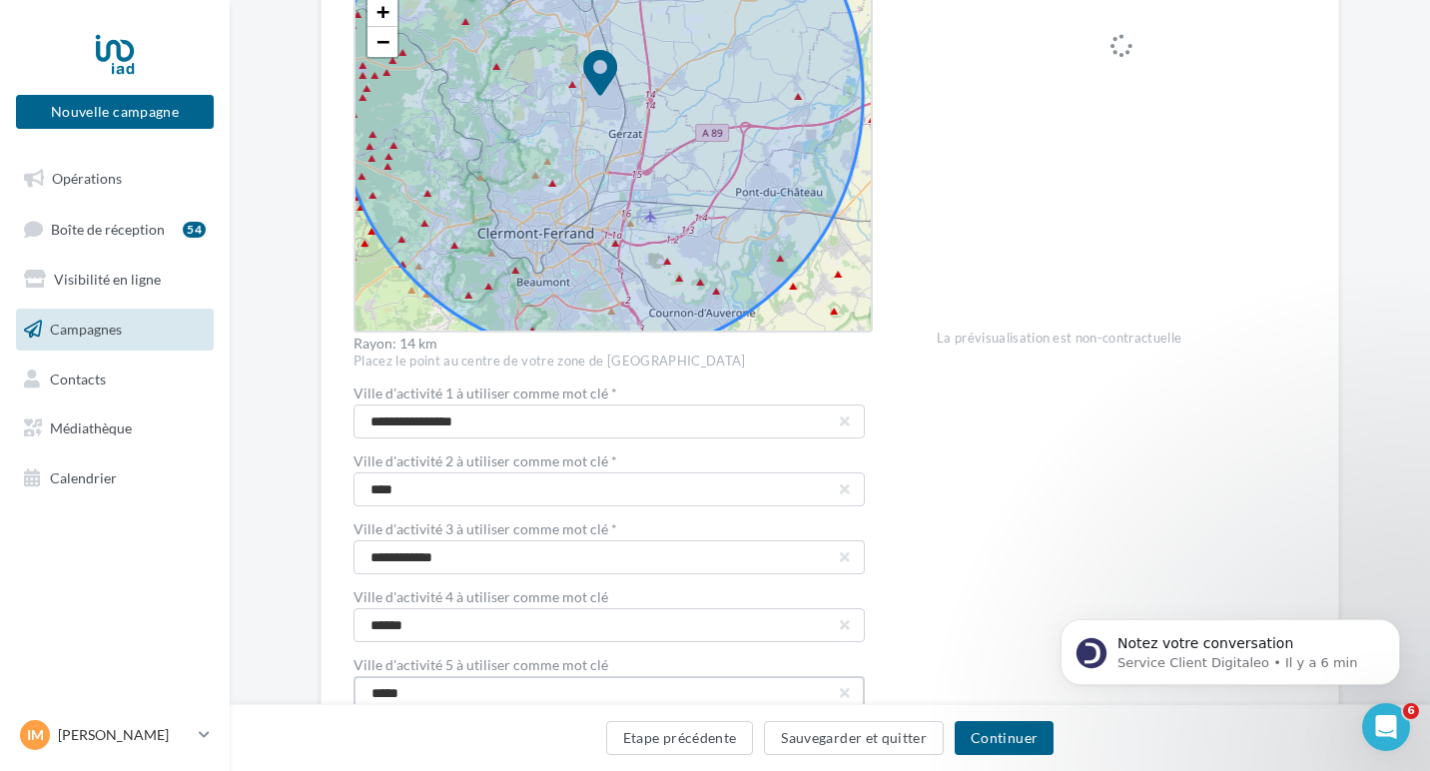
scroll to position [465, 0]
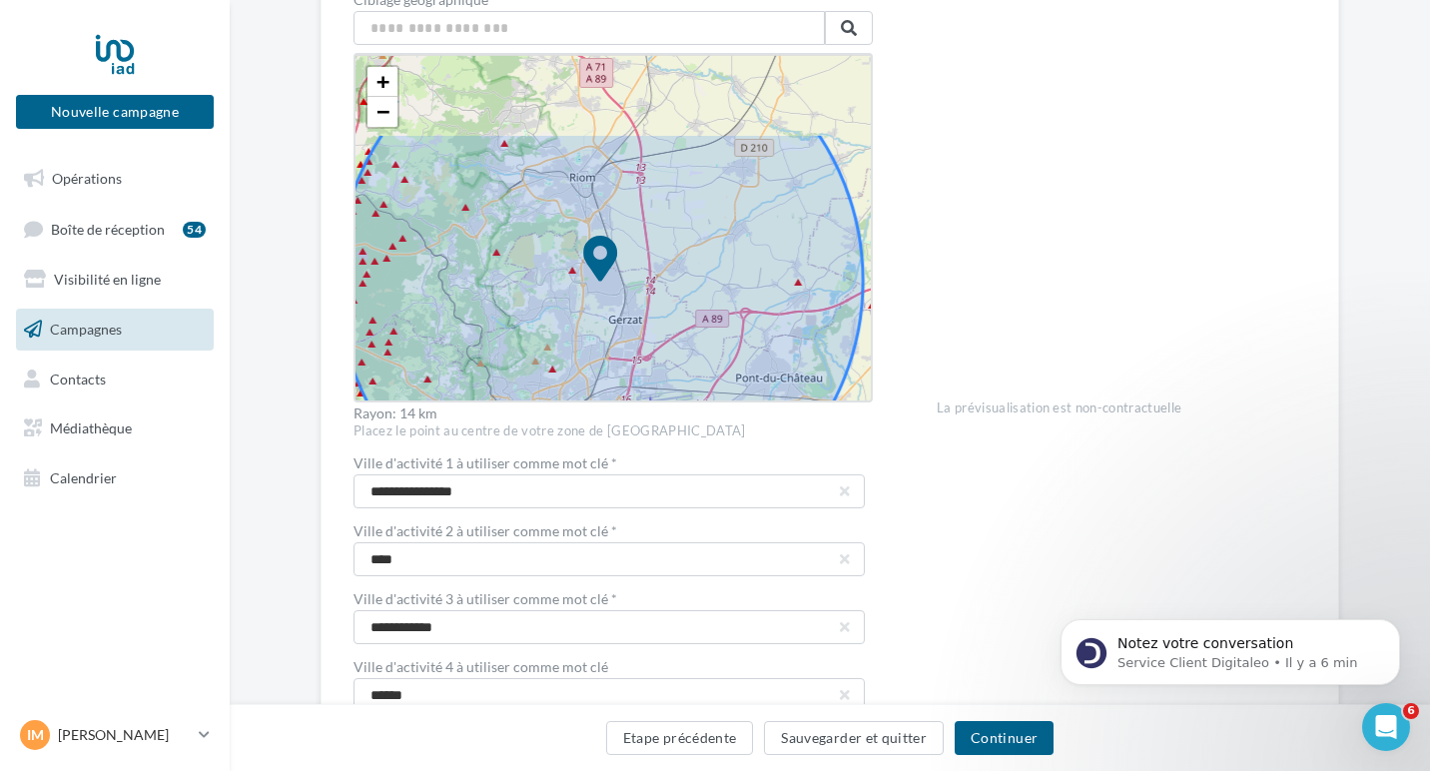
drag, startPoint x: 686, startPoint y: 179, endPoint x: 687, endPoint y: 294, distance: 114.9
click at [687, 295] on icon at bounding box center [600, 280] width 525 height 525
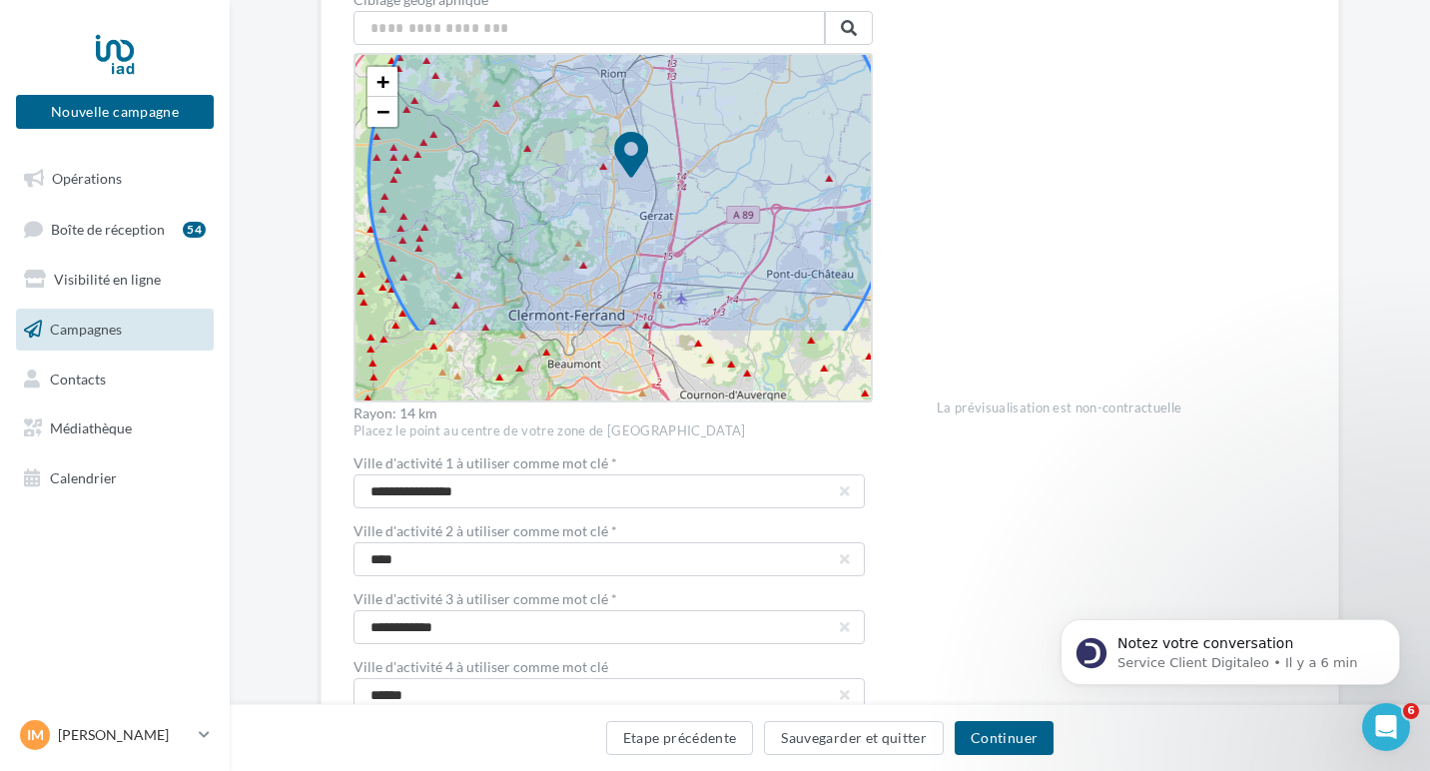
drag, startPoint x: 478, startPoint y: 250, endPoint x: 509, endPoint y: 145, distance: 109.3
click at [509, 145] on icon at bounding box center [631, 176] width 525 height 525
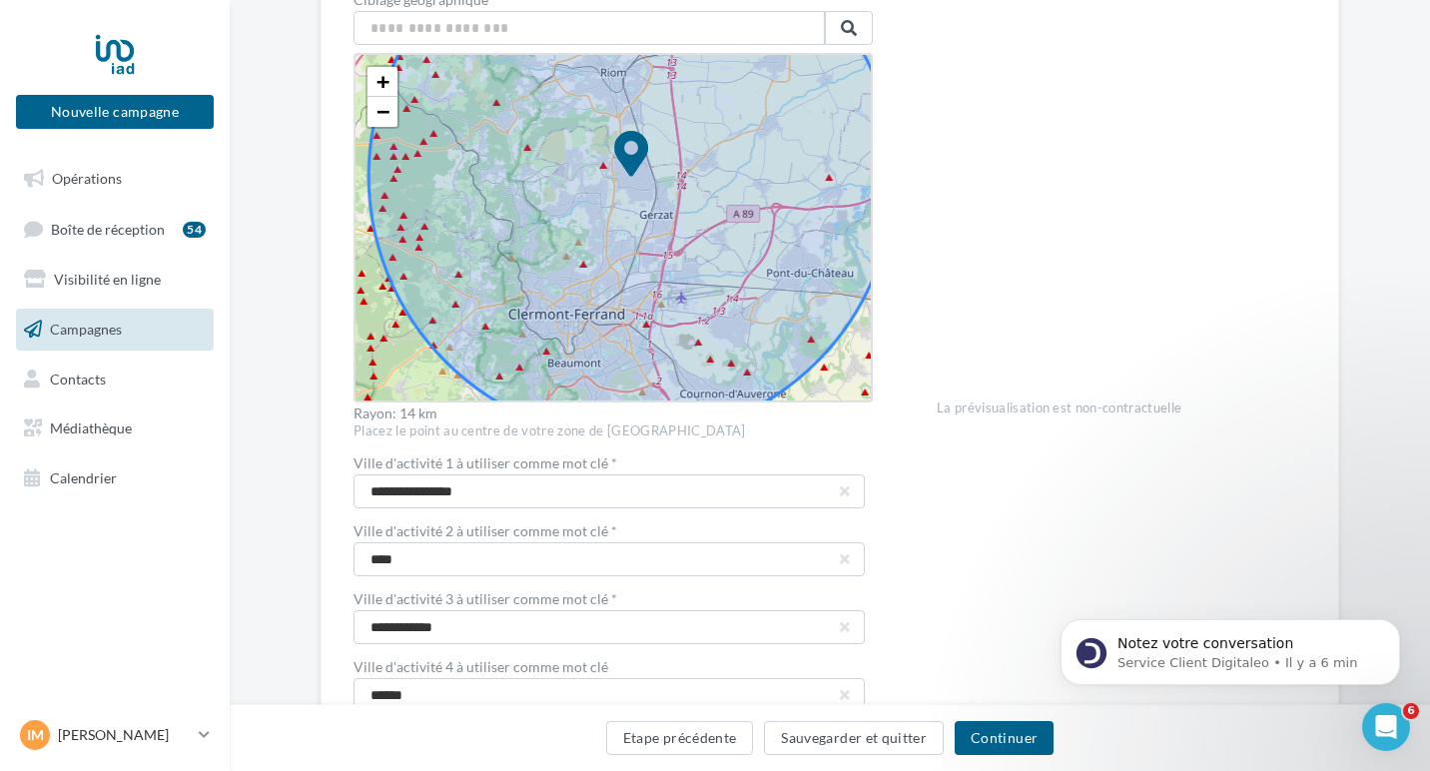
scroll to position [625, 0]
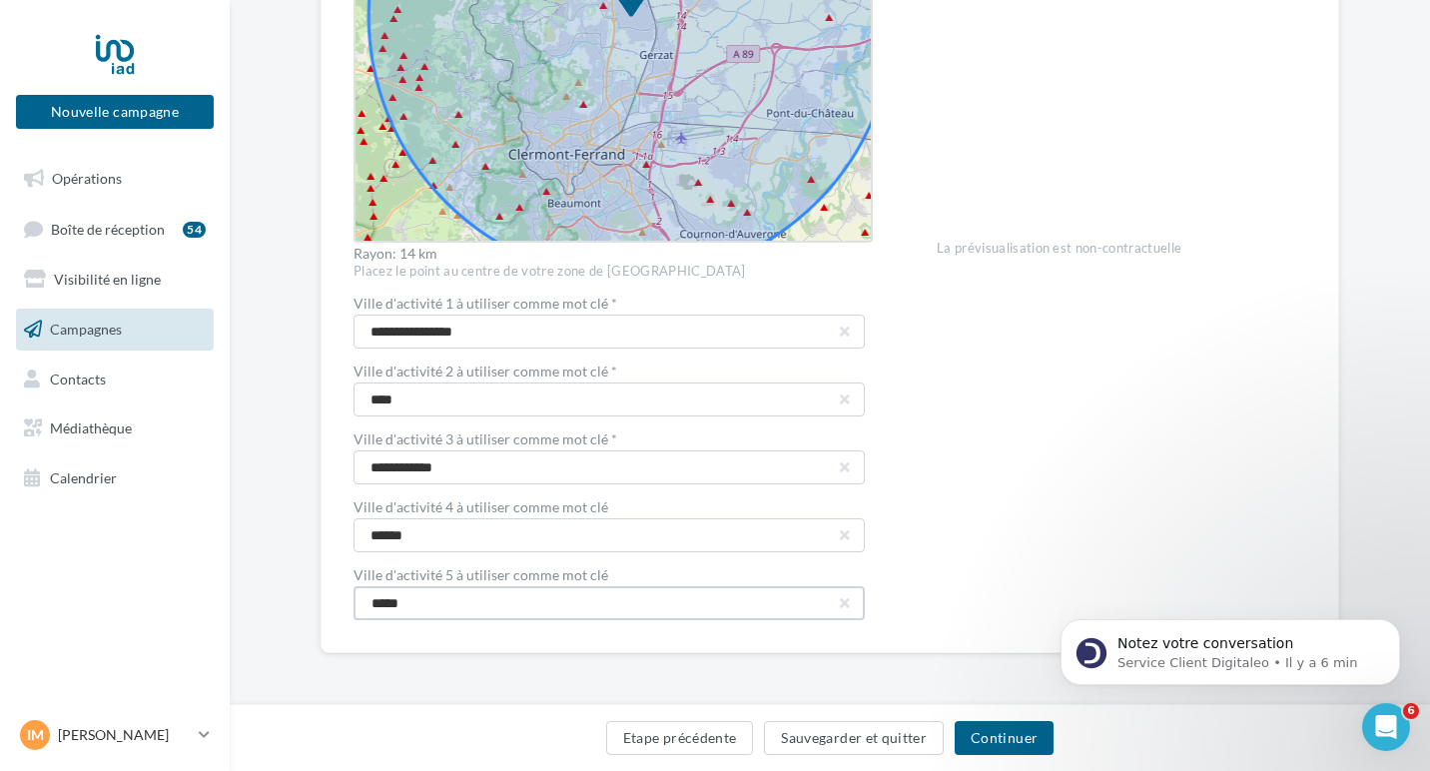
click at [436, 596] on input "*****" at bounding box center [609, 603] width 511 height 34
click at [440, 606] on input "**********" at bounding box center [609, 603] width 511 height 34
drag, startPoint x: 501, startPoint y: 607, endPoint x: 339, endPoint y: 605, distance: 162.8
click at [339, 605] on div "**********" at bounding box center [830, 98] width 1019 height 1111
click at [368, 606] on input "**********" at bounding box center [609, 603] width 511 height 34
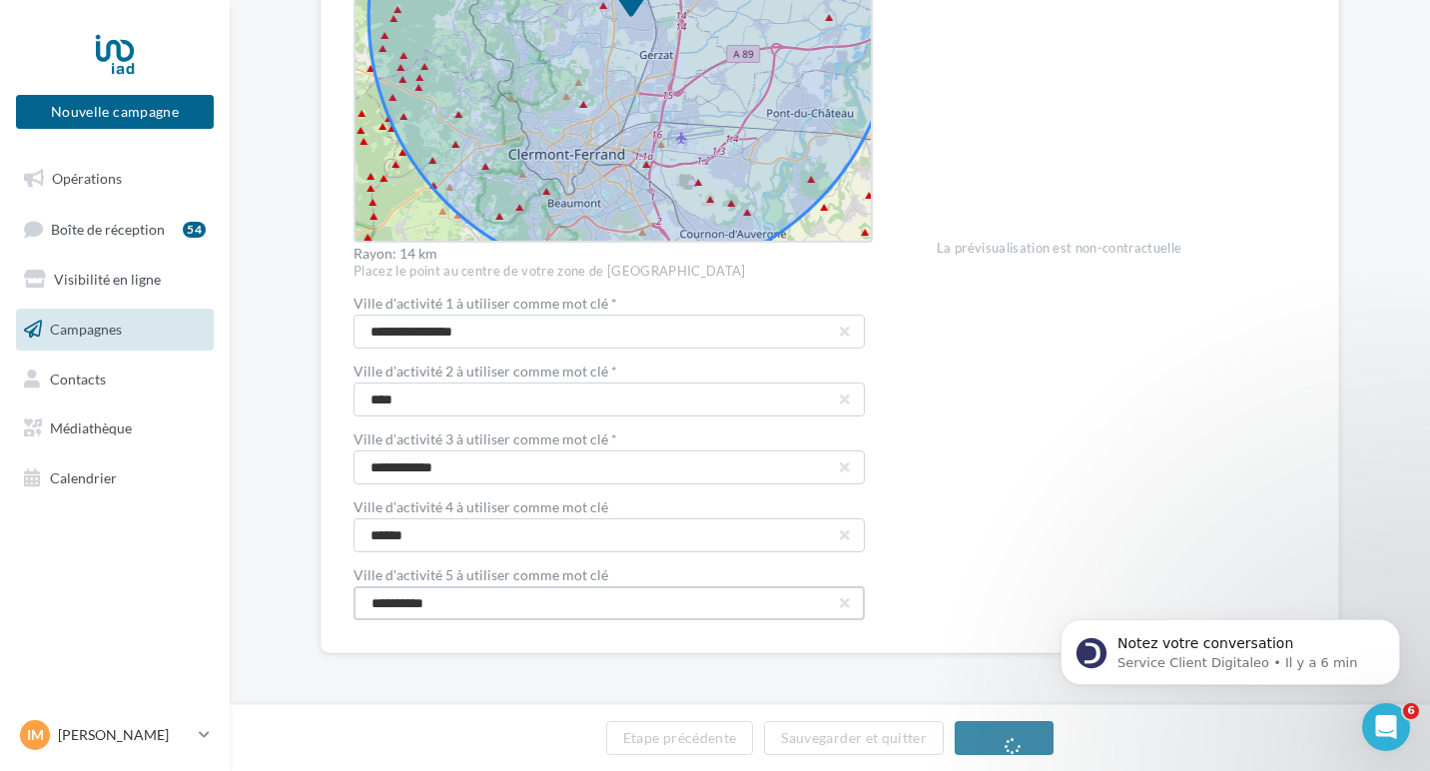
type input "**********"
click at [1036, 473] on div "Voir la landing page [URL][DOMAIN_NAME] Prévisualisation La prévisualisation es…" at bounding box center [1122, 115] width 370 height 1009
click at [1014, 744] on button "Continuer" at bounding box center [1004, 738] width 99 height 34
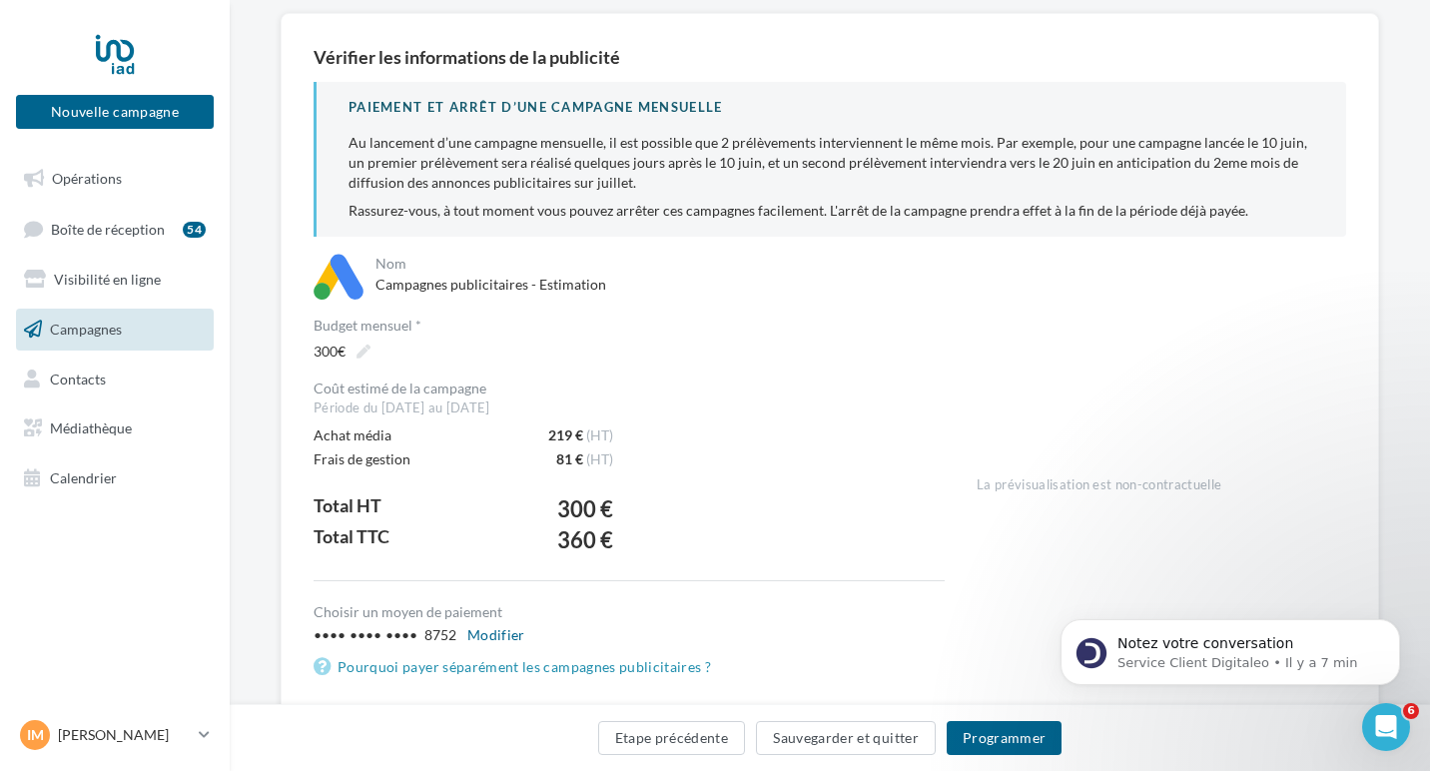
scroll to position [246, 0]
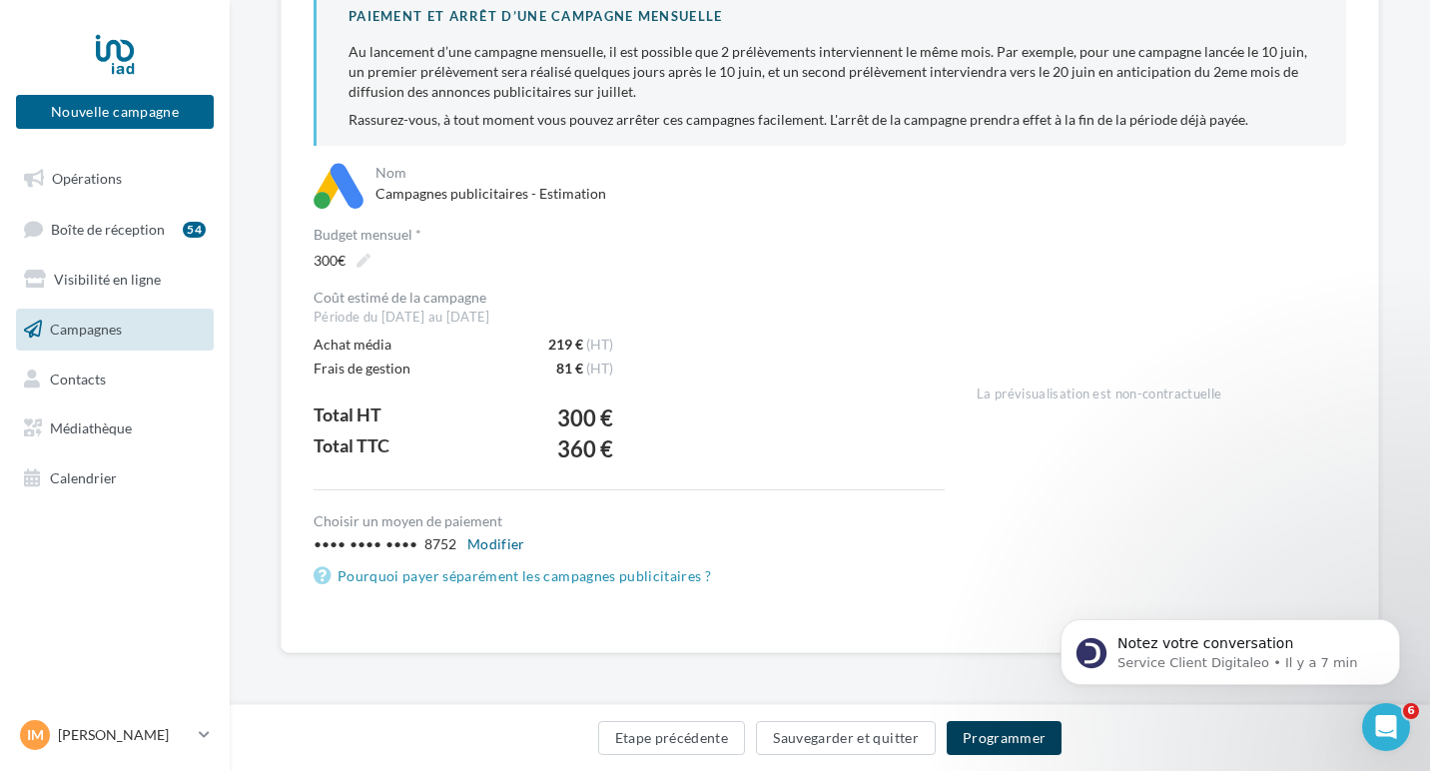
click at [992, 750] on button "Programmer" at bounding box center [1005, 738] width 116 height 34
click at [999, 741] on button "Programmer" at bounding box center [1005, 738] width 116 height 34
click at [995, 745] on button "Programmer" at bounding box center [1005, 738] width 116 height 34
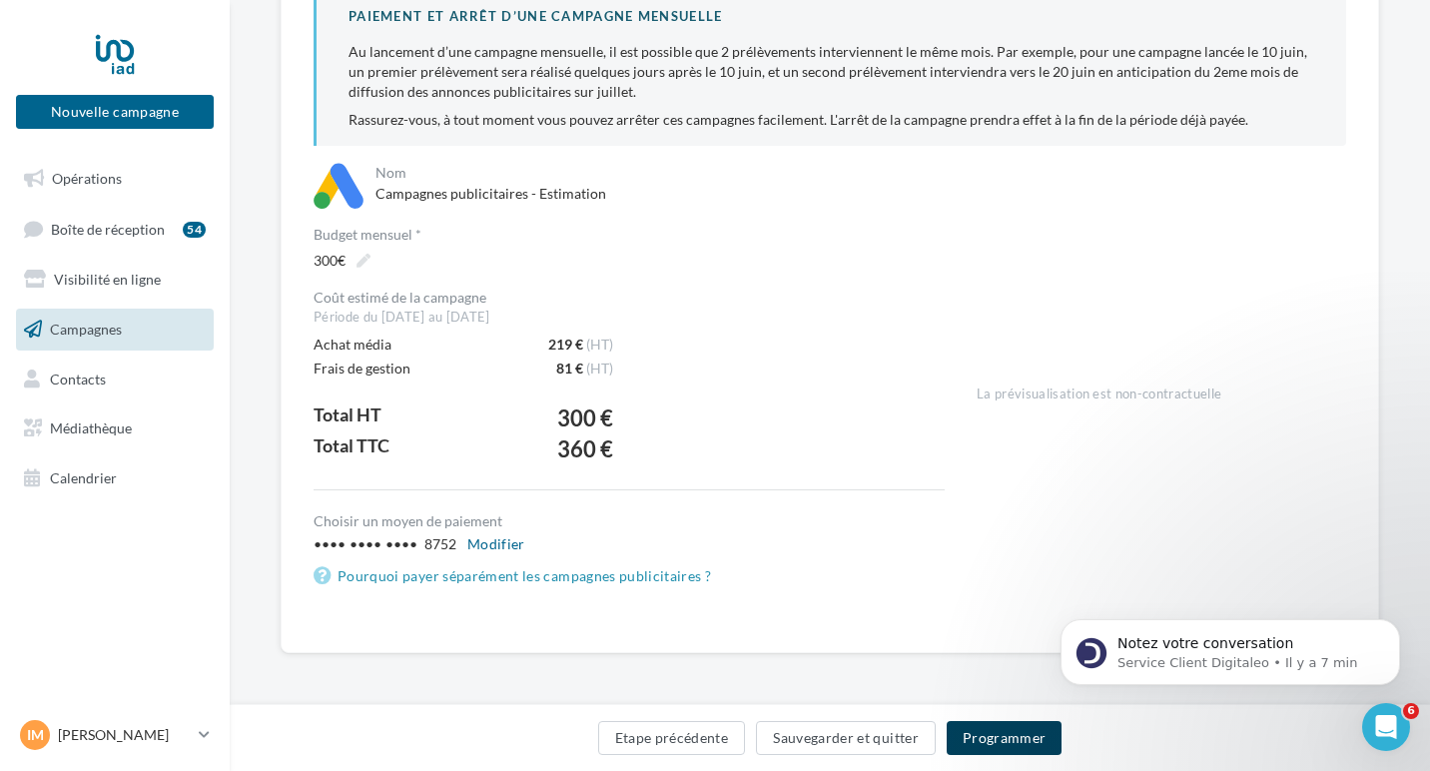
click at [995, 745] on button "Programmer" at bounding box center [1005, 738] width 116 height 34
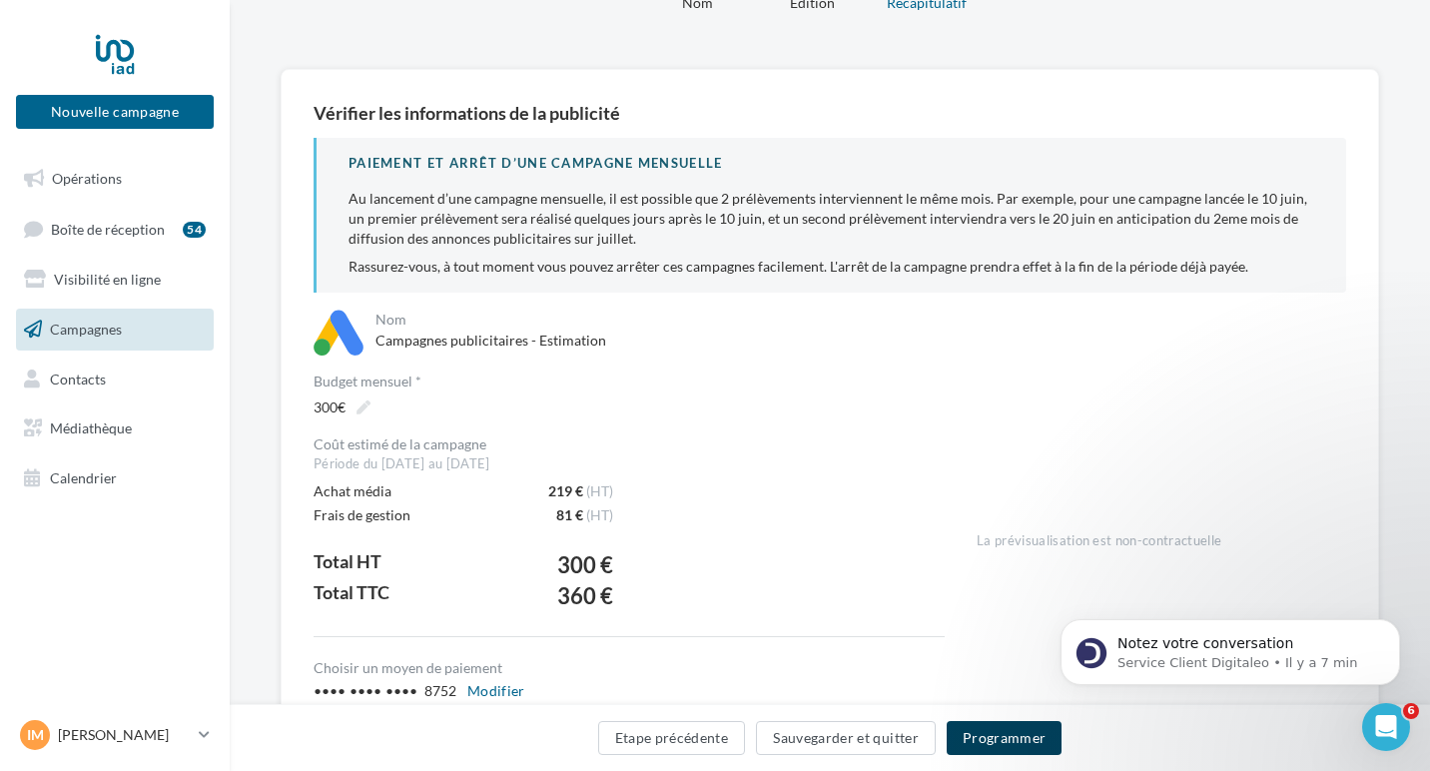
scroll to position [0, 0]
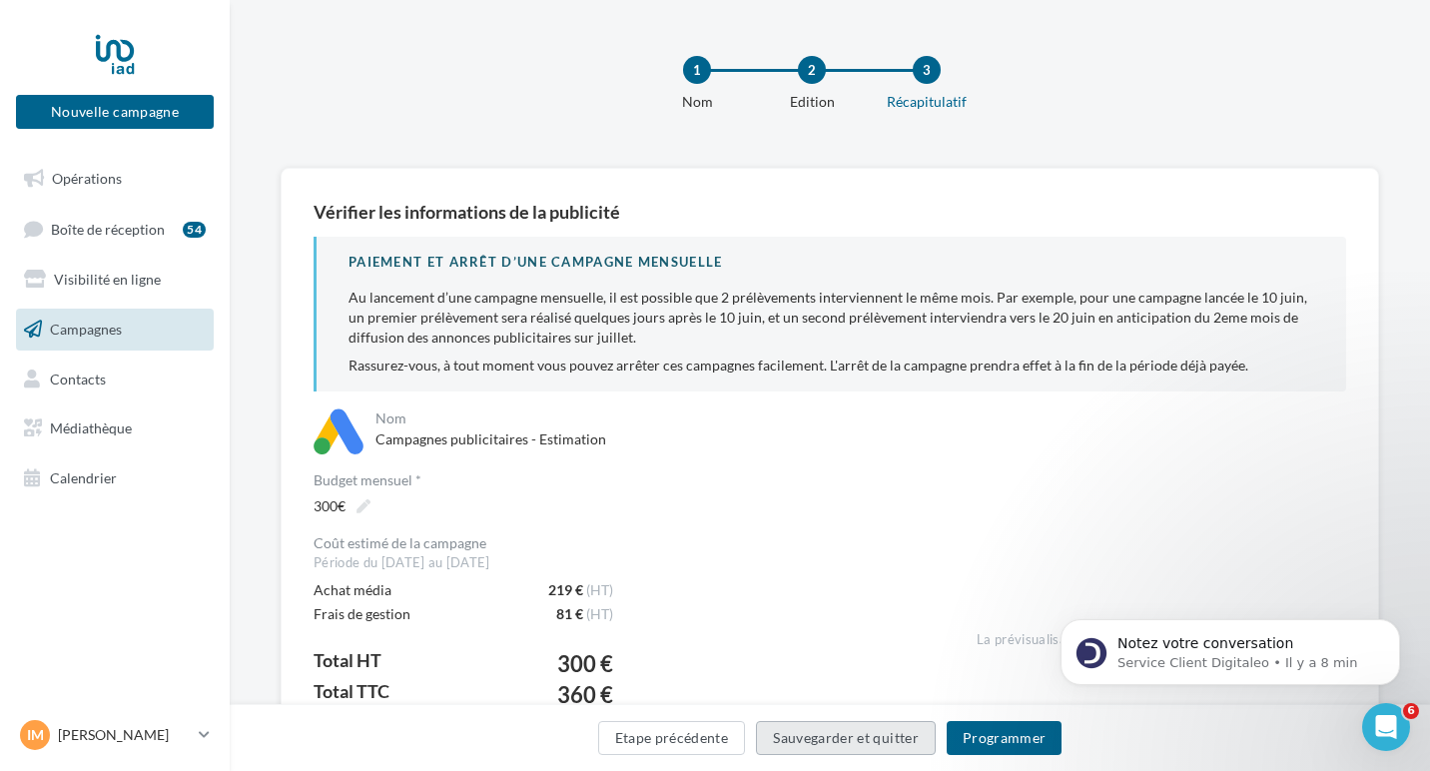
click at [847, 731] on button "Sauvegarder et quitter" at bounding box center [846, 738] width 180 height 34
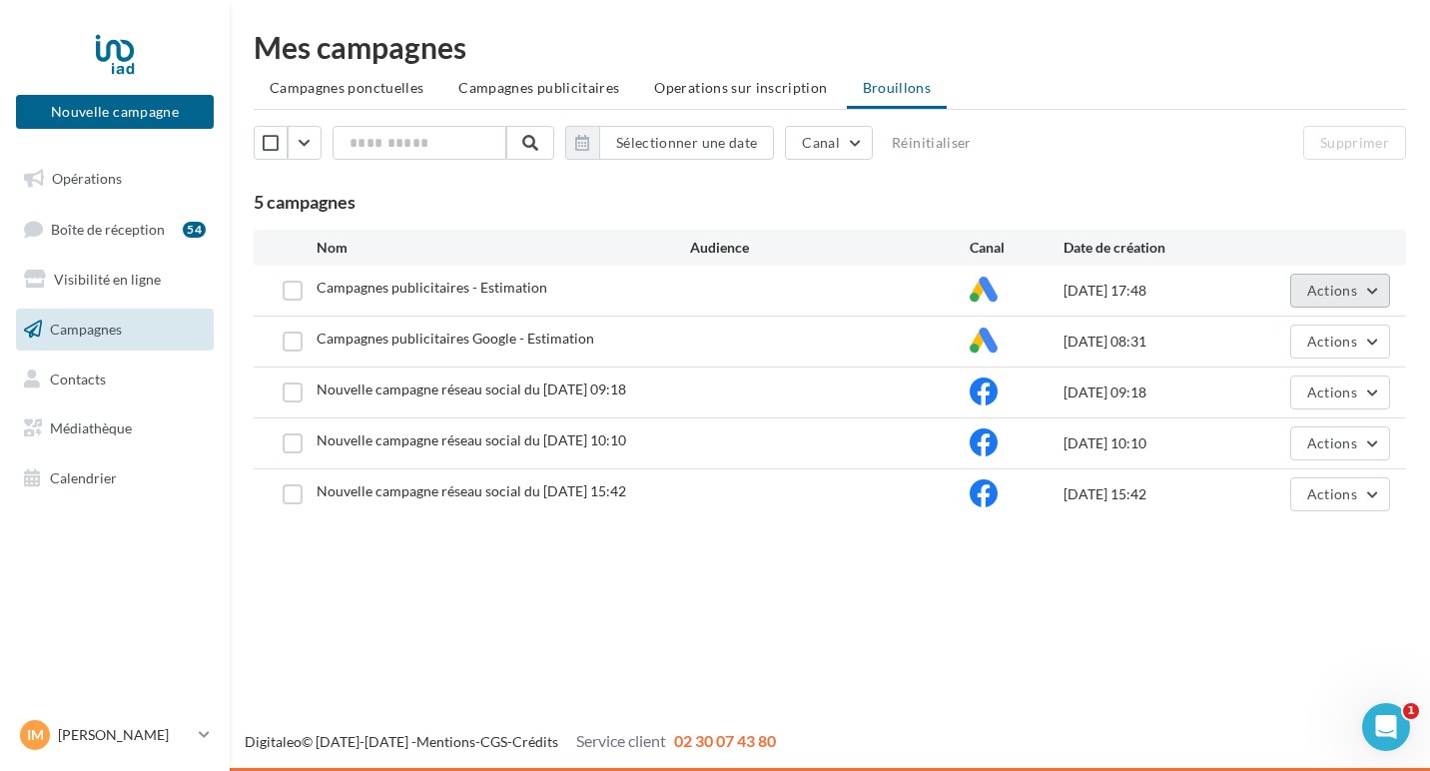
click at [1351, 291] on span "Actions" at bounding box center [1332, 290] width 50 height 17
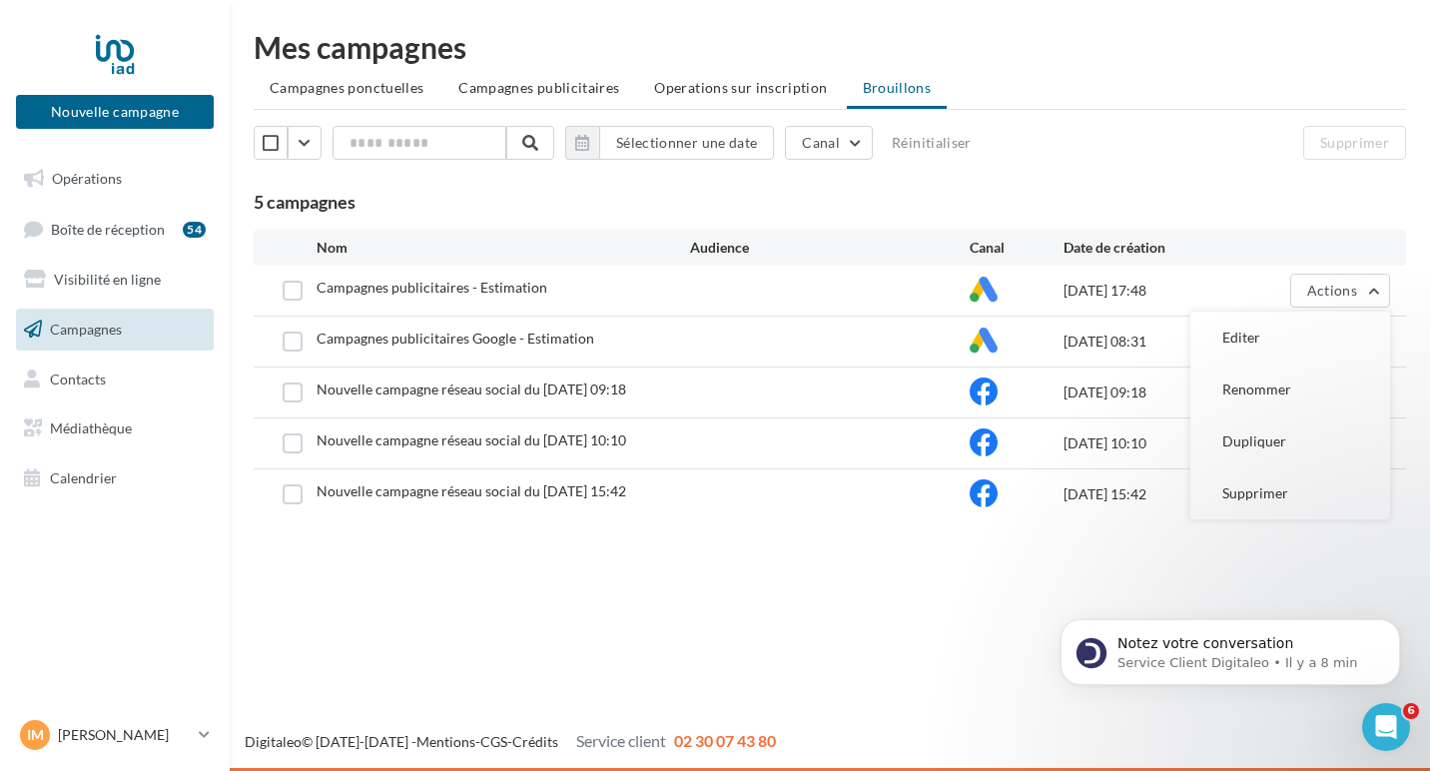
click at [893, 645] on div "Nouvelle campagne Nouvelle campagne Opérations Boîte de réception 54 Visibilité…" at bounding box center [715, 385] width 1430 height 771
click at [1359, 341] on button "Actions" at bounding box center [1340, 342] width 100 height 34
click at [794, 601] on div "Nouvelle campagne Nouvelle campagne Opérations Boîte de réception 54 Visibilité…" at bounding box center [715, 385] width 1430 height 771
click at [1327, 288] on span "Actions" at bounding box center [1332, 290] width 50 height 17
click at [1258, 336] on button "Editer" at bounding box center [1291, 338] width 200 height 52
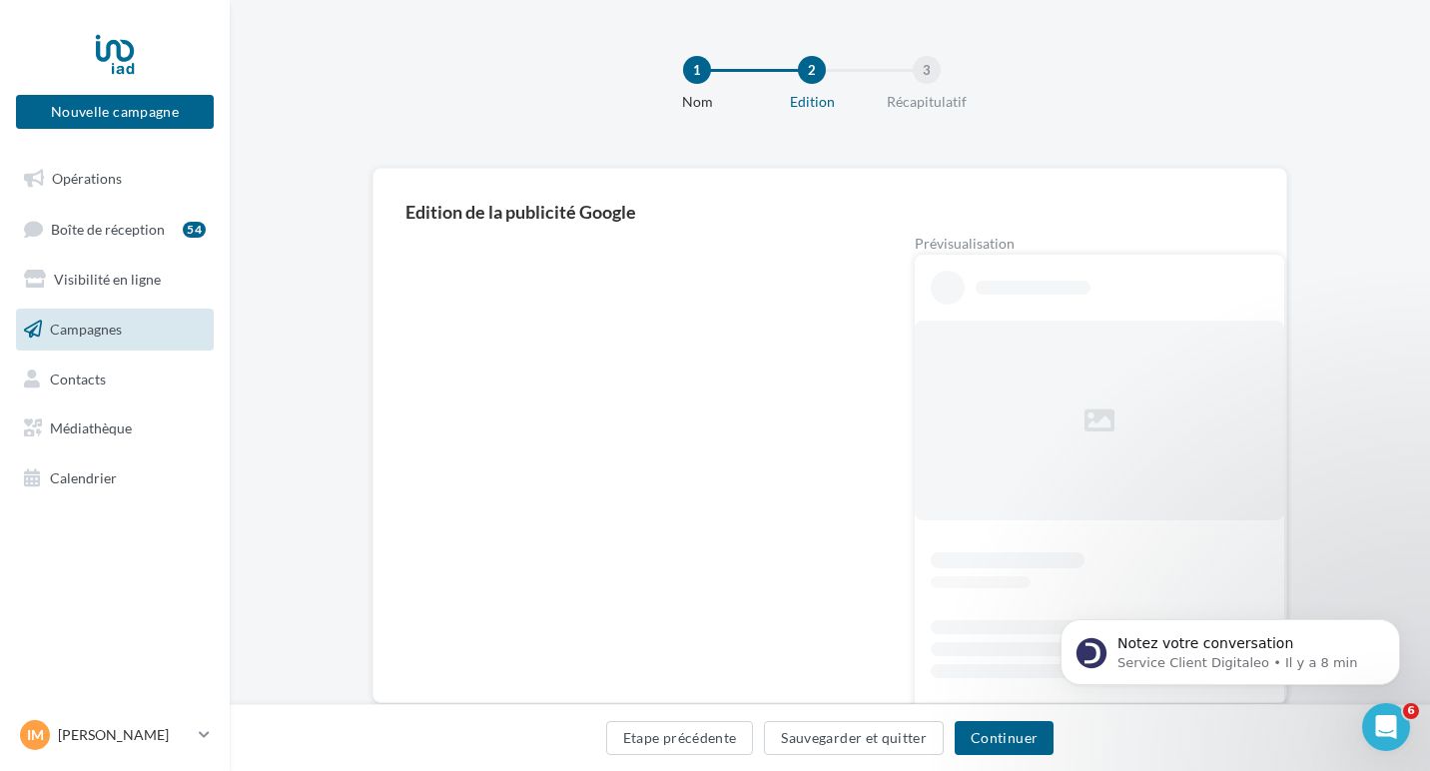
scroll to position [50, 0]
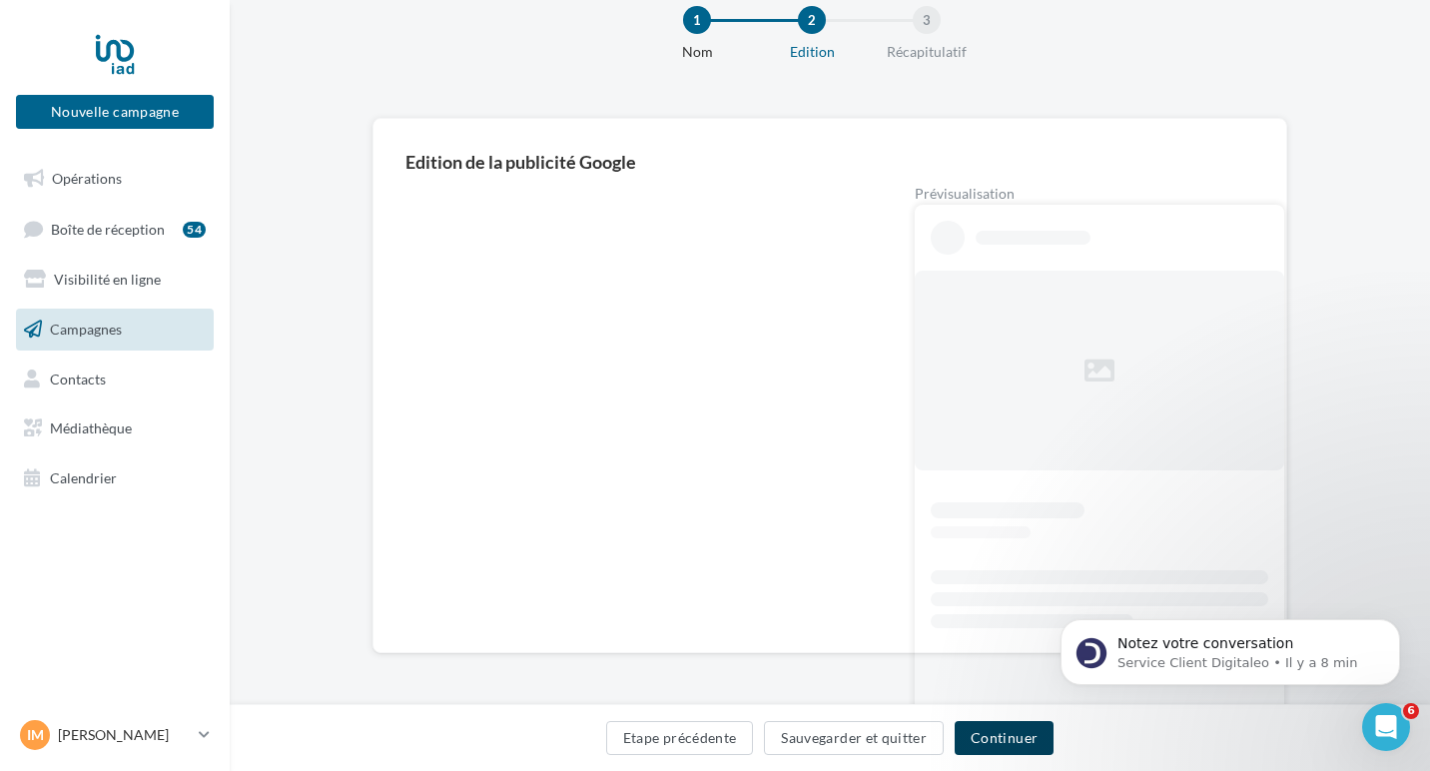
click at [1007, 736] on button "Continuer" at bounding box center [1004, 738] width 99 height 34
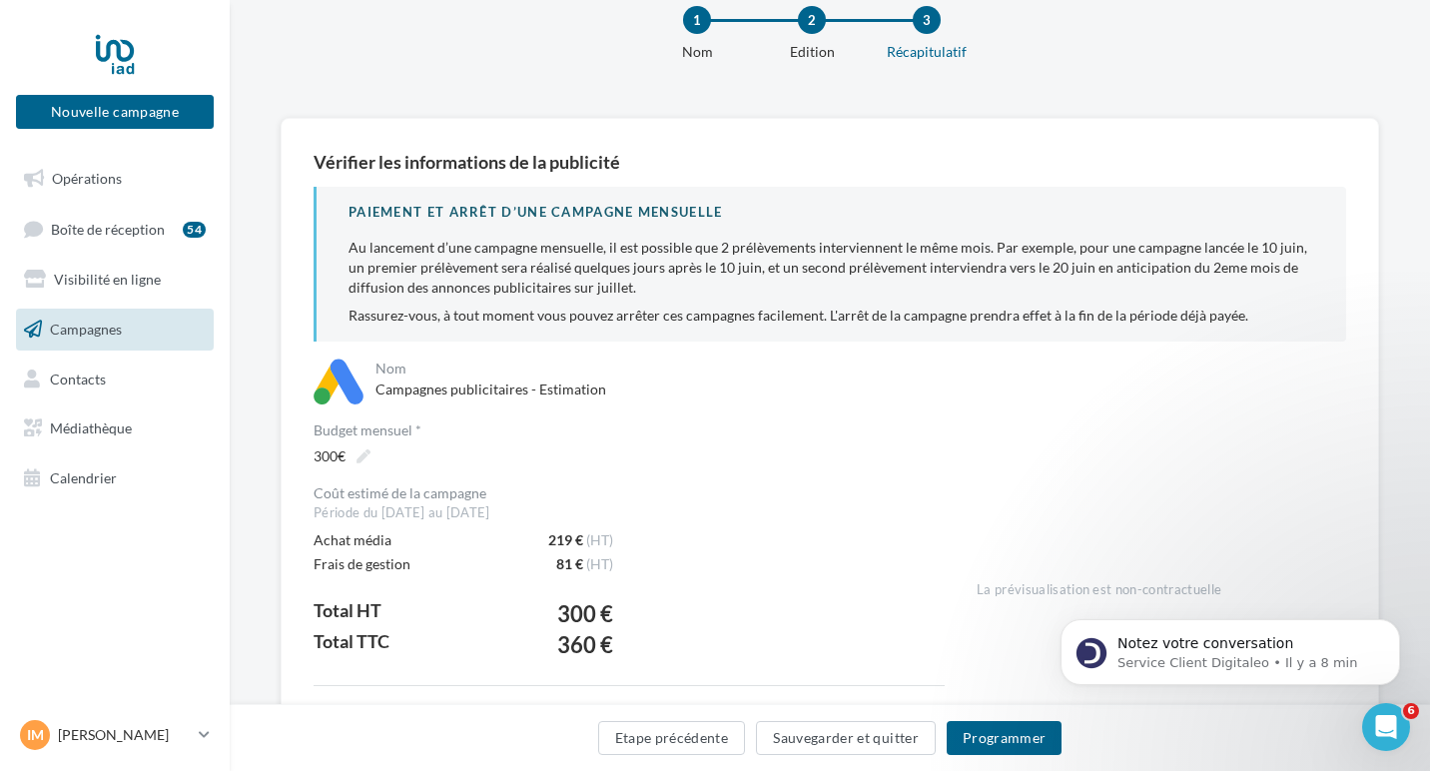
scroll to position [246, 0]
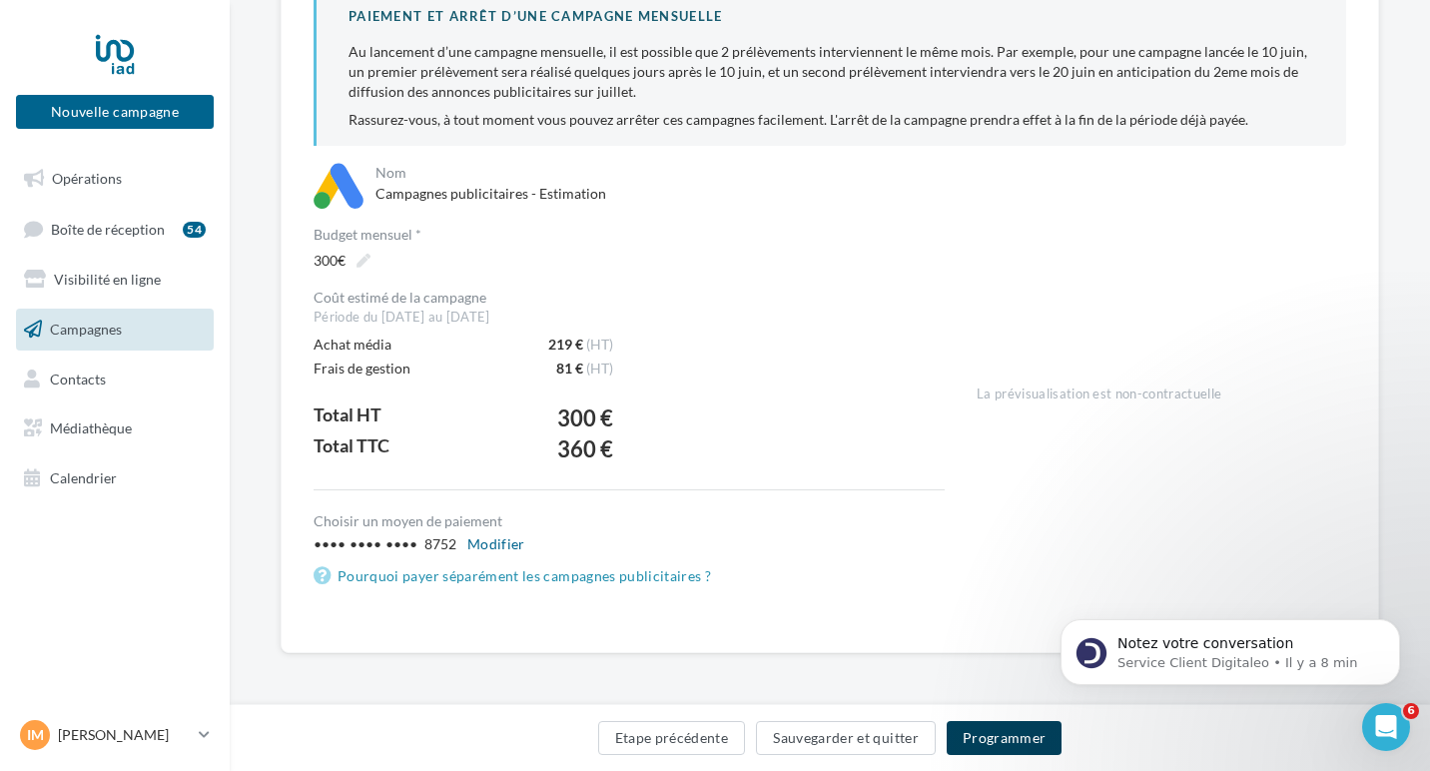
click at [1004, 734] on button "Programmer" at bounding box center [1005, 738] width 116 height 34
click at [823, 728] on button "Sauvegarder et quitter" at bounding box center [846, 738] width 180 height 34
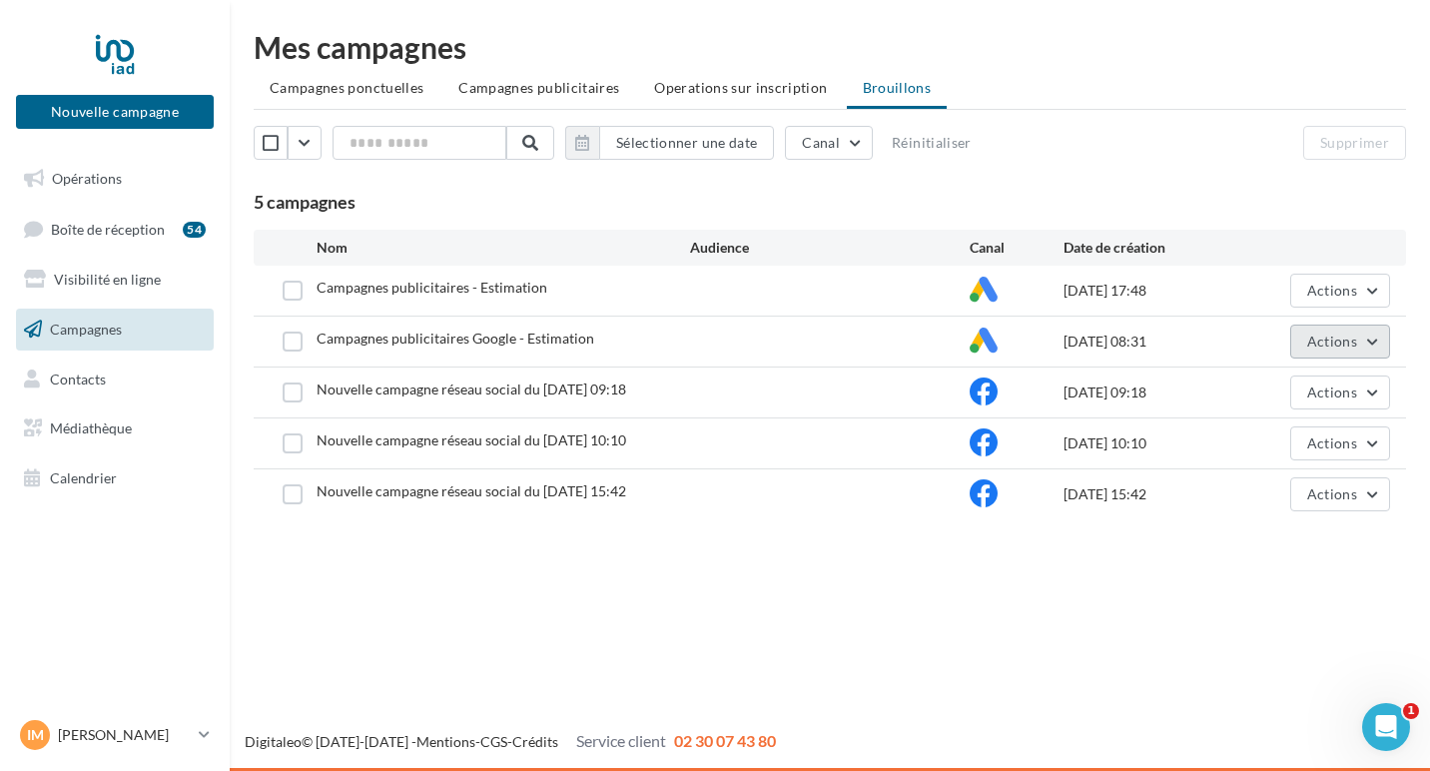
click at [1334, 333] on span "Actions" at bounding box center [1332, 341] width 50 height 17
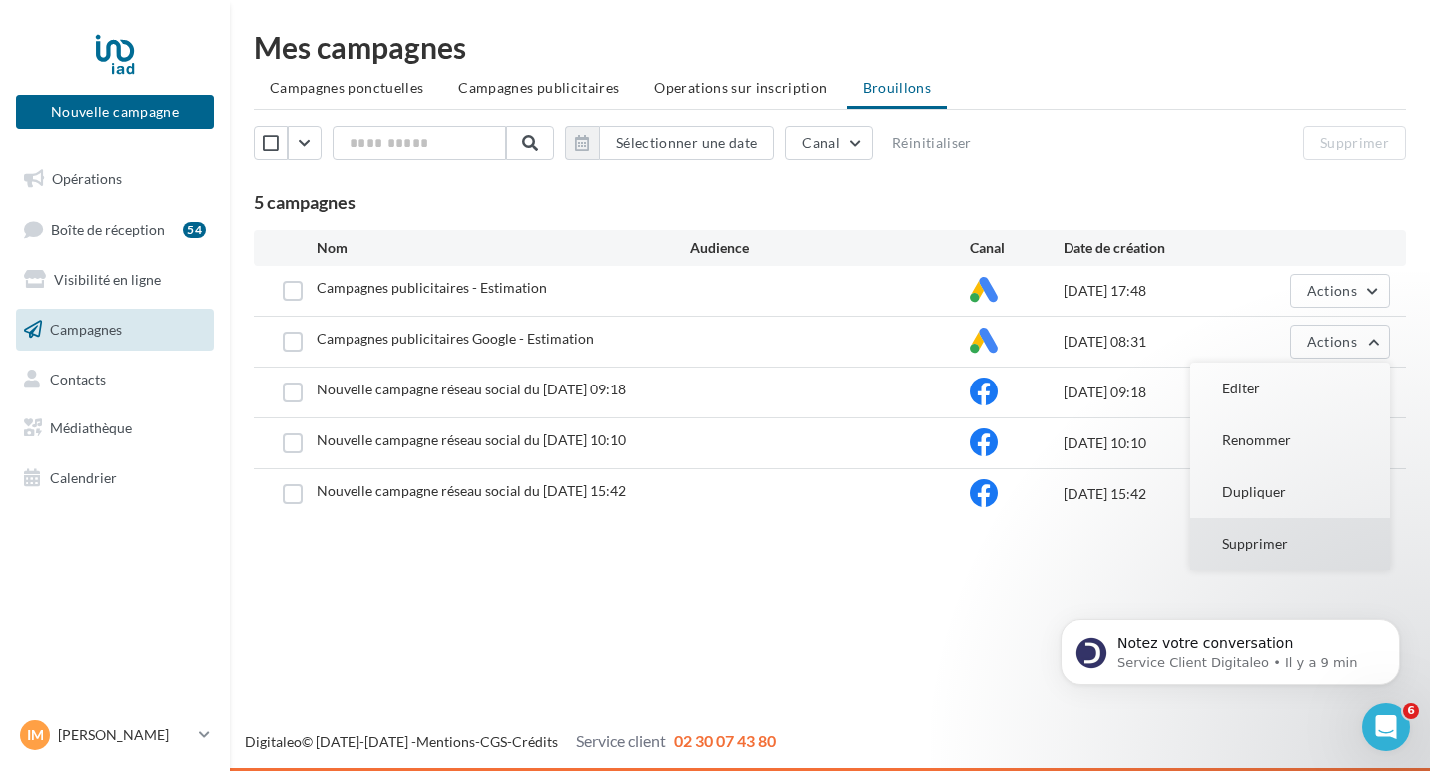
click at [1299, 554] on button "Supprimer" at bounding box center [1291, 544] width 200 height 52
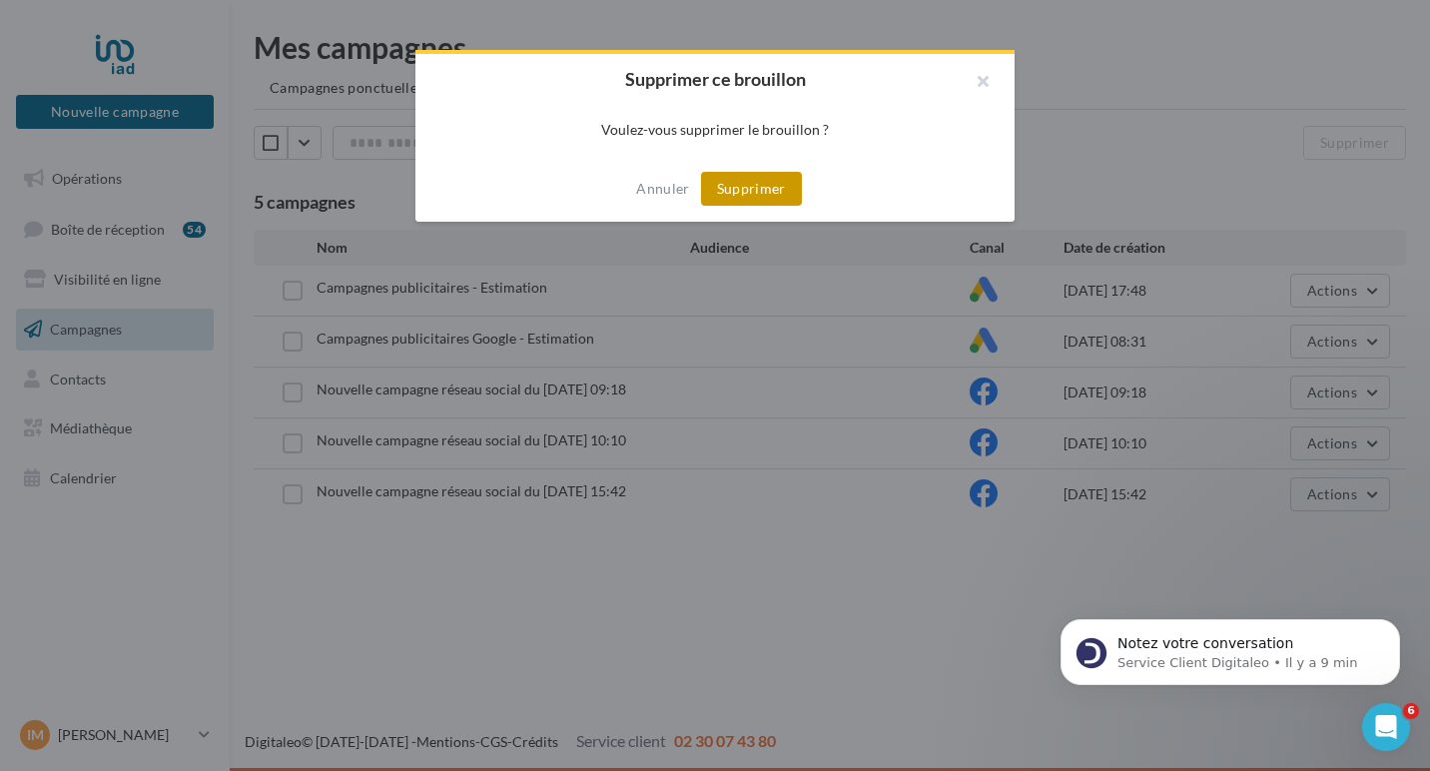
click at [767, 196] on button "Supprimer" at bounding box center [751, 189] width 101 height 34
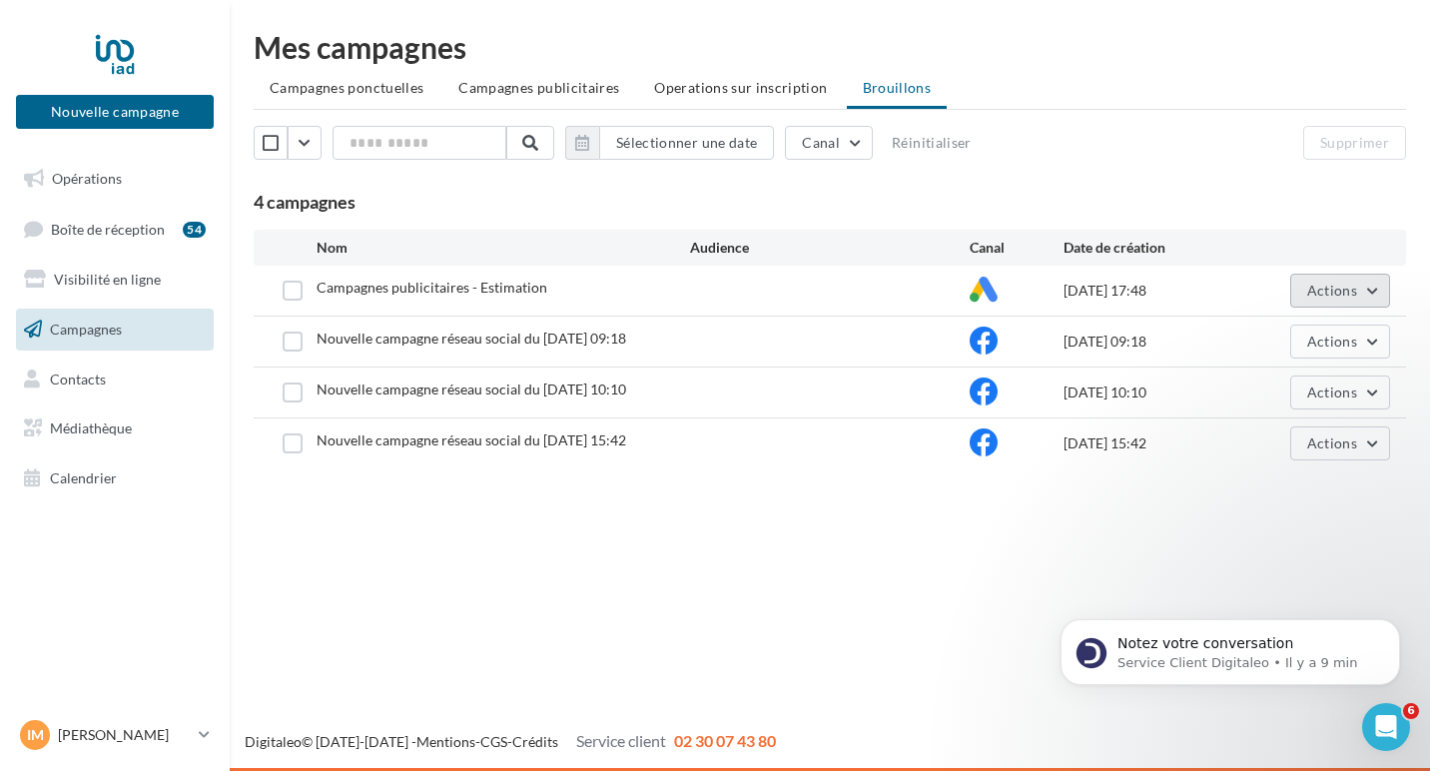
click at [1313, 283] on span "Actions" at bounding box center [1332, 290] width 50 height 17
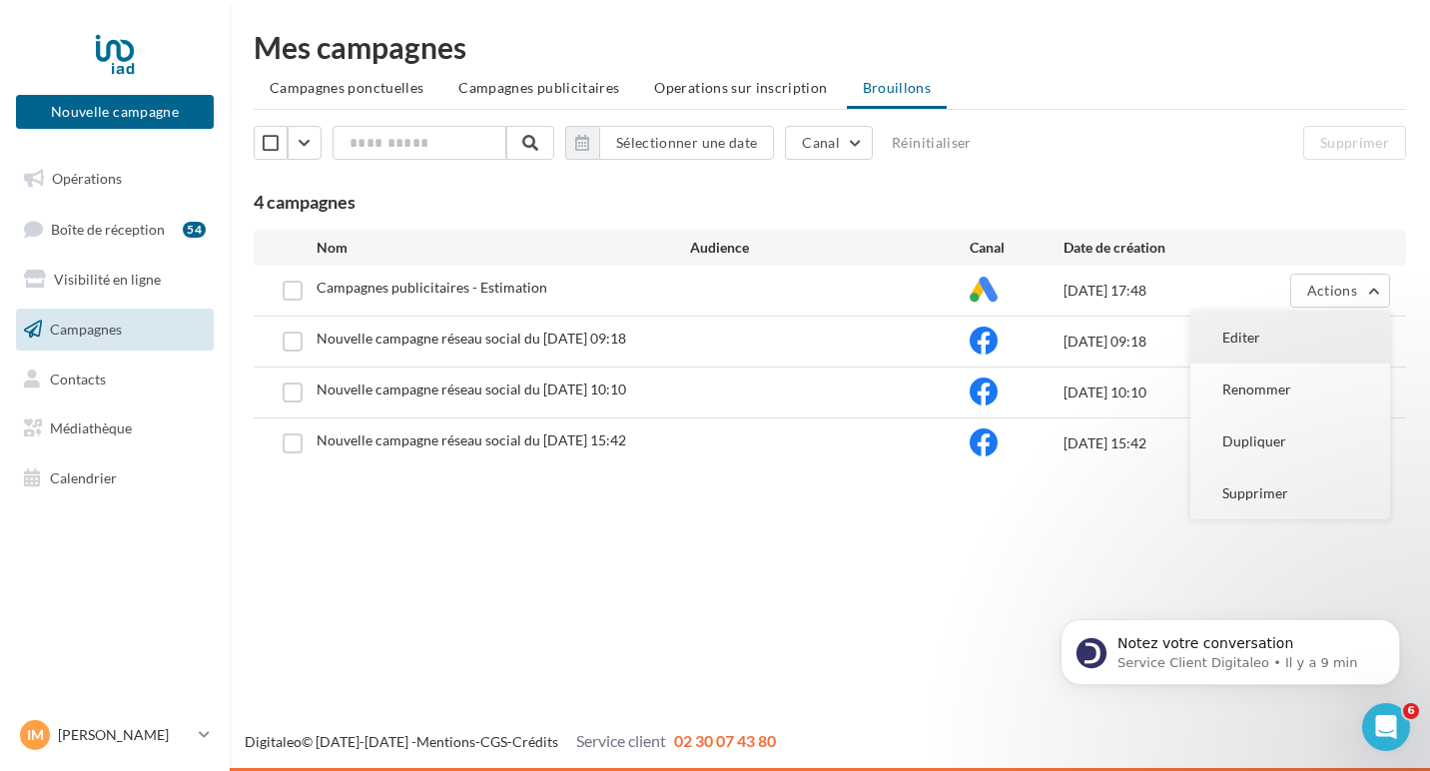
click at [1238, 347] on button "Editer" at bounding box center [1291, 338] width 200 height 52
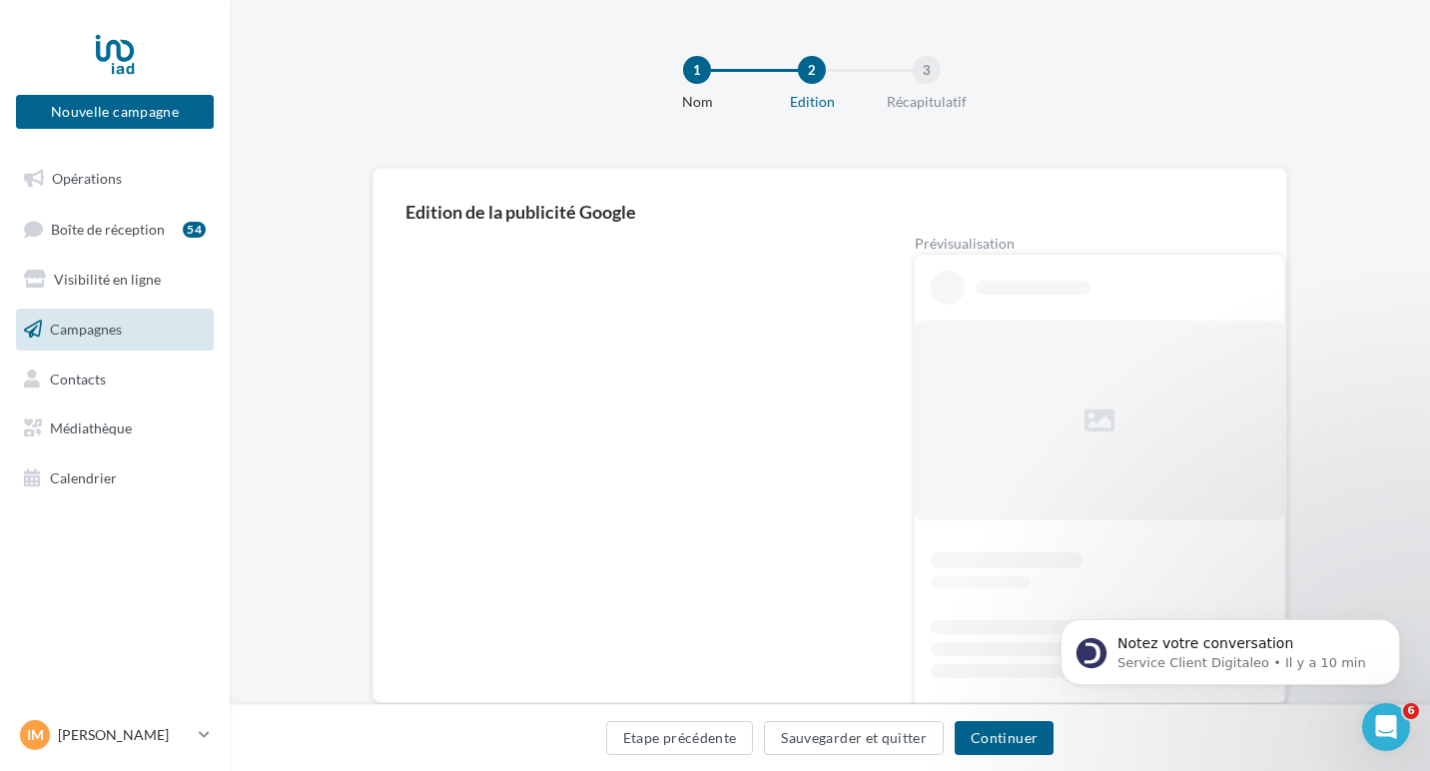
scroll to position [50, 0]
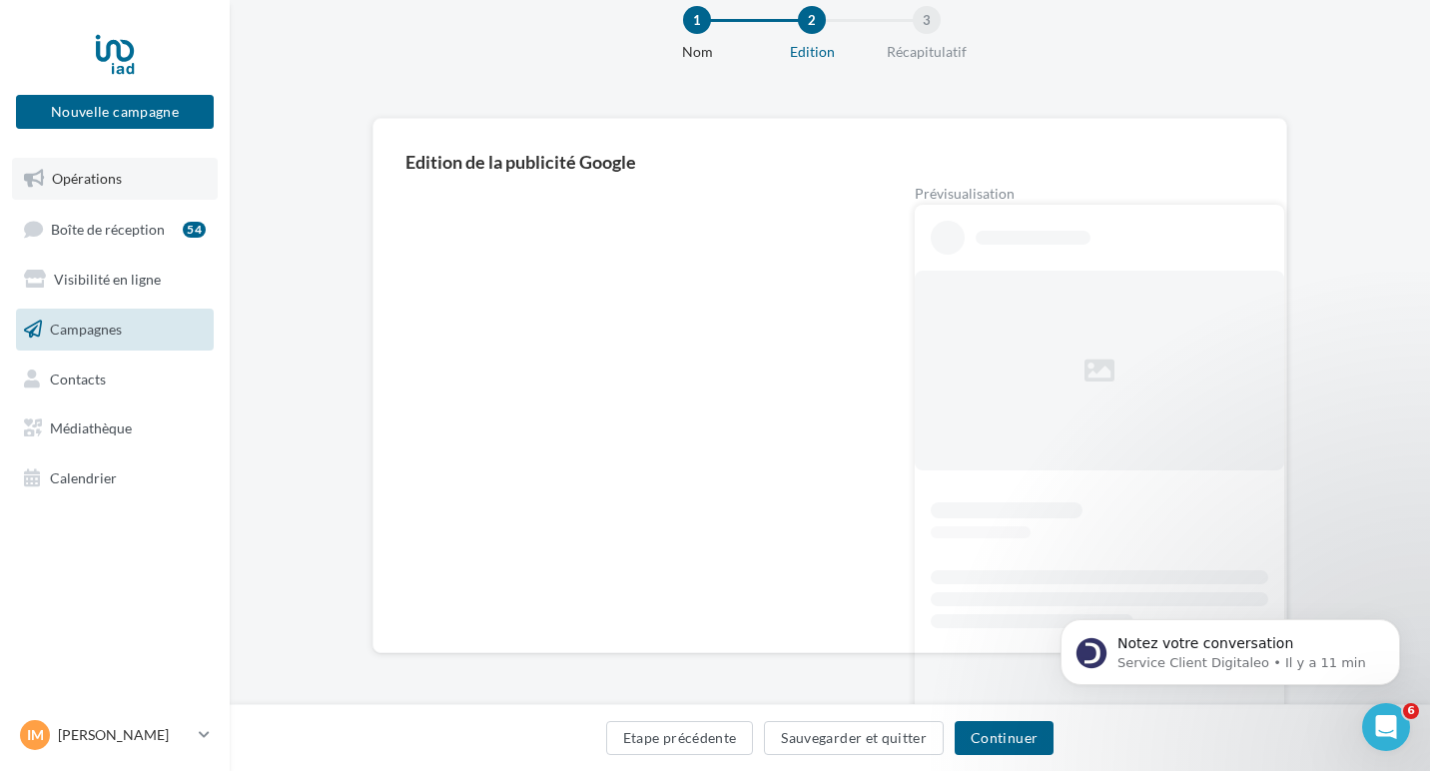
click at [77, 162] on link "Opérations" at bounding box center [115, 179] width 206 height 42
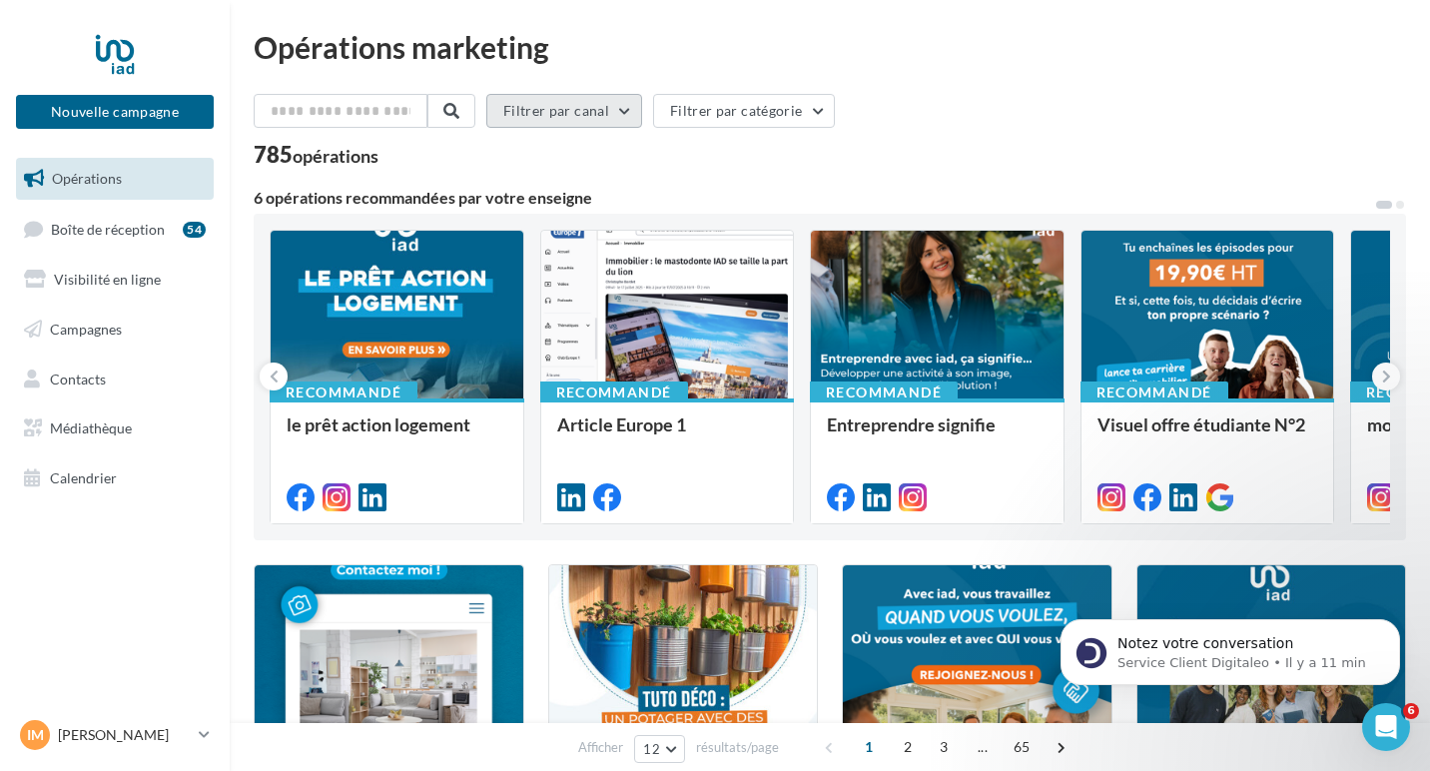
click at [613, 100] on button "Filtrer par canal" at bounding box center [564, 111] width 156 height 34
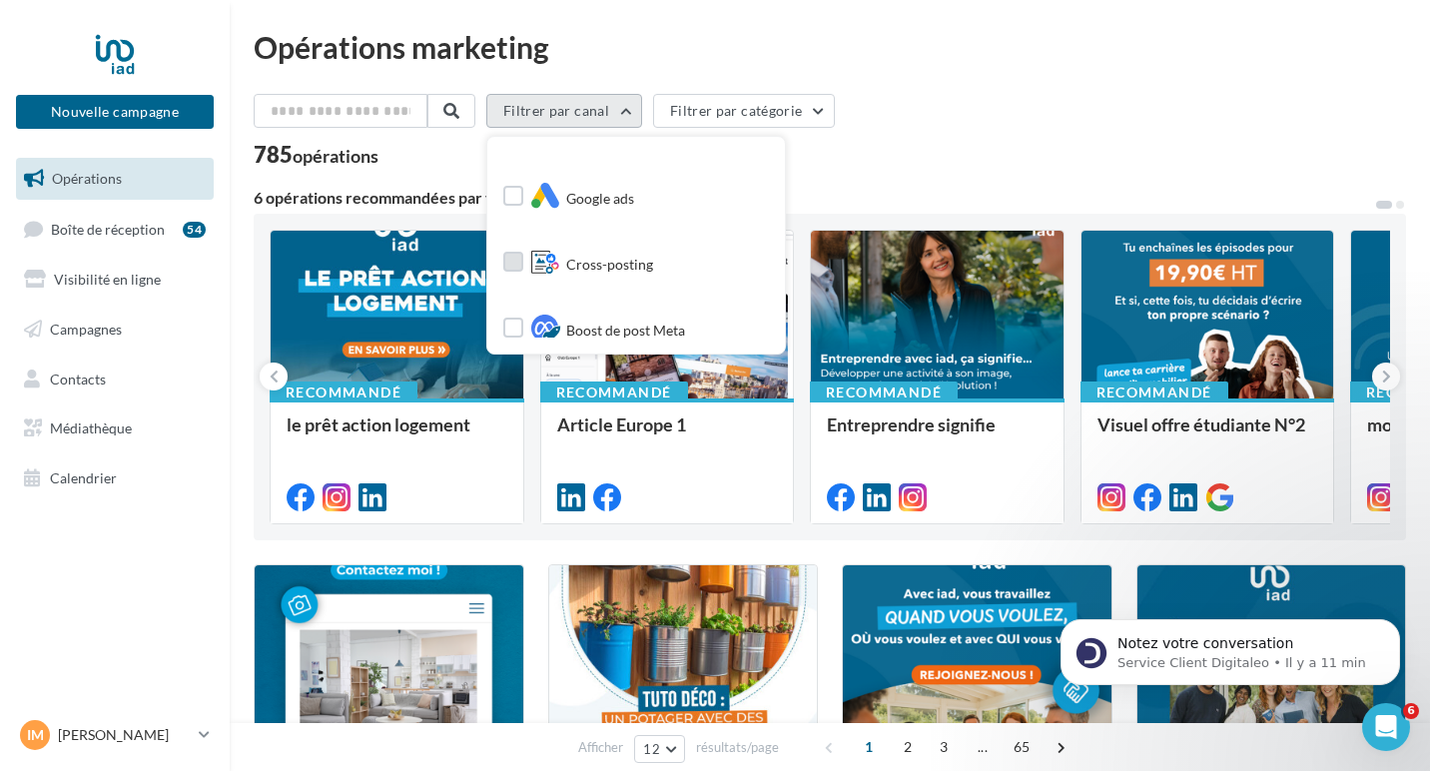
scroll to position [358, 0]
click at [601, 194] on span "Google ads" at bounding box center [600, 201] width 68 height 20
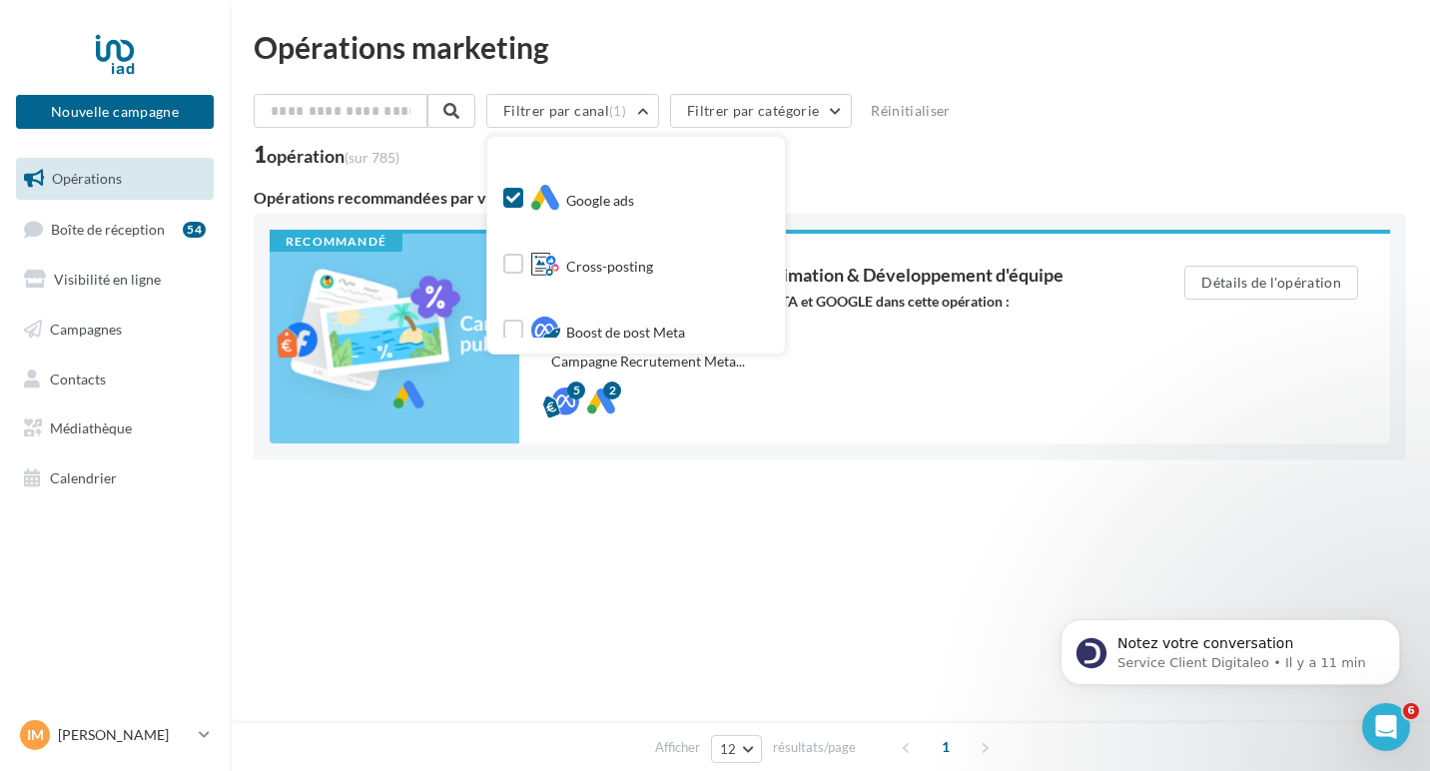
click at [577, 490] on div "Afficher 12 12 24 48 96 résultats/page 1" at bounding box center [830, 515] width 1153 height 64
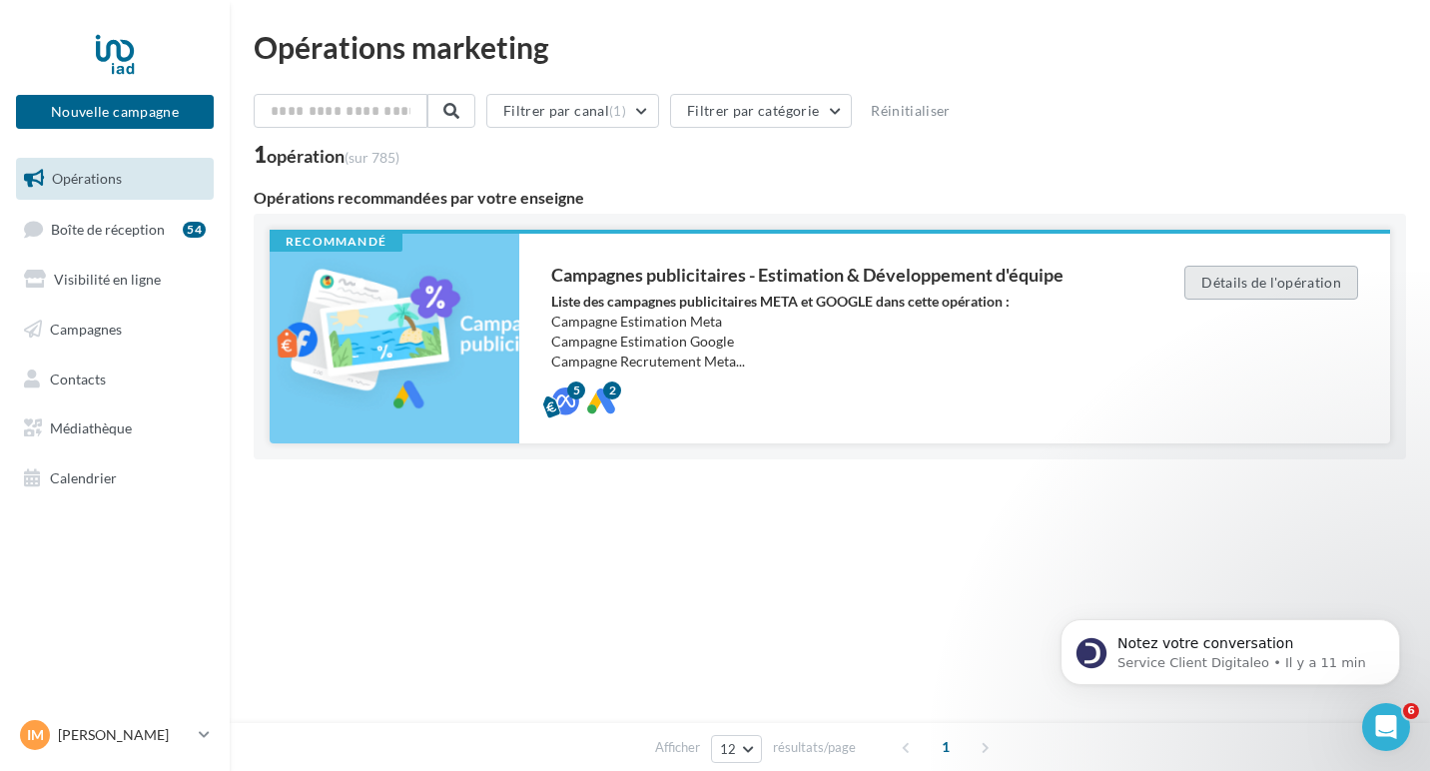
click at [1299, 276] on button "Détails de l'opération" at bounding box center [1272, 283] width 174 height 34
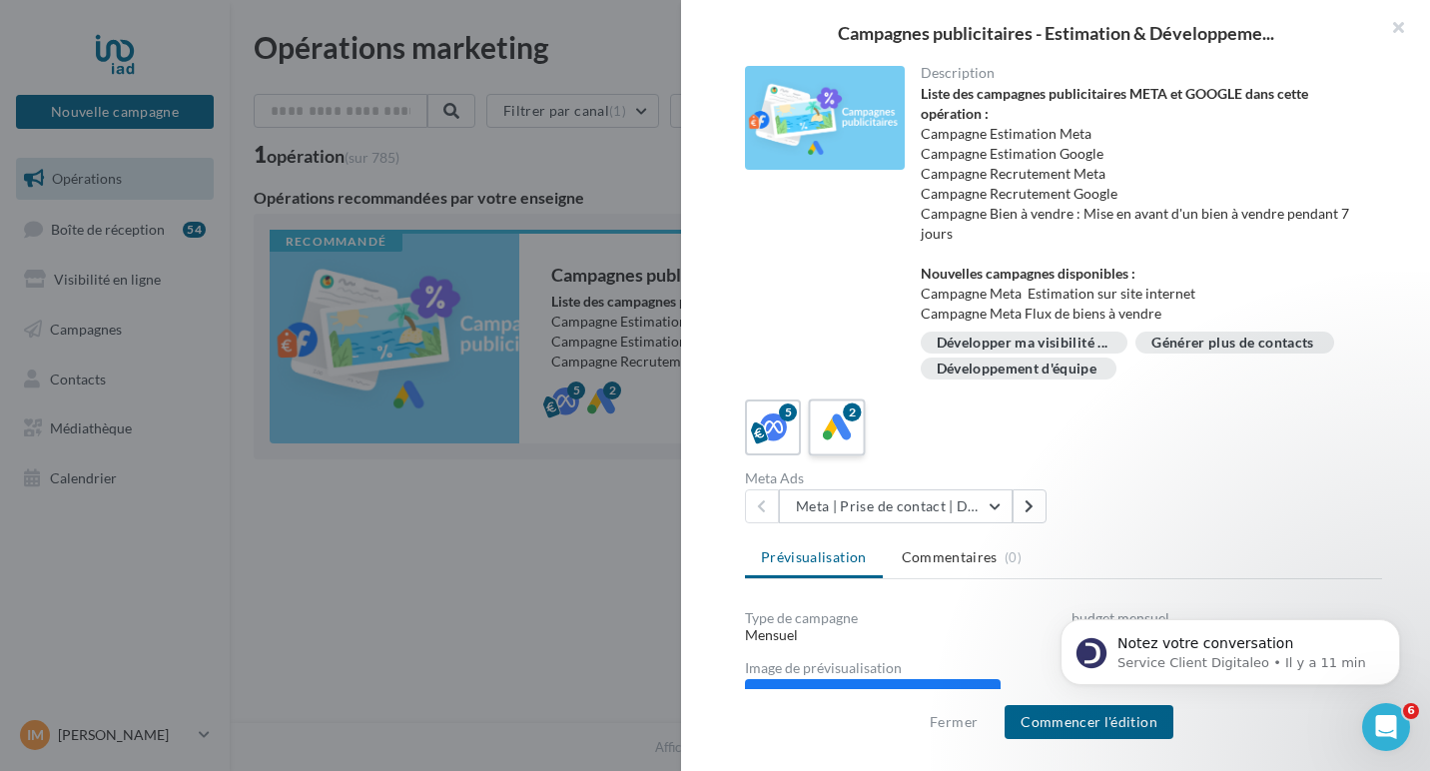
click at [837, 416] on icon at bounding box center [837, 428] width 29 height 29
click at [920, 503] on button "Google | Demandes d'estimation" at bounding box center [896, 506] width 234 height 34
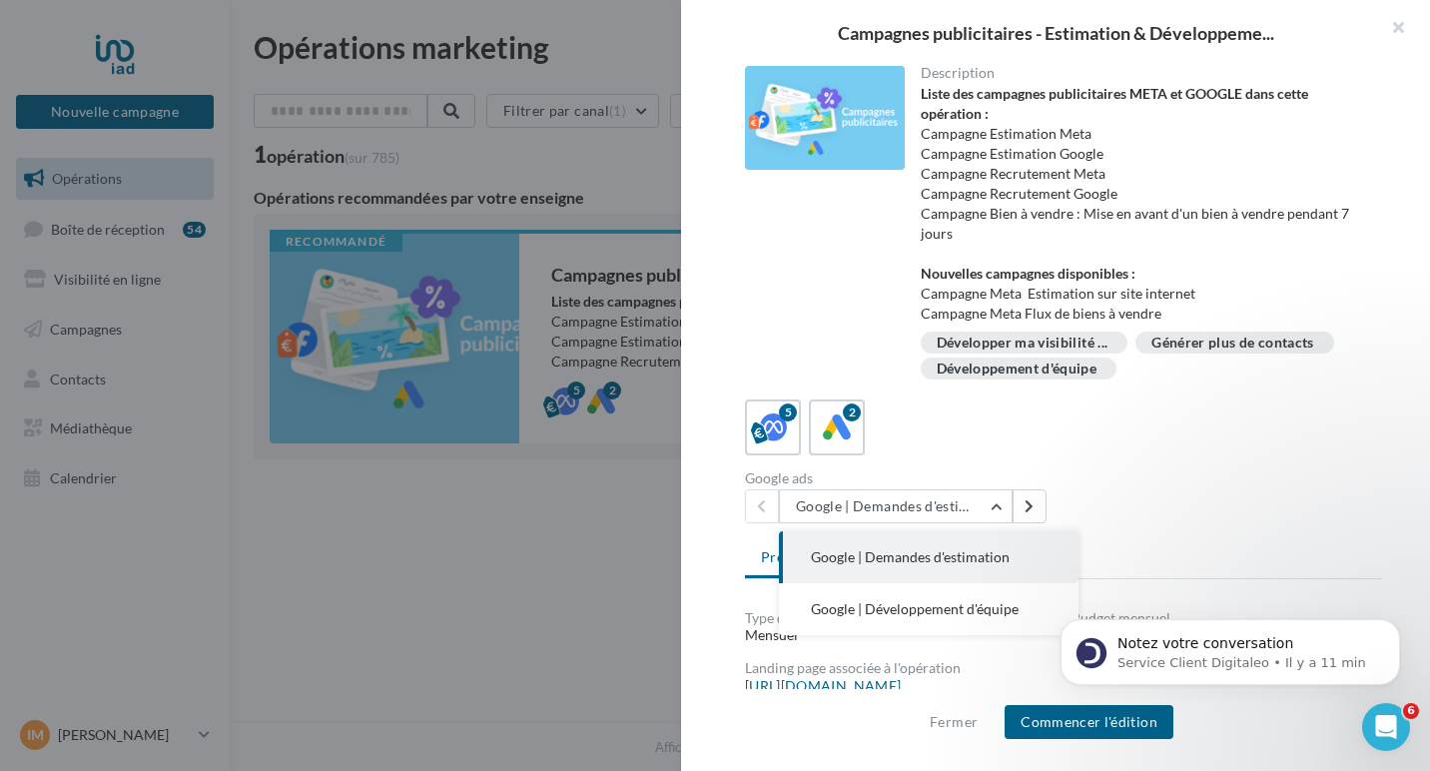
click at [924, 554] on span "Google | Demandes d'estimation" at bounding box center [910, 556] width 199 height 17
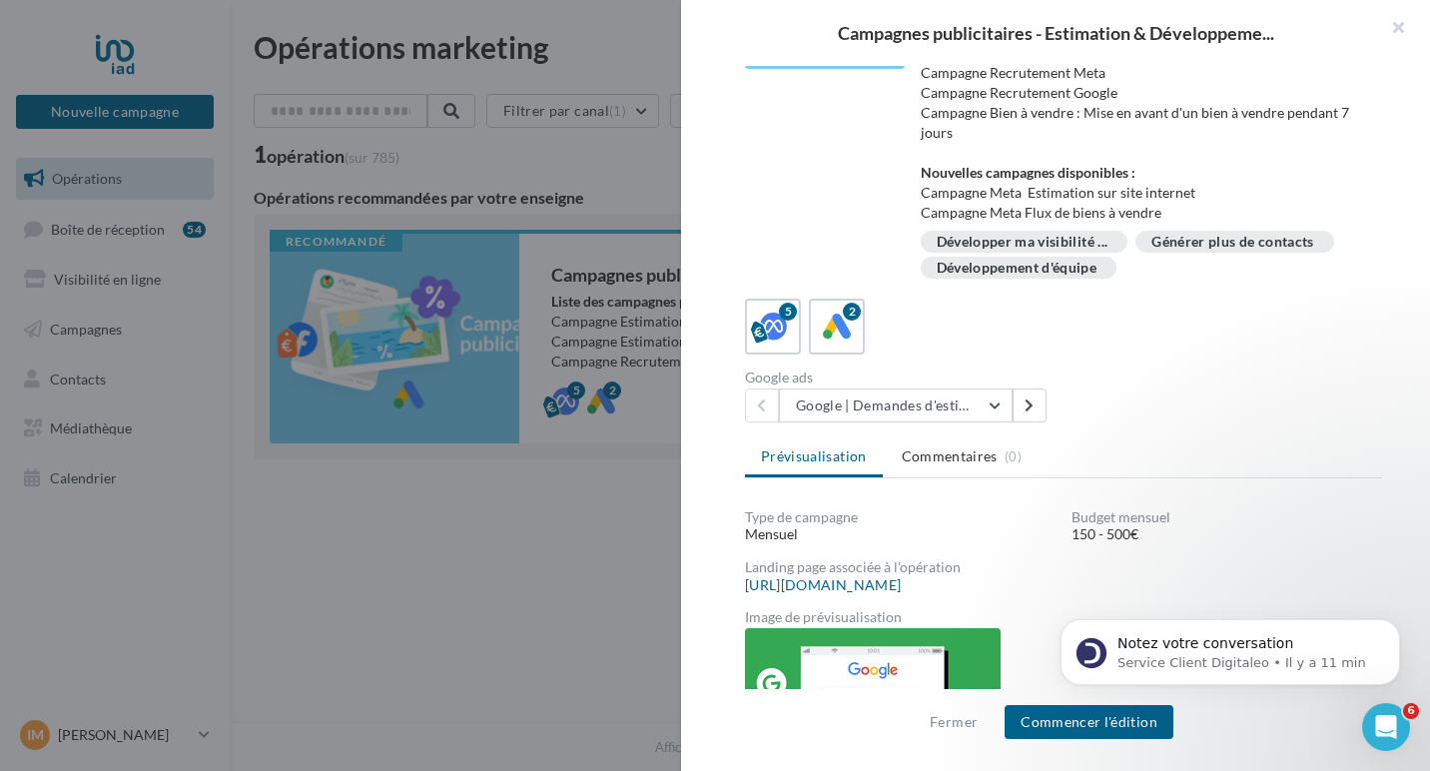
scroll to position [246, 0]
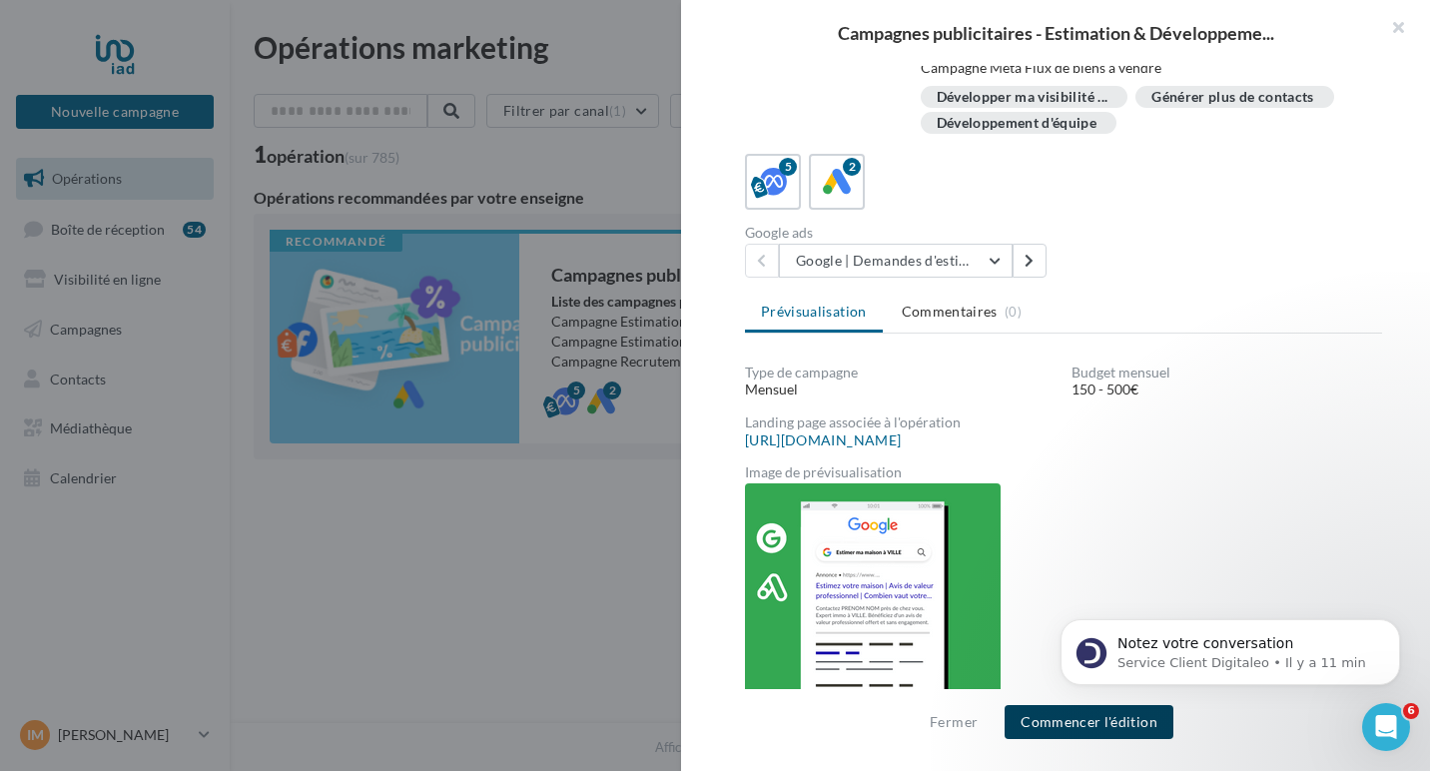
click at [1071, 729] on button "Commencer l'édition" at bounding box center [1089, 722] width 169 height 34
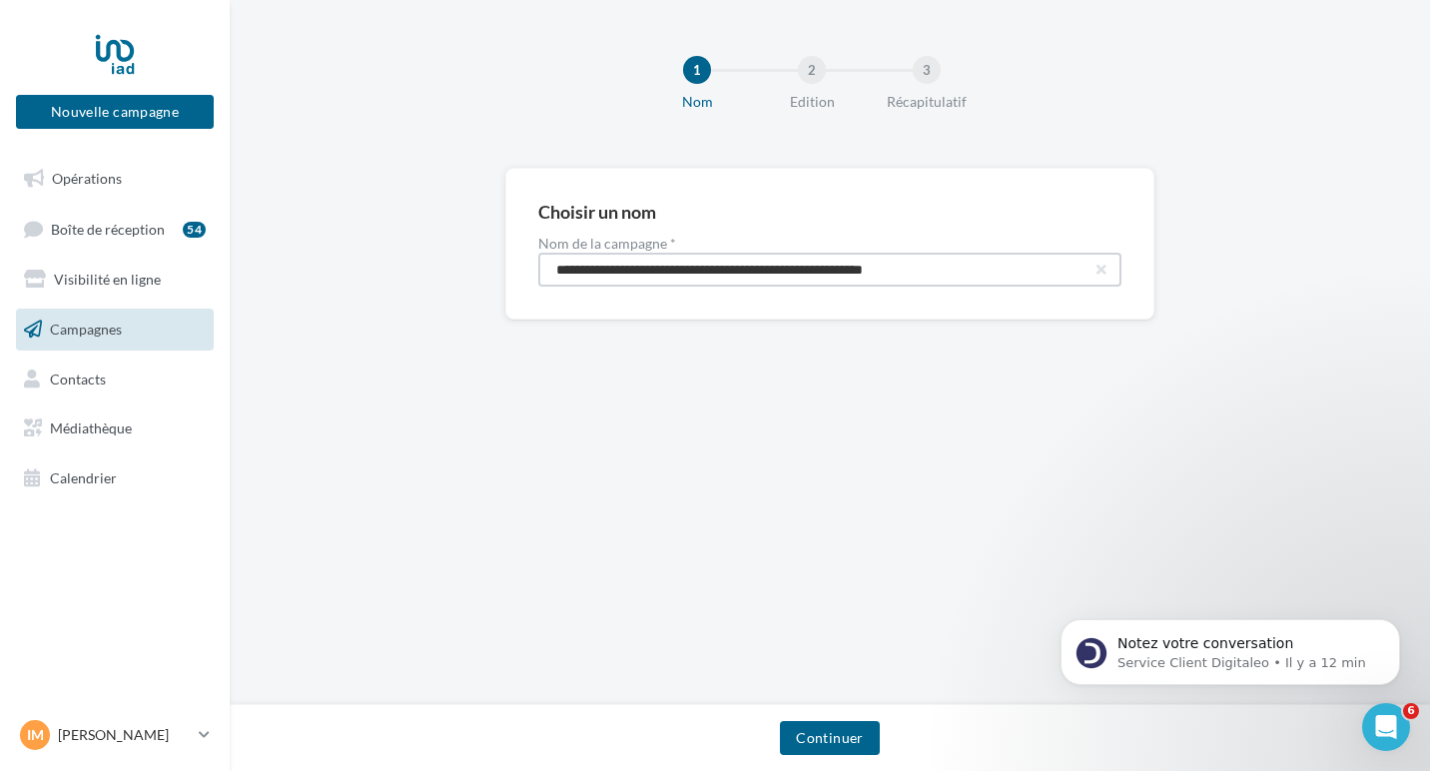
drag, startPoint x: 996, startPoint y: 279, endPoint x: 781, endPoint y: 269, distance: 215.0
click at [781, 269] on input "**********" at bounding box center [829, 270] width 583 height 34
type input "**********"
click at [829, 731] on button "Continuer" at bounding box center [829, 738] width 99 height 34
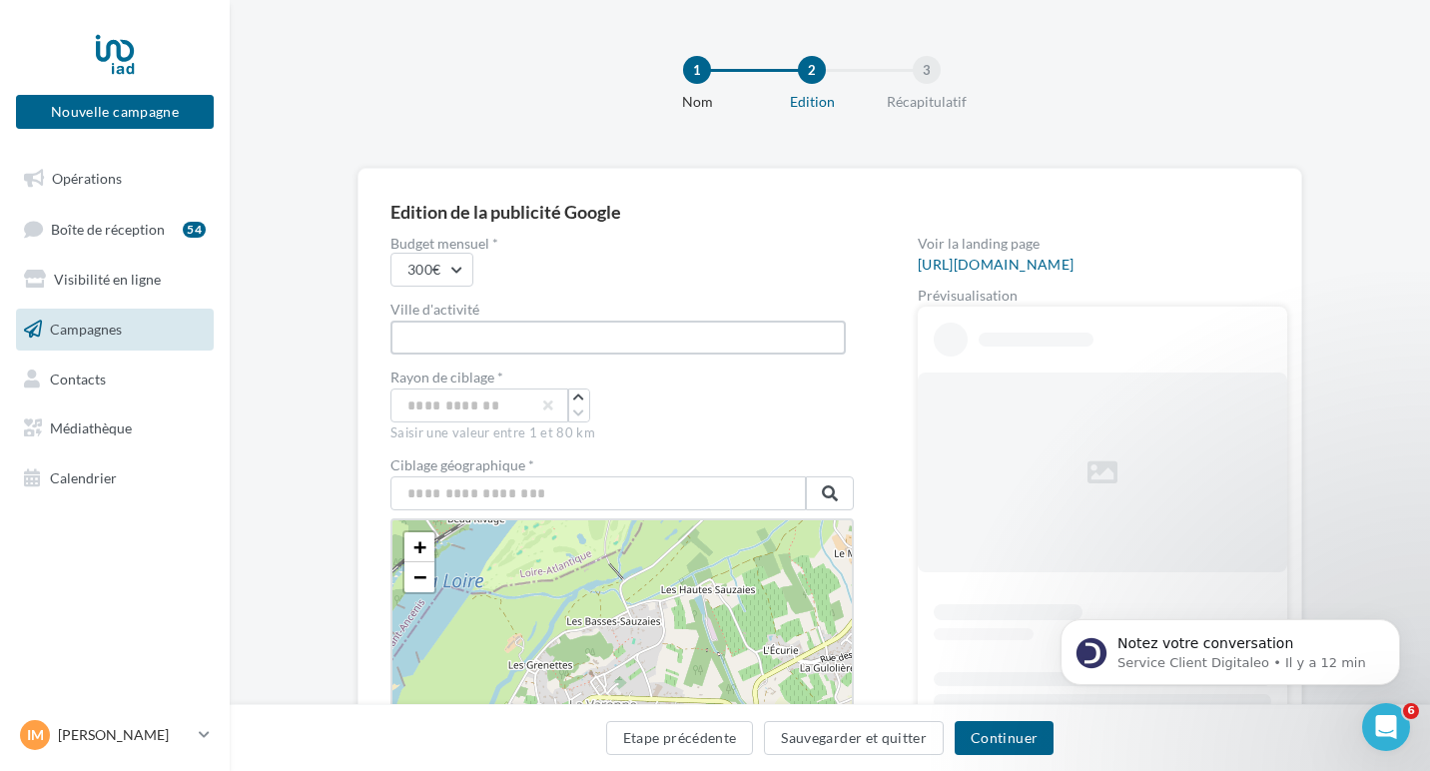
click at [470, 347] on input "text" at bounding box center [618, 338] width 455 height 34
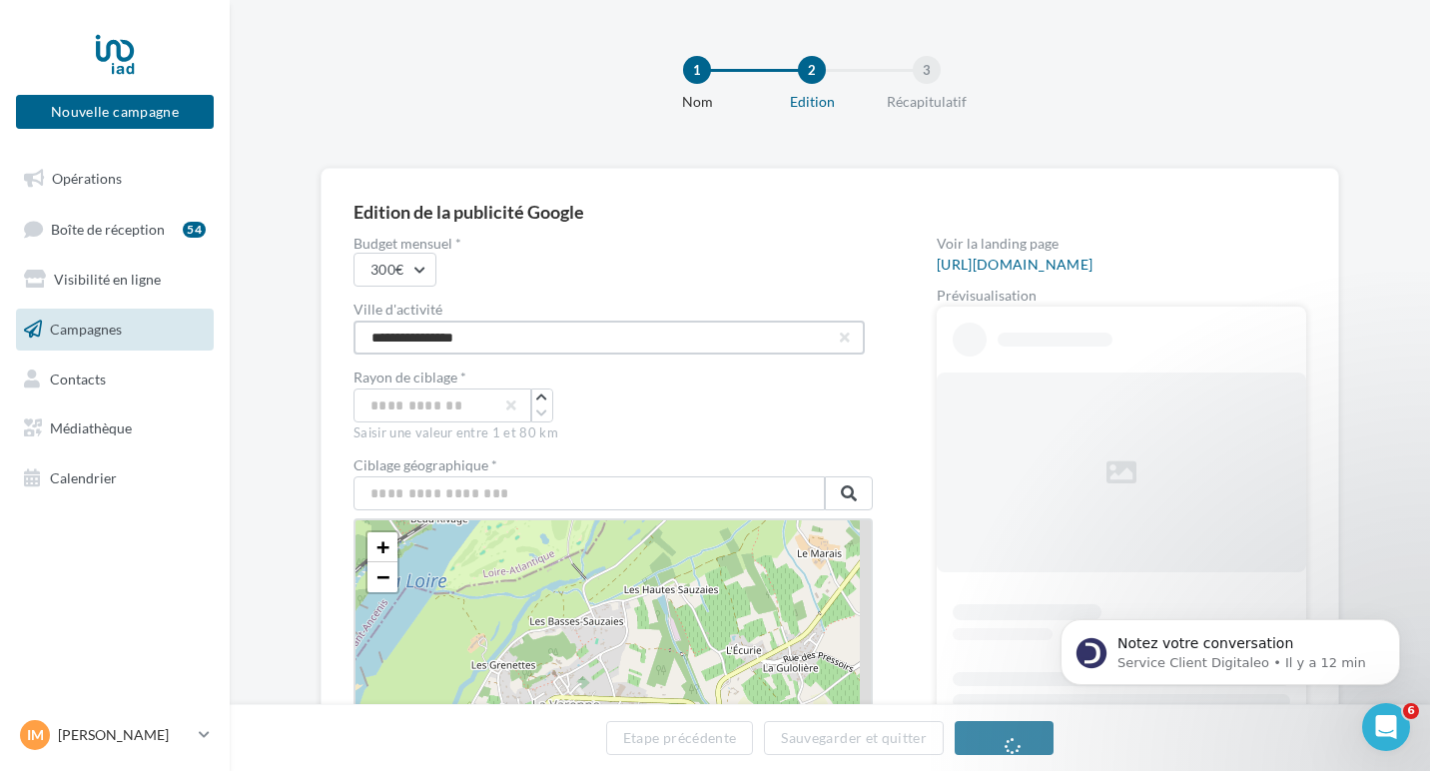
type input "**********"
click at [392, 399] on input "*" at bounding box center [443, 406] width 178 height 34
click at [537, 405] on button "button" at bounding box center [542, 398] width 20 height 16
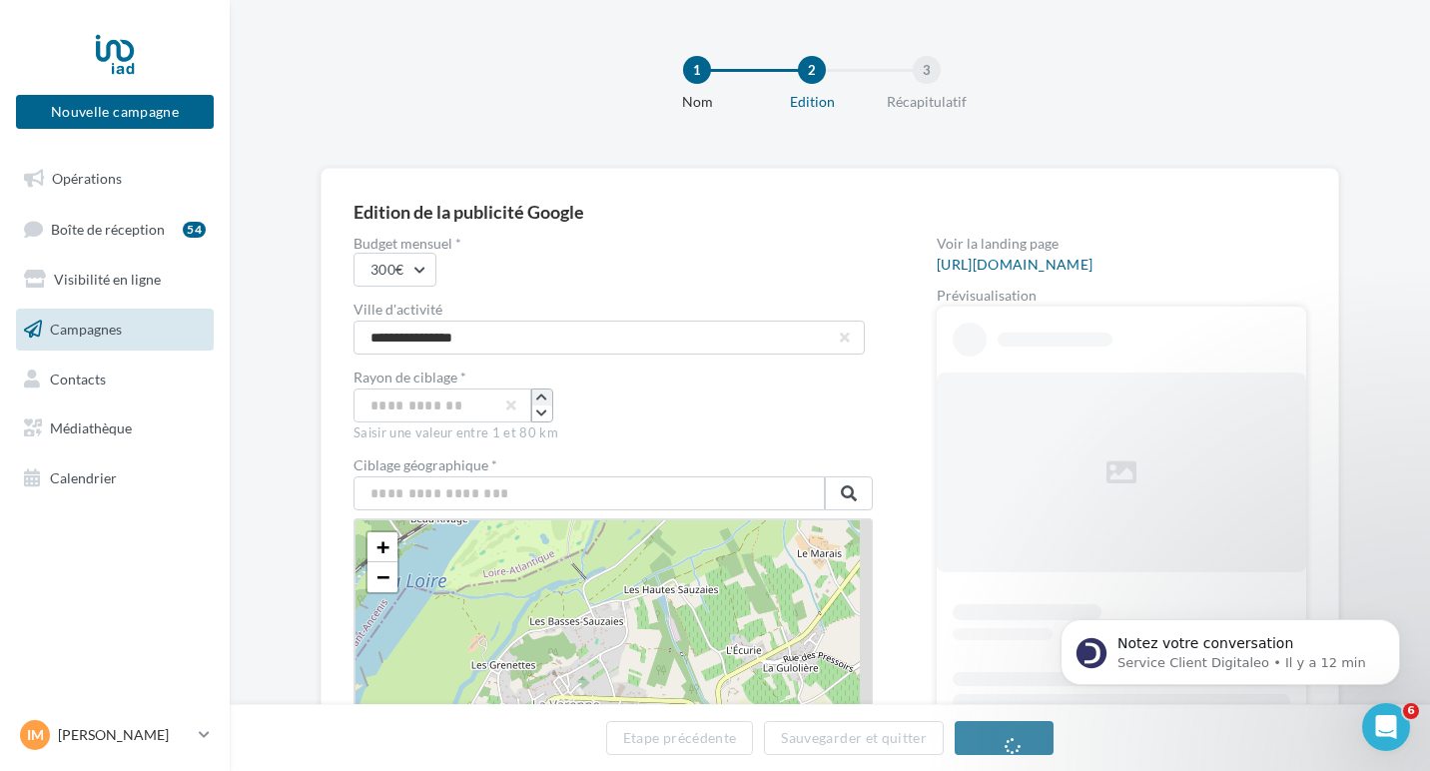
click at [537, 405] on button "button" at bounding box center [542, 398] width 20 height 16
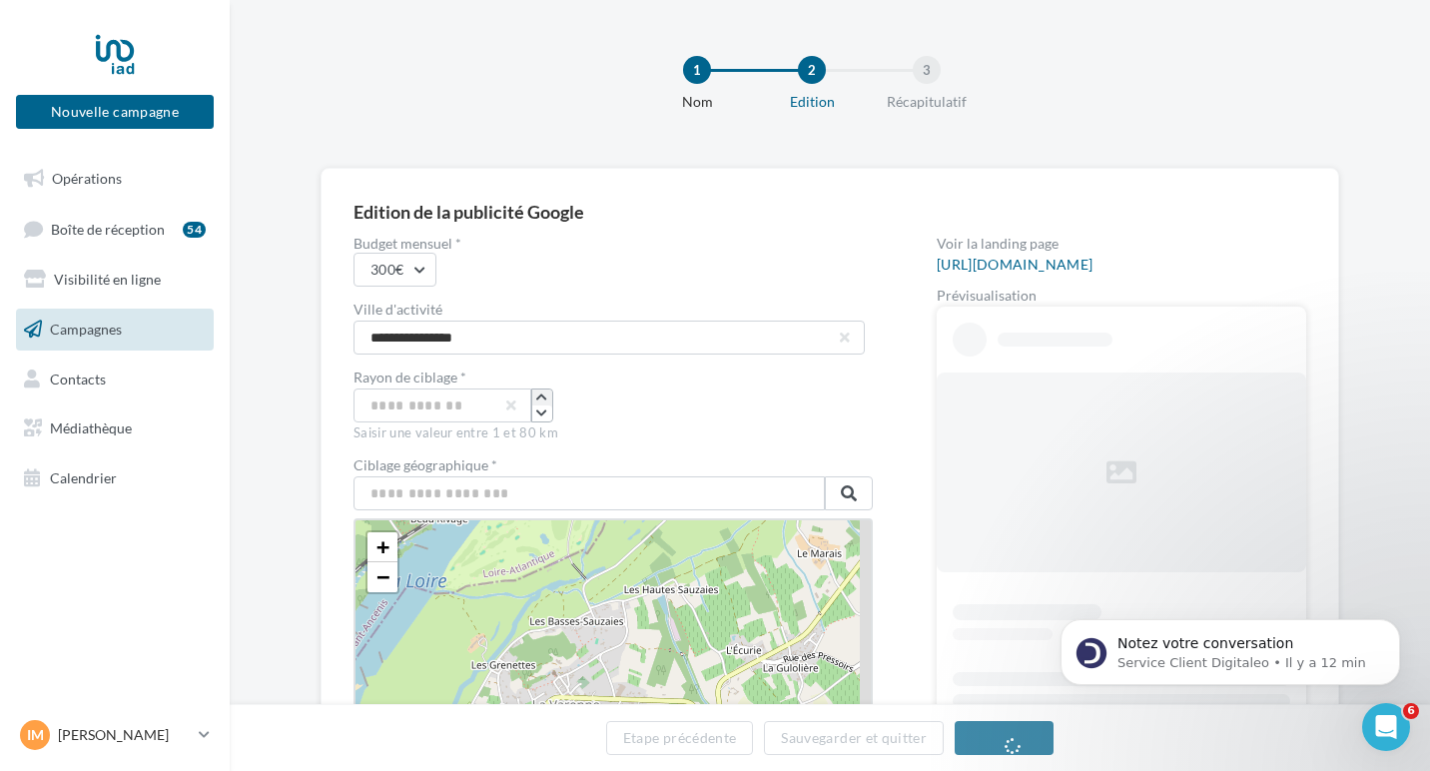
click at [537, 405] on button "button" at bounding box center [542, 398] width 20 height 16
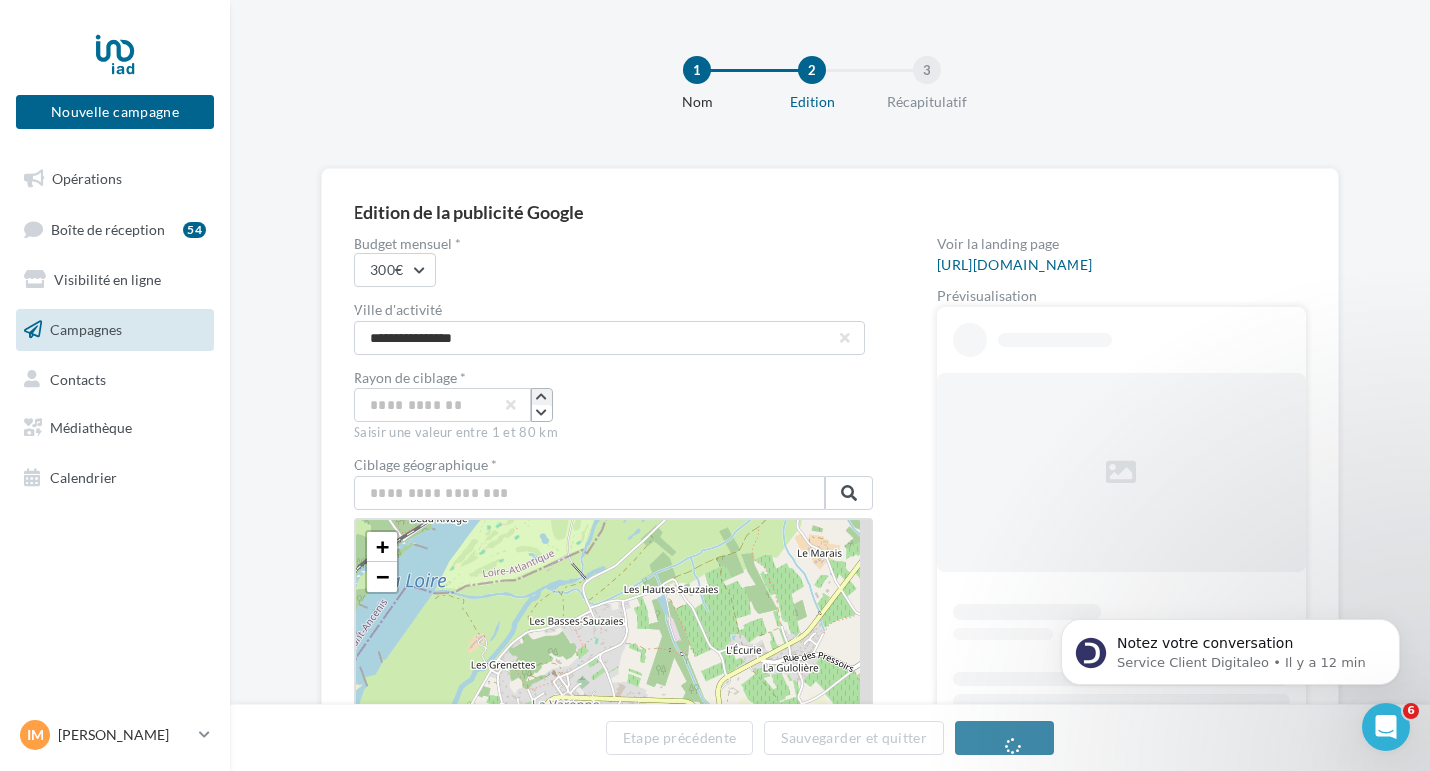
click at [537, 405] on button "button" at bounding box center [542, 398] width 20 height 16
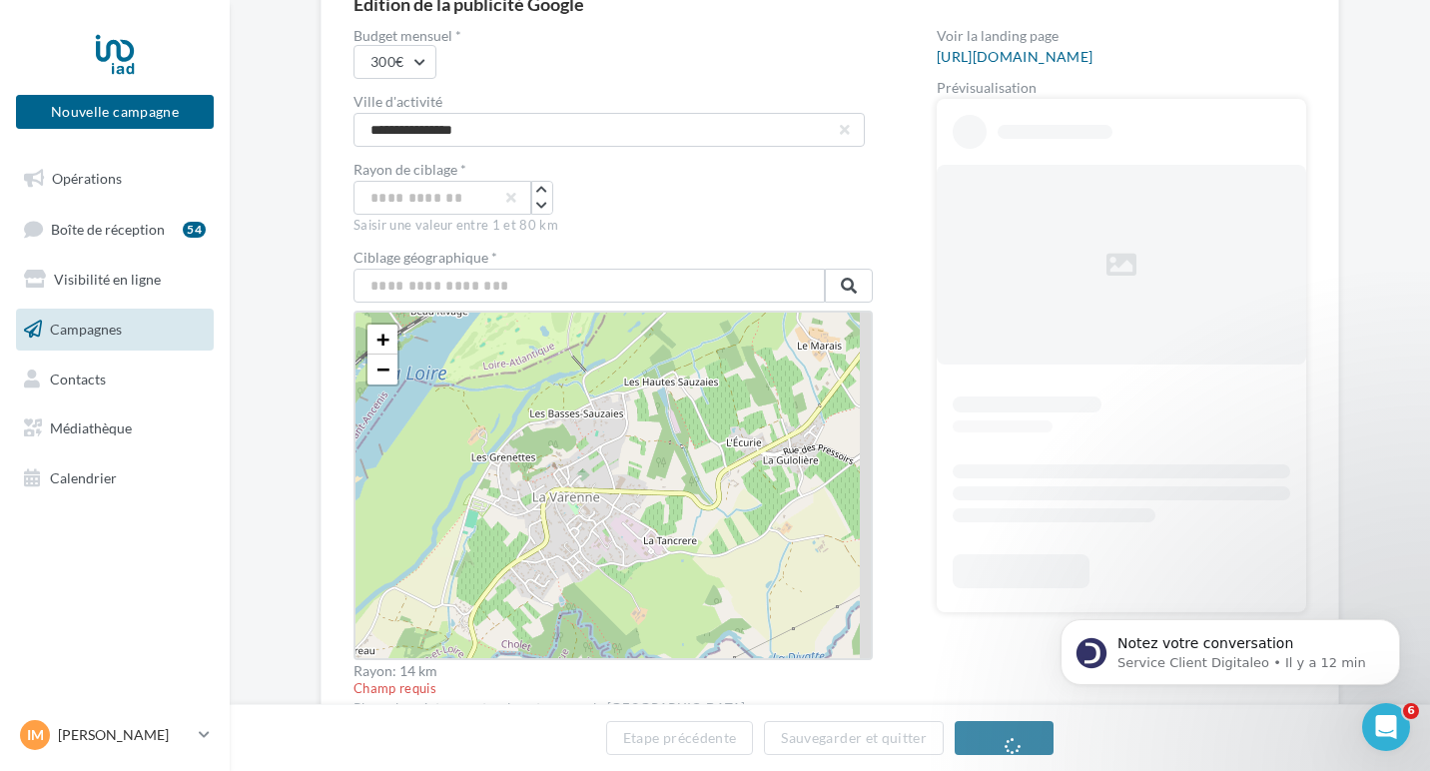
scroll to position [206, 0]
click at [472, 291] on input "text" at bounding box center [589, 288] width 471 height 34
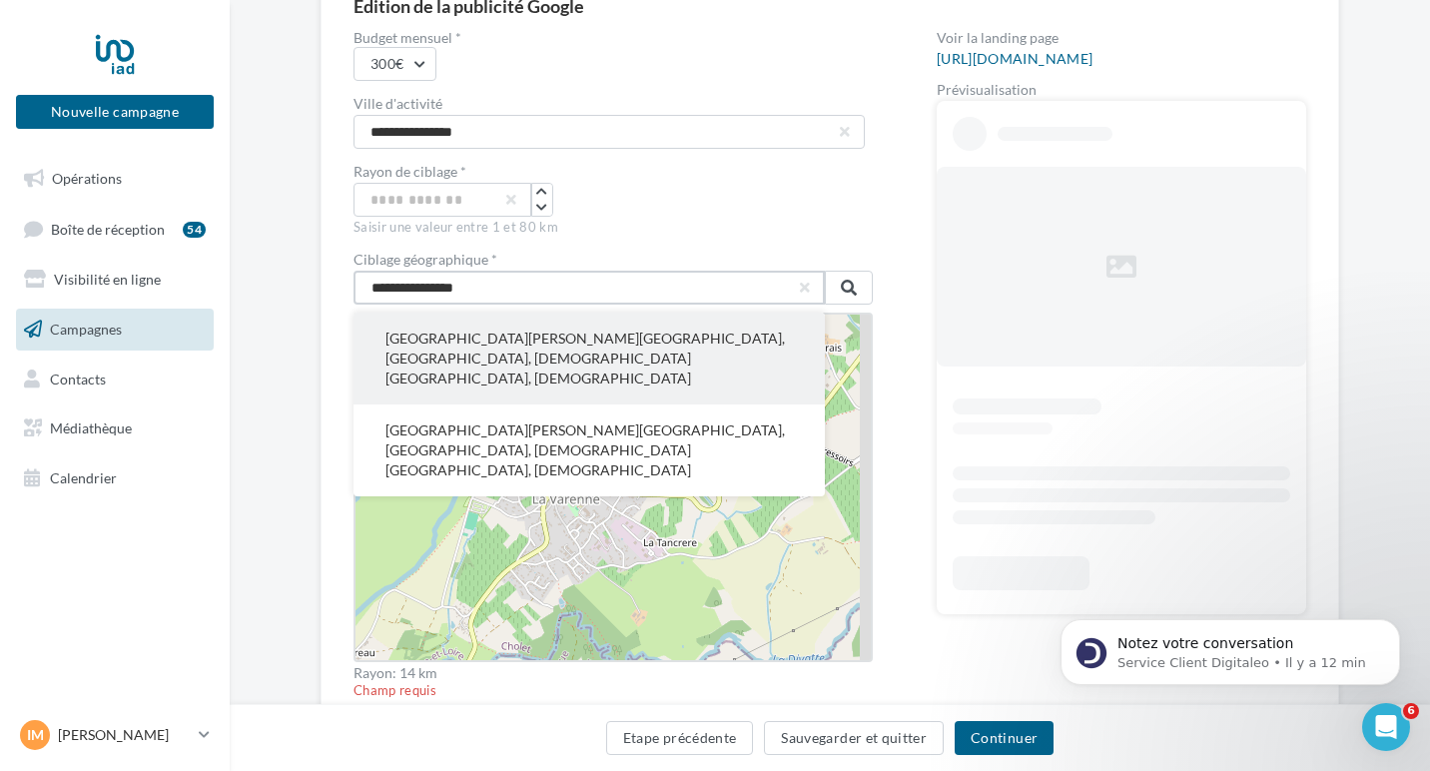
type input "**********"
click at [524, 351] on button "[GEOGRAPHIC_DATA][PERSON_NAME][GEOGRAPHIC_DATA], [GEOGRAPHIC_DATA], [DEMOGRAPHI…" at bounding box center [589, 359] width 471 height 92
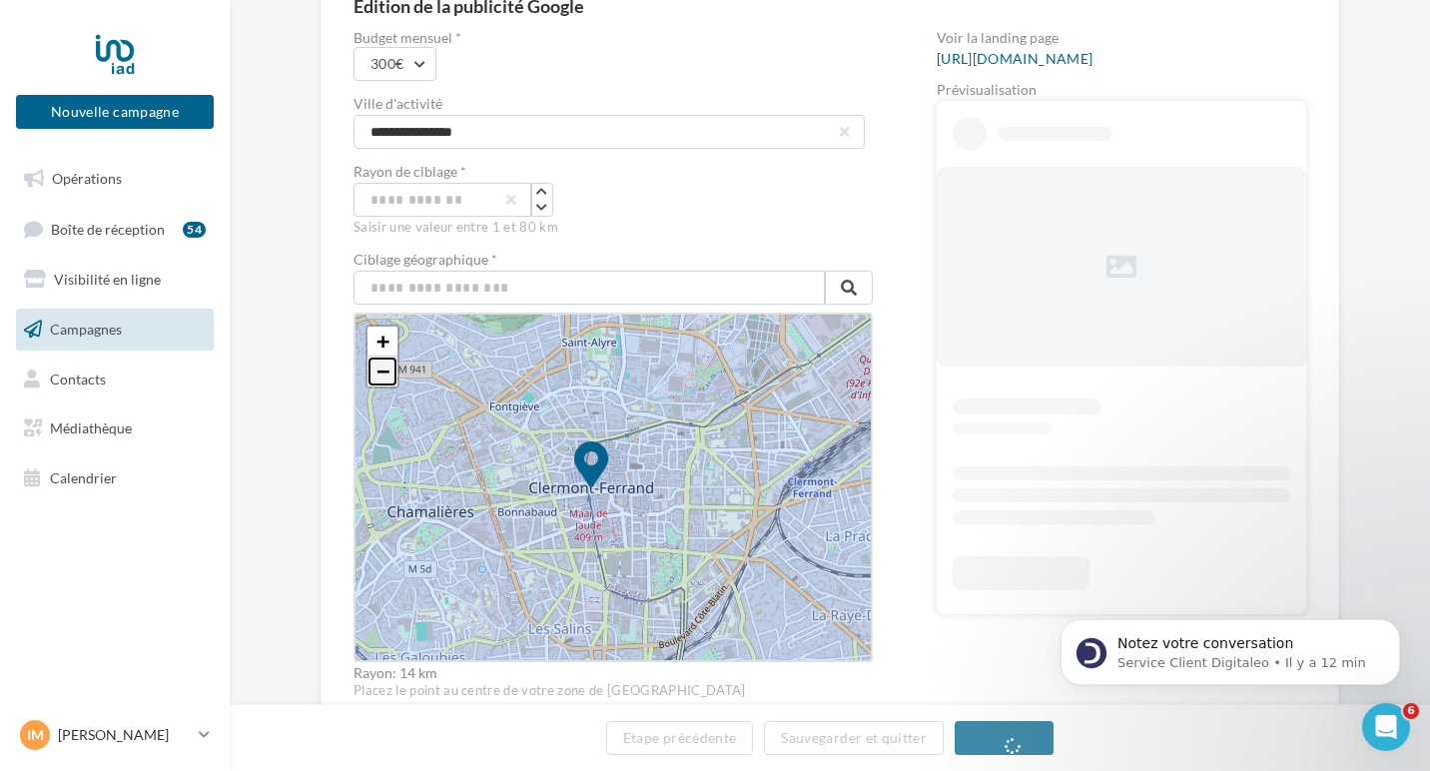
click at [377, 374] on span "−" at bounding box center [383, 371] width 13 height 25
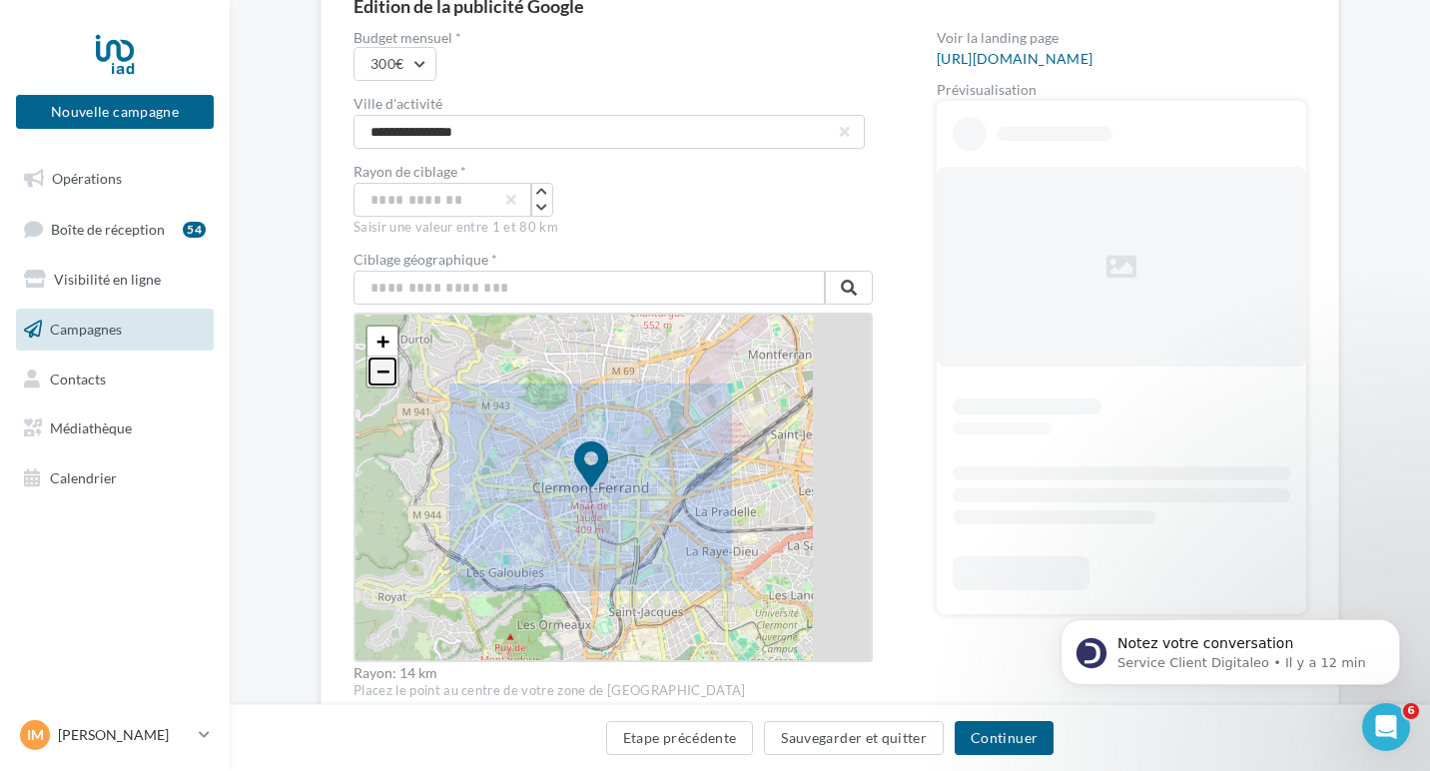
click at [377, 374] on span "−" at bounding box center [383, 371] width 13 height 25
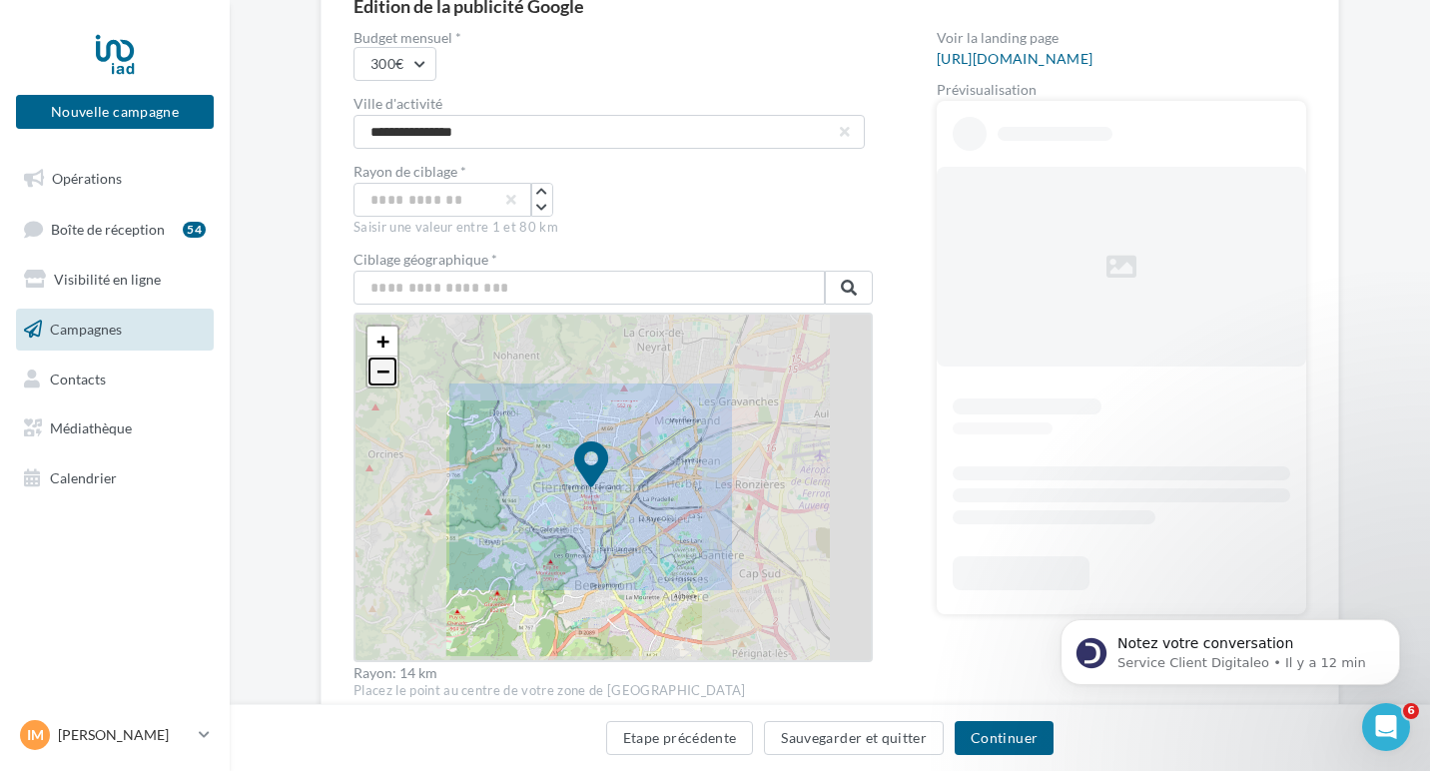
click at [377, 374] on span "−" at bounding box center [383, 371] width 13 height 25
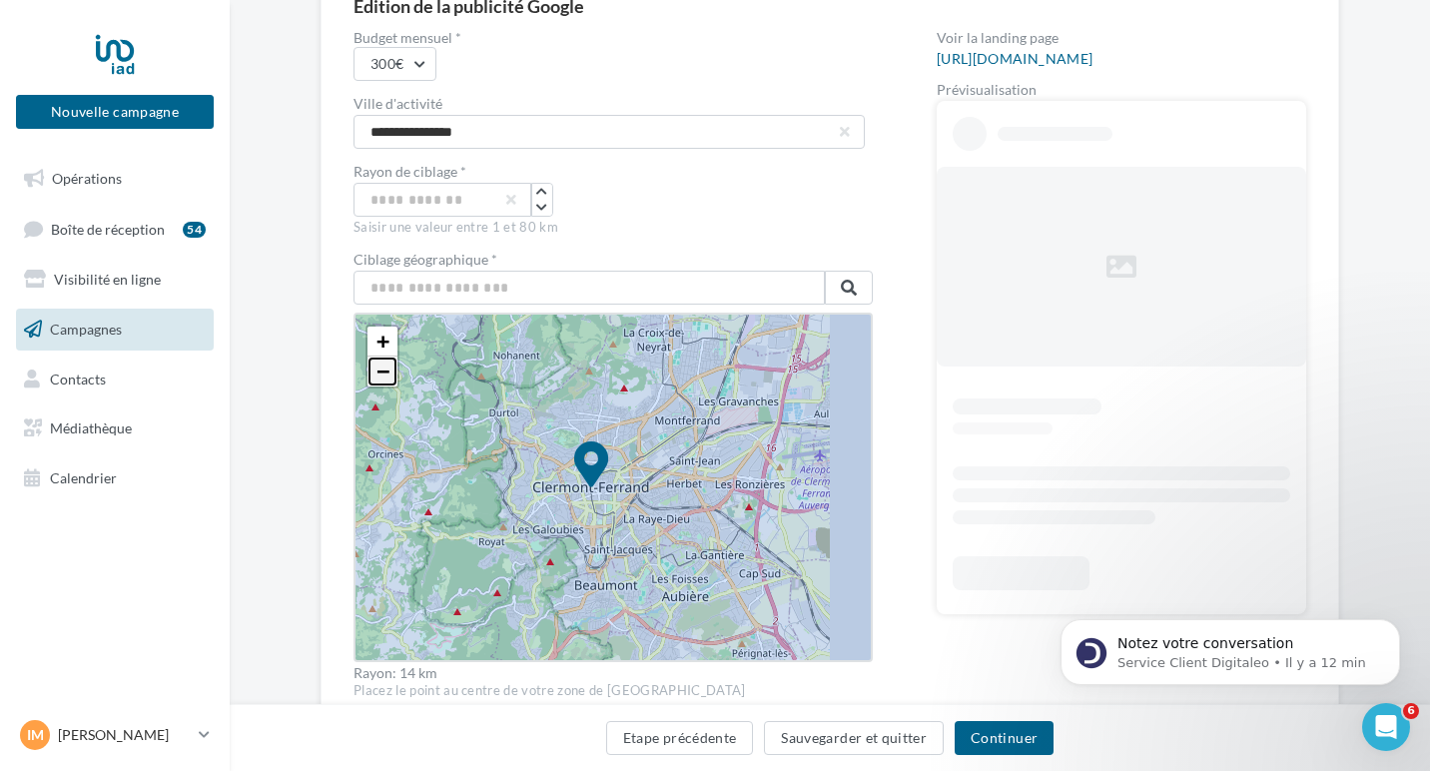
click at [377, 374] on span "−" at bounding box center [383, 371] width 13 height 25
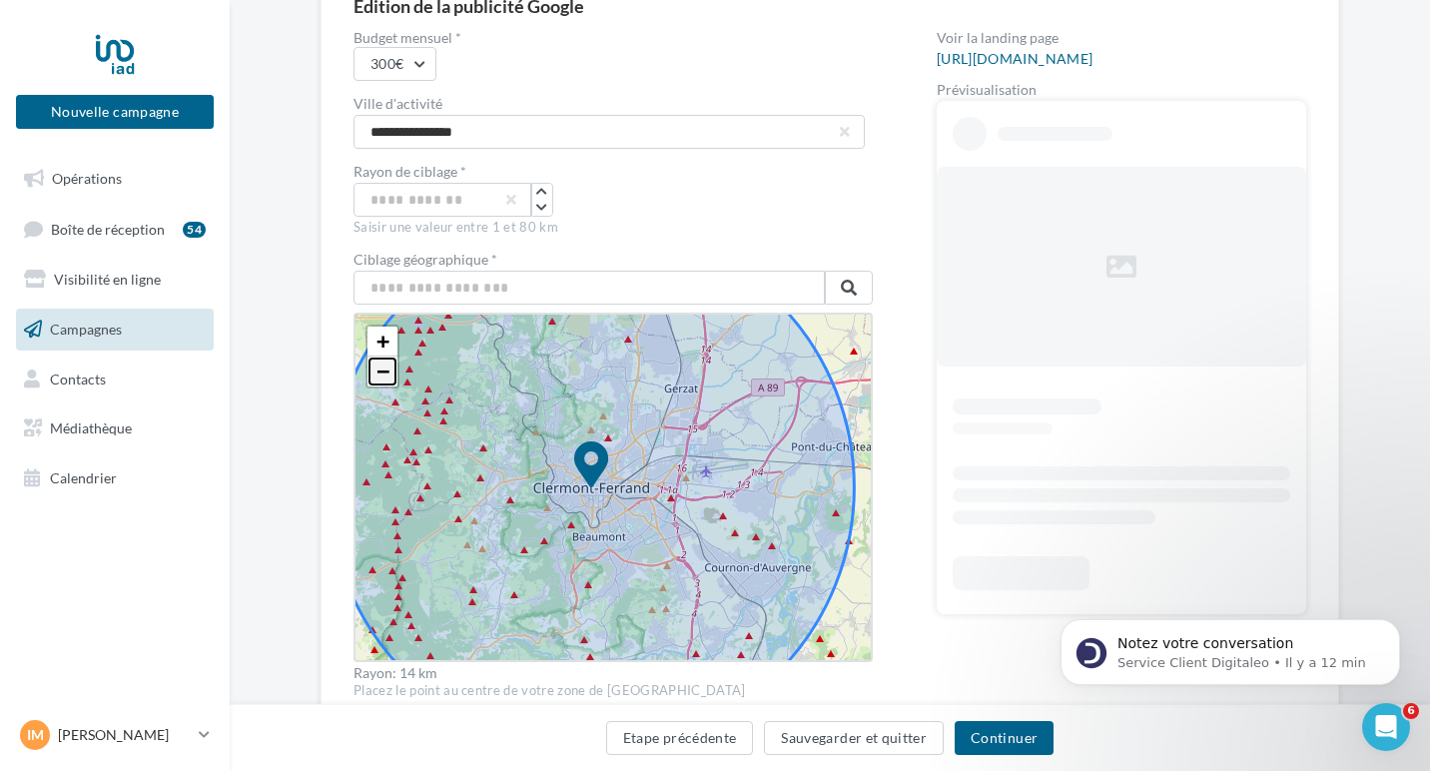
click at [377, 374] on span "−" at bounding box center [383, 371] width 13 height 25
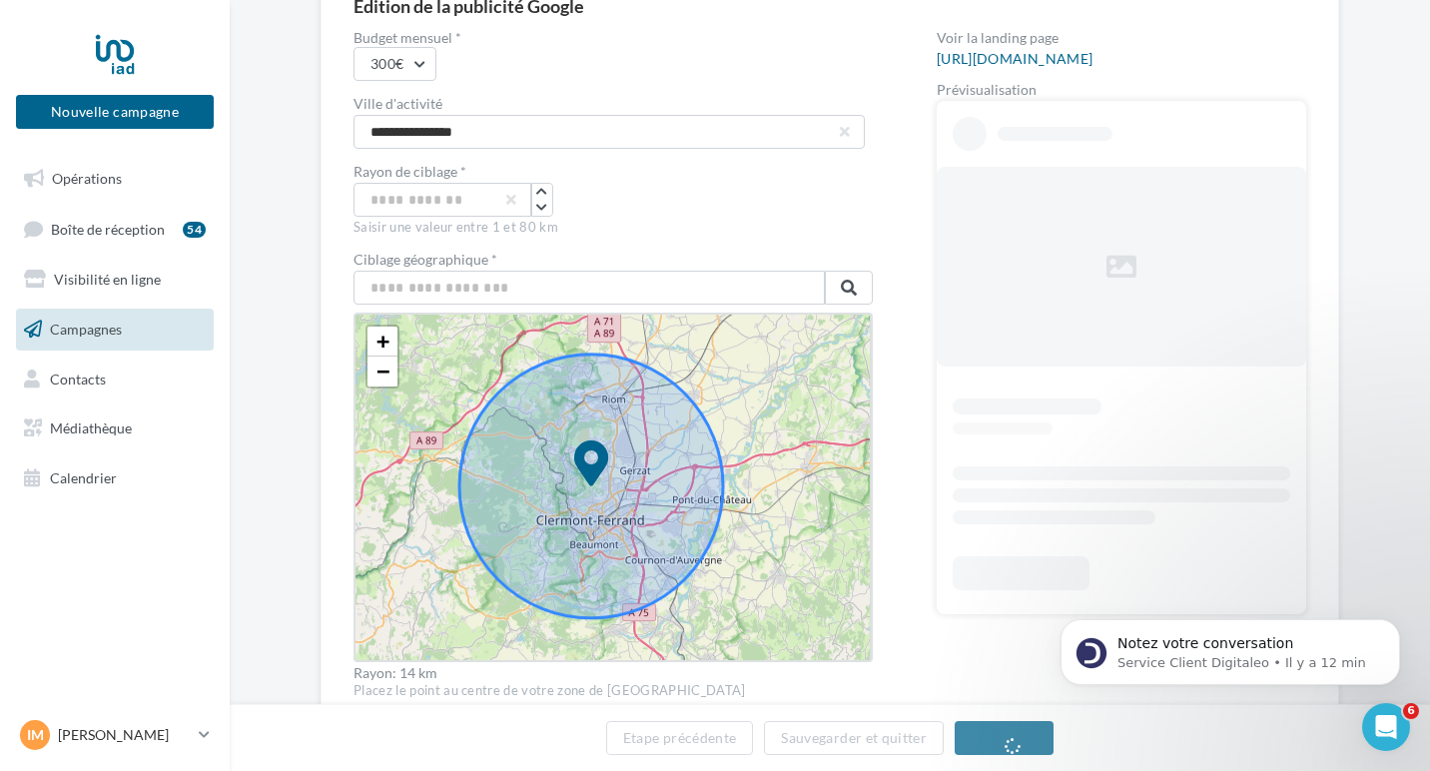
drag, startPoint x: 581, startPoint y: 458, endPoint x: 582, endPoint y: 426, distance: 32.0
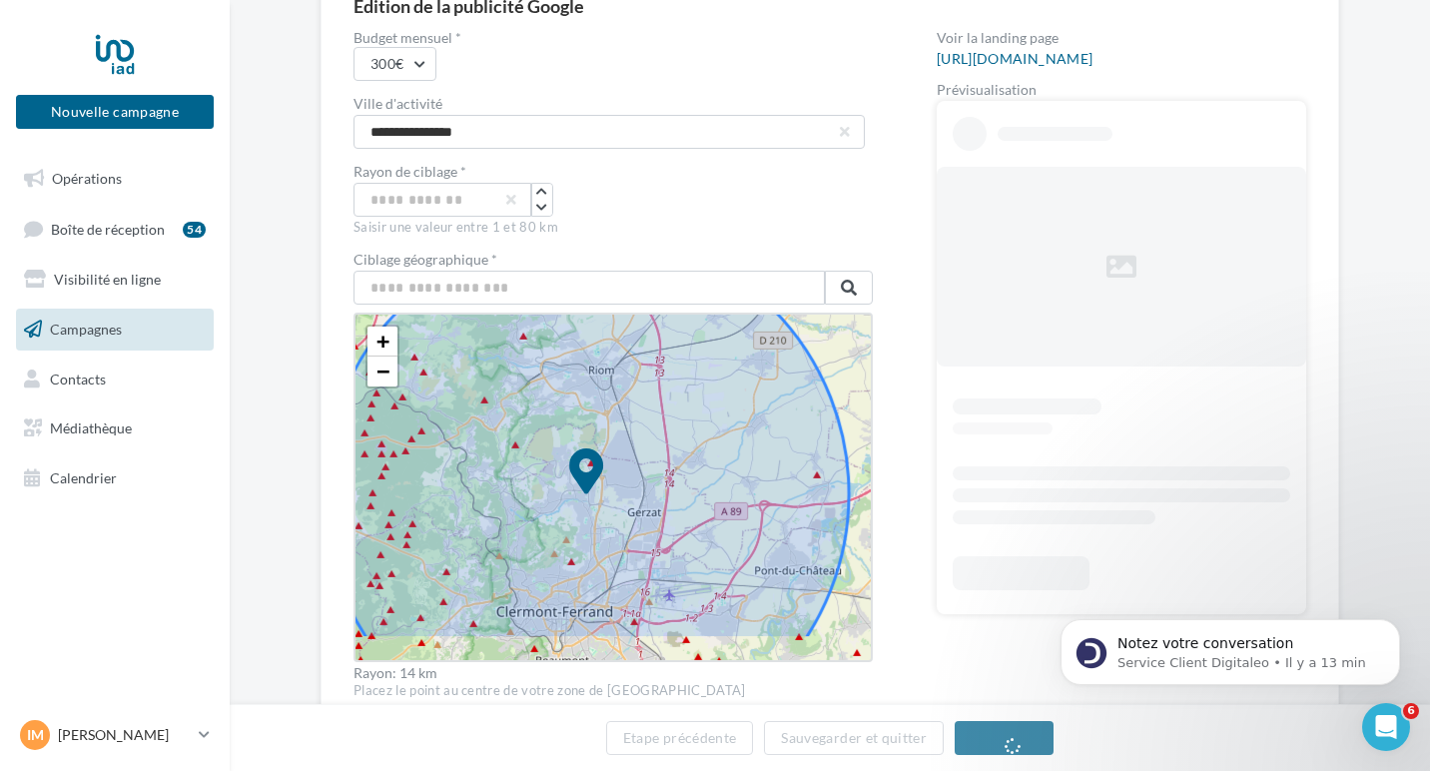
drag, startPoint x: 506, startPoint y: 568, endPoint x: 536, endPoint y: 517, distance: 59.1
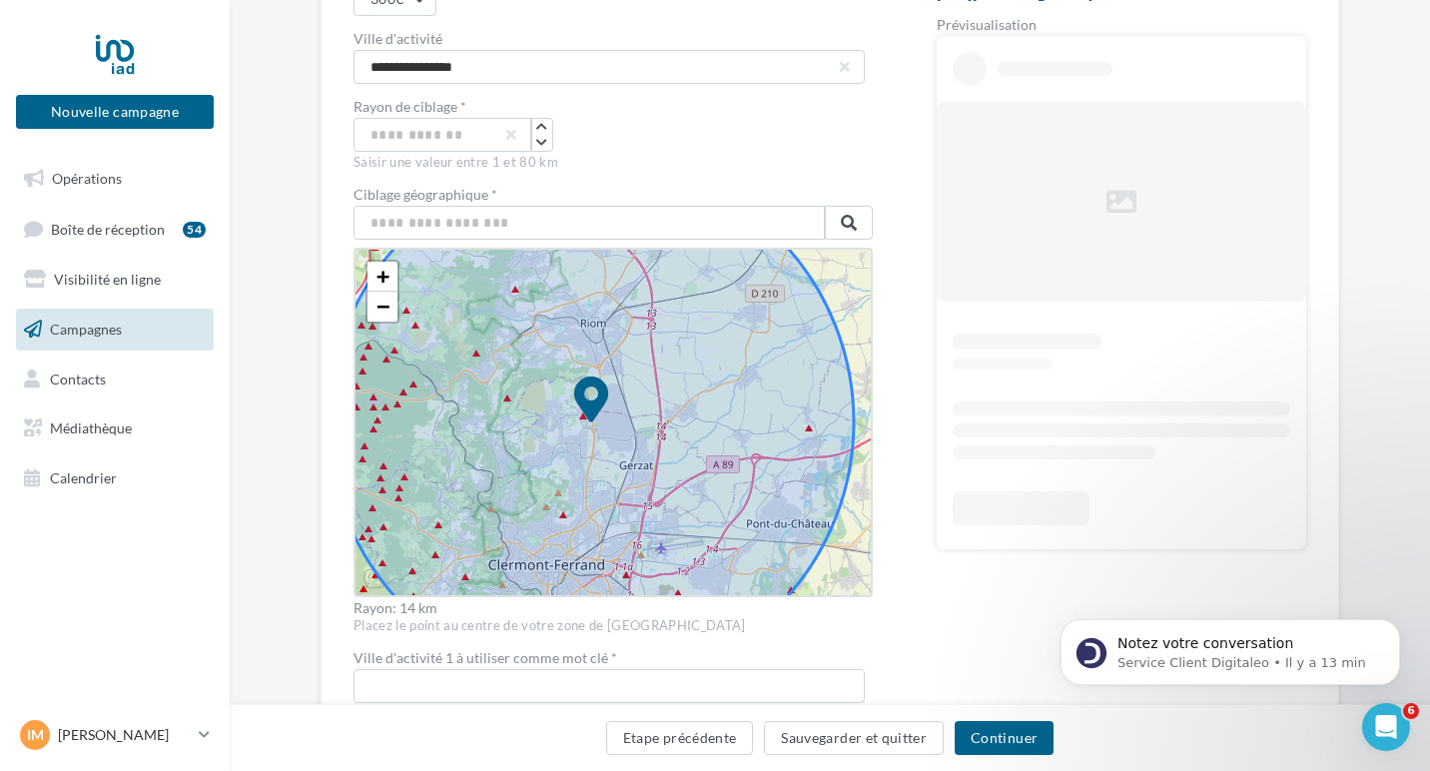
scroll to position [267, 0]
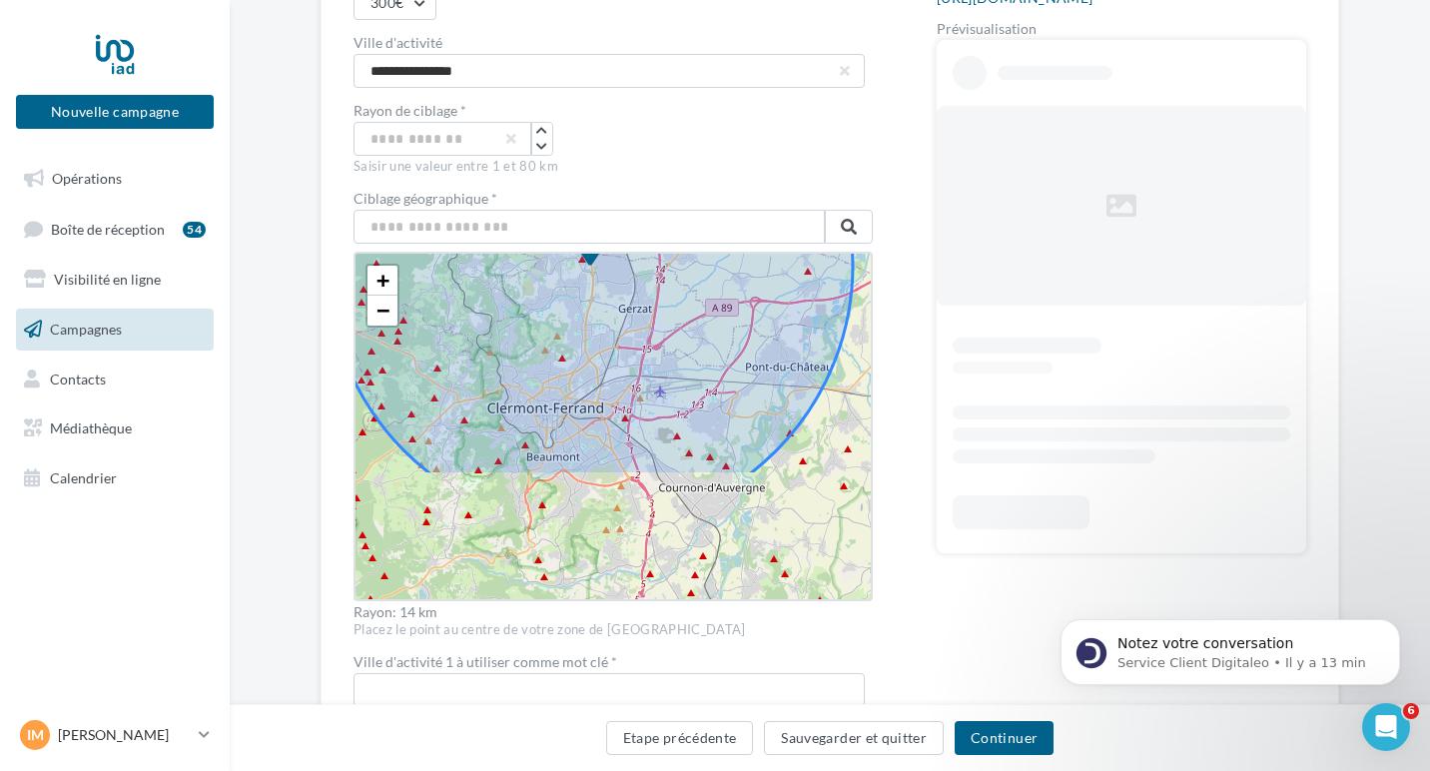
drag, startPoint x: 840, startPoint y: 566, endPoint x: 839, endPoint y: 406, distance: 160.8
click at [839, 406] on div "+ − Leaflet" at bounding box center [613, 427] width 519 height 350
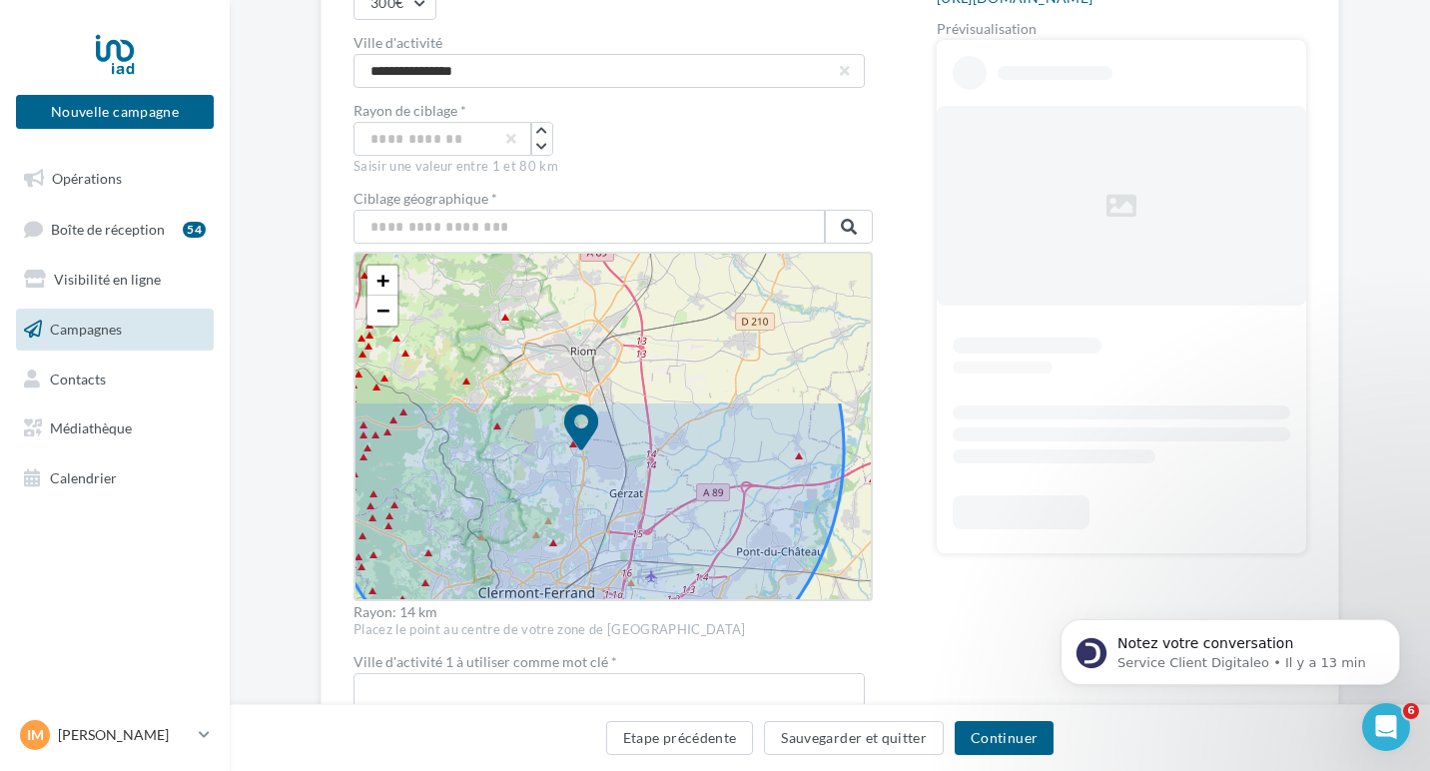
drag, startPoint x: 839, startPoint y: 406, endPoint x: 819, endPoint y: 680, distance: 275.4
click at [820, 678] on div "**********" at bounding box center [613, 504] width 519 height 1068
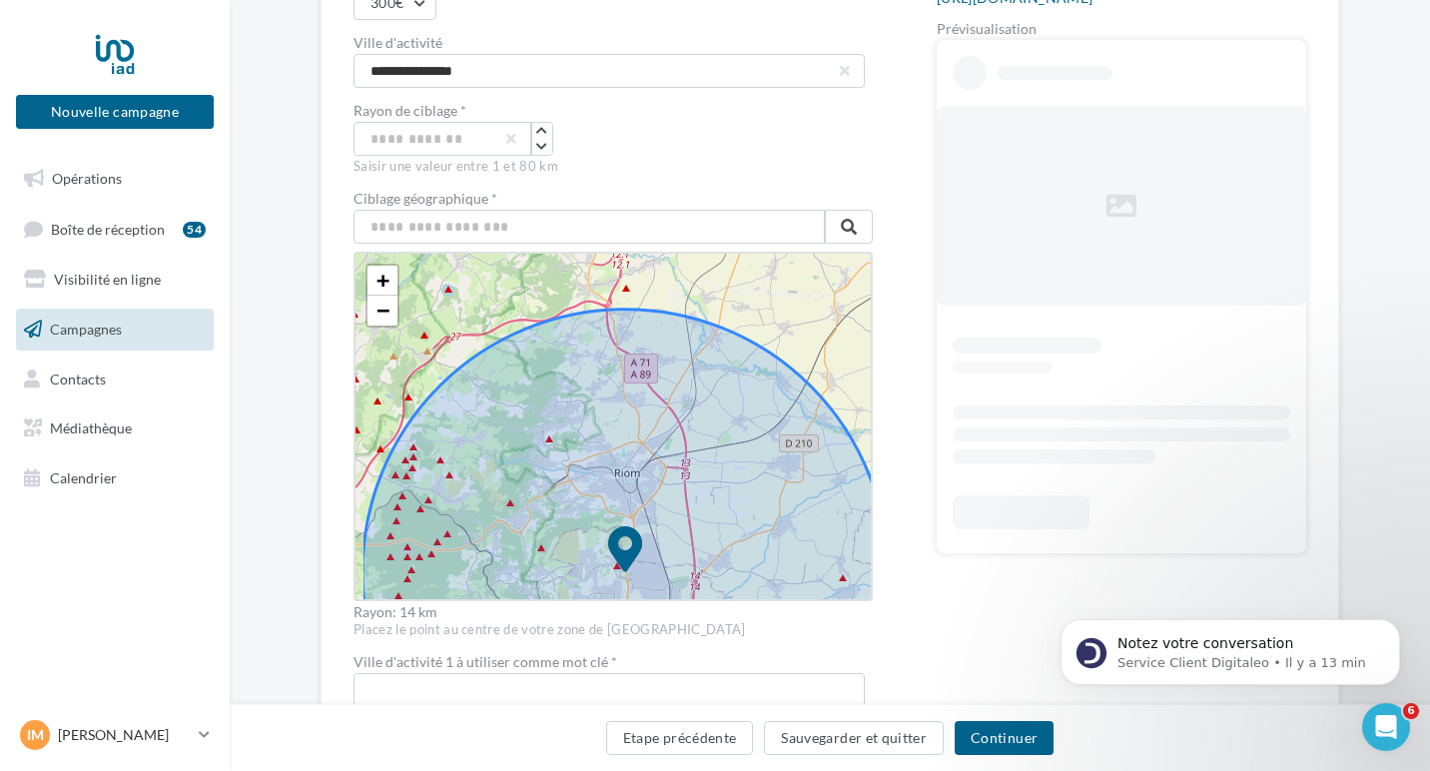
drag, startPoint x: 768, startPoint y: 314, endPoint x: 848, endPoint y: 350, distance: 87.6
click at [848, 350] on div "+ − Leaflet" at bounding box center [613, 427] width 519 height 350
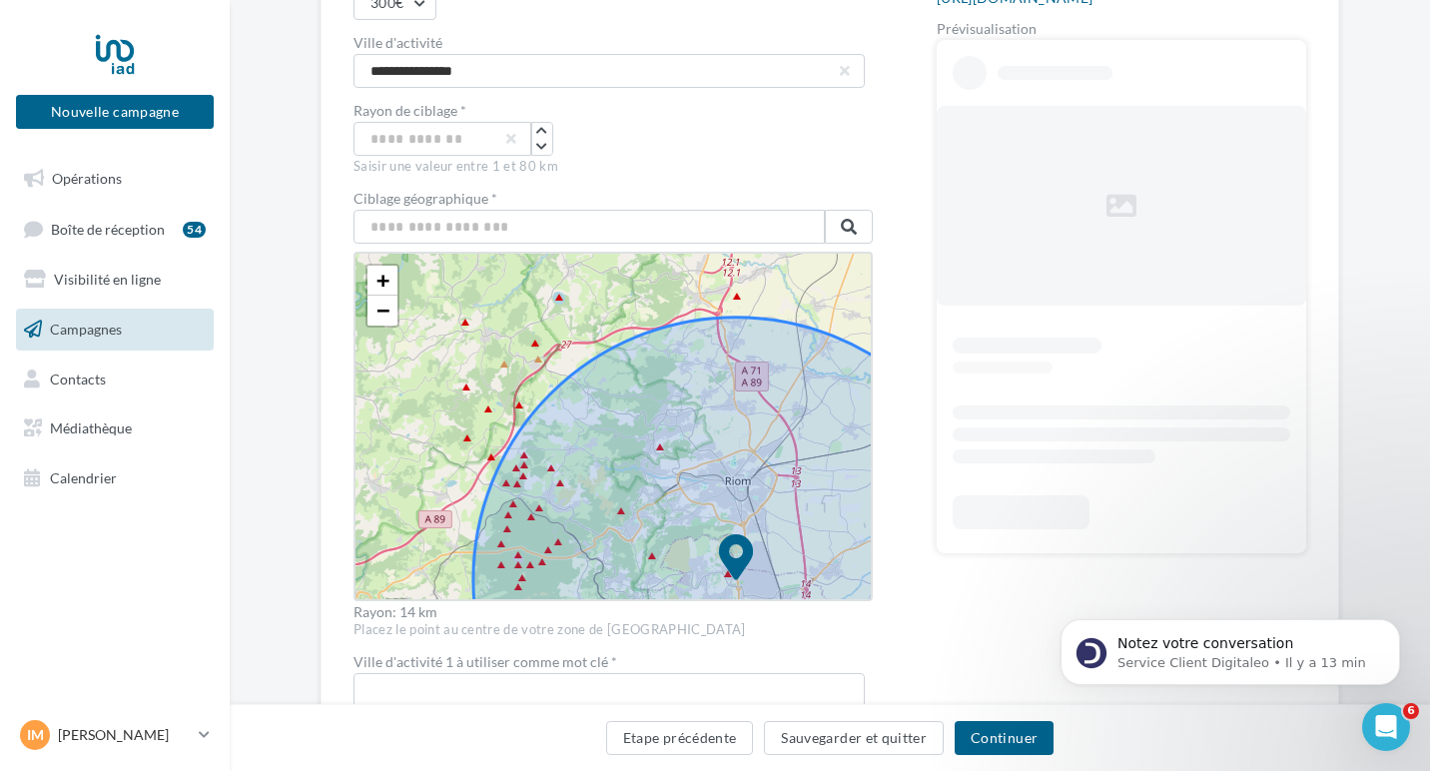
drag, startPoint x: 410, startPoint y: 342, endPoint x: 494, endPoint y: 342, distance: 84.9
click at [494, 342] on div "+ − Leaflet" at bounding box center [613, 427] width 519 height 350
click at [384, 284] on link "+" at bounding box center [383, 281] width 30 height 30
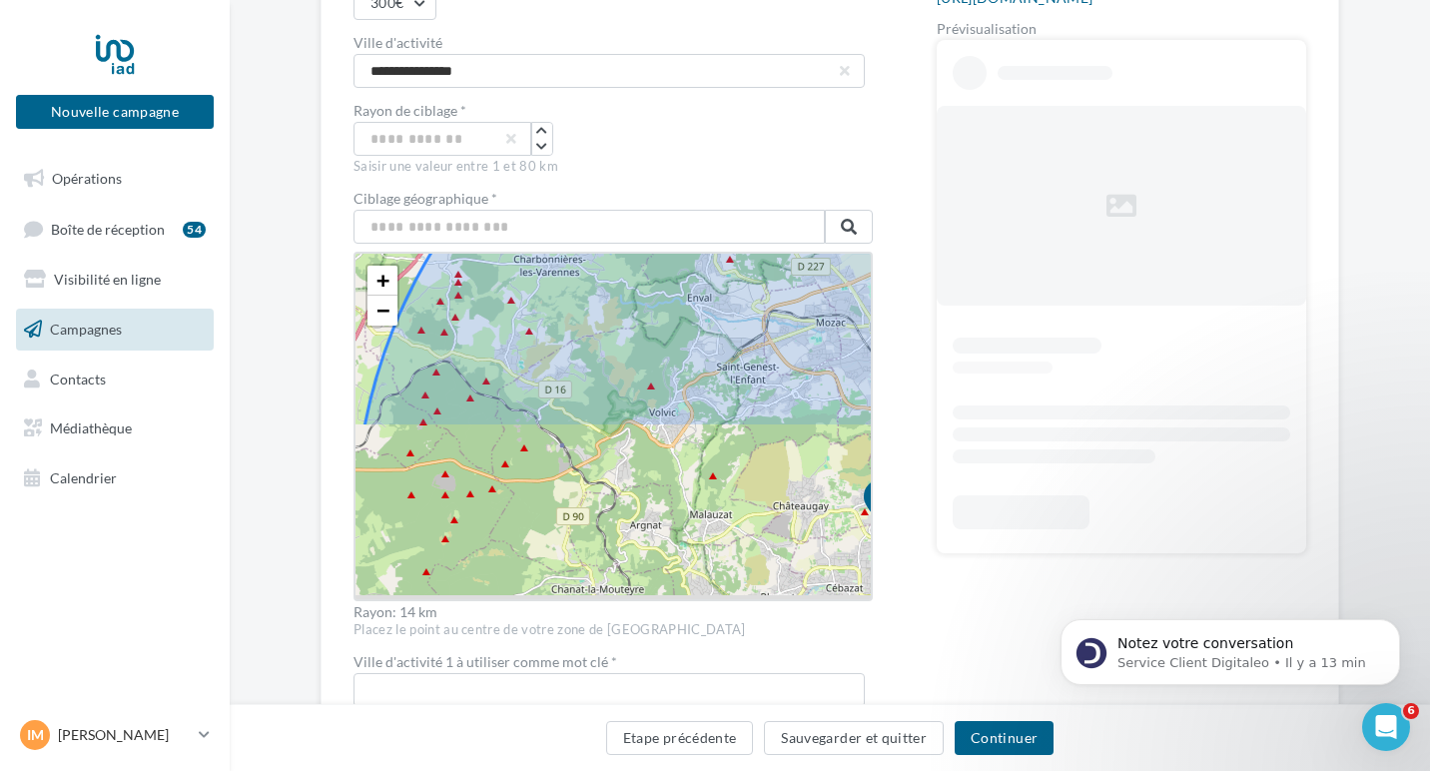
drag, startPoint x: 448, startPoint y: 364, endPoint x: 446, endPoint y: 138, distance: 225.7
click at [447, 135] on div "**********" at bounding box center [613, 504] width 519 height 1068
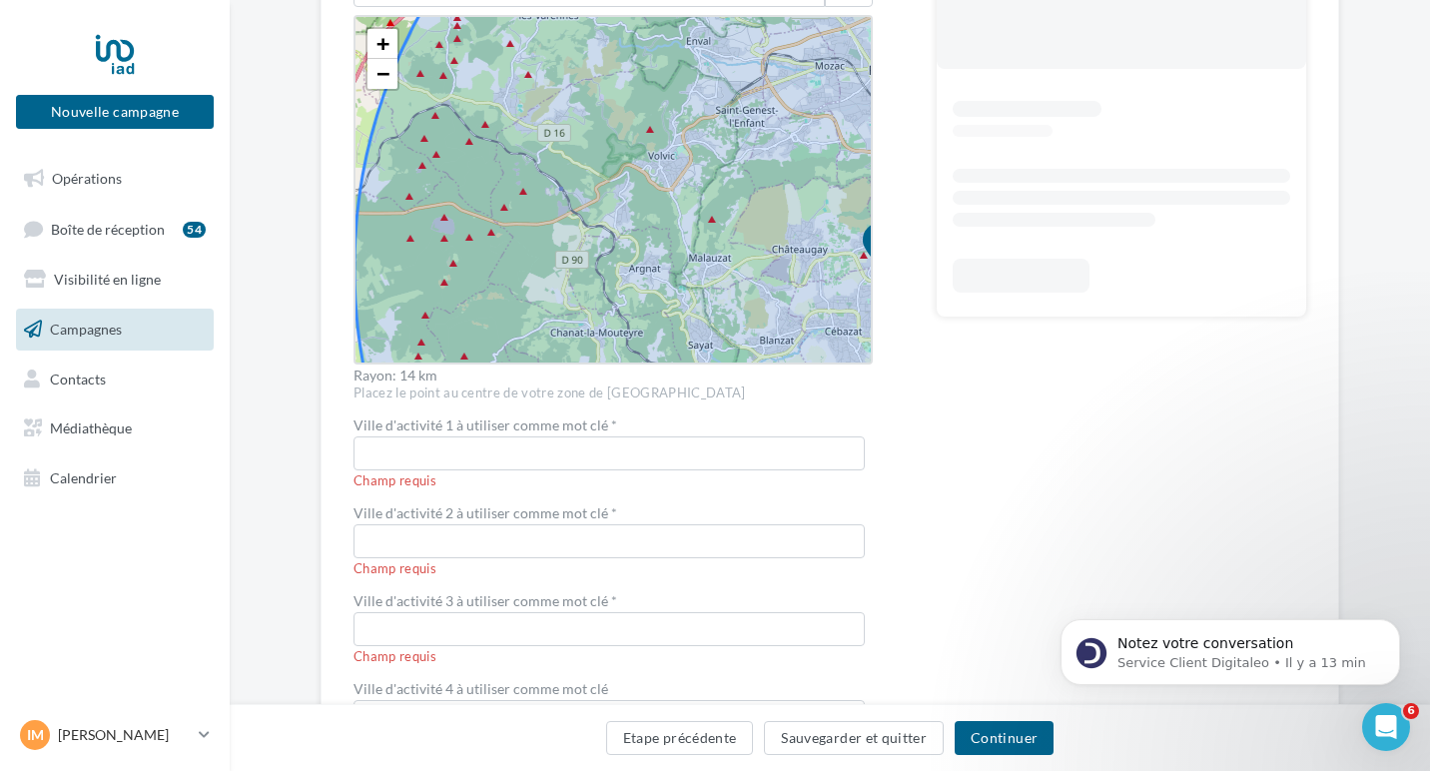
scroll to position [523, 0]
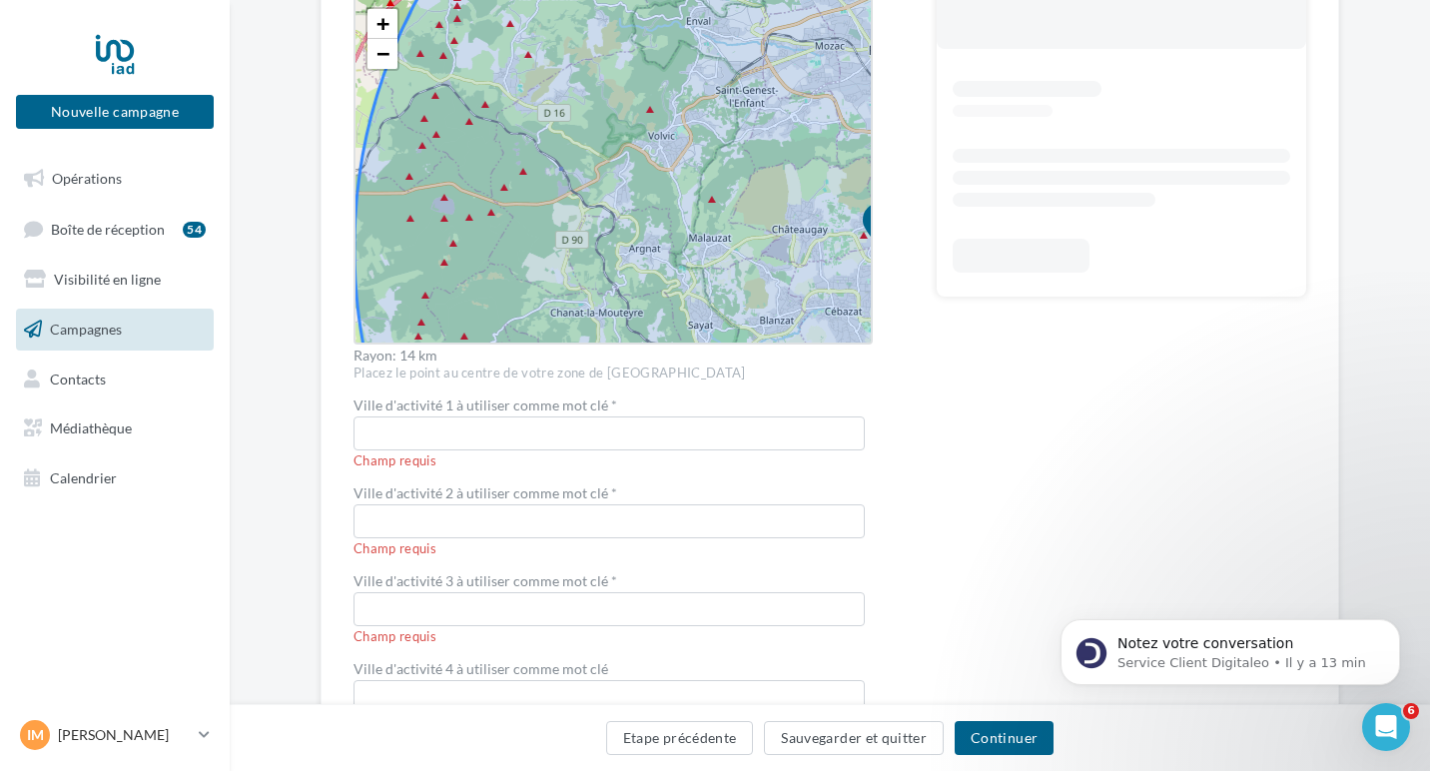
click at [396, 450] on span "Ville d'activité 1 à utiliser comme mot clé * Champ requis" at bounding box center [613, 435] width 519 height 72
click at [391, 446] on input "text" at bounding box center [609, 433] width 511 height 34
type input "**********"
click at [370, 543] on div "Champ requis" at bounding box center [613, 549] width 519 height 18
click at [387, 530] on span "Ville d'activité 2 à utiliser comme mot clé * Champ requis" at bounding box center [613, 522] width 519 height 72
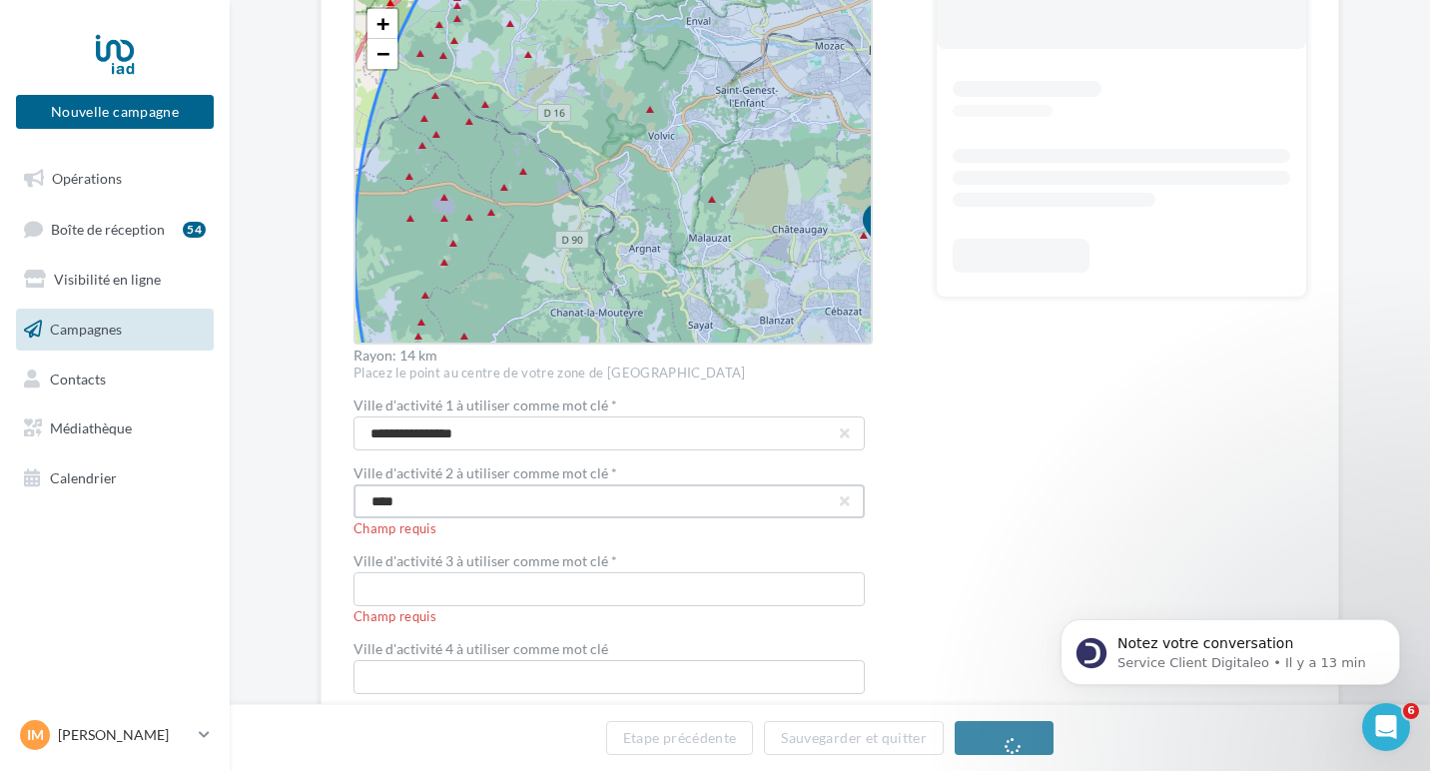
type input "****"
click at [396, 591] on input "text" at bounding box center [609, 589] width 511 height 34
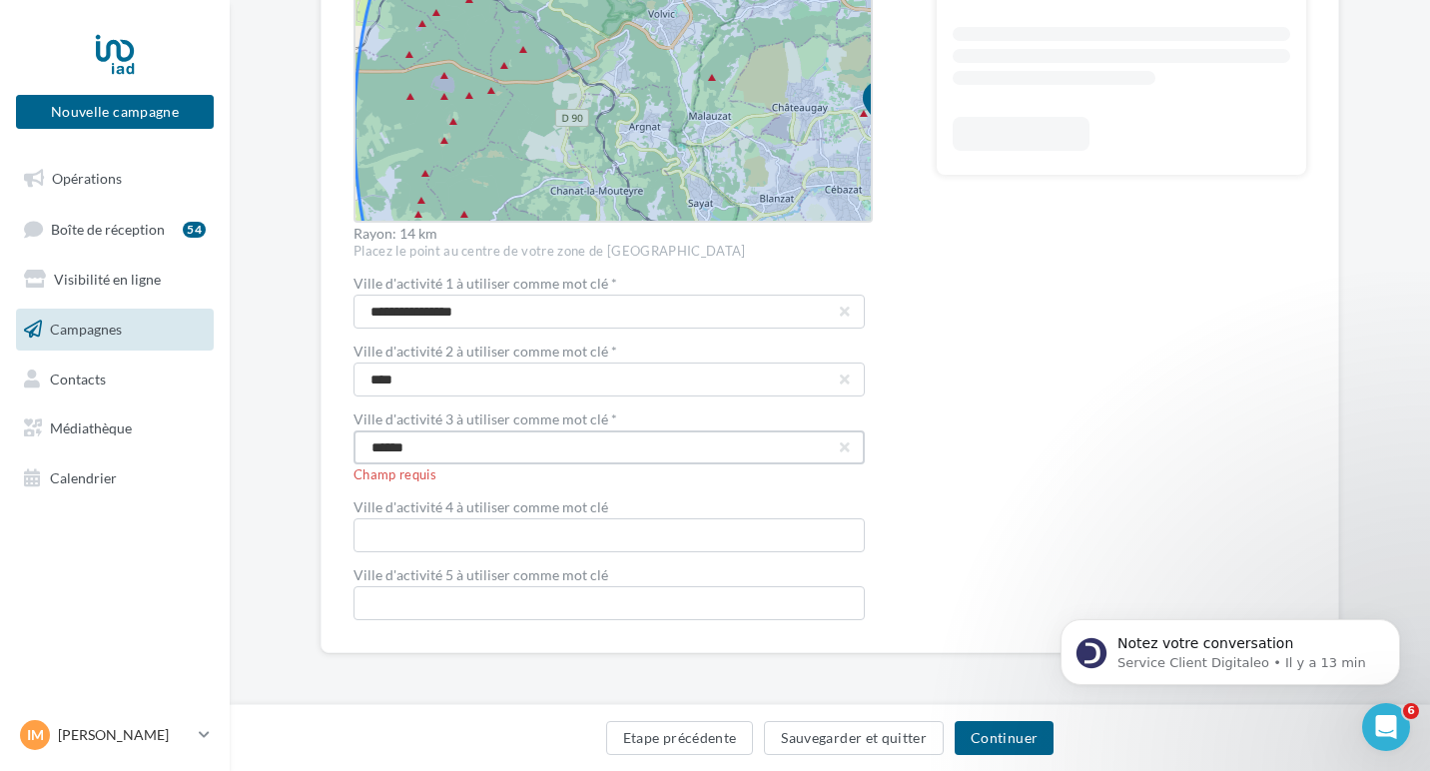
scroll to position [625, 0]
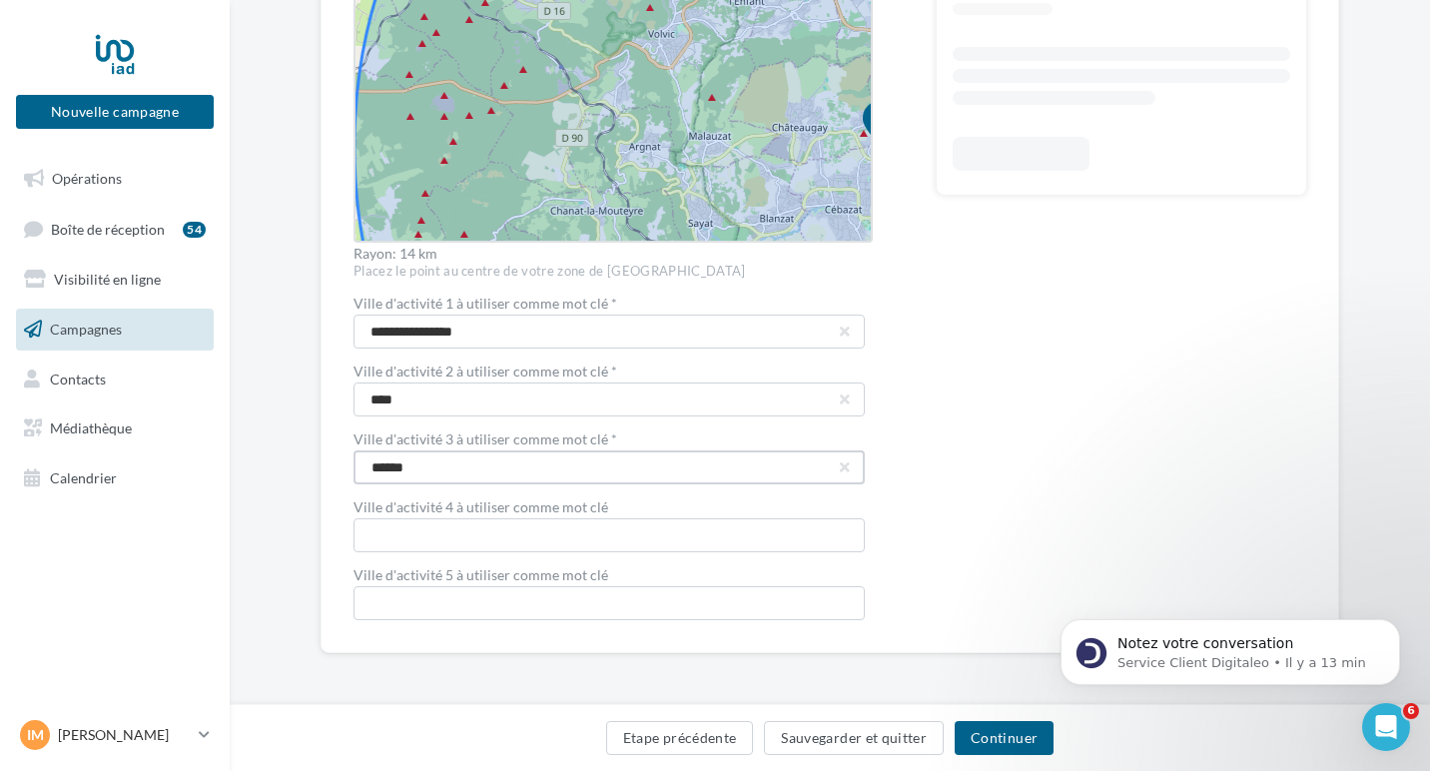
type input "******"
click at [401, 543] on input "text" at bounding box center [609, 535] width 511 height 34
type input "**********"
click at [399, 601] on input "text" at bounding box center [609, 603] width 511 height 34
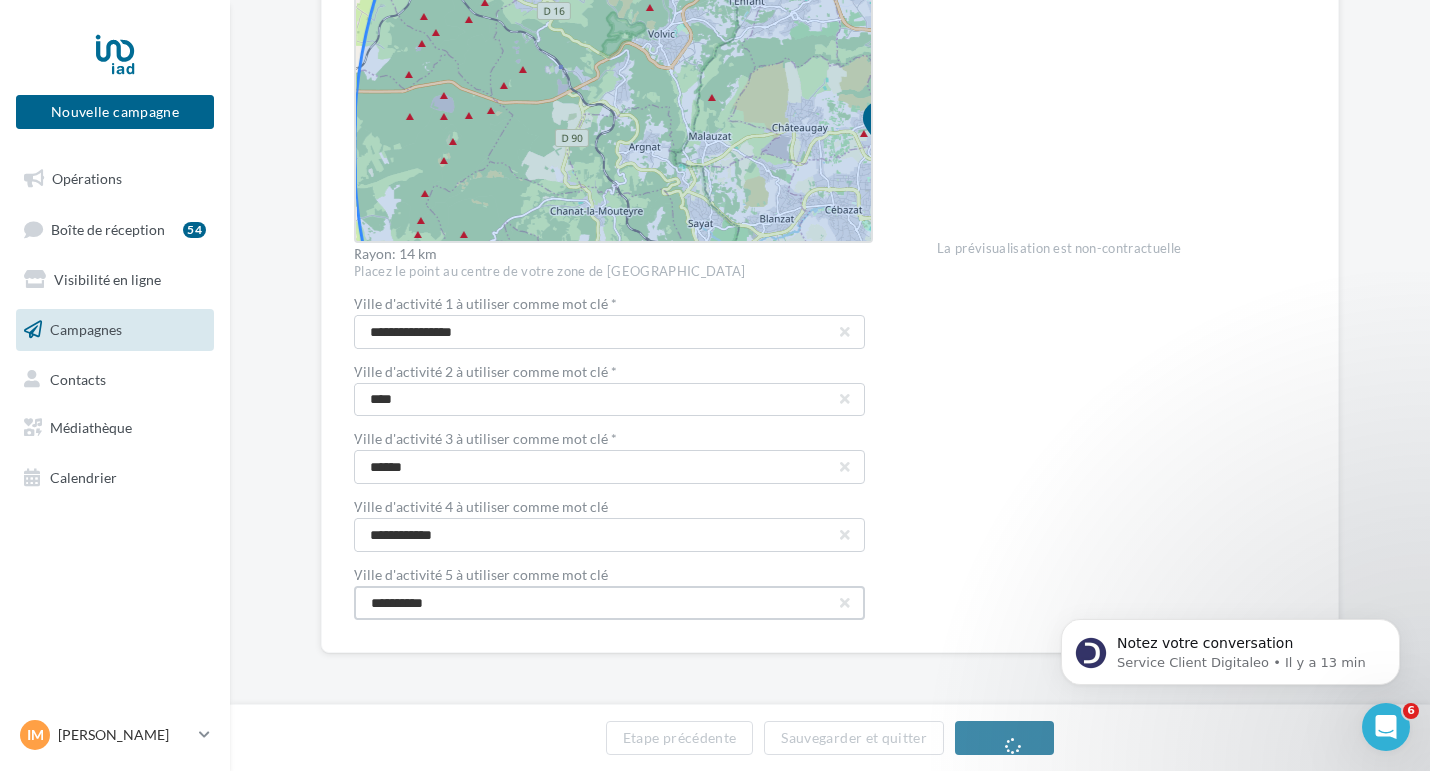
type input "**********"
click at [1104, 421] on div "Voir la landing page [URL][DOMAIN_NAME] Prévisualisation La prévisualisation es…" at bounding box center [1122, 115] width 370 height 1009
click at [983, 723] on button "Continuer" at bounding box center [1004, 738] width 99 height 34
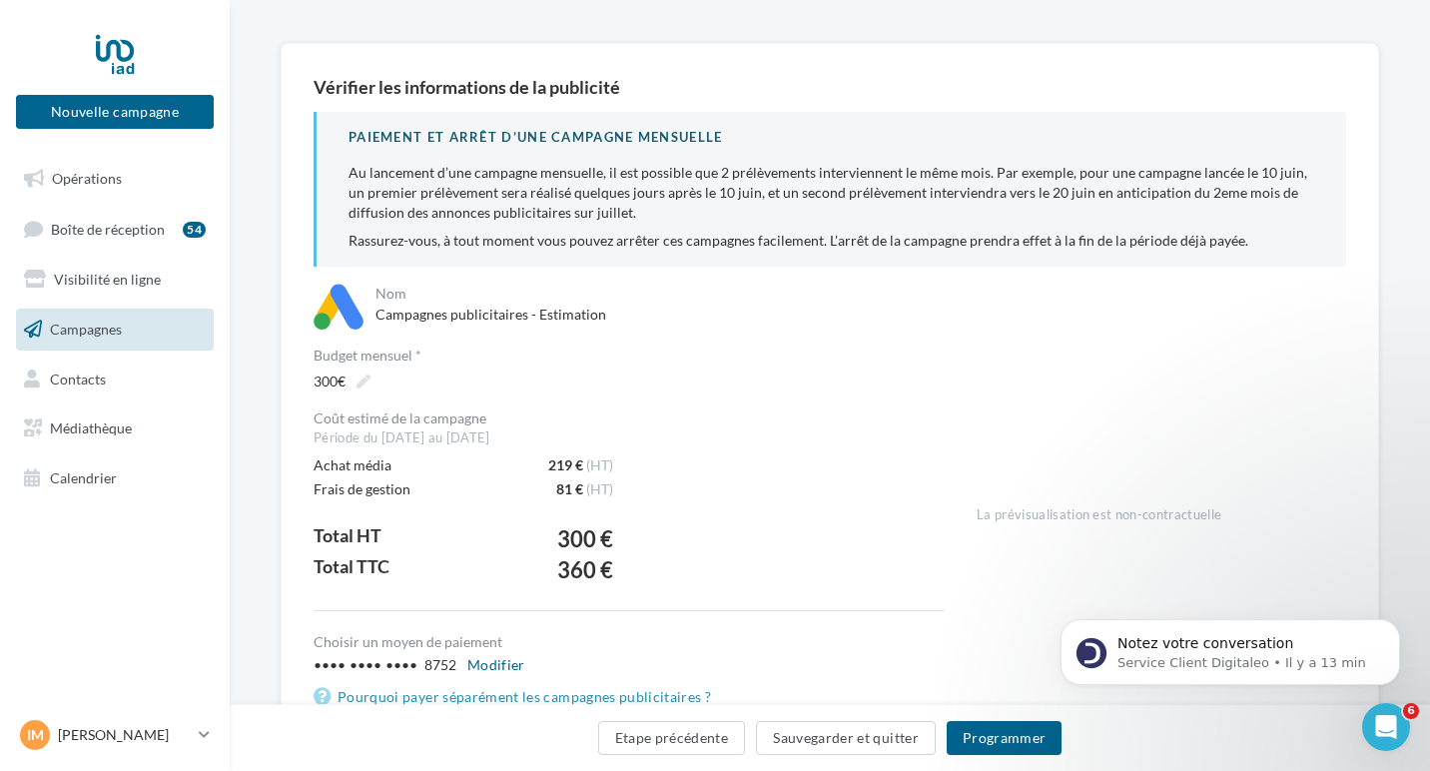
scroll to position [246, 0]
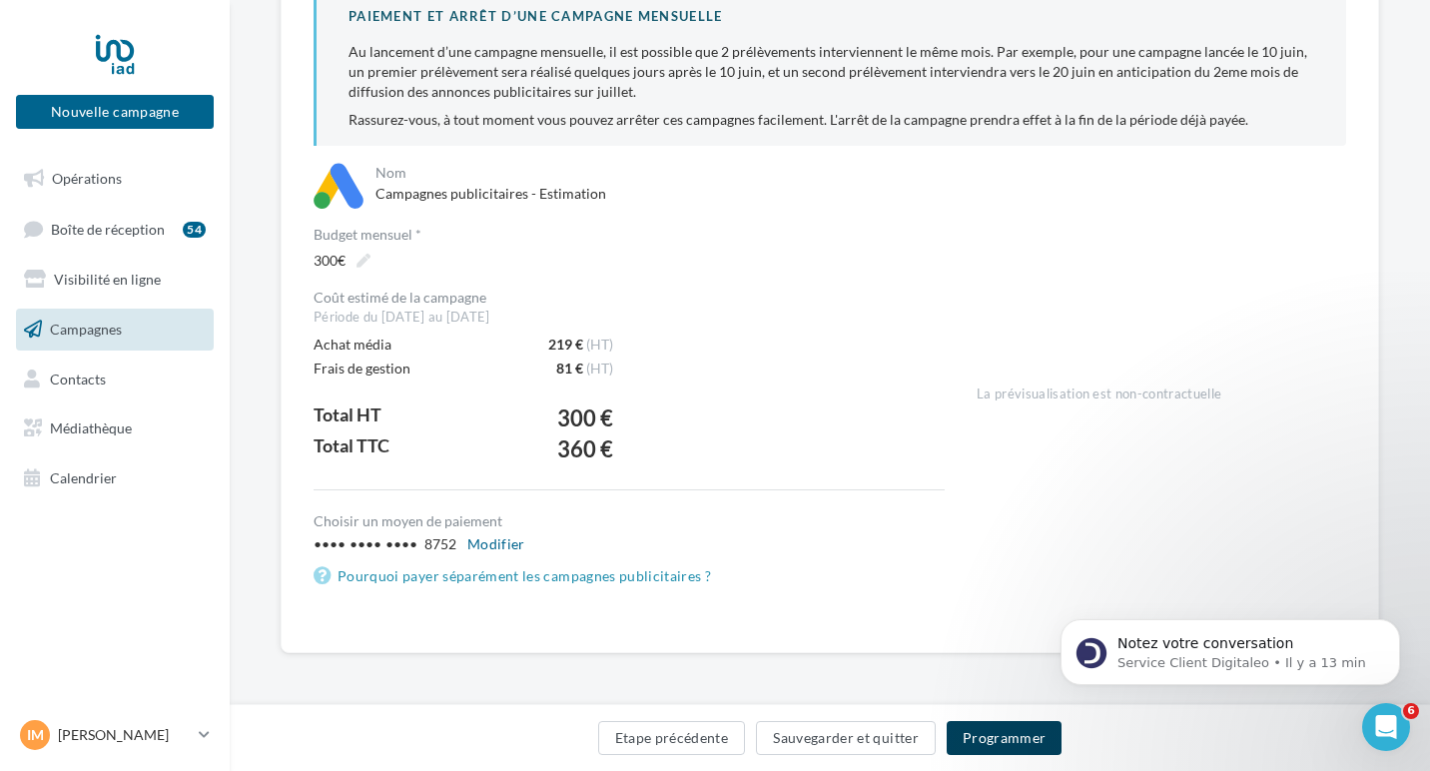
click at [986, 735] on button "Programmer" at bounding box center [1005, 738] width 116 height 34
click at [1040, 730] on button "Programmer" at bounding box center [1005, 738] width 116 height 34
click at [676, 739] on button "Etape précédente" at bounding box center [672, 738] width 148 height 34
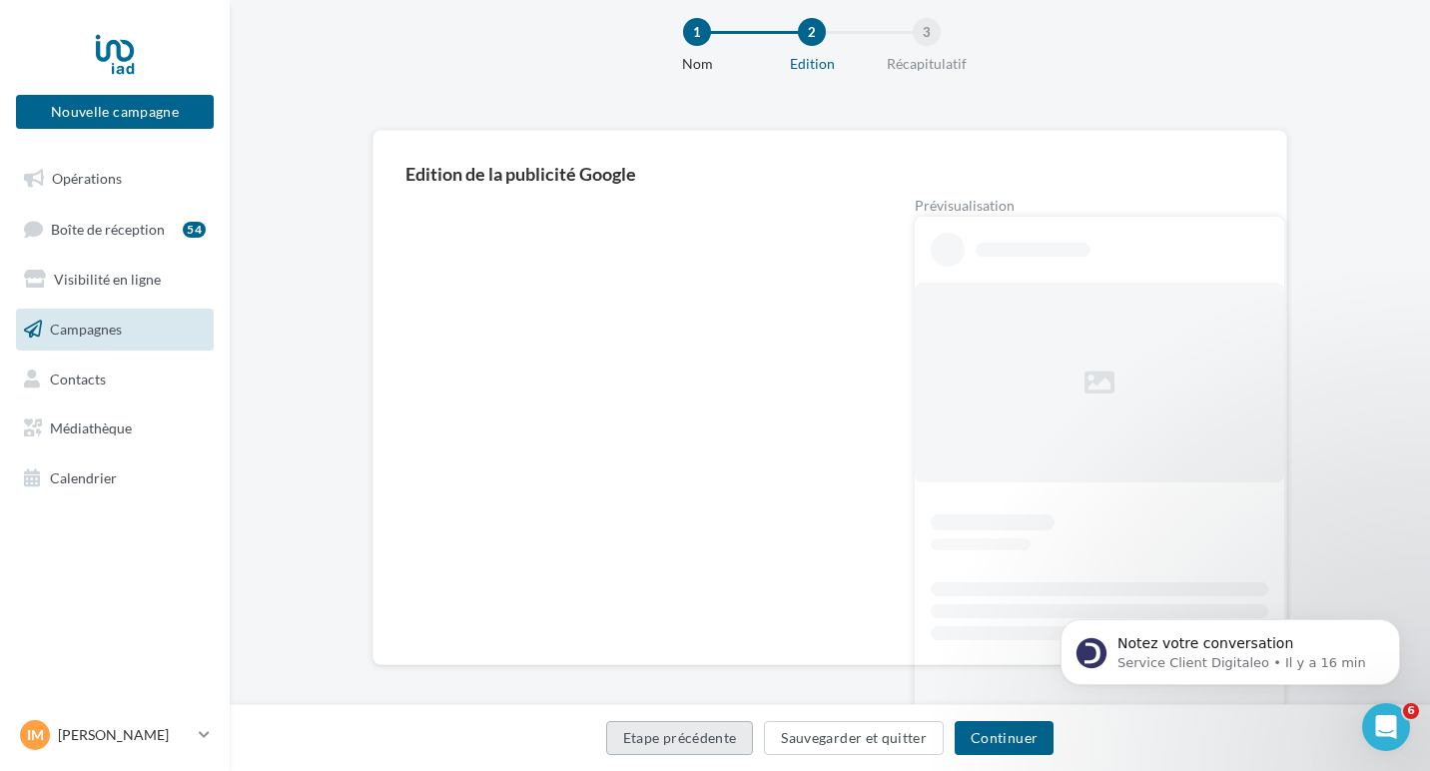
scroll to position [50, 0]
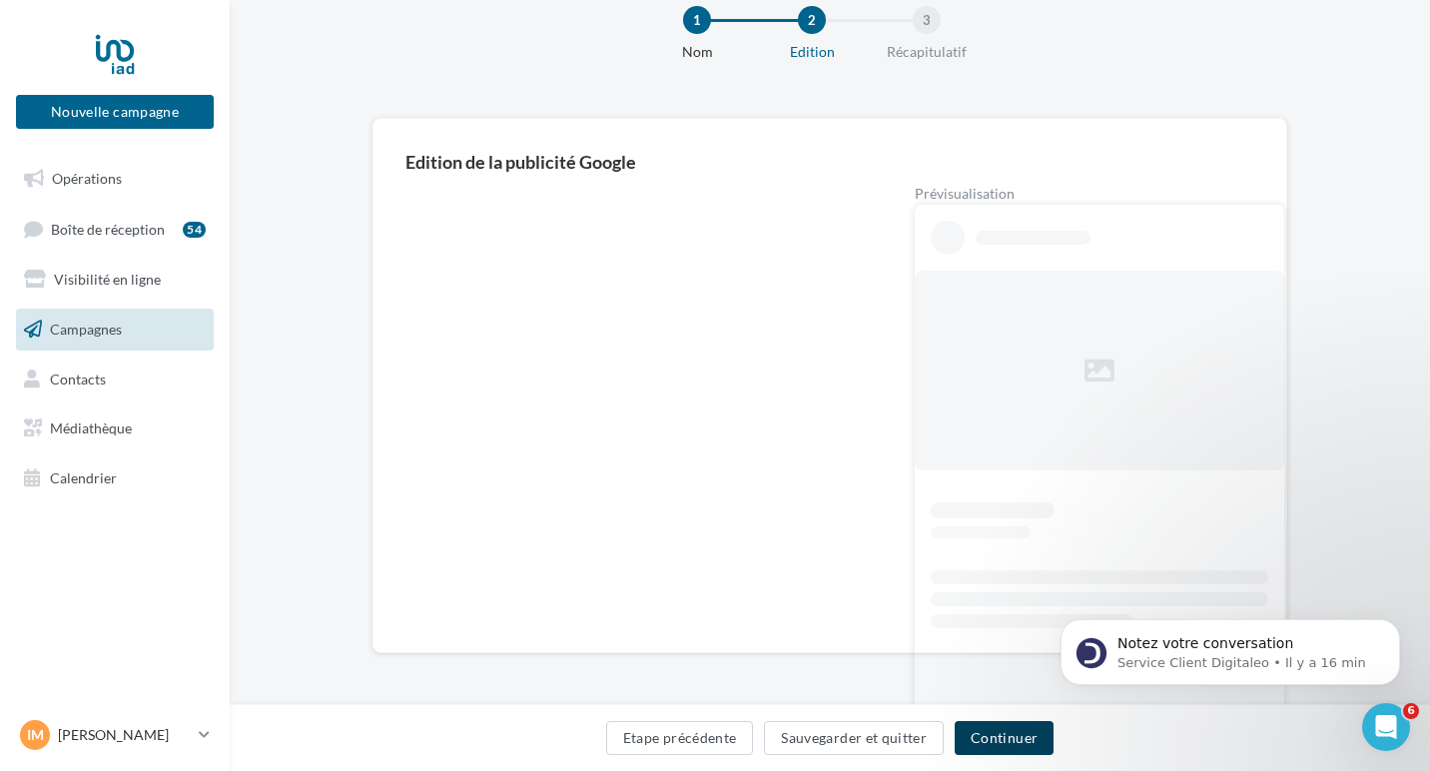
click at [999, 739] on button "Continuer" at bounding box center [1004, 738] width 99 height 34
click at [1019, 737] on button "Continuer" at bounding box center [1004, 738] width 99 height 34
click at [665, 732] on button "Etape précédente" at bounding box center [680, 738] width 148 height 34
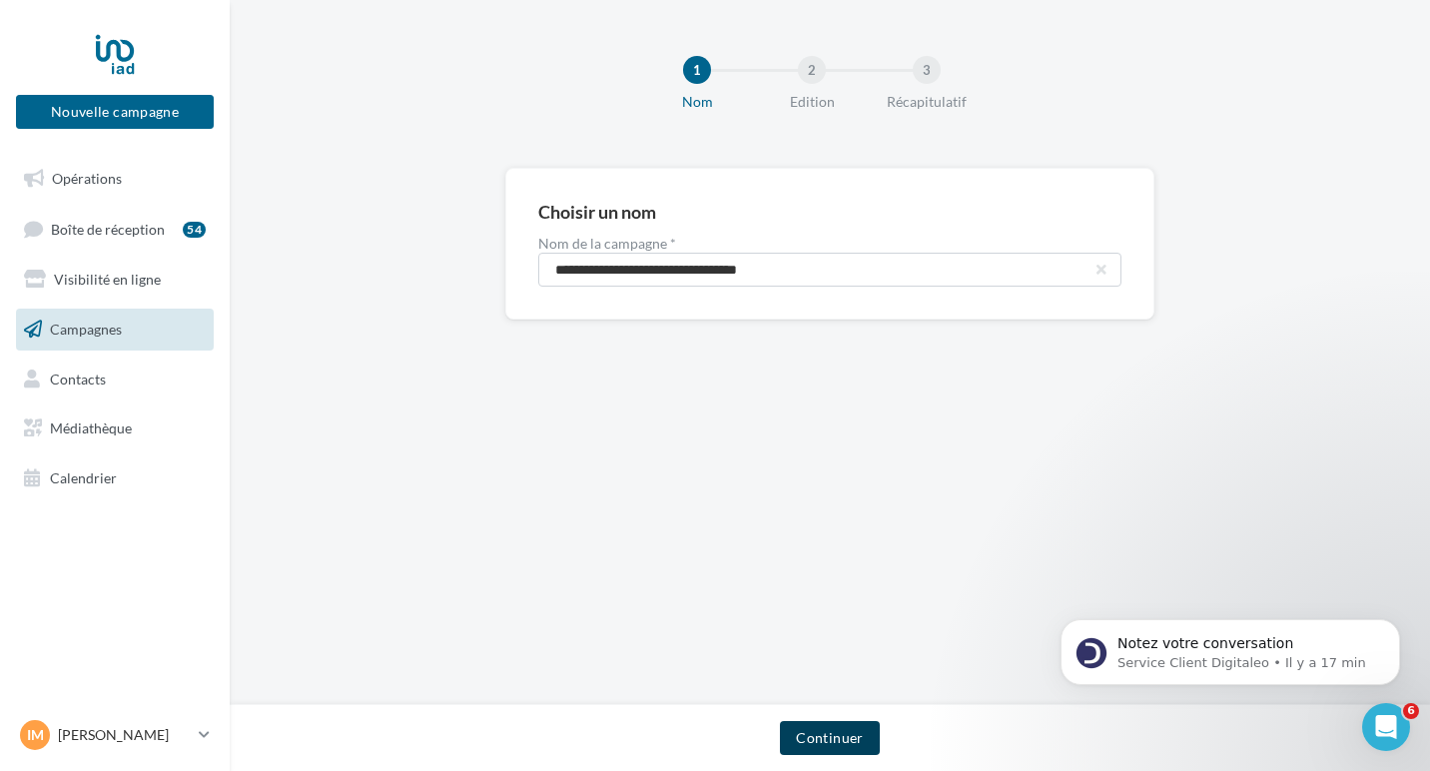
click at [810, 743] on button "Continuer" at bounding box center [829, 738] width 99 height 34
